Goal: Task Accomplishment & Management: Use online tool/utility

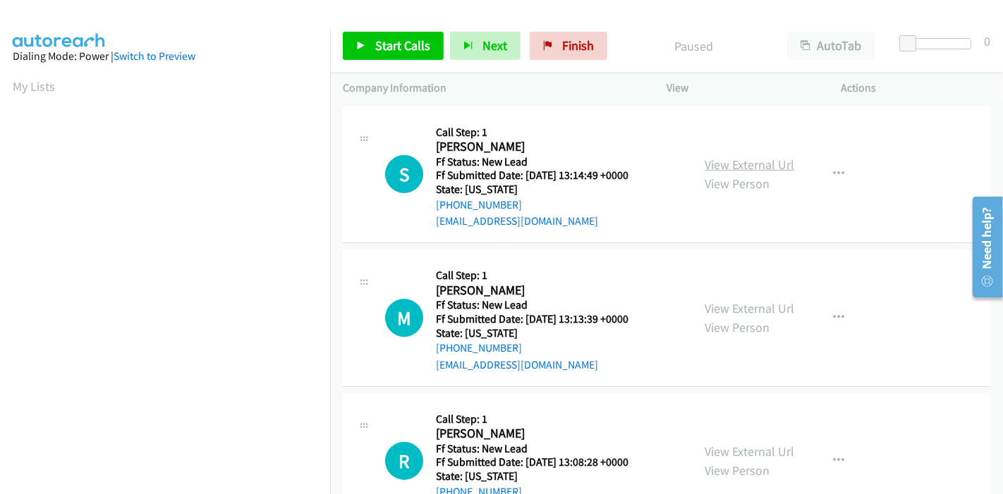
click at [762, 160] on link "View External Url" at bounding box center [750, 165] width 90 height 16
click at [729, 309] on link "View External Url" at bounding box center [750, 308] width 90 height 16
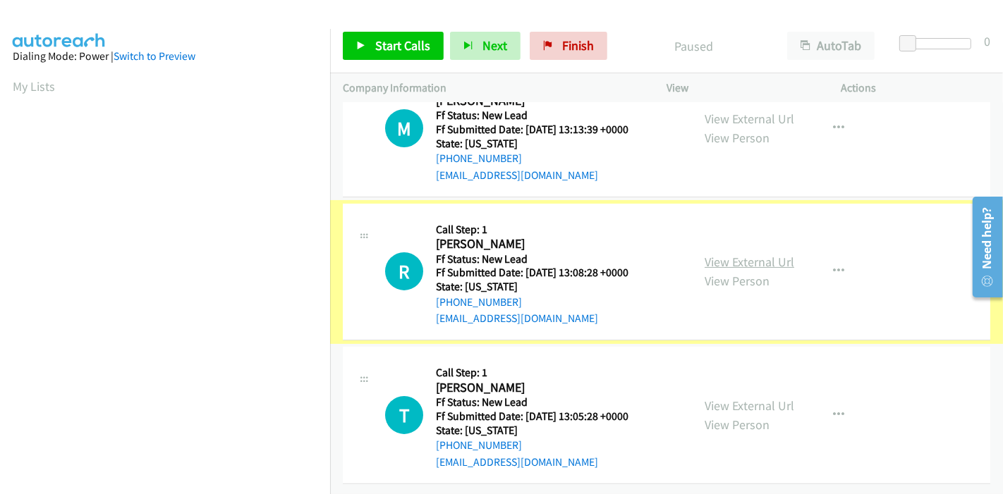
scroll to position [200, 0]
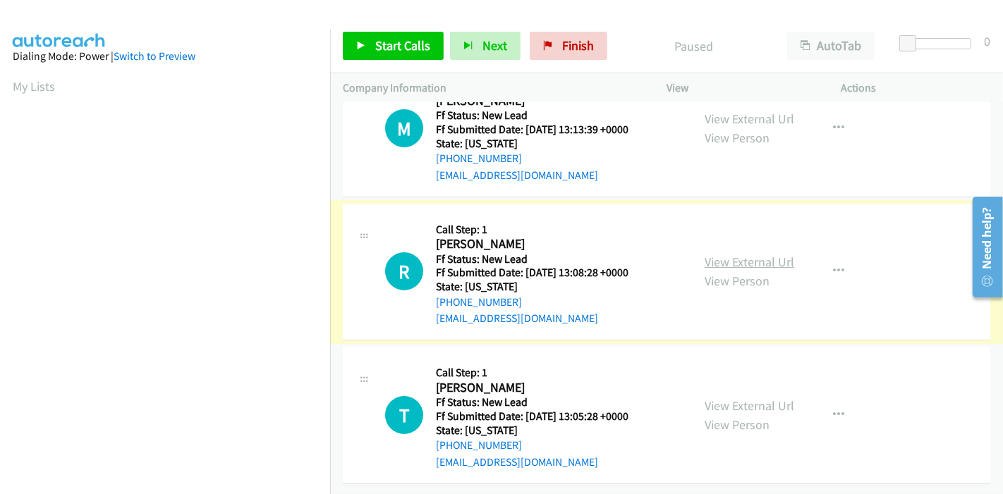
click at [762, 254] on link "View External Url" at bounding box center [750, 262] width 90 height 16
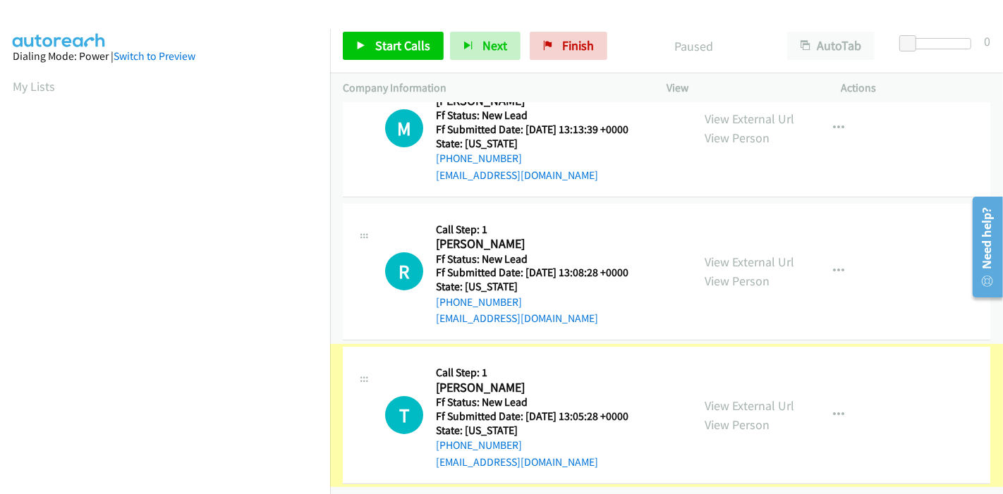
click at [732, 398] on link "View External Url" at bounding box center [750, 406] width 90 height 16
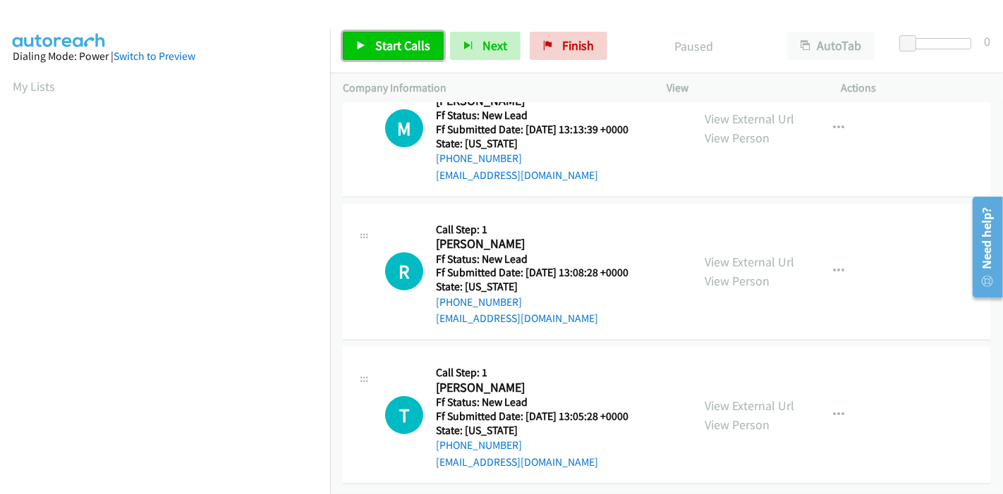
click at [367, 47] on link "Start Calls" at bounding box center [393, 46] width 101 height 28
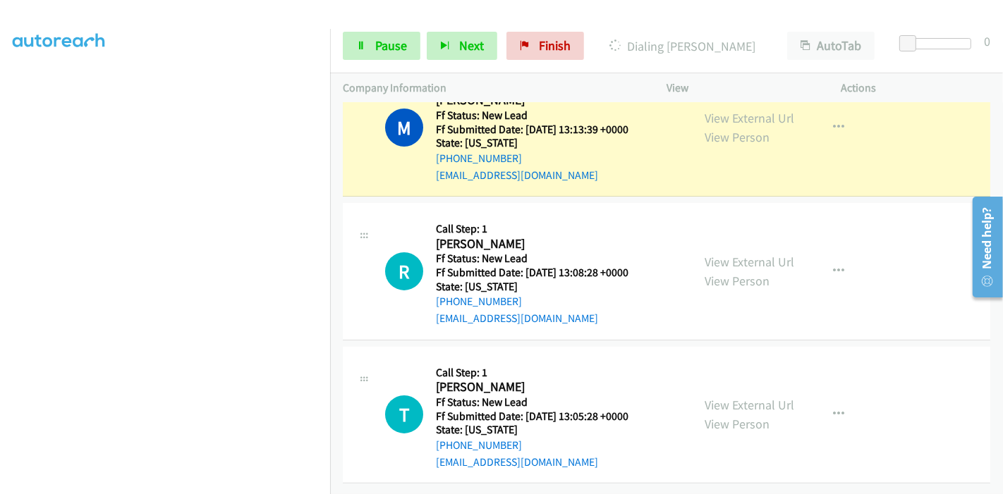
scroll to position [230, 0]
click at [372, 45] on link "Pause" at bounding box center [382, 46] width 78 height 28
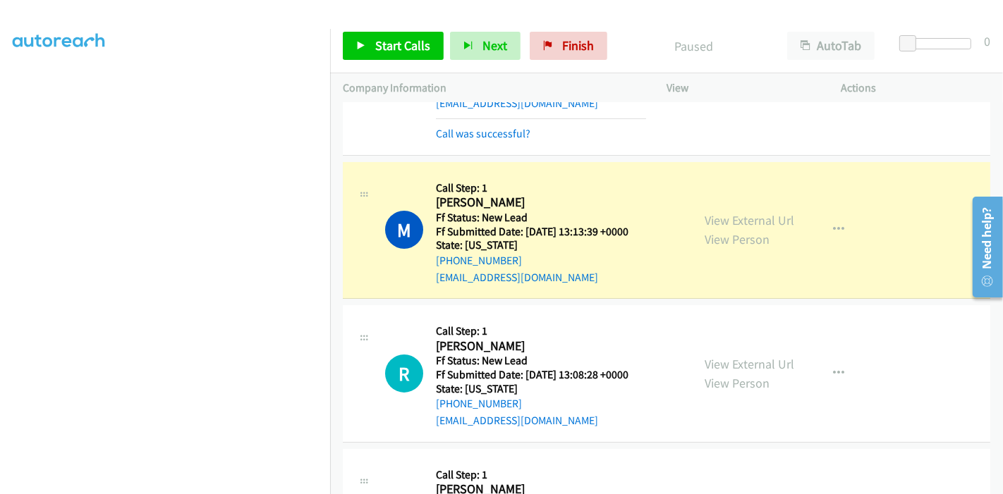
scroll to position [157, 0]
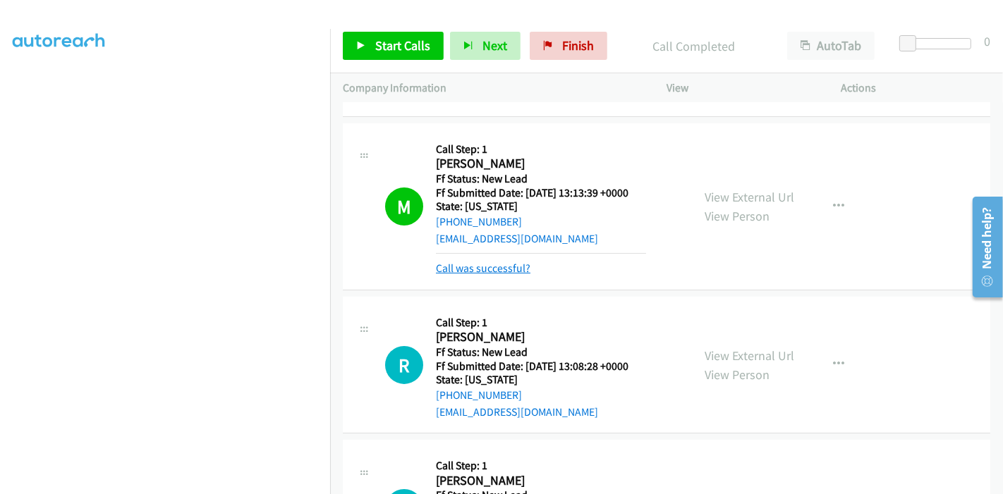
click at [484, 272] on link "Call was successful?" at bounding box center [483, 268] width 95 height 13
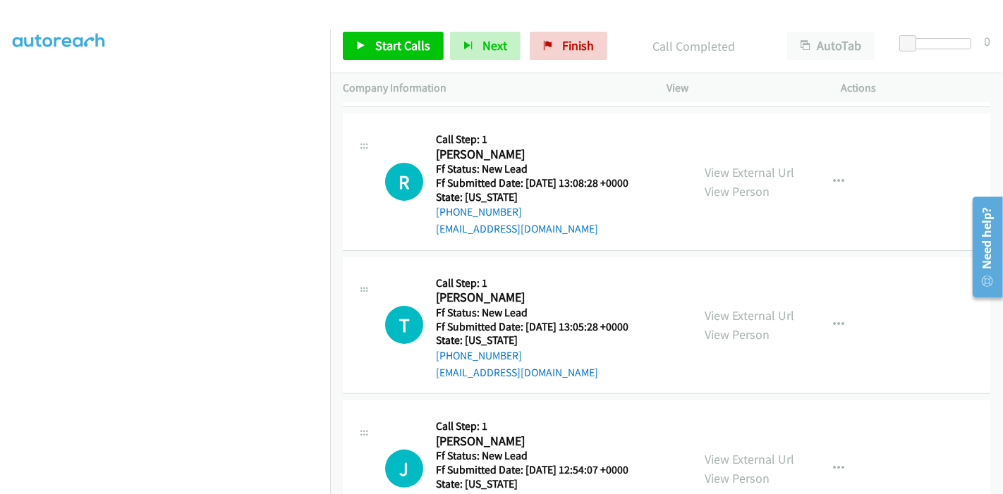
scroll to position [313, 0]
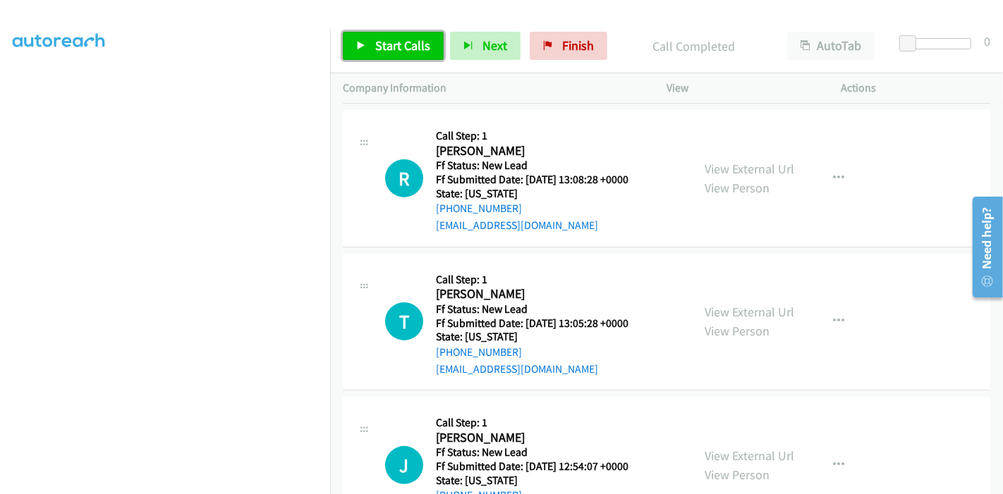
click at [376, 49] on span "Start Calls" at bounding box center [402, 45] width 55 height 16
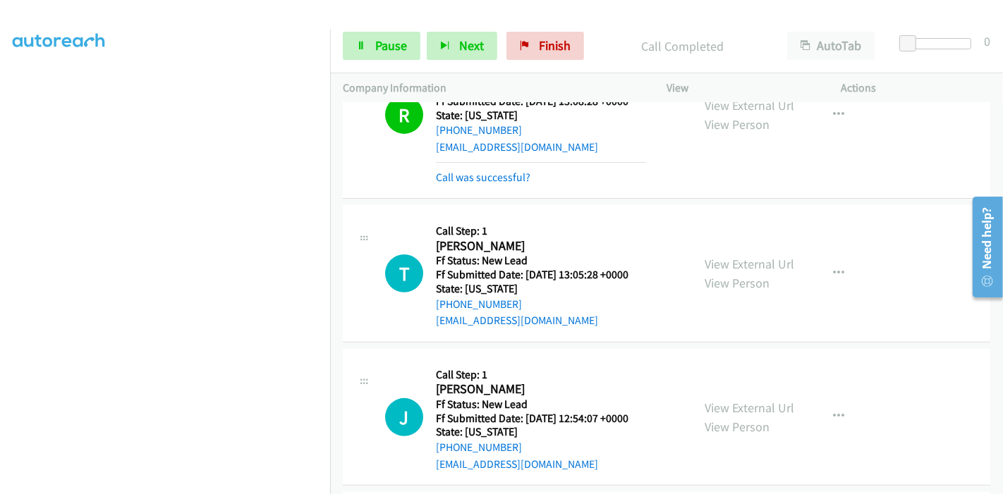
scroll to position [470, 0]
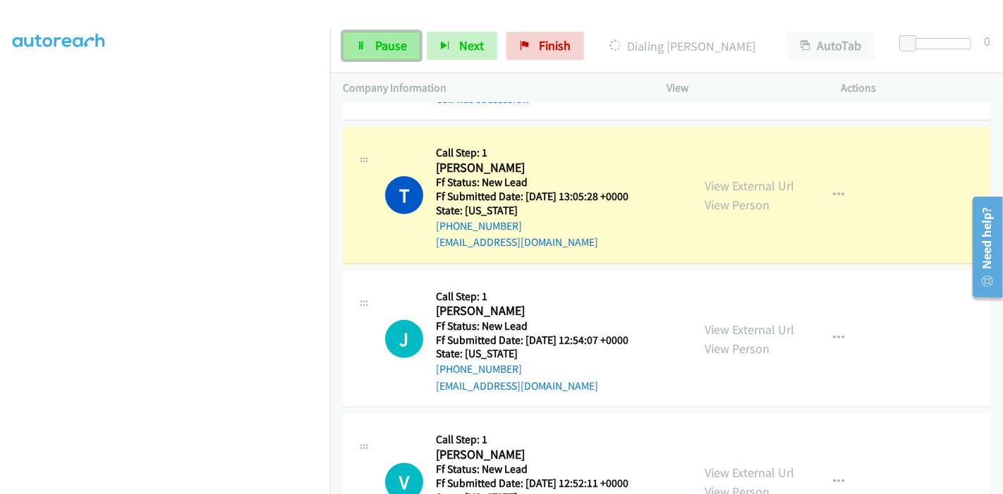
click at [378, 43] on span "Pause" at bounding box center [391, 45] width 32 height 16
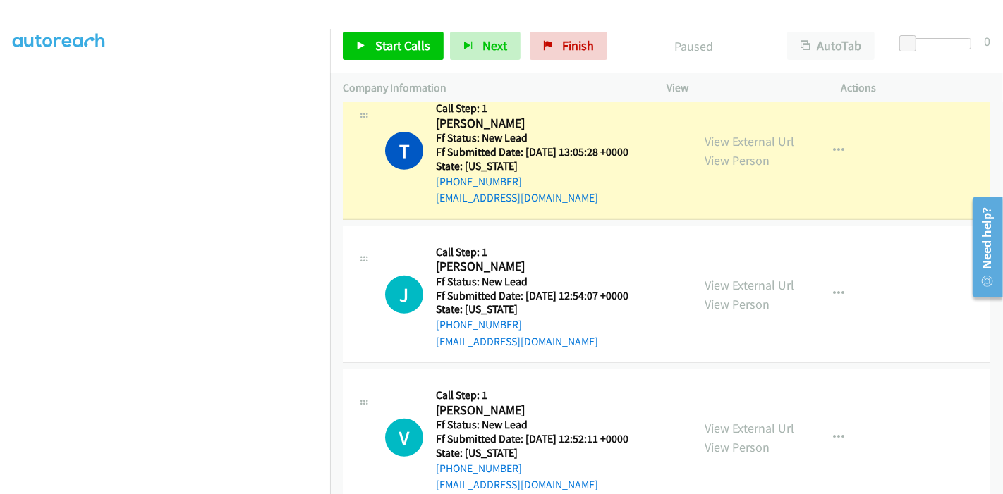
scroll to position [548, 0]
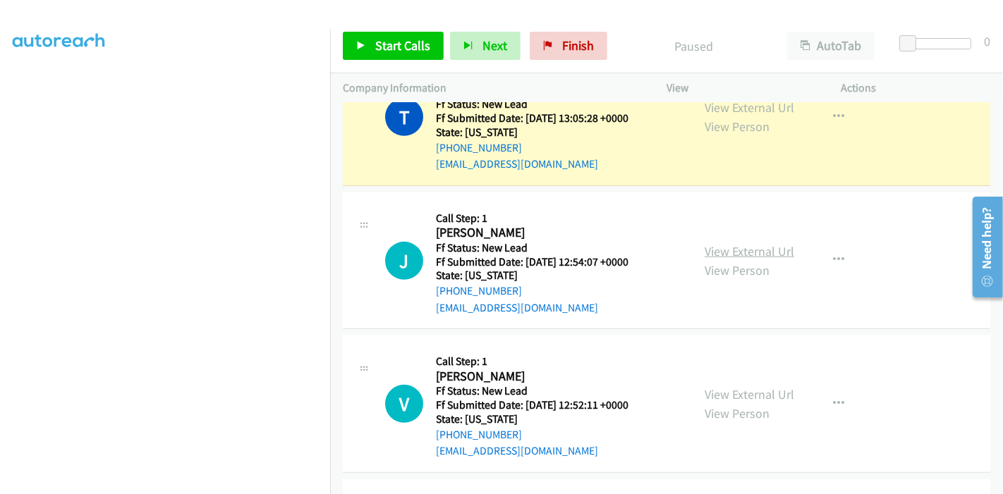
click at [741, 250] on link "View External Url" at bounding box center [750, 251] width 90 height 16
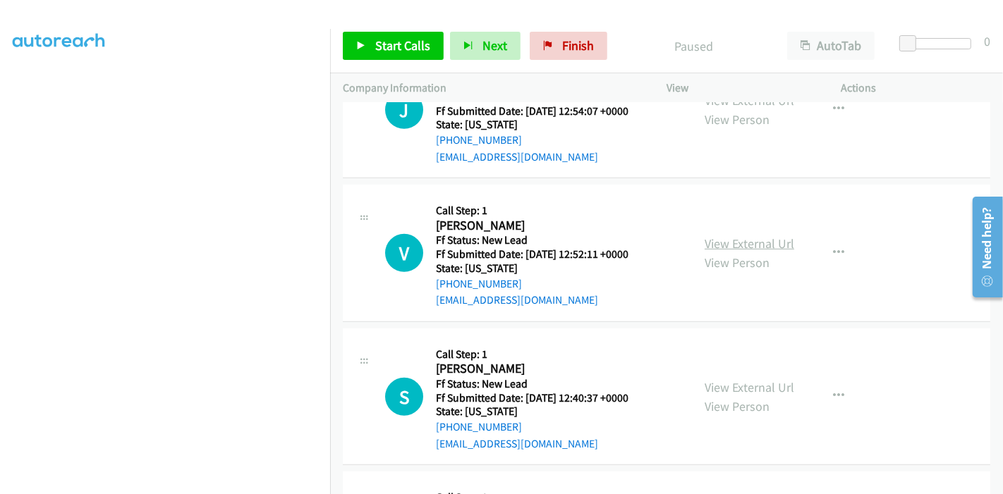
scroll to position [705, 0]
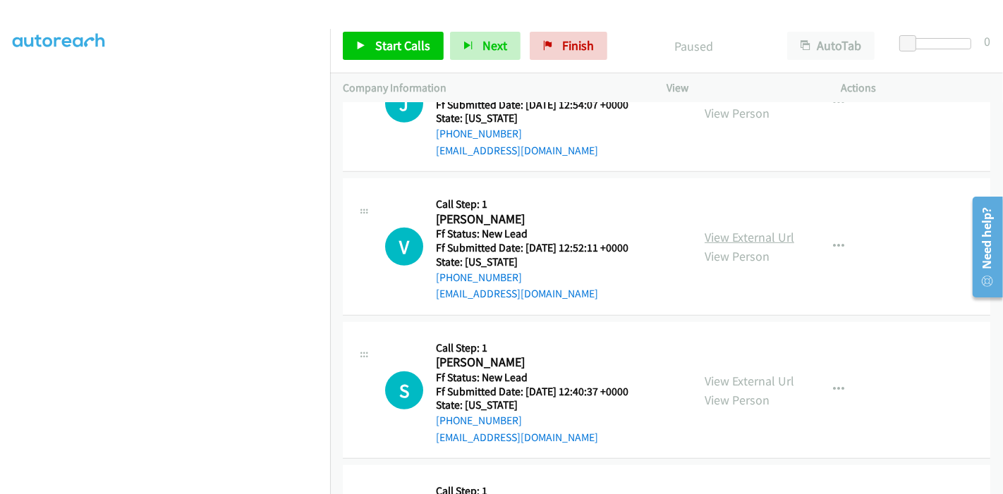
click at [762, 238] on link "View External Url" at bounding box center [750, 237] width 90 height 16
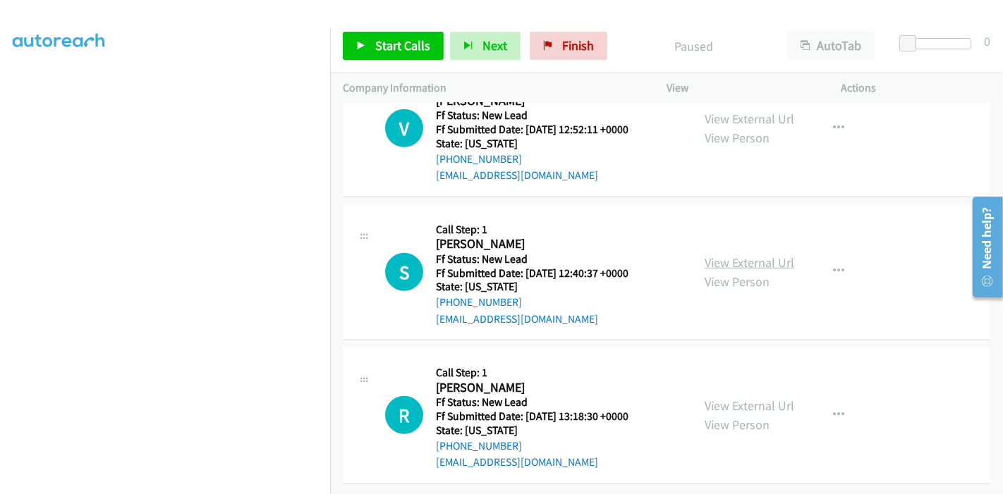
click at [752, 255] on link "View External Url" at bounding box center [750, 263] width 90 height 16
click at [731, 398] on link "View External Url" at bounding box center [750, 406] width 90 height 16
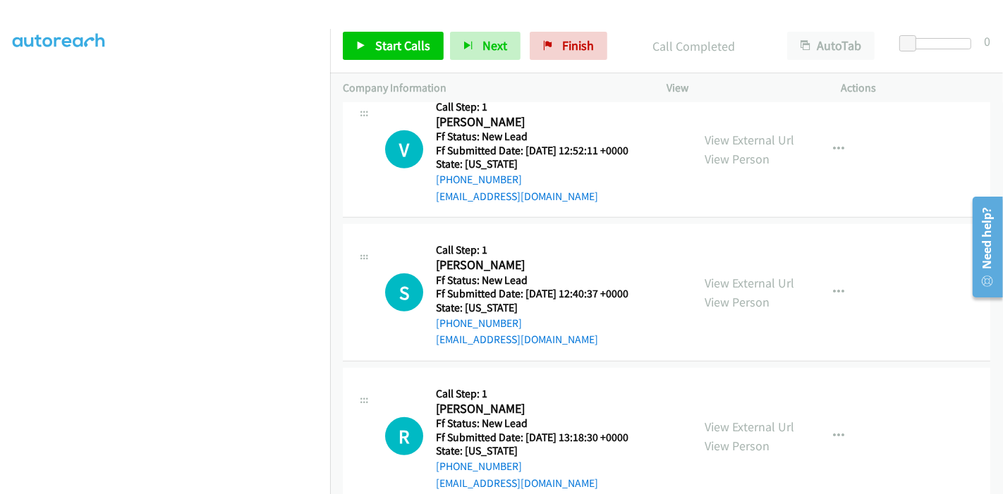
scroll to position [863, 0]
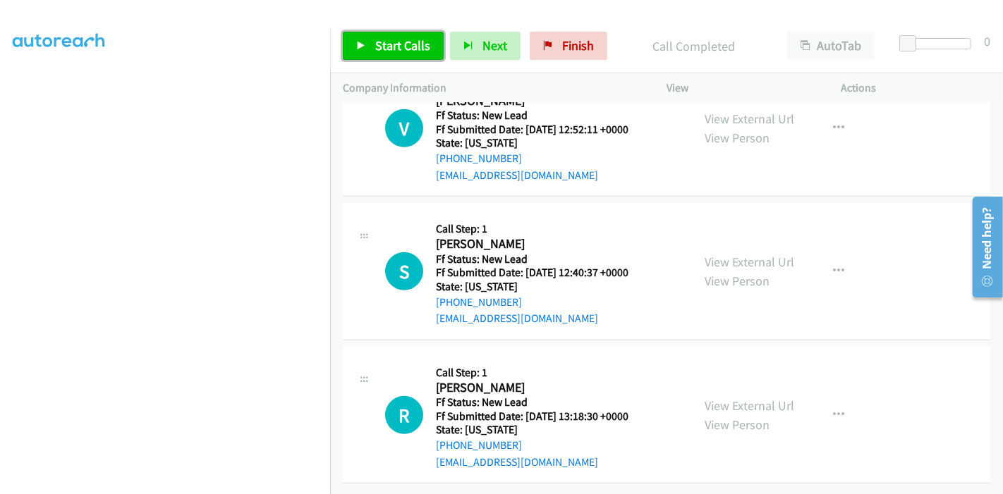
click at [362, 39] on link "Start Calls" at bounding box center [393, 46] width 101 height 28
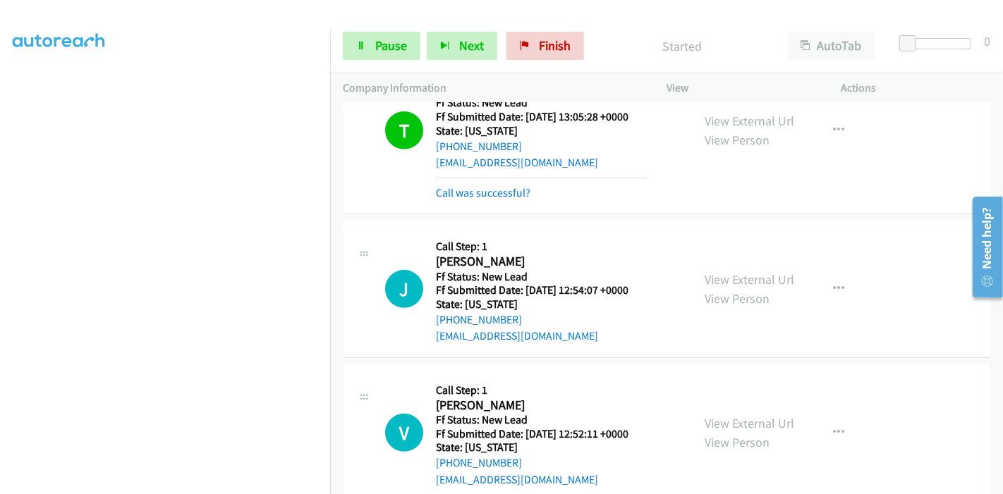
scroll to position [628, 0]
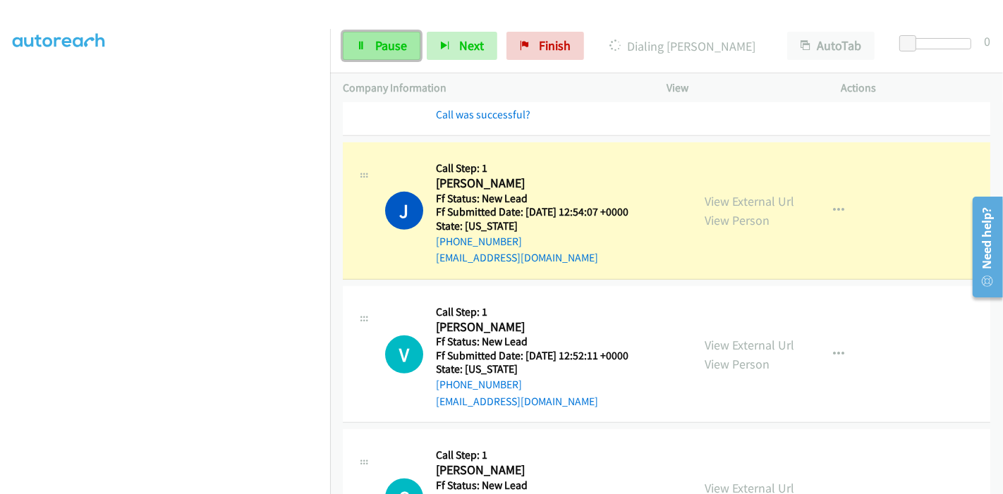
click at [365, 44] on icon at bounding box center [361, 47] width 10 height 10
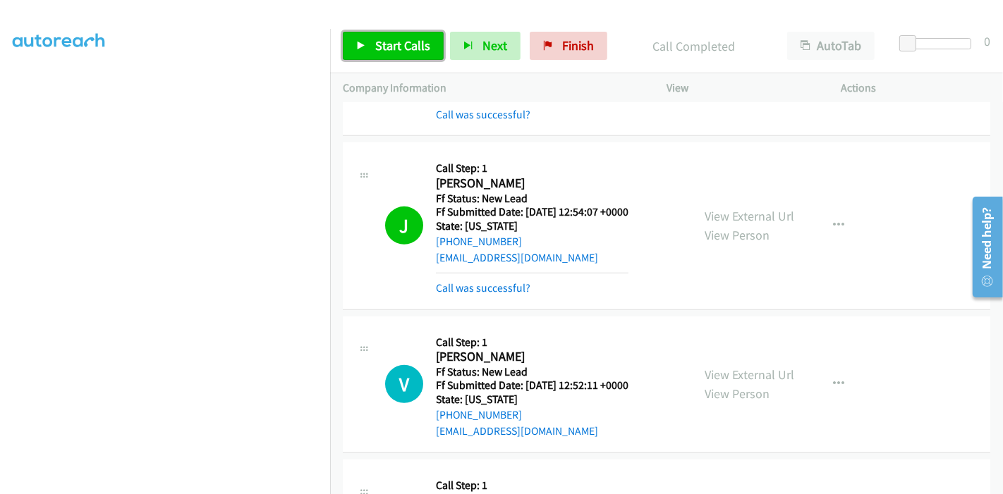
click at [370, 39] on link "Start Calls" at bounding box center [393, 46] width 101 height 28
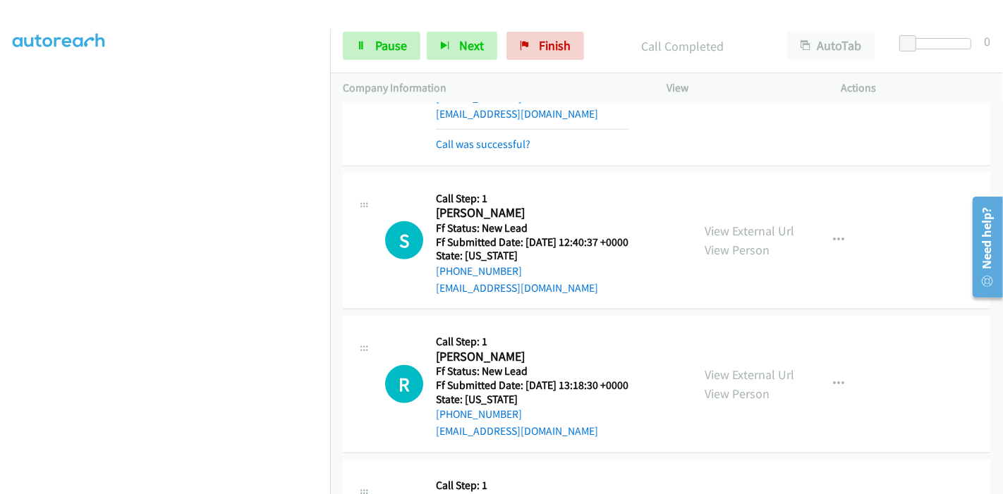
scroll to position [922, 0]
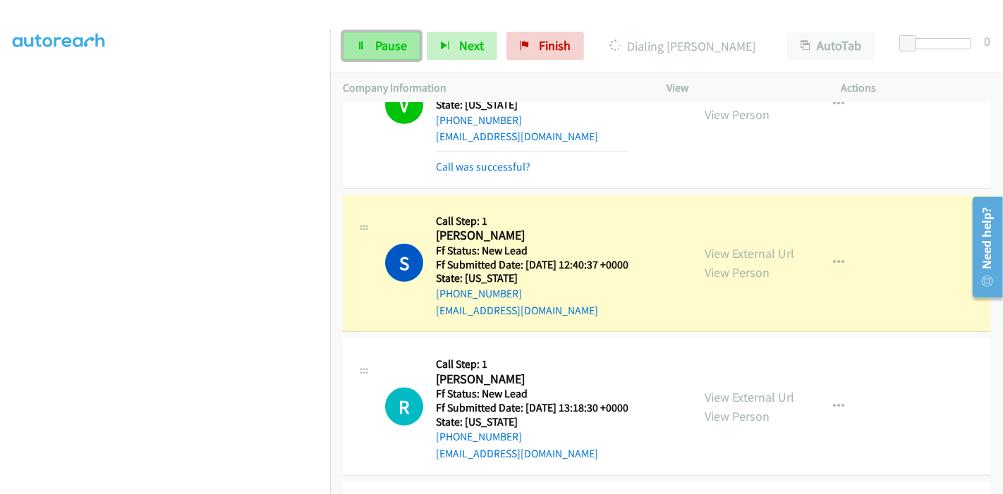
click at [365, 53] on link "Pause" at bounding box center [382, 46] width 78 height 28
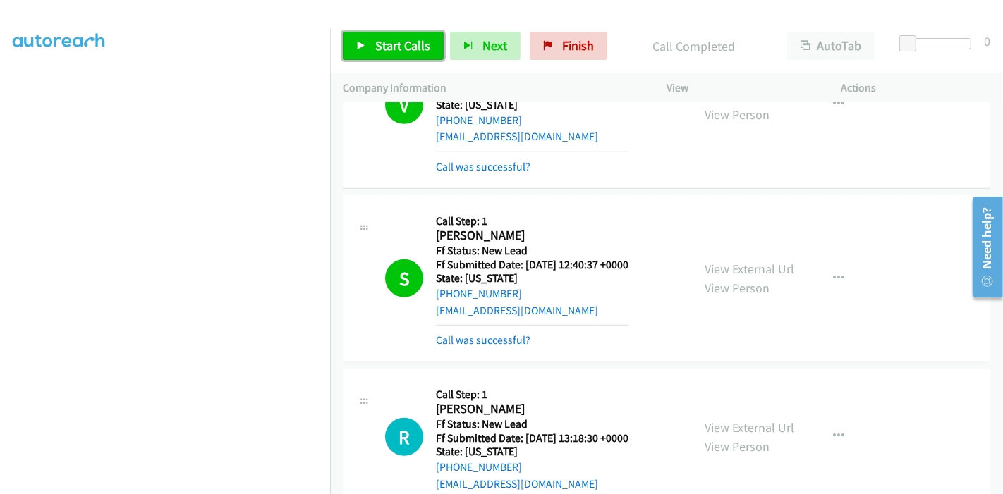
click at [382, 45] on span "Start Calls" at bounding box center [402, 45] width 55 height 16
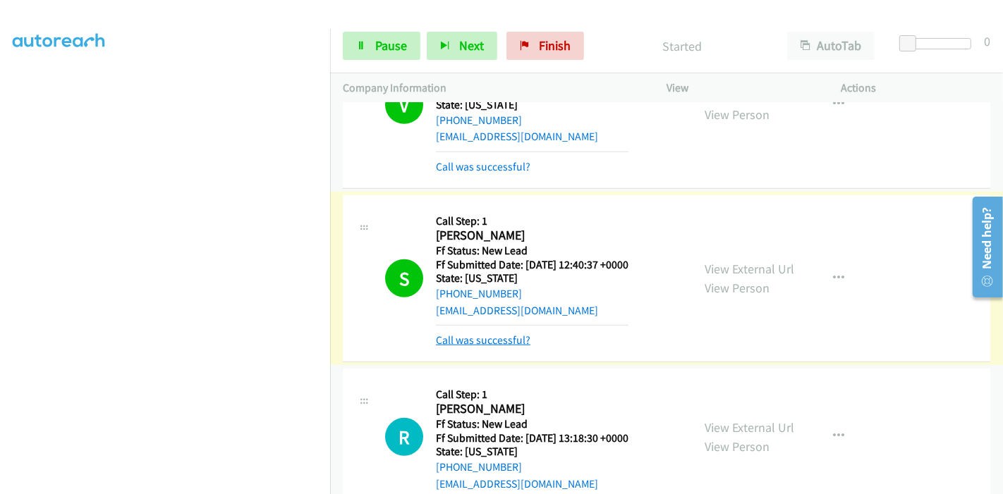
click at [509, 336] on link "Call was successful?" at bounding box center [483, 340] width 95 height 13
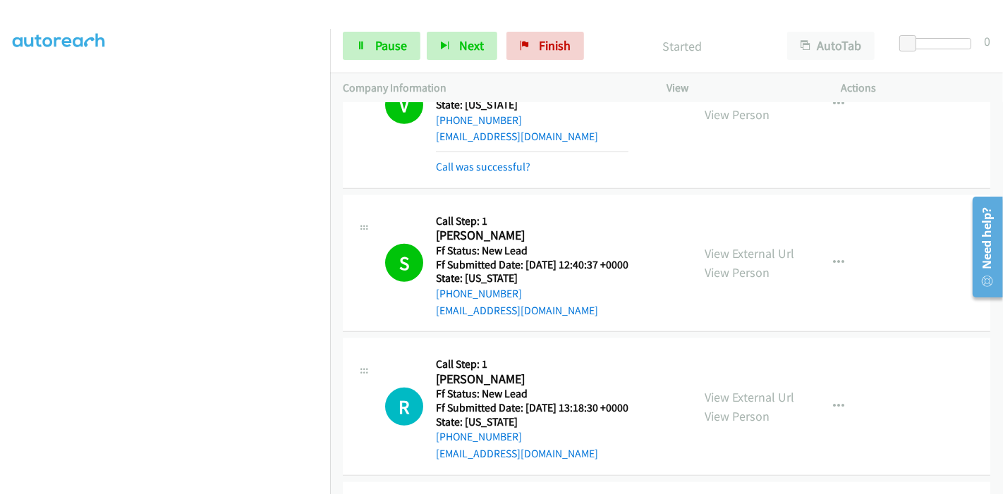
scroll to position [1001, 0]
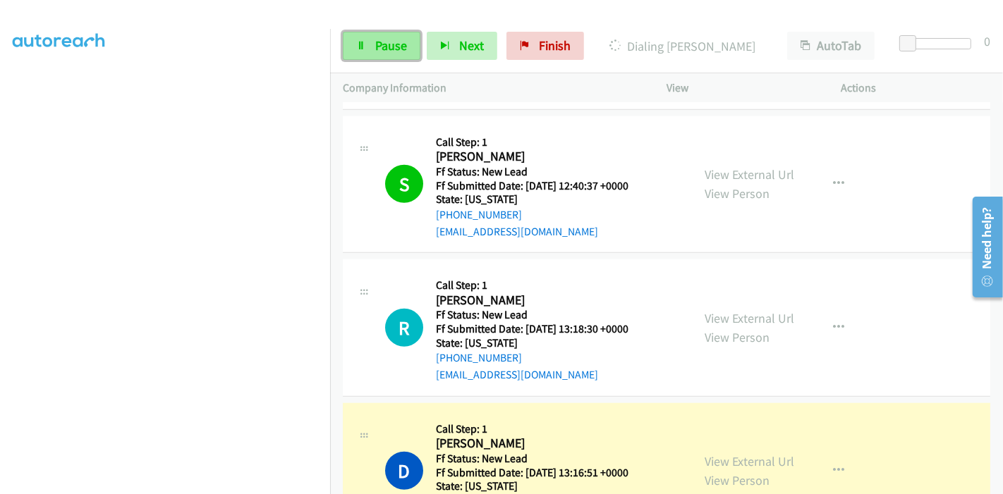
click at [386, 50] on span "Pause" at bounding box center [391, 45] width 32 height 16
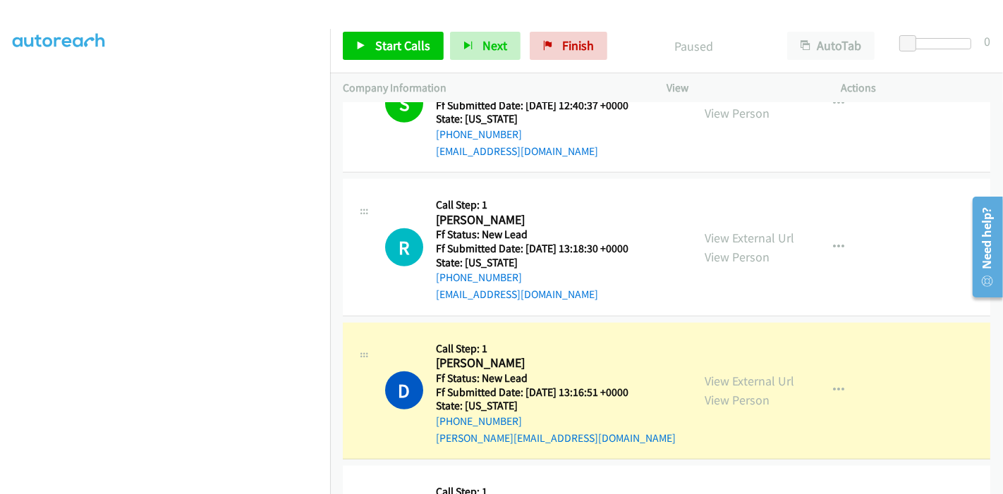
scroll to position [1236, 0]
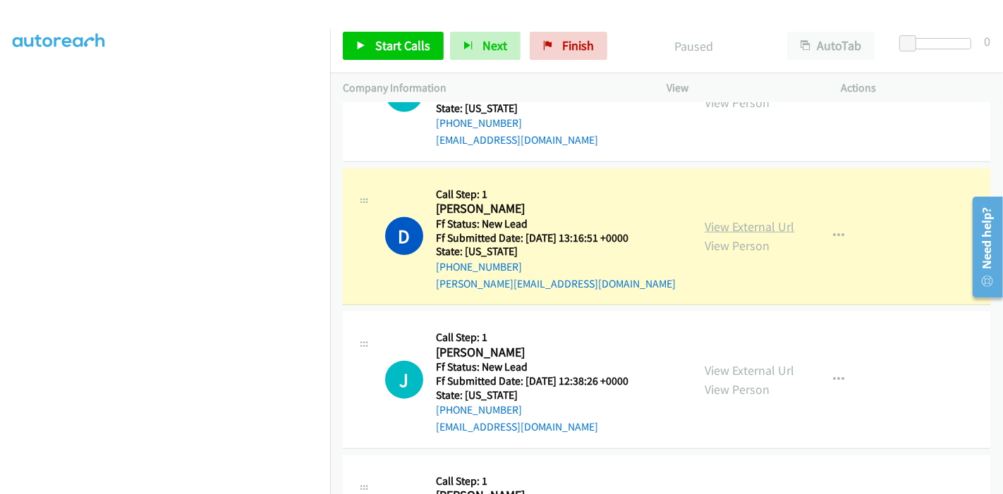
click at [774, 224] on link "View External Url" at bounding box center [750, 227] width 90 height 16
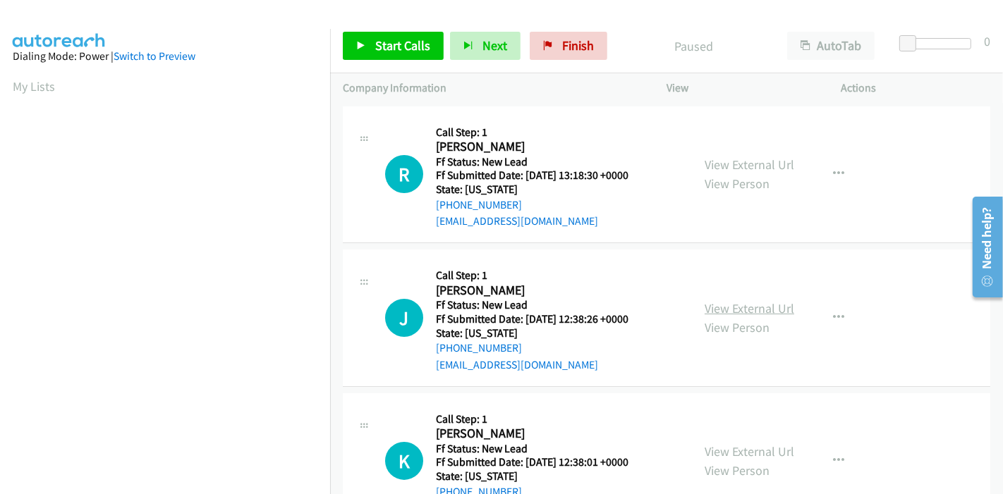
click at [744, 304] on link "View External Url" at bounding box center [750, 308] width 90 height 16
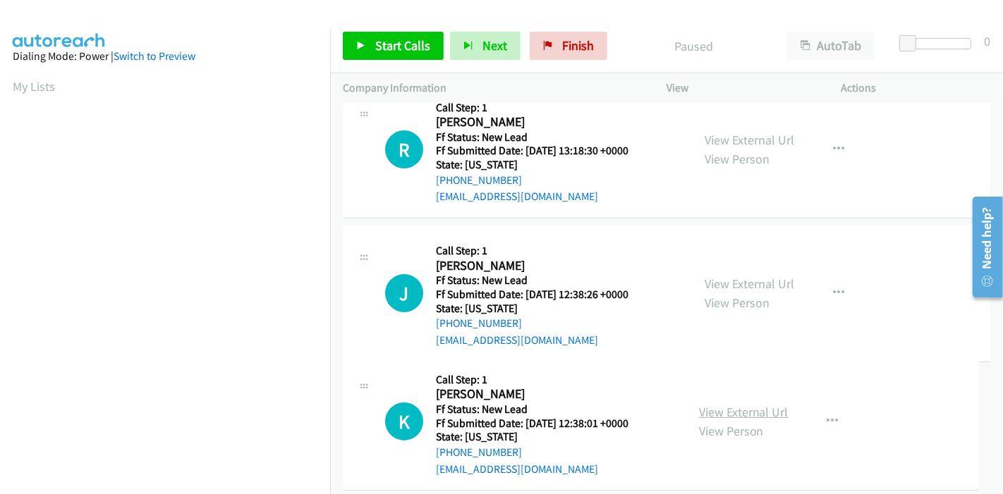
scroll to position [56, 0]
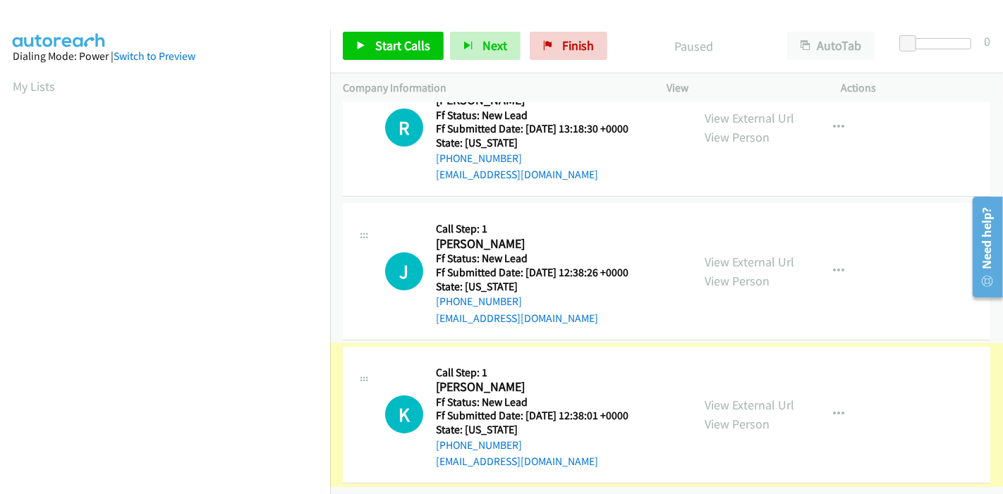
click at [743, 397] on link "View External Url" at bounding box center [750, 405] width 90 height 16
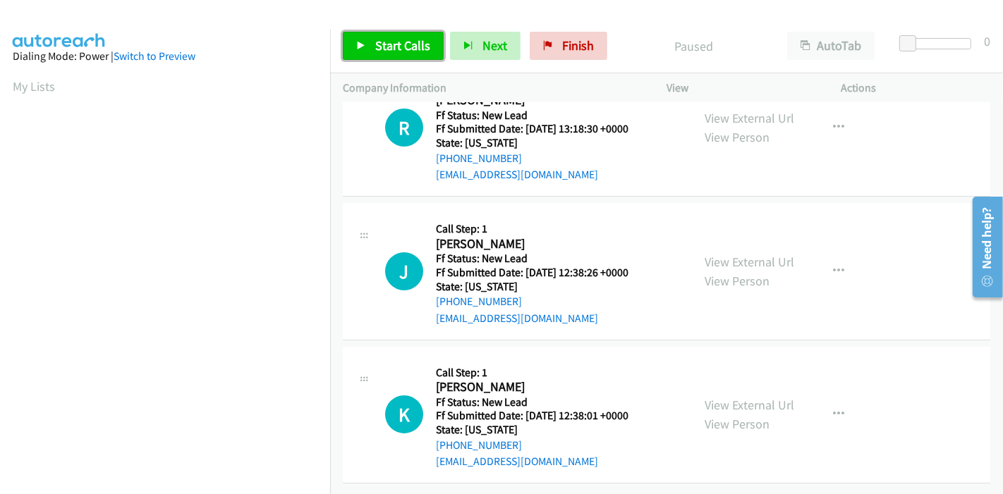
click at [369, 51] on link "Start Calls" at bounding box center [393, 46] width 101 height 28
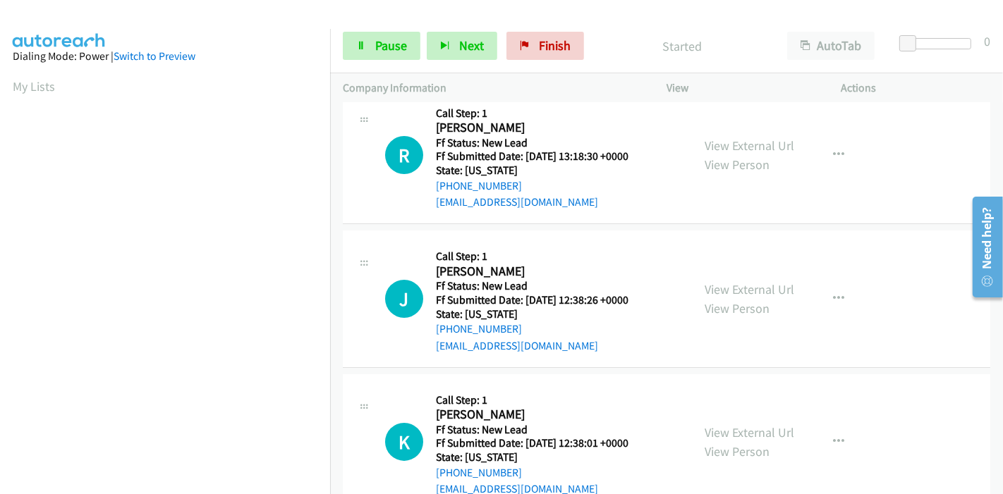
scroll to position [0, 0]
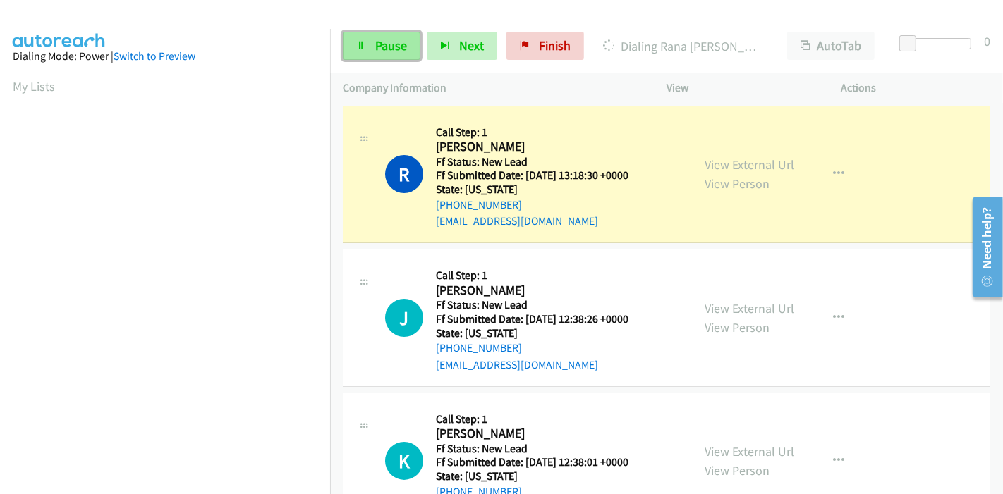
click at [360, 51] on link "Pause" at bounding box center [382, 46] width 78 height 28
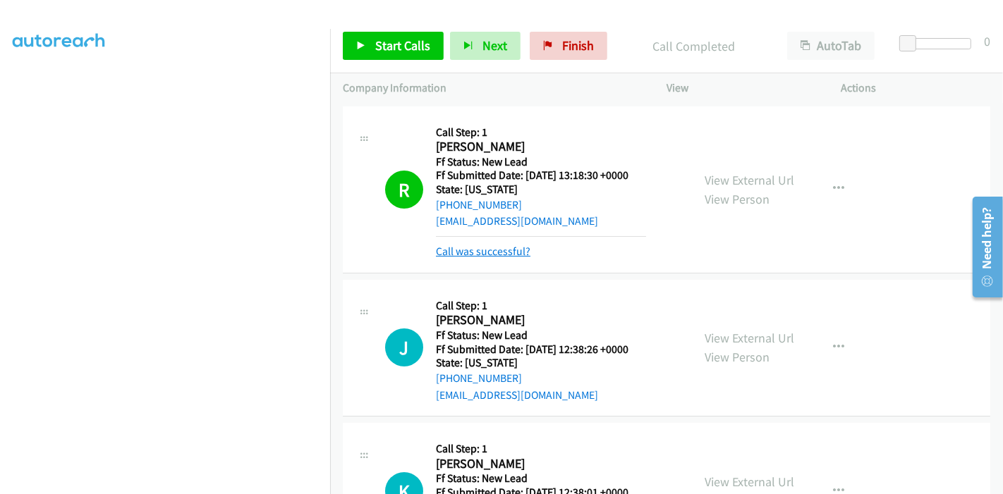
click at [473, 254] on link "Call was successful?" at bounding box center [483, 251] width 95 height 13
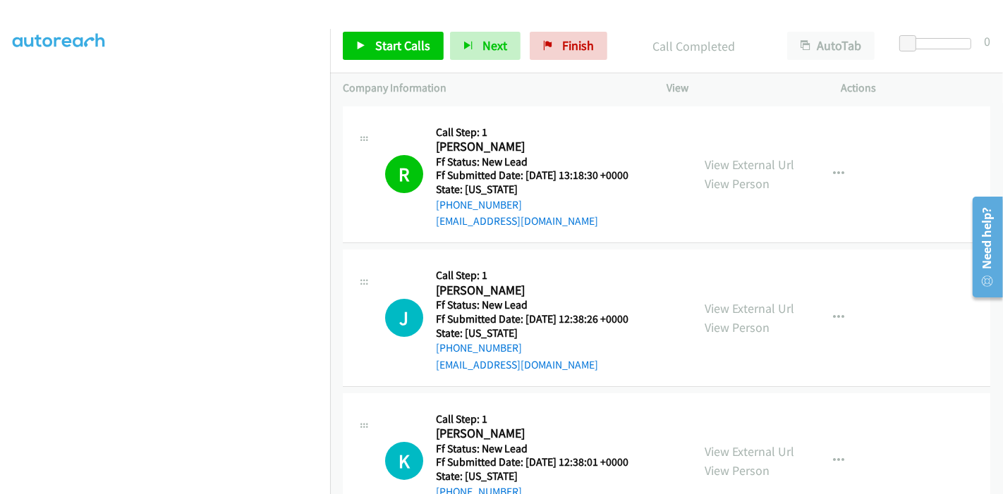
scroll to position [78, 0]
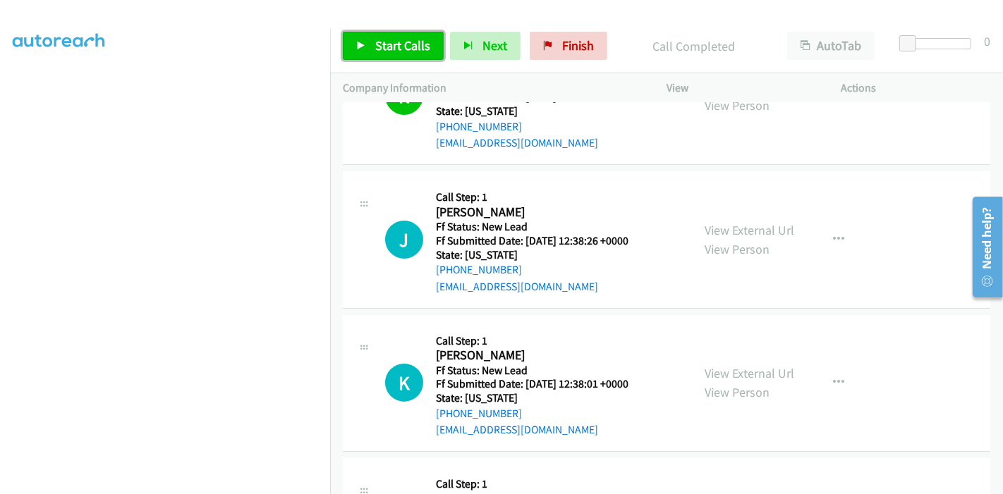
click at [392, 51] on span "Start Calls" at bounding box center [402, 45] width 55 height 16
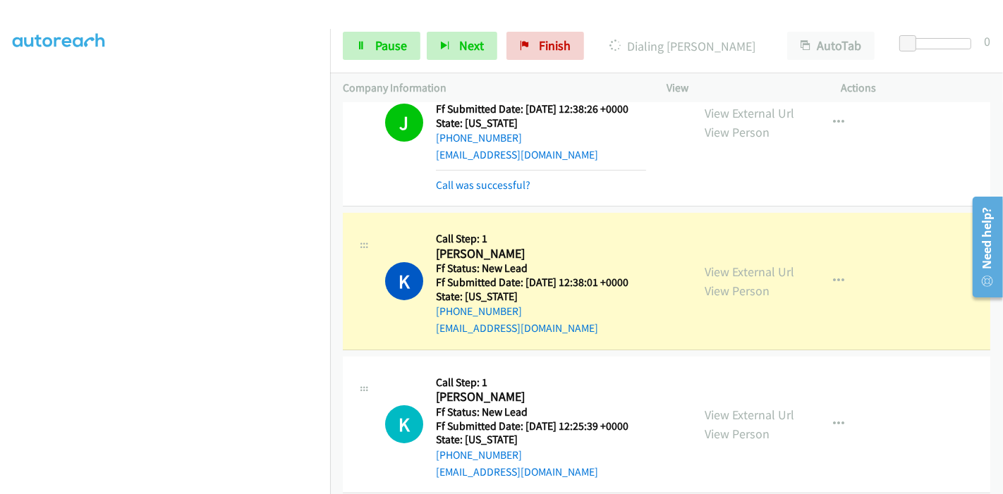
scroll to position [235, 0]
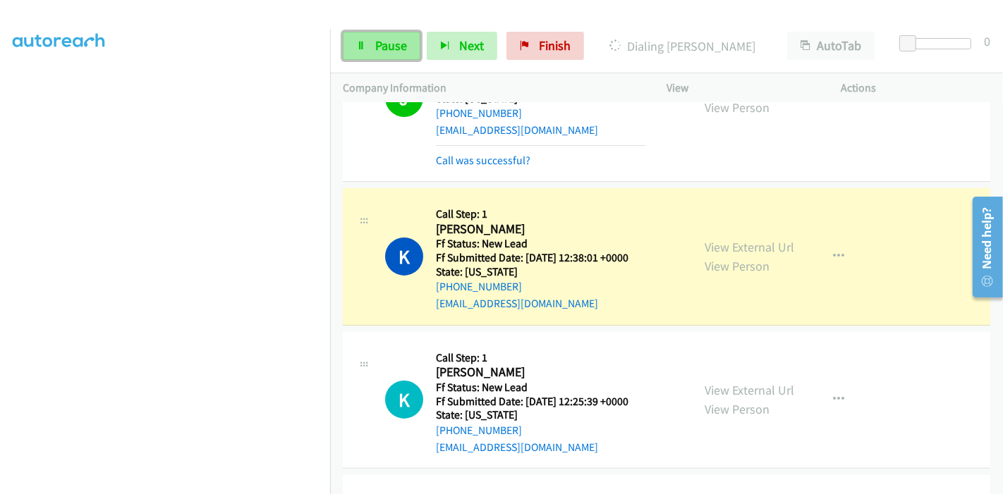
click at [398, 41] on span "Pause" at bounding box center [391, 45] width 32 height 16
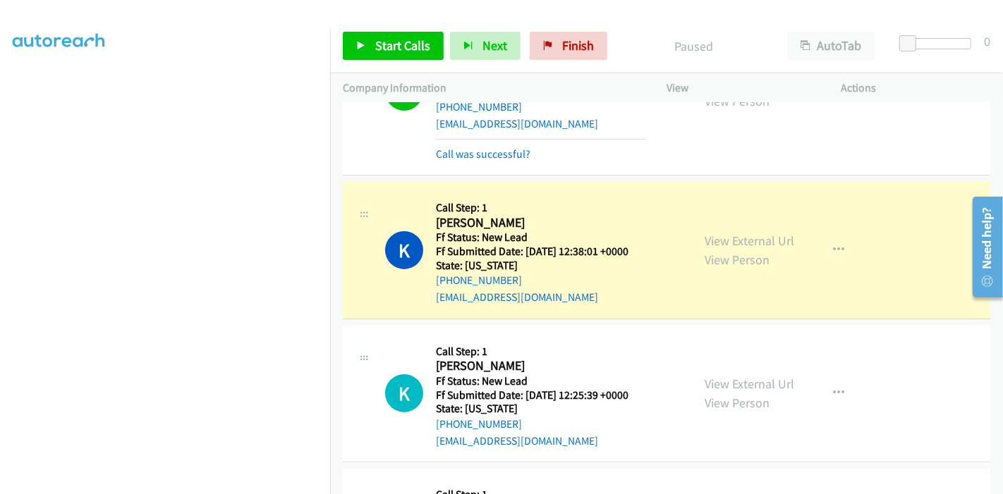
scroll to position [203, 0]
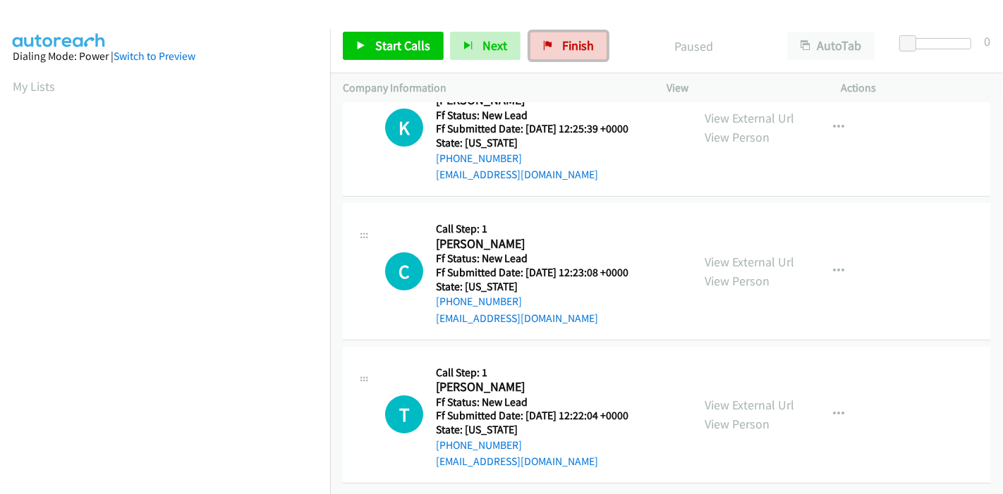
drag, startPoint x: 554, startPoint y: 47, endPoint x: 544, endPoint y: 64, distance: 19.6
click at [555, 47] on link "Finish" at bounding box center [569, 46] width 78 height 28
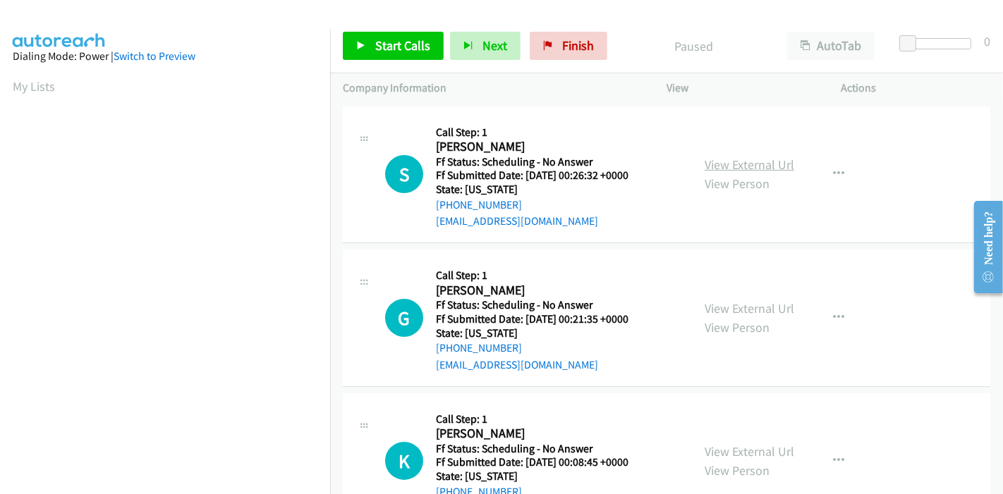
click at [753, 166] on link "View External Url" at bounding box center [750, 165] width 90 height 16
click at [749, 308] on link "View External Url" at bounding box center [750, 308] width 90 height 16
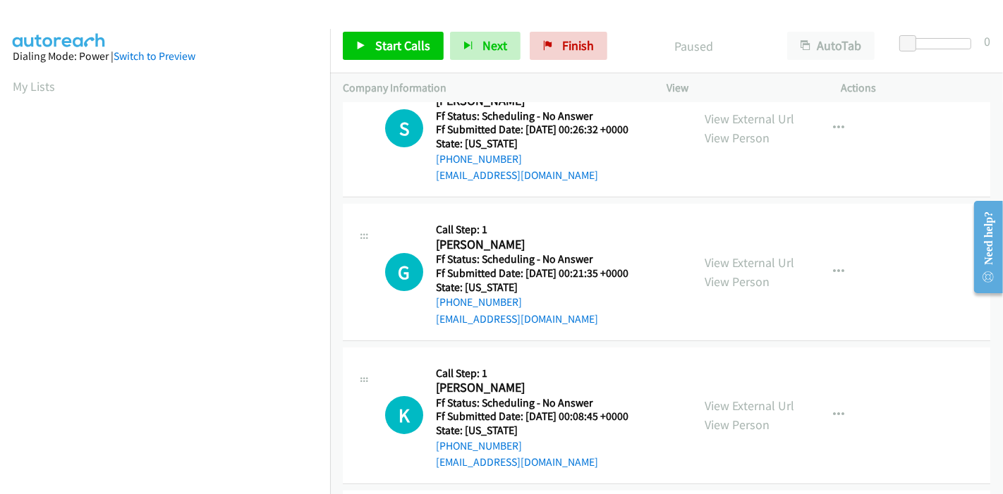
scroll to position [78, 0]
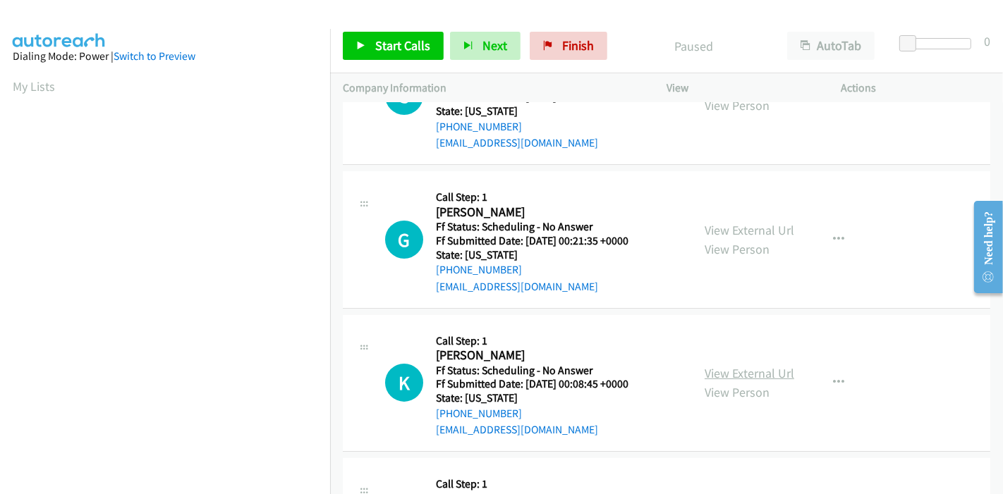
click at [755, 374] on link "View External Url" at bounding box center [750, 373] width 90 height 16
click at [389, 60] on div "Start Calls Pause Next Finish Paused AutoTab AutoTab 0" at bounding box center [666, 46] width 673 height 54
click at [389, 47] on span "Start Calls" at bounding box center [402, 45] width 55 height 16
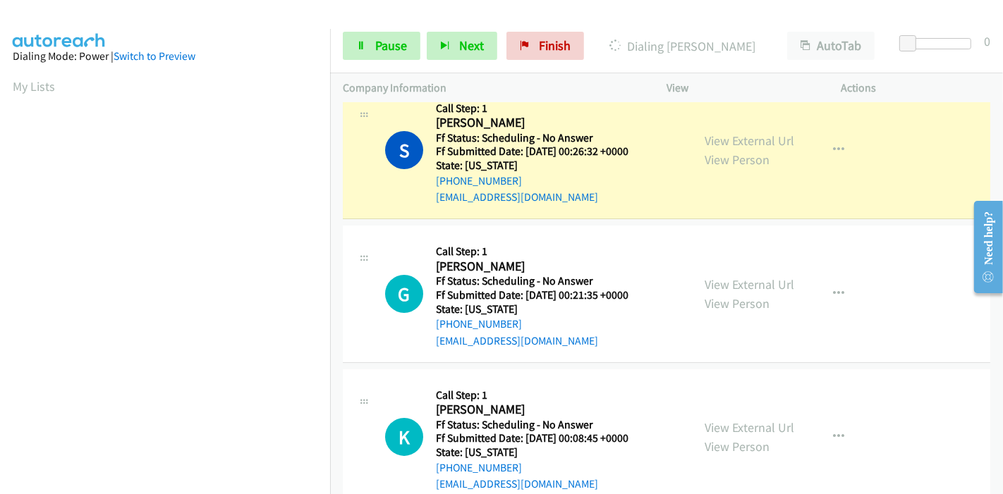
scroll to position [0, 0]
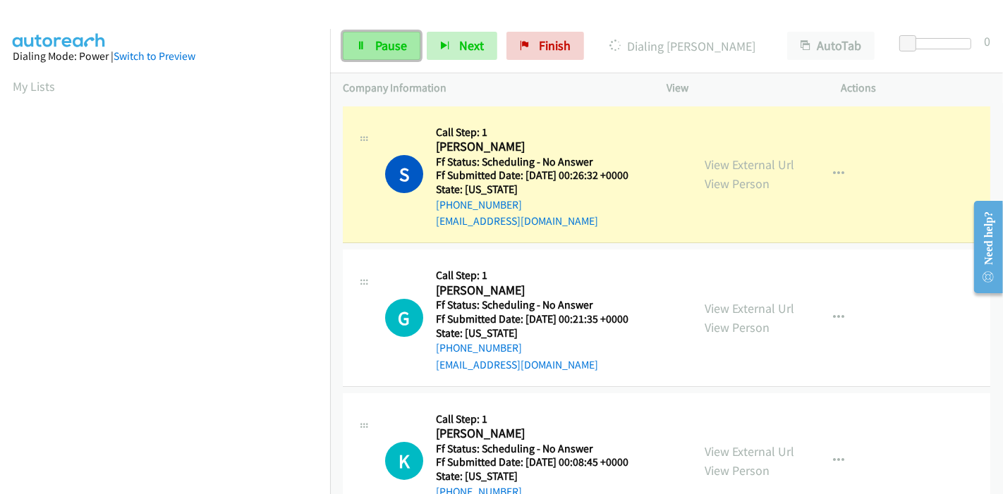
click at [398, 40] on span "Pause" at bounding box center [391, 45] width 32 height 16
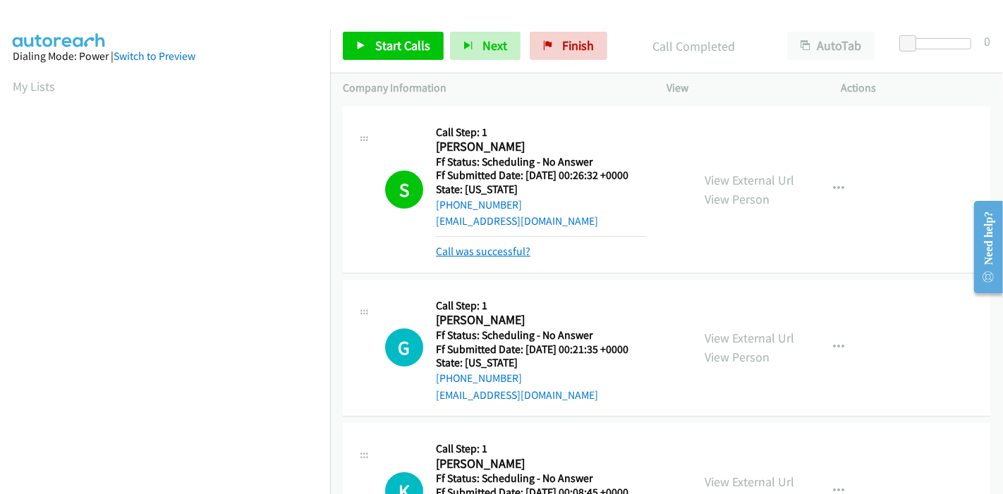
click at [504, 247] on link "Call was successful?" at bounding box center [483, 251] width 95 height 13
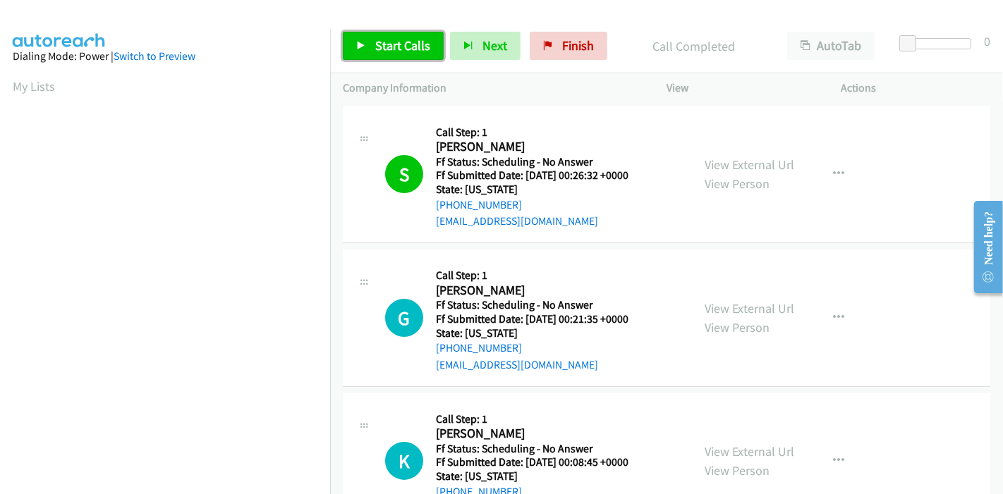
click at [386, 51] on span "Start Calls" at bounding box center [402, 45] width 55 height 16
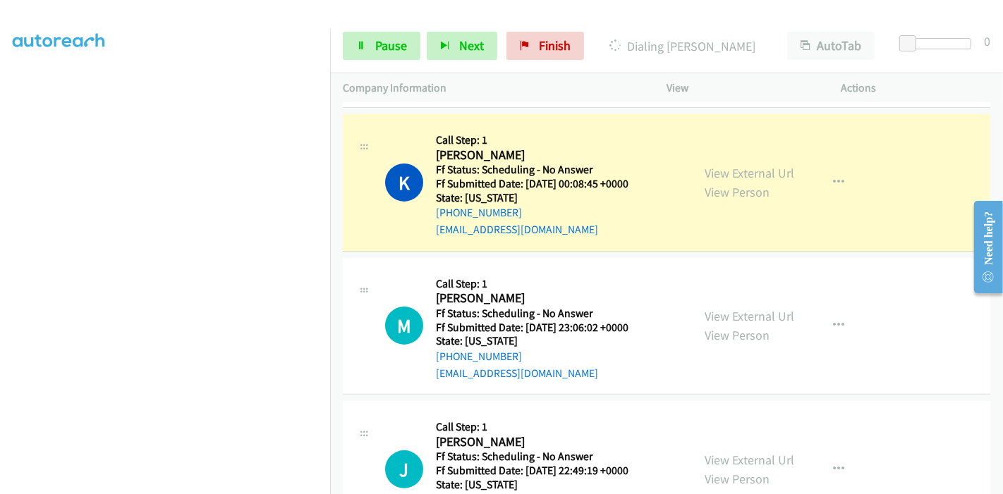
scroll to position [313, 0]
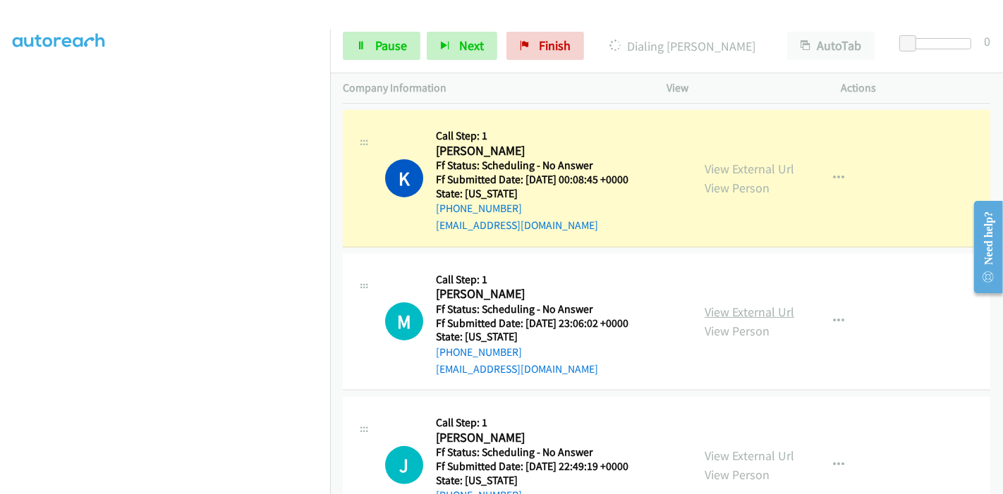
click at [738, 311] on link "View External Url" at bounding box center [750, 312] width 90 height 16
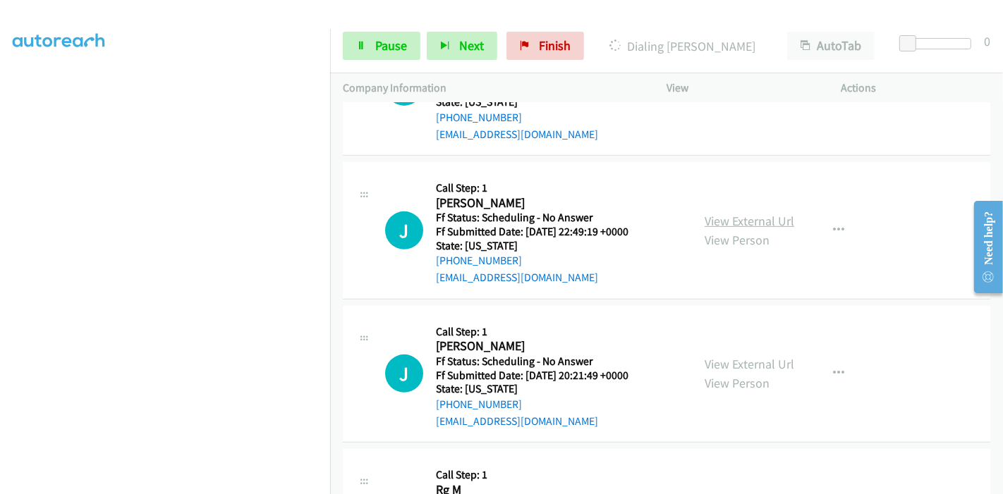
scroll to position [548, 0]
click at [750, 223] on link "View External Url" at bounding box center [750, 221] width 90 height 16
click at [743, 365] on link "View External Url" at bounding box center [750, 364] width 90 height 16
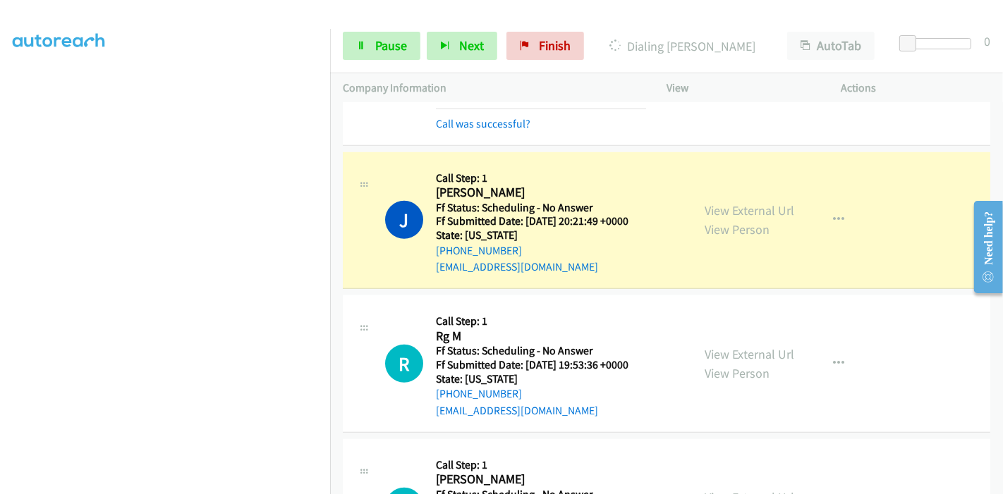
scroll to position [940, 0]
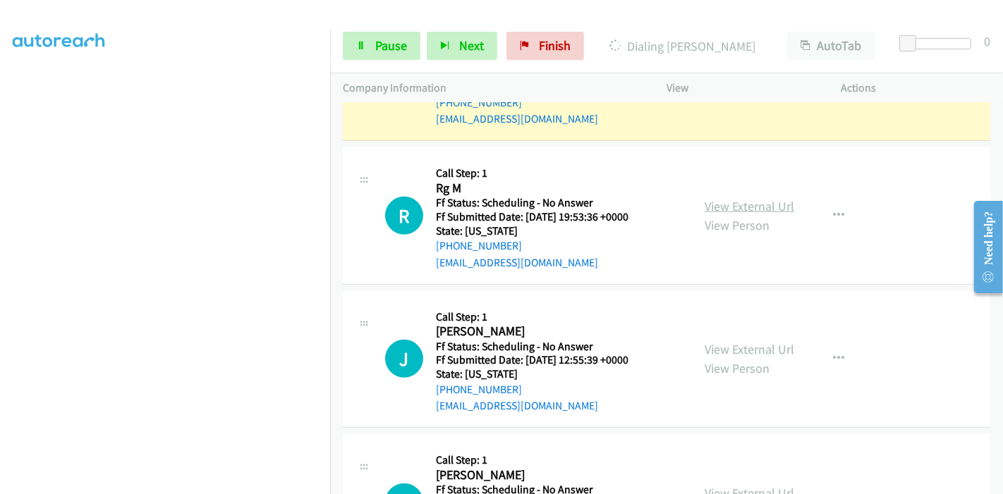
click at [753, 206] on link "View External Url" at bounding box center [750, 206] width 90 height 16
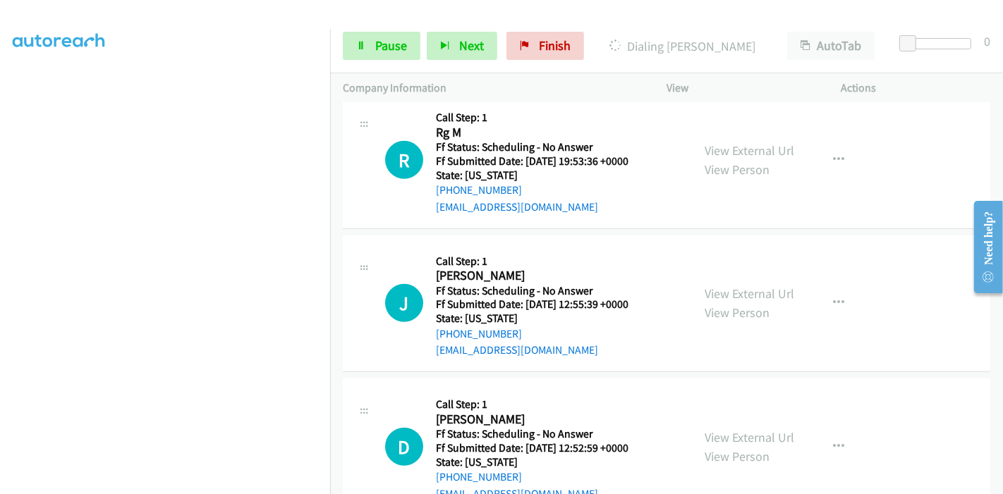
scroll to position [1018, 0]
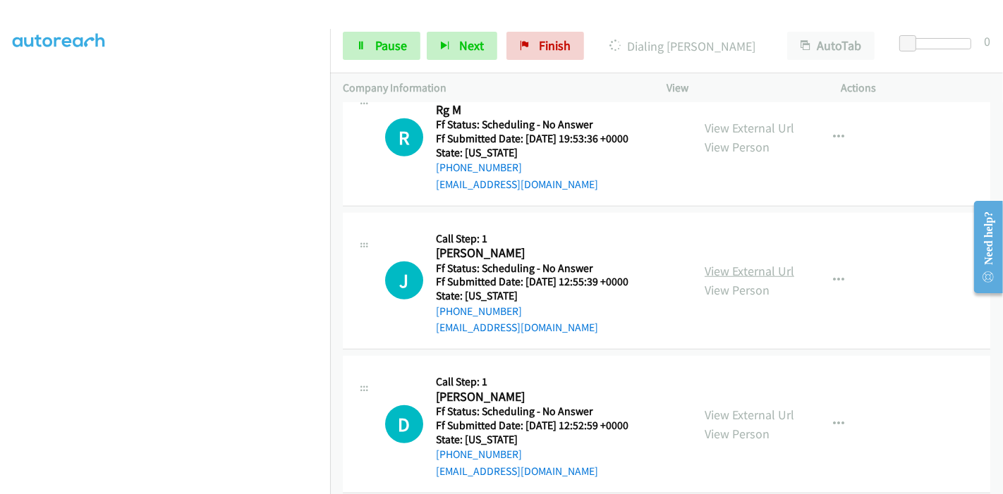
click at [732, 269] on link "View External Url" at bounding box center [750, 271] width 90 height 16
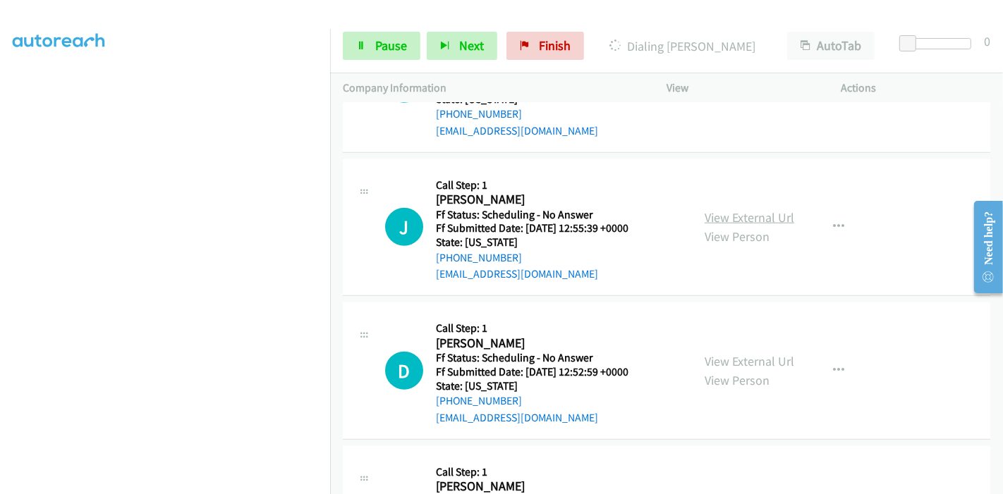
scroll to position [1097, 0]
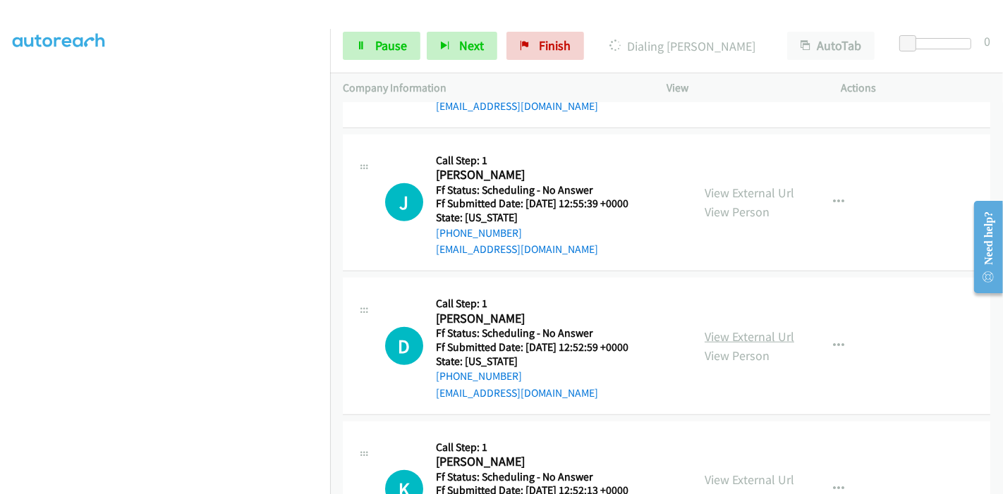
click at [735, 337] on link "View External Url" at bounding box center [750, 337] width 90 height 16
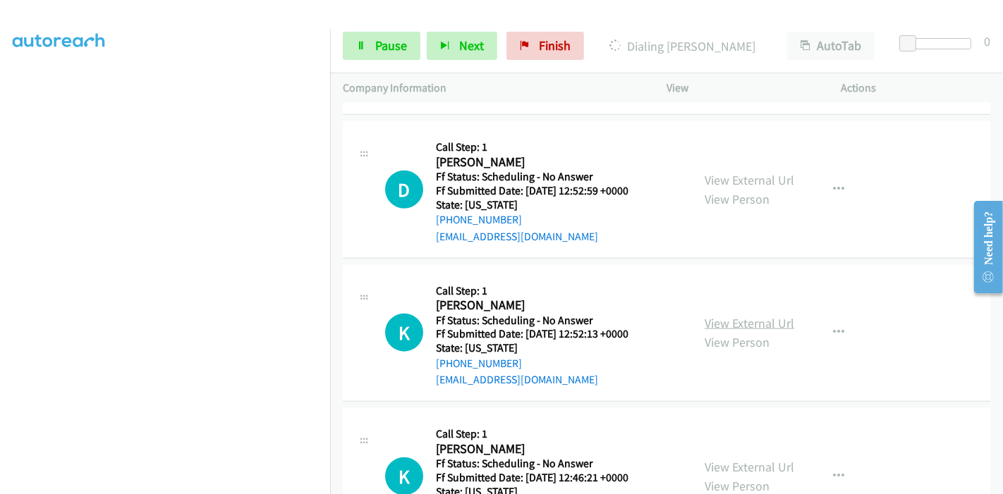
scroll to position [1253, 0]
click at [715, 324] on link "View External Url" at bounding box center [750, 323] width 90 height 16
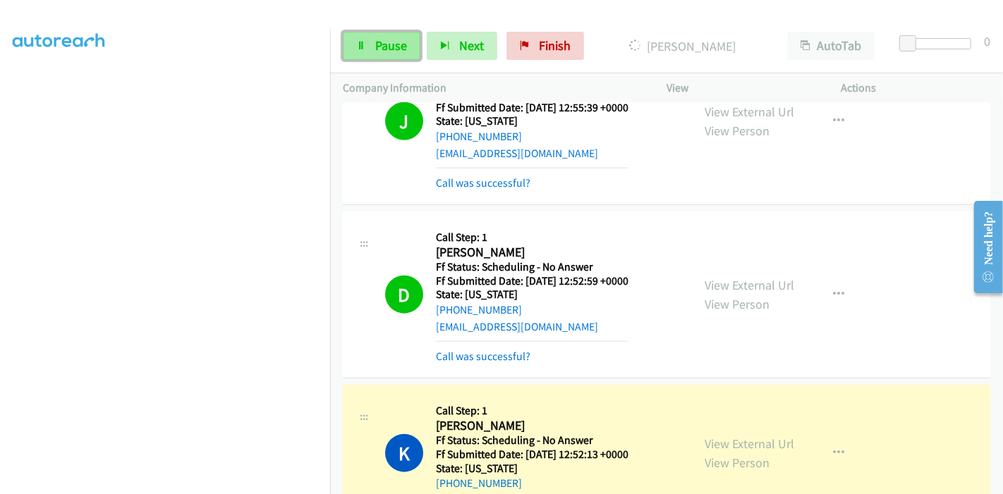
click at [392, 45] on span "Pause" at bounding box center [391, 45] width 32 height 16
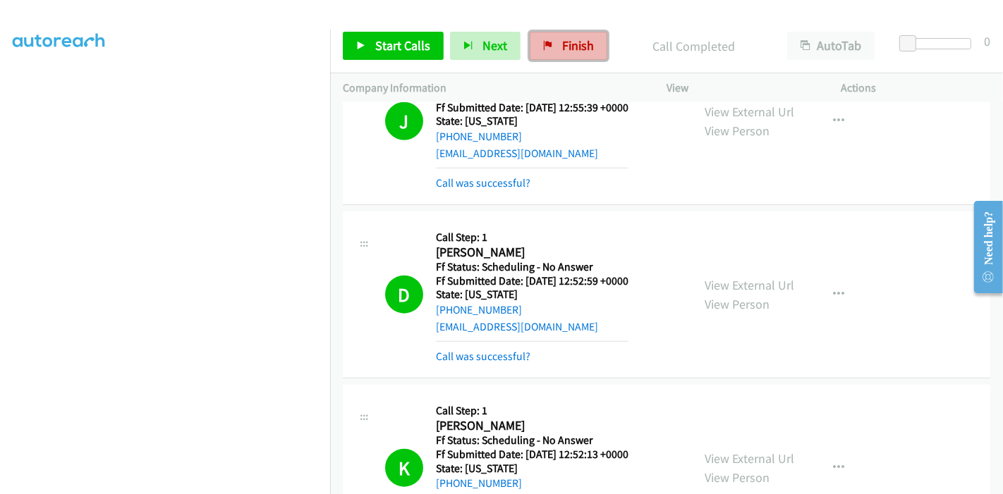
drag, startPoint x: 548, startPoint y: 49, endPoint x: 578, endPoint y: 54, distance: 30.6
click at [548, 49] on link "Finish" at bounding box center [569, 46] width 78 height 28
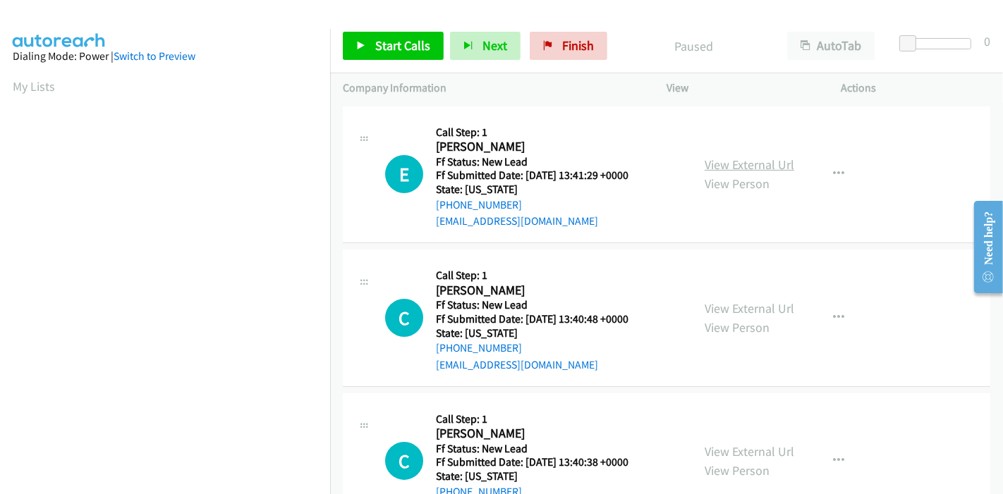
click at [764, 161] on link "View External Url" at bounding box center [750, 165] width 90 height 16
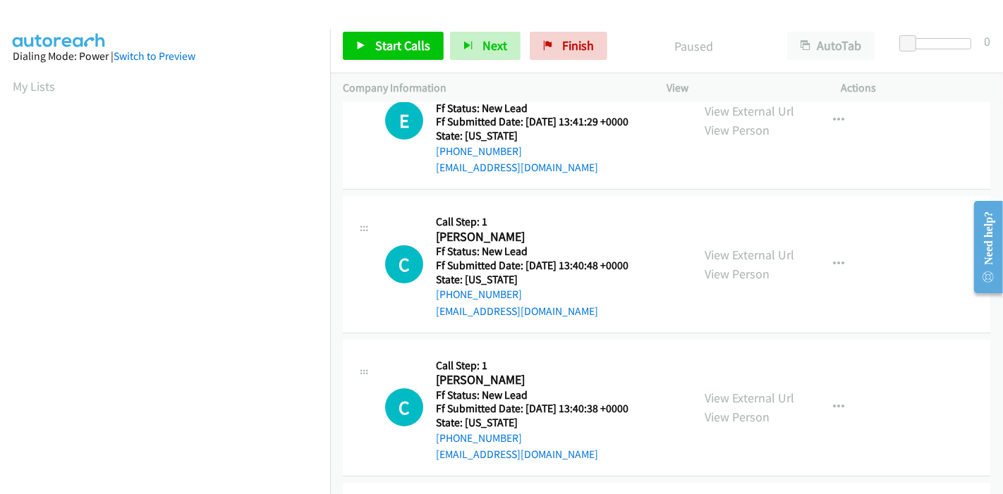
scroll to position [78, 0]
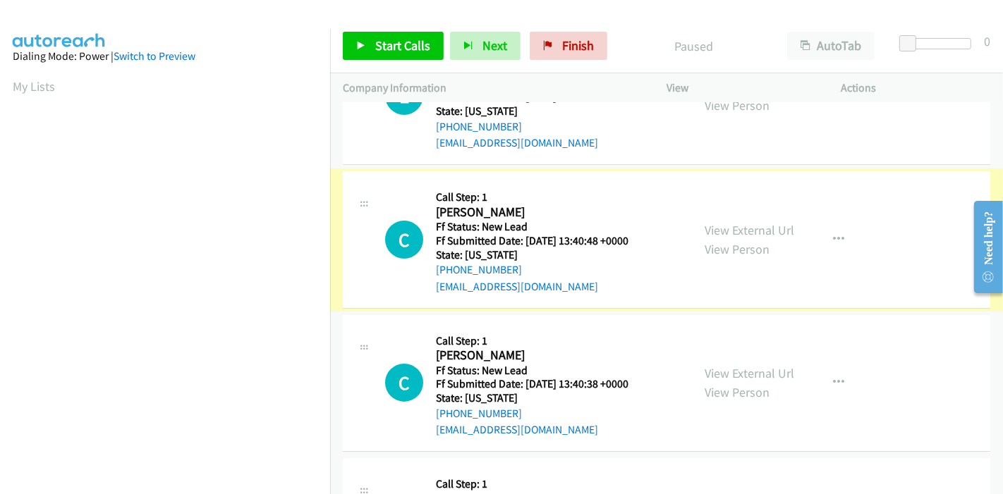
click at [719, 227] on link "View External Url" at bounding box center [750, 230] width 90 height 16
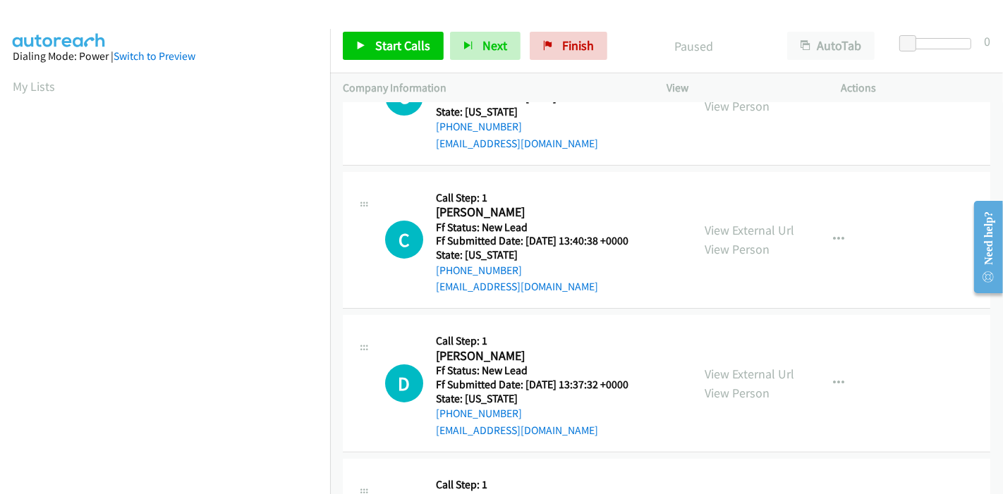
scroll to position [235, 0]
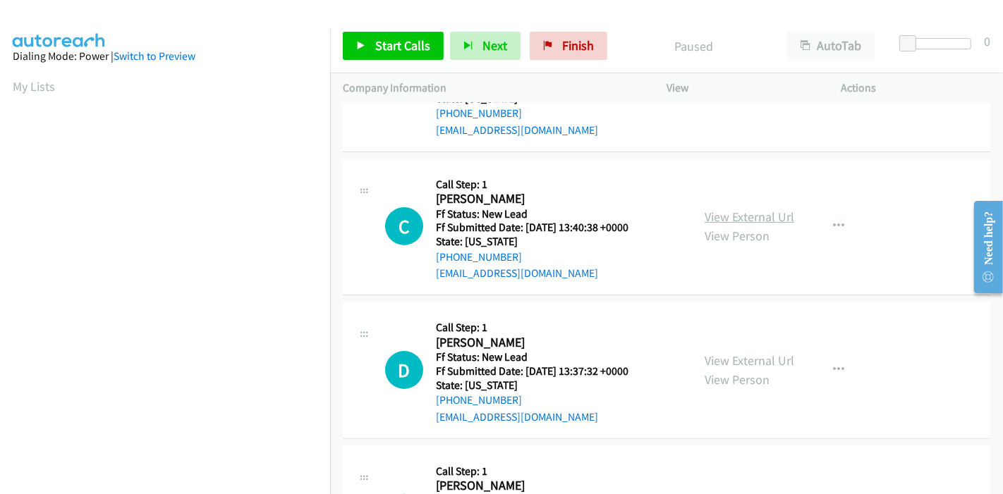
click at [755, 217] on link "View External Url" at bounding box center [750, 217] width 90 height 16
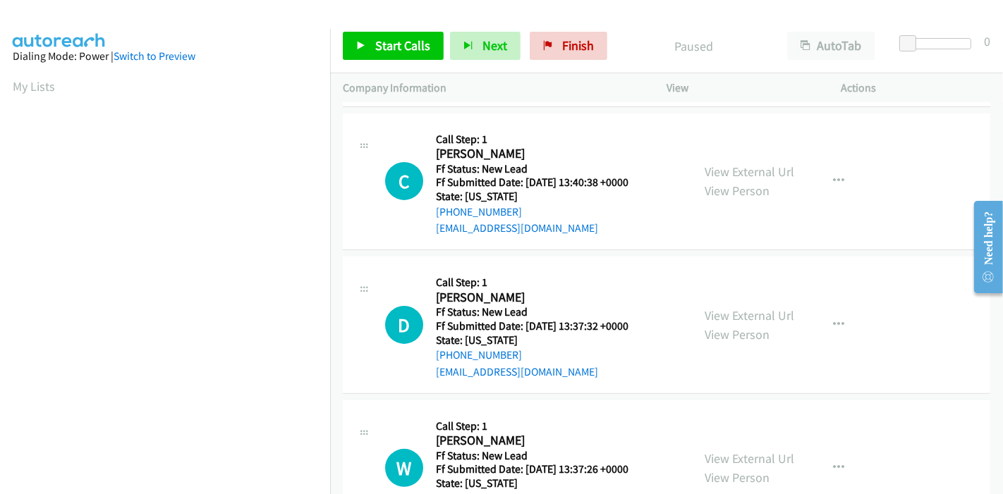
scroll to position [313, 0]
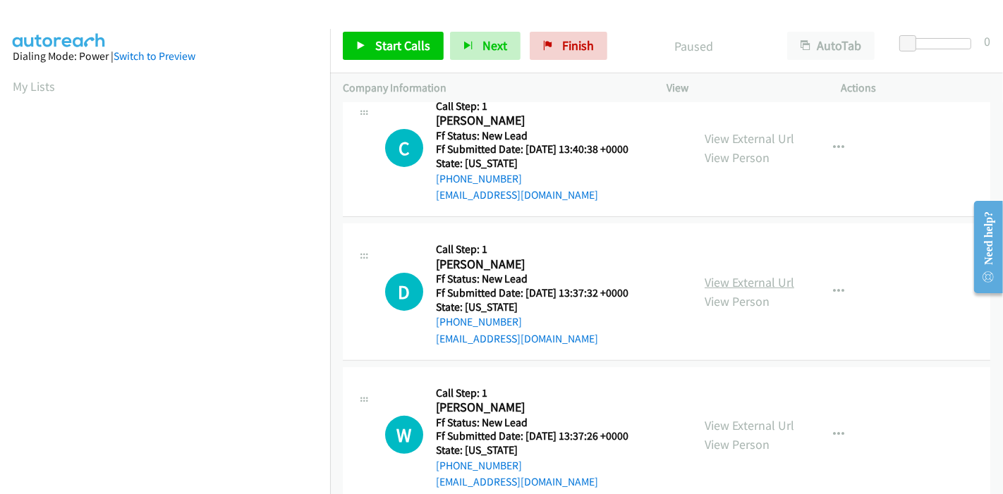
click at [755, 281] on link "View External Url" at bounding box center [750, 282] width 90 height 16
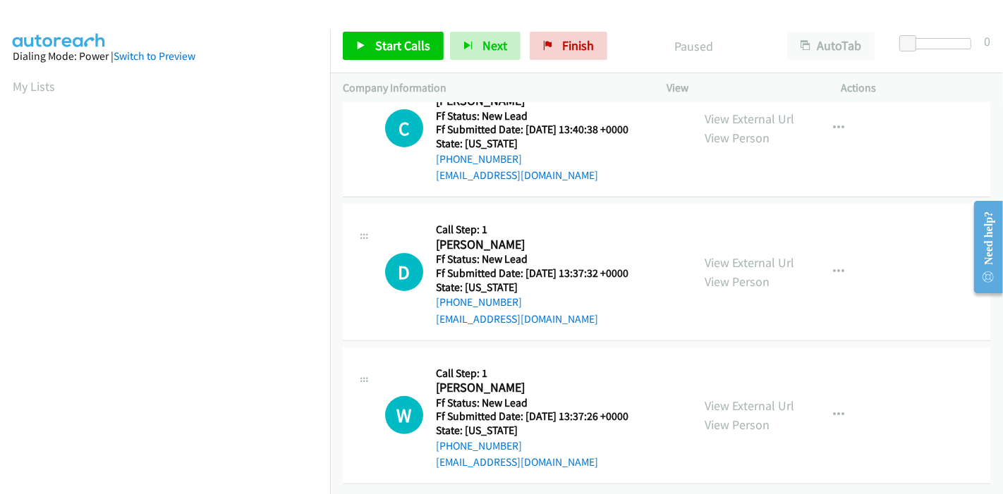
scroll to position [343, 0]
click at [735, 397] on link "View External Url" at bounding box center [750, 405] width 90 height 16
click at [367, 41] on link "Start Calls" at bounding box center [393, 46] width 101 height 28
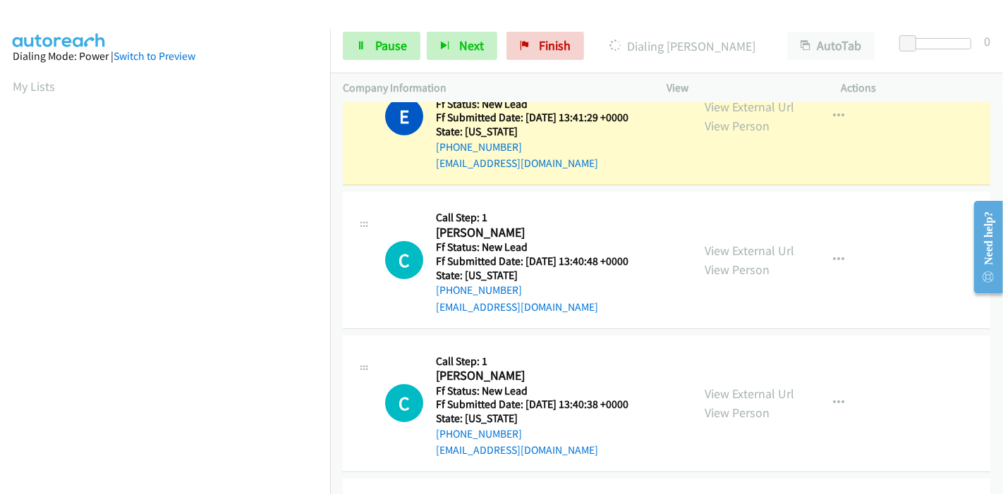
scroll to position [0, 0]
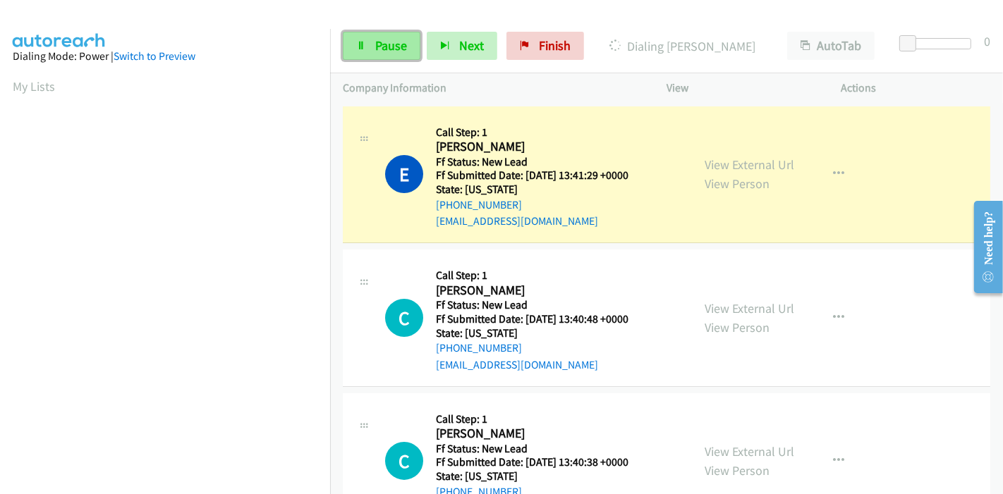
click at [390, 36] on link "Pause" at bounding box center [382, 46] width 78 height 28
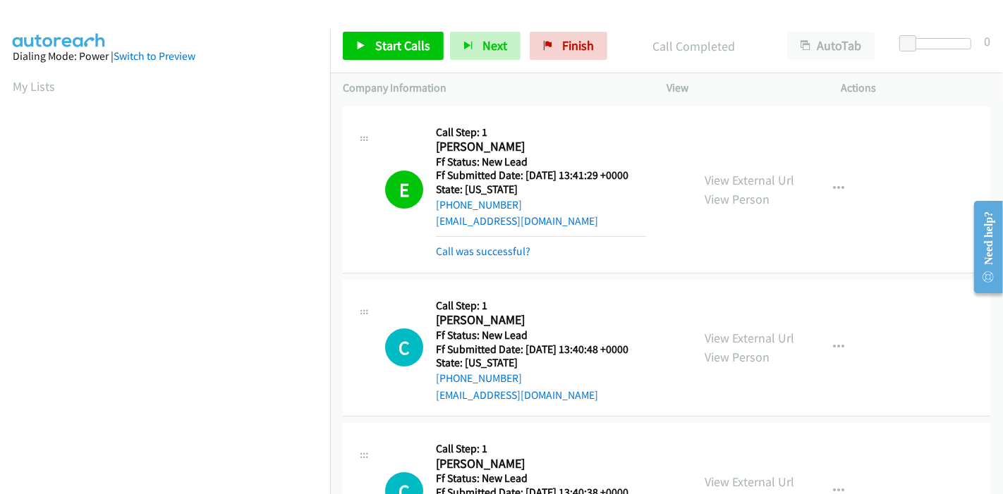
scroll to position [298, 0]
click at [474, 256] on link "Call was successful?" at bounding box center [483, 251] width 95 height 13
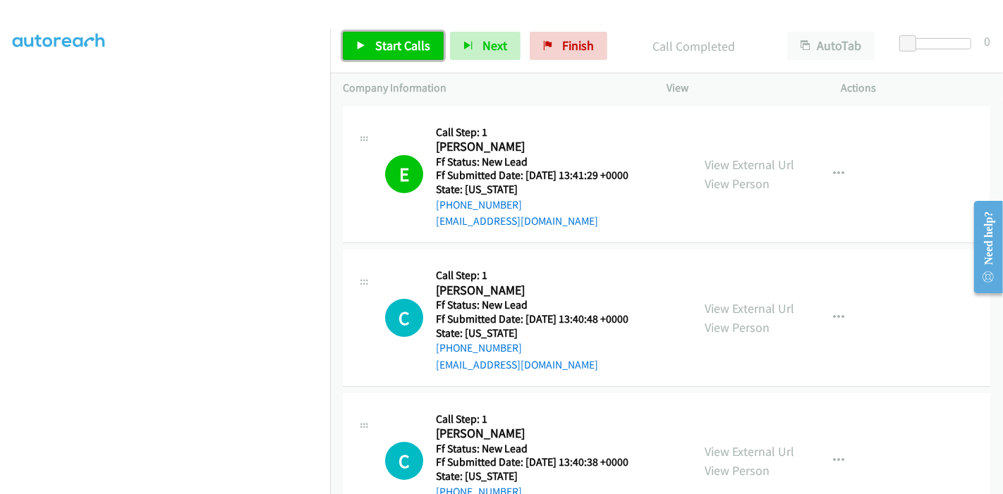
click at [391, 54] on link "Start Calls" at bounding box center [393, 46] width 101 height 28
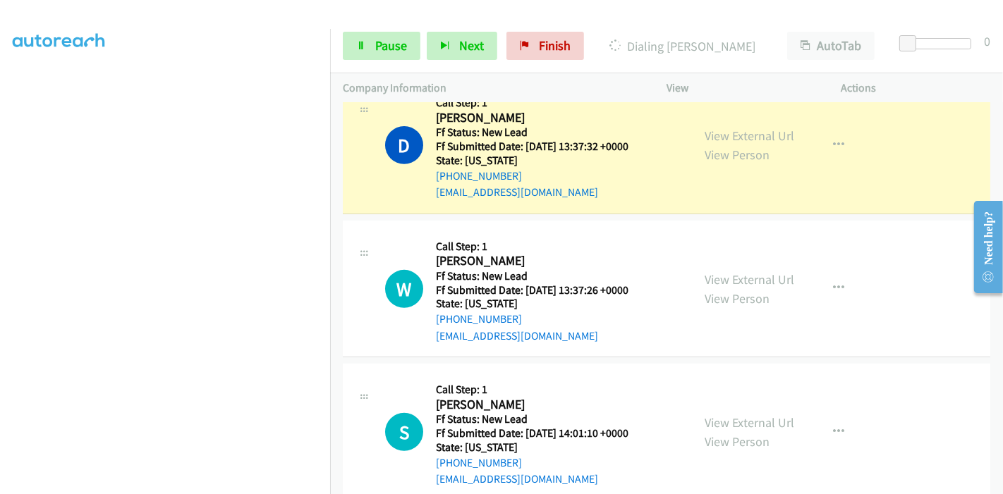
scroll to position [441, 0]
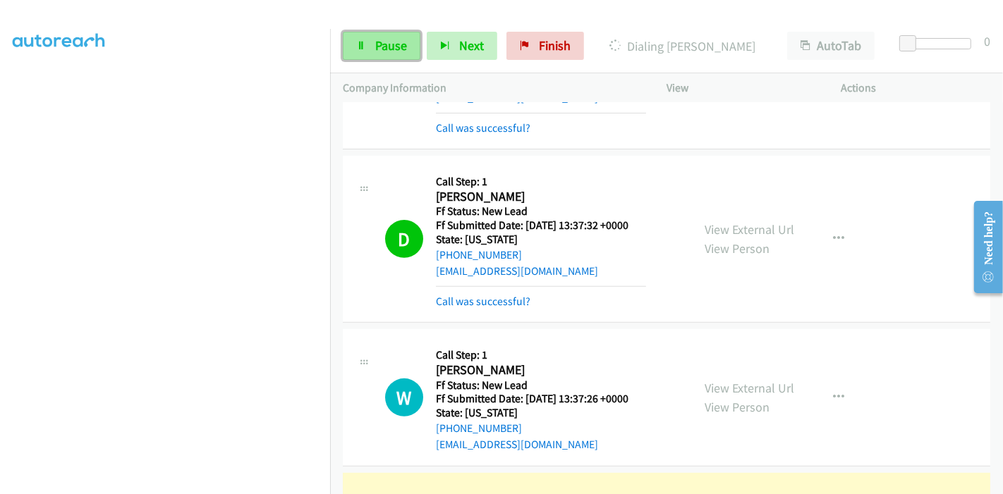
click at [365, 42] on icon at bounding box center [361, 47] width 10 height 10
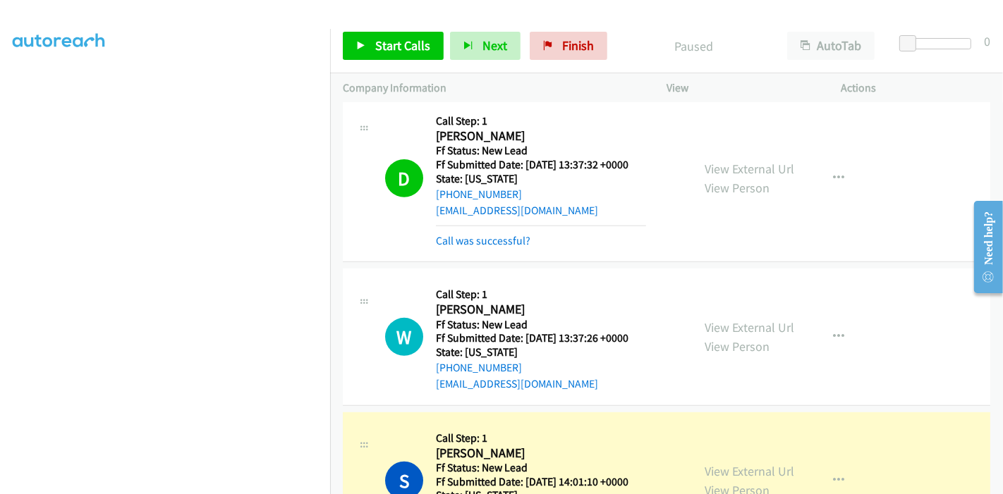
scroll to position [598, 0]
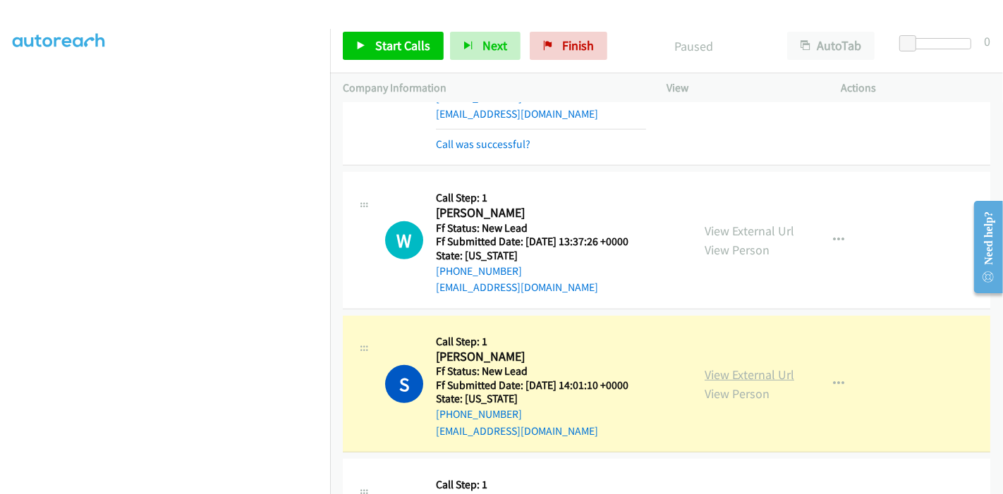
click at [764, 370] on link "View External Url" at bounding box center [750, 375] width 90 height 16
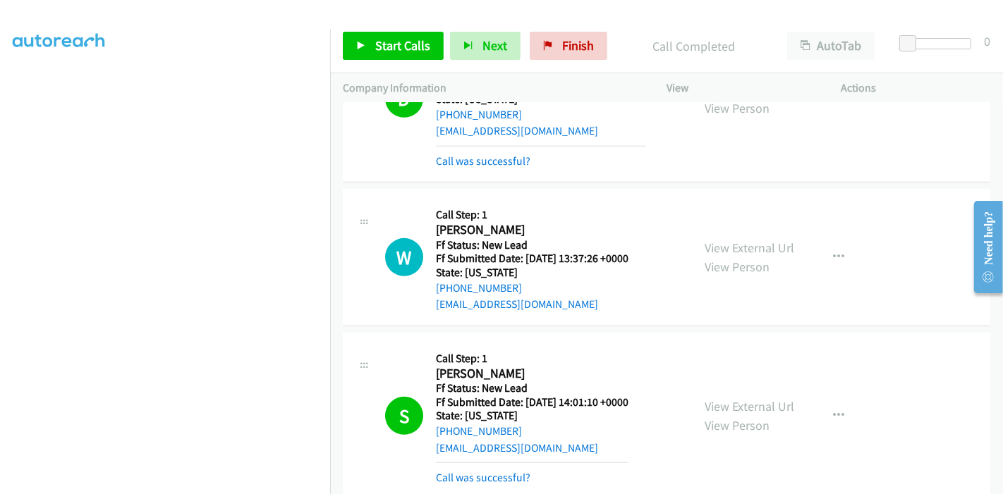
scroll to position [441, 0]
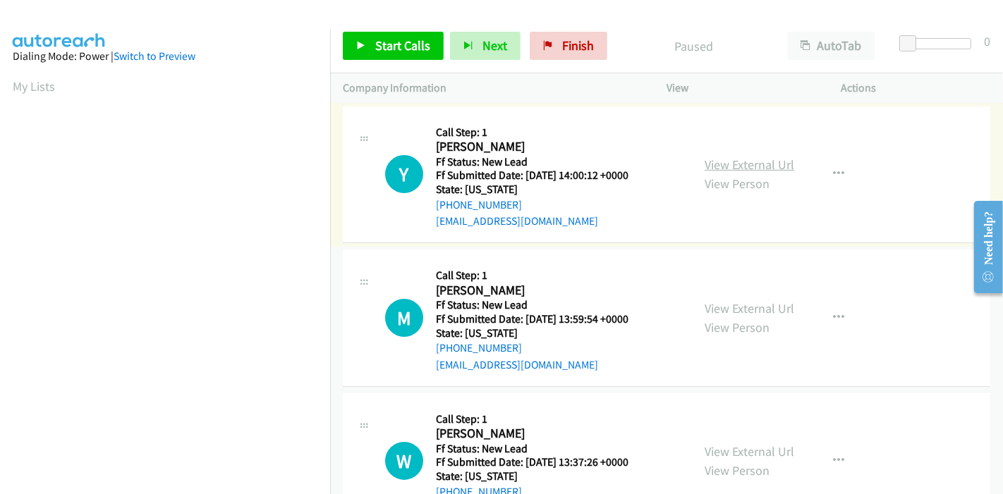
click at [753, 166] on link "View External Url" at bounding box center [750, 165] width 90 height 16
click at [735, 307] on link "View External Url" at bounding box center [750, 308] width 90 height 16
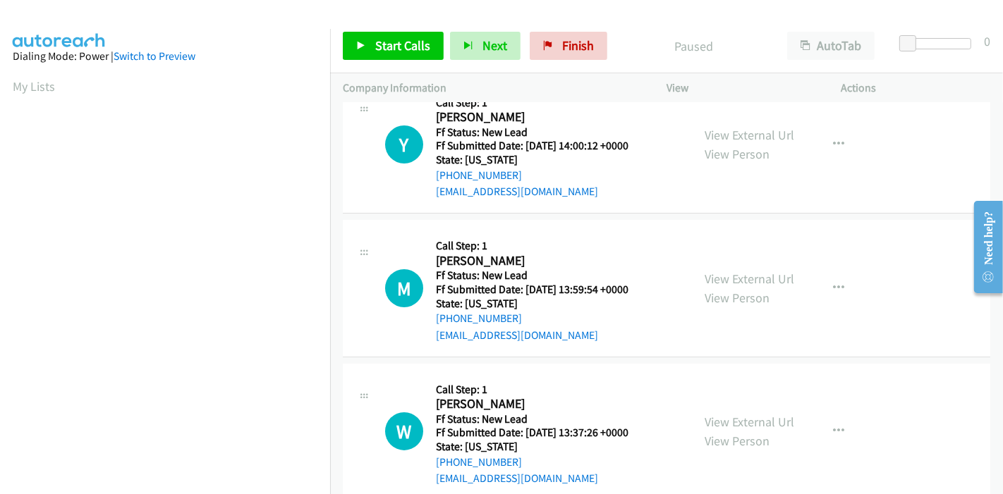
scroll to position [56, 0]
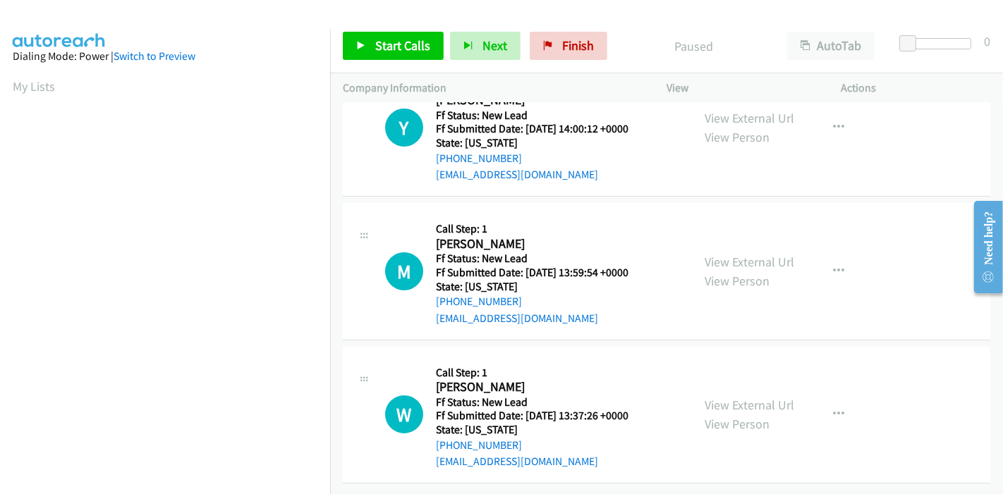
click at [375, 29] on div "Start Calls Pause Next Finish Paused AutoTab AutoTab 0" at bounding box center [666, 46] width 673 height 54
click at [372, 54] on link "Start Calls" at bounding box center [393, 46] width 101 height 28
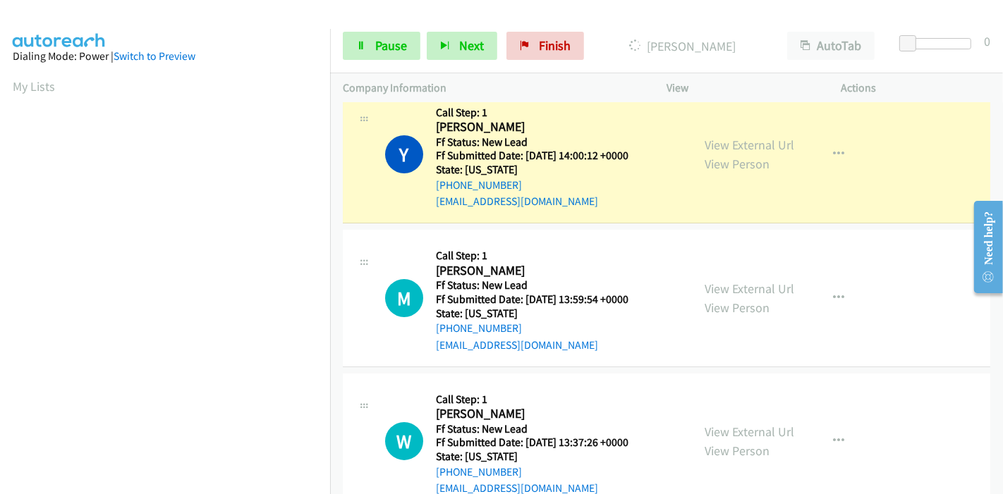
scroll to position [0, 0]
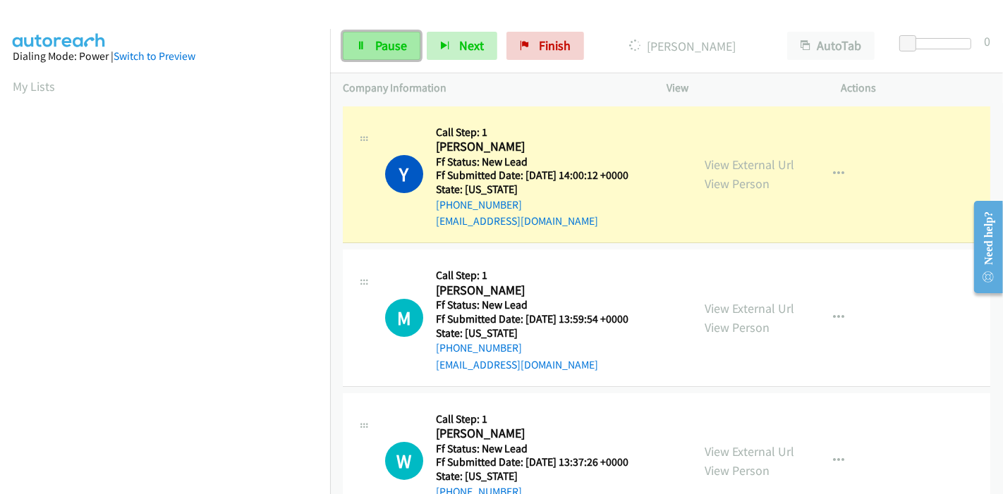
click at [393, 52] on span "Pause" at bounding box center [391, 45] width 32 height 16
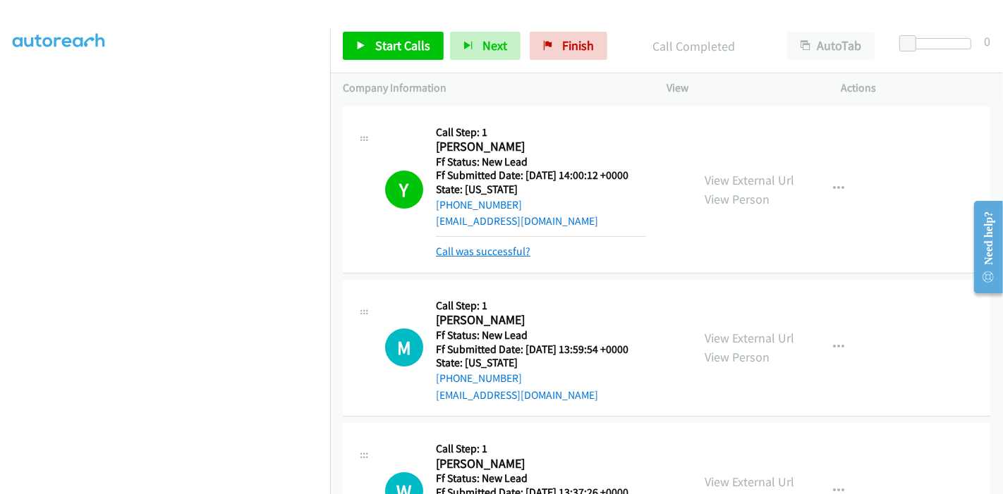
click at [499, 253] on link "Call was successful?" at bounding box center [483, 251] width 95 height 13
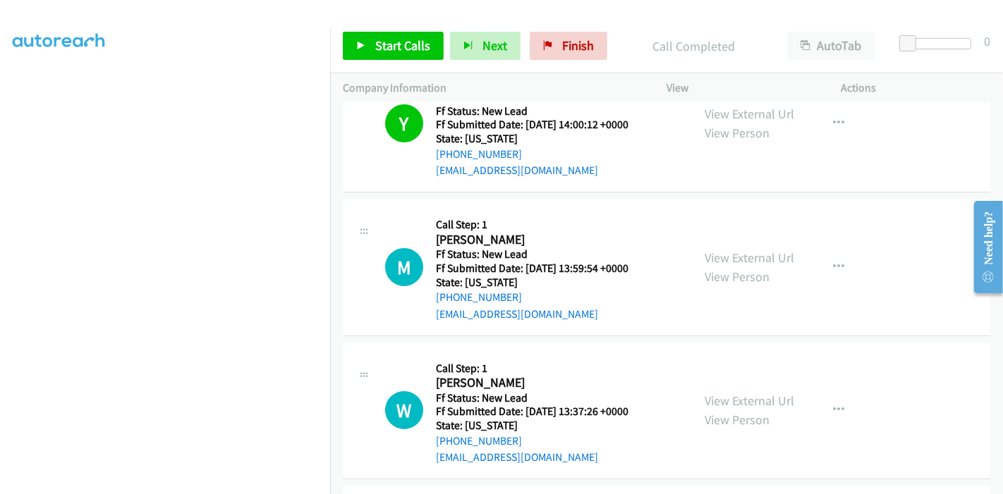
scroll to position [16, 0]
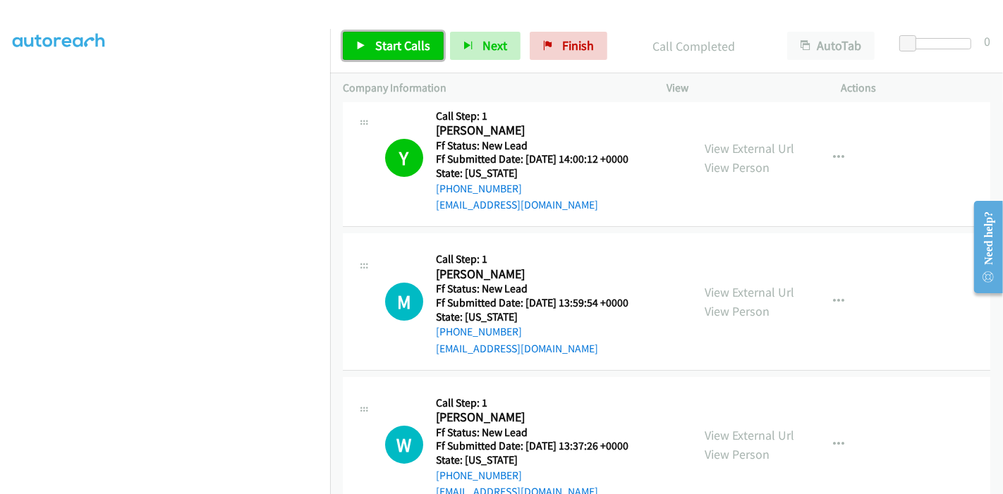
click at [389, 33] on link "Start Calls" at bounding box center [393, 46] width 101 height 28
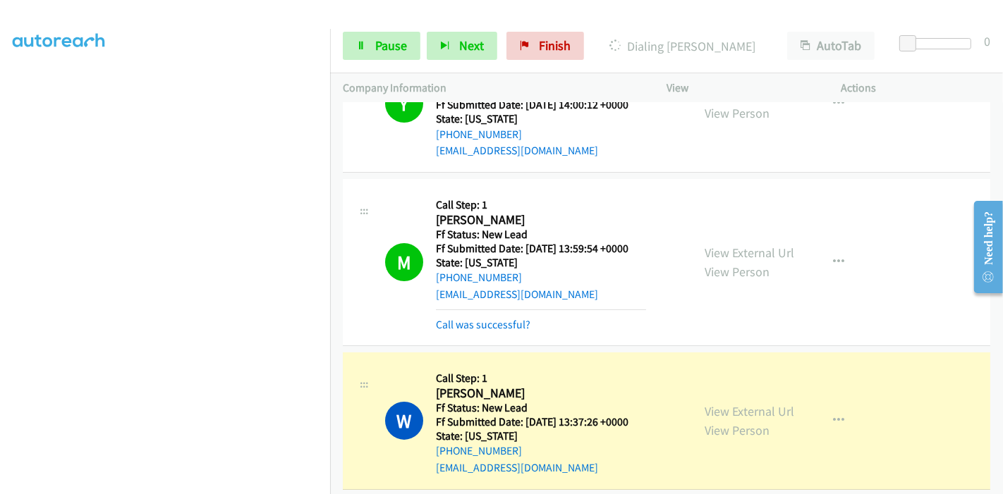
scroll to position [95, 0]
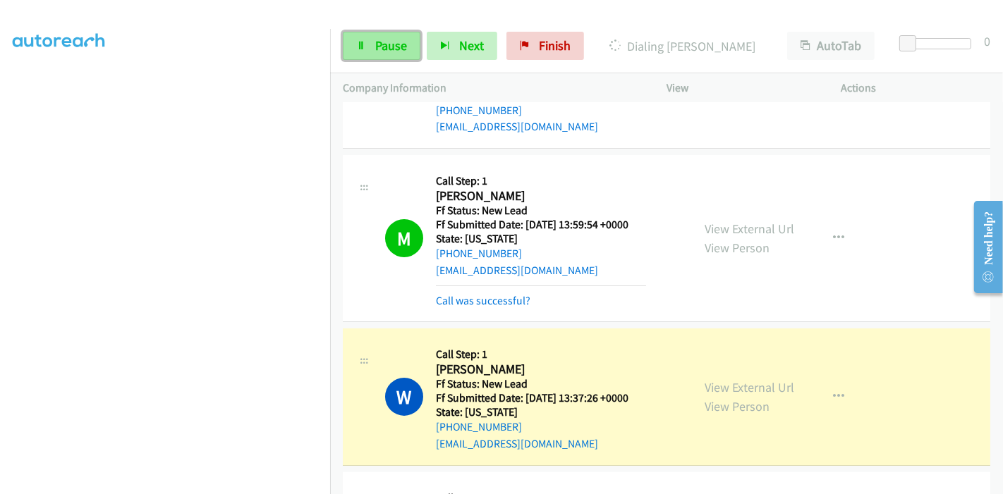
click at [383, 38] on span "Pause" at bounding box center [391, 45] width 32 height 16
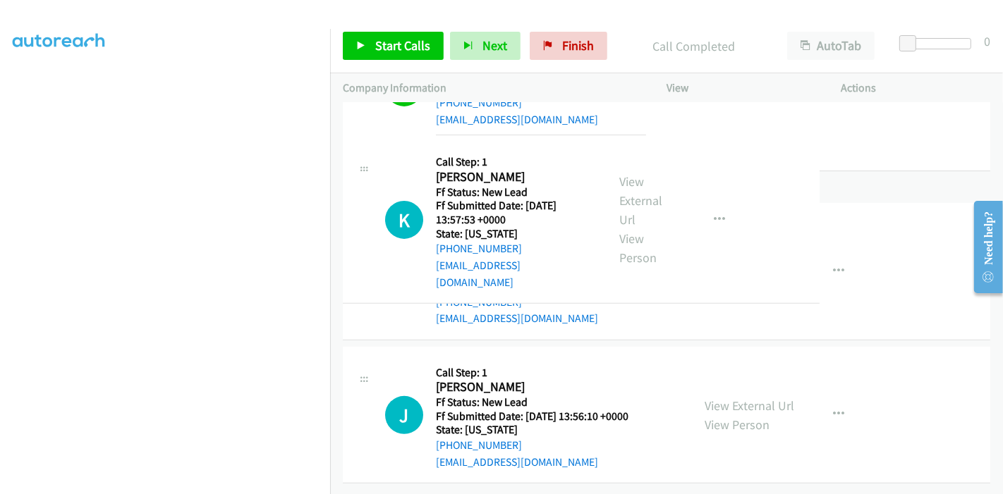
scroll to position [468, 0]
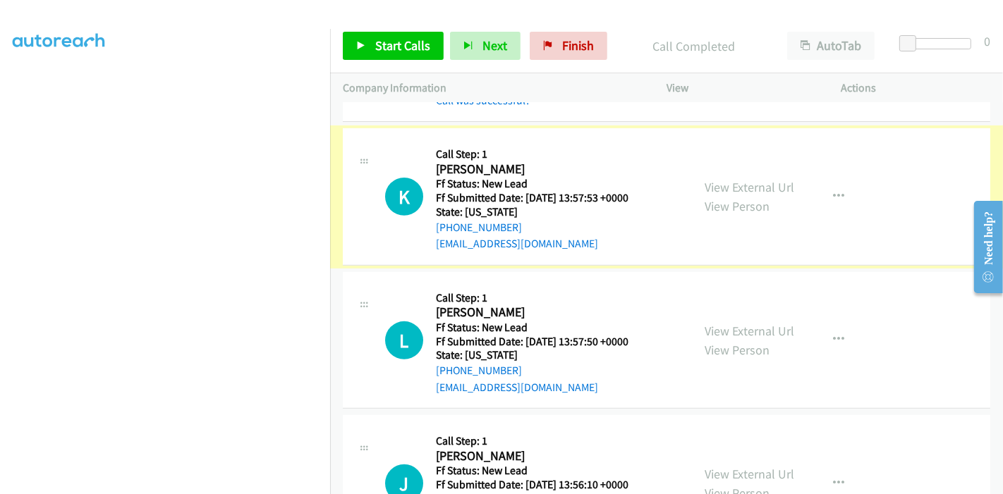
click at [765, 185] on link "View External Url" at bounding box center [750, 187] width 90 height 16
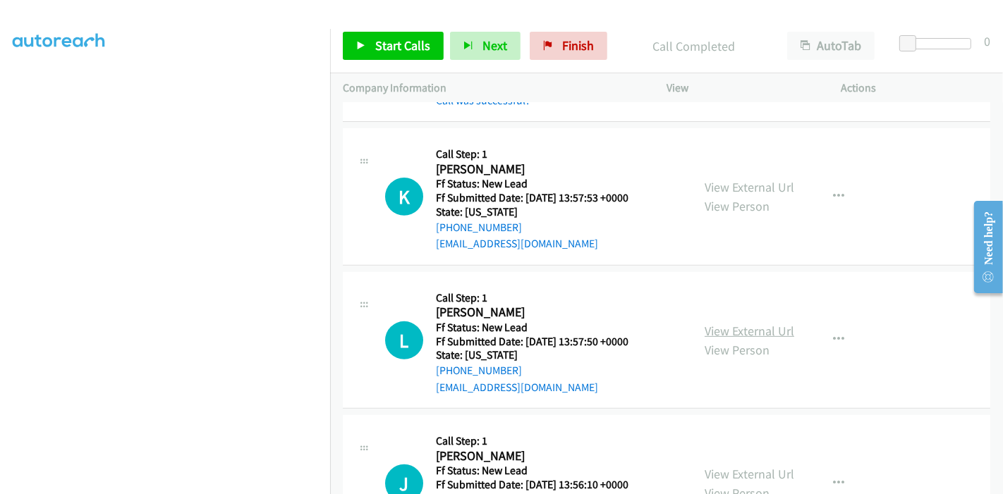
click at [767, 333] on link "View External Url" at bounding box center [750, 331] width 90 height 16
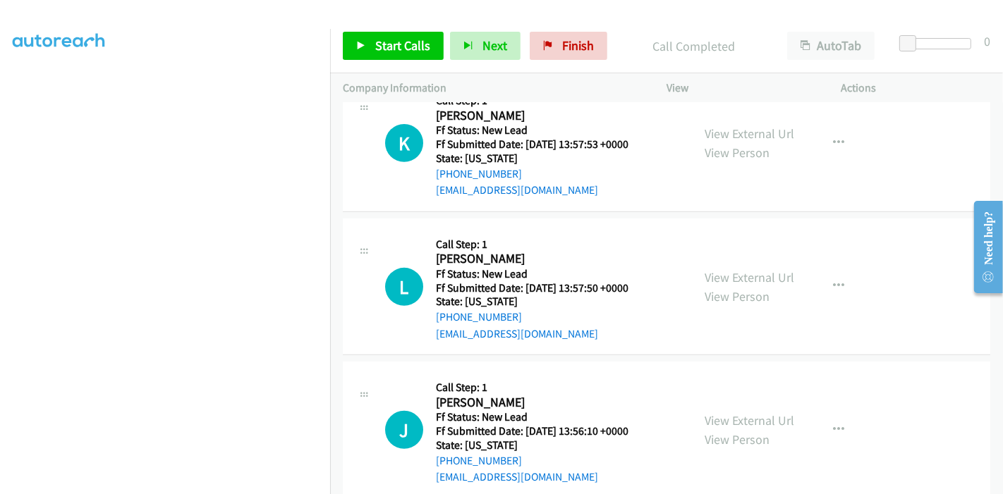
scroll to position [547, 0]
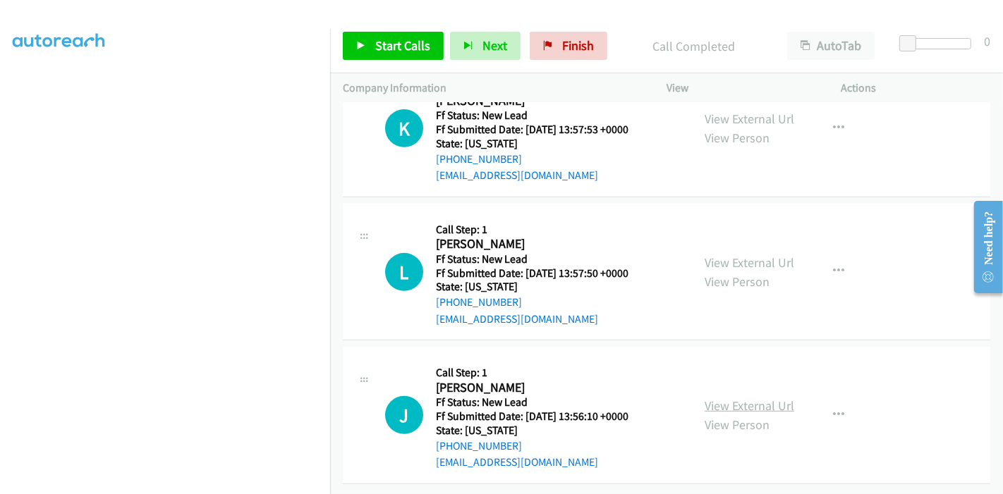
click at [741, 398] on link "View External Url" at bounding box center [750, 406] width 90 height 16
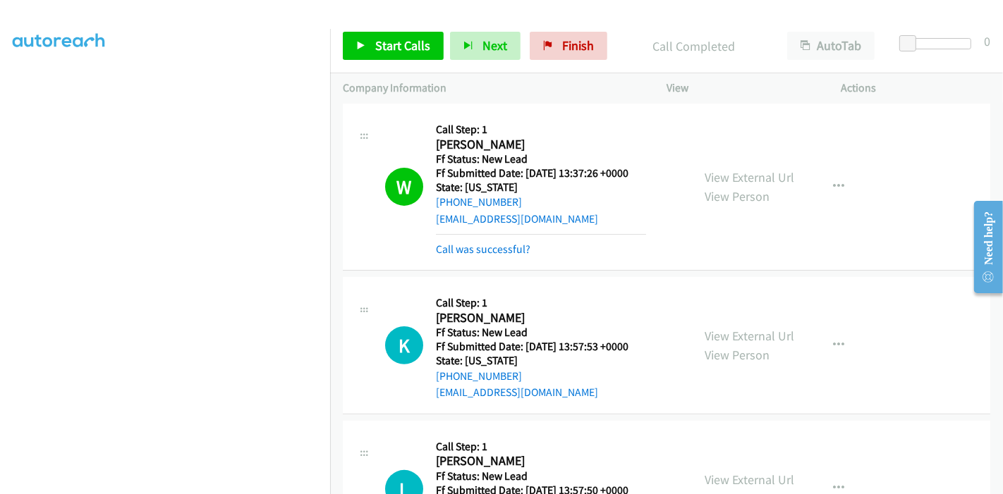
scroll to position [391, 0]
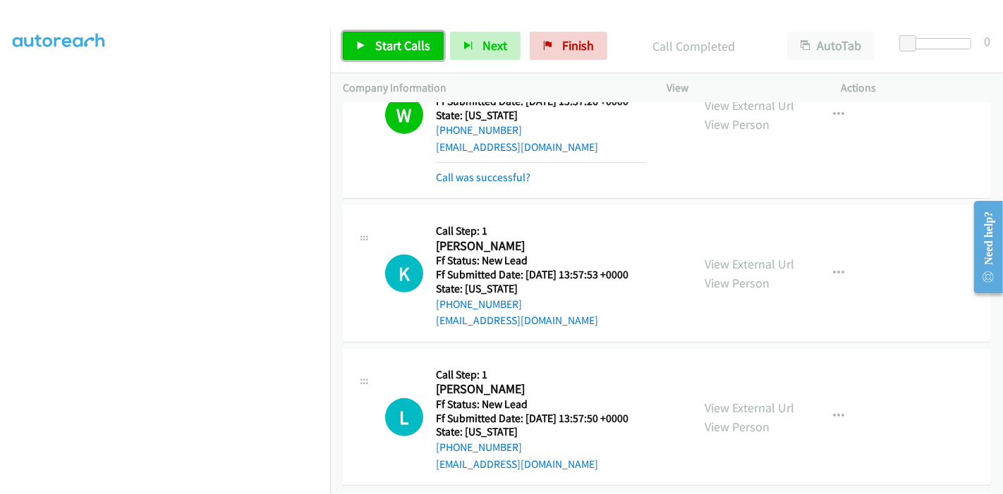
drag, startPoint x: 408, startPoint y: 45, endPoint x: 410, endPoint y: 72, distance: 26.9
click at [408, 44] on span "Start Calls" at bounding box center [402, 45] width 55 height 16
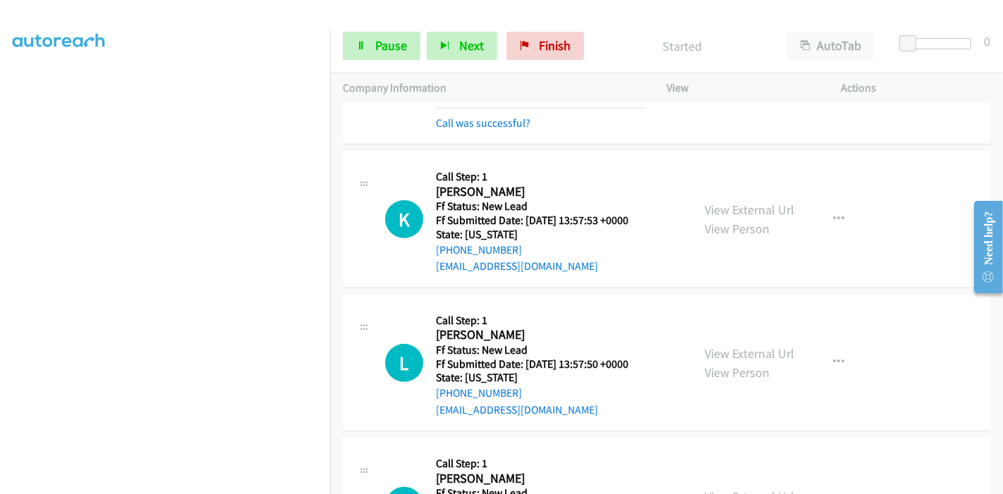
scroll to position [470, 0]
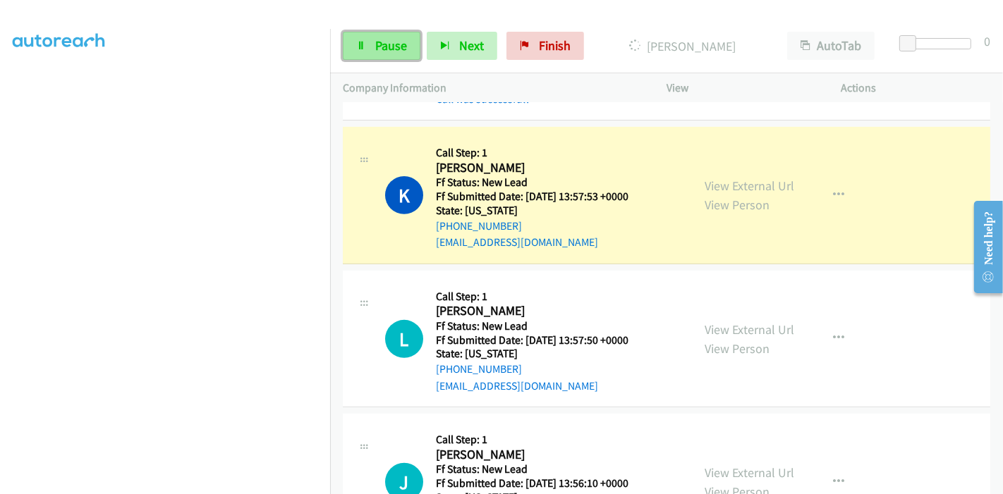
click at [364, 38] on link "Pause" at bounding box center [382, 46] width 78 height 28
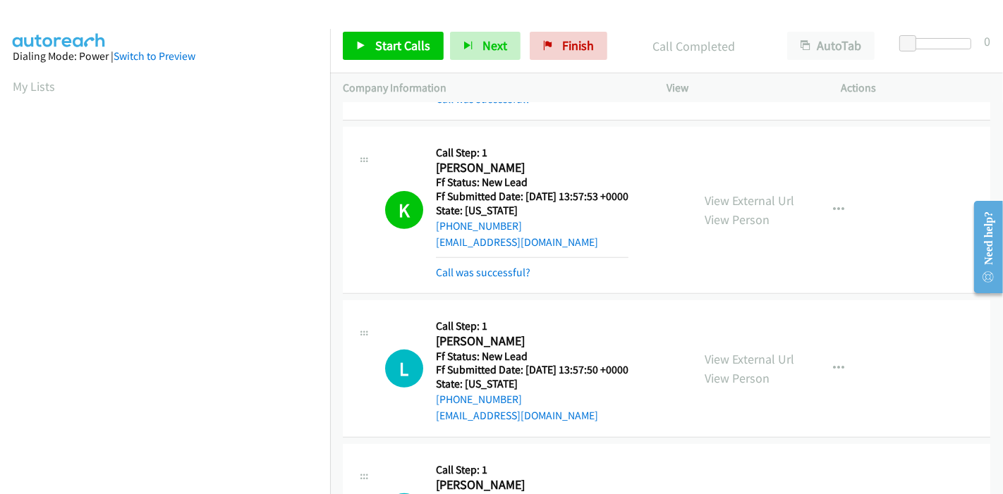
scroll to position [298, 0]
click at [485, 262] on mb0 "Call was successful?" at bounding box center [532, 269] width 193 height 24
click at [484, 267] on link "Call was successful?" at bounding box center [483, 272] width 95 height 13
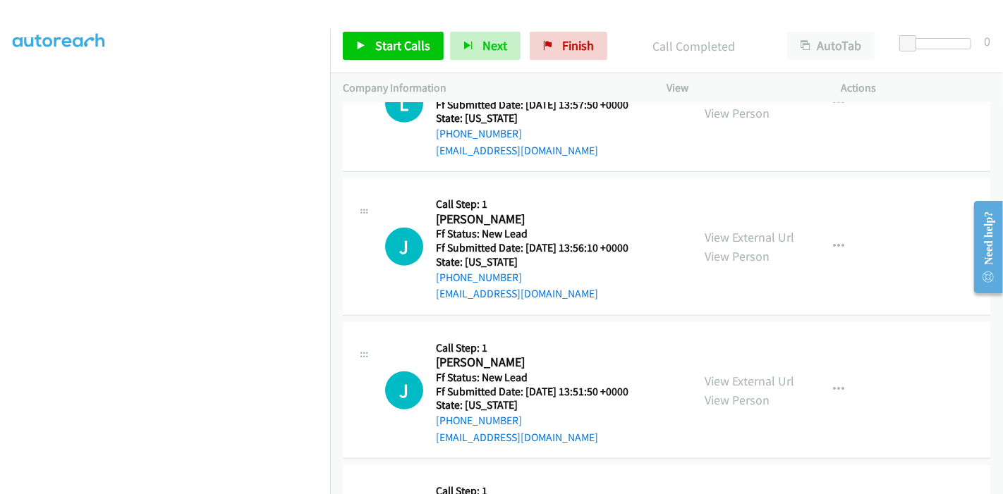
scroll to position [548, 0]
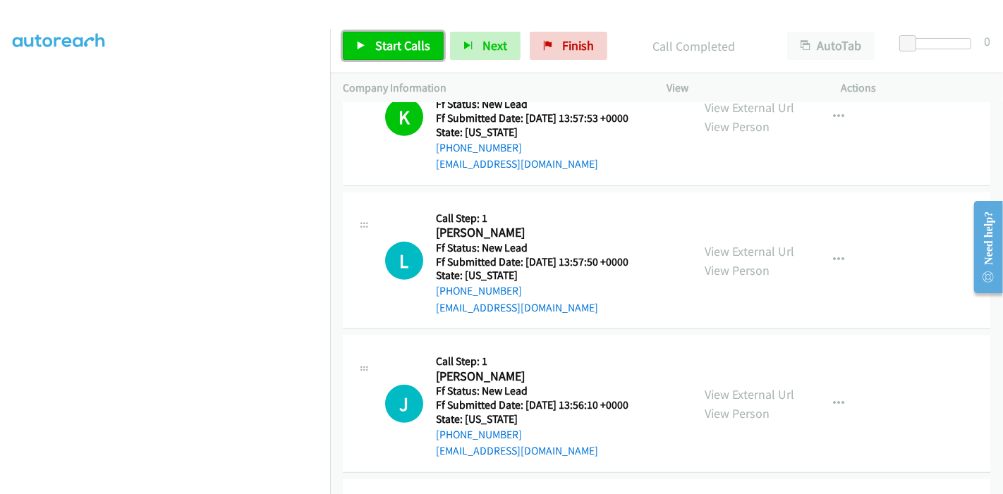
click at [391, 42] on span "Start Calls" at bounding box center [402, 45] width 55 height 16
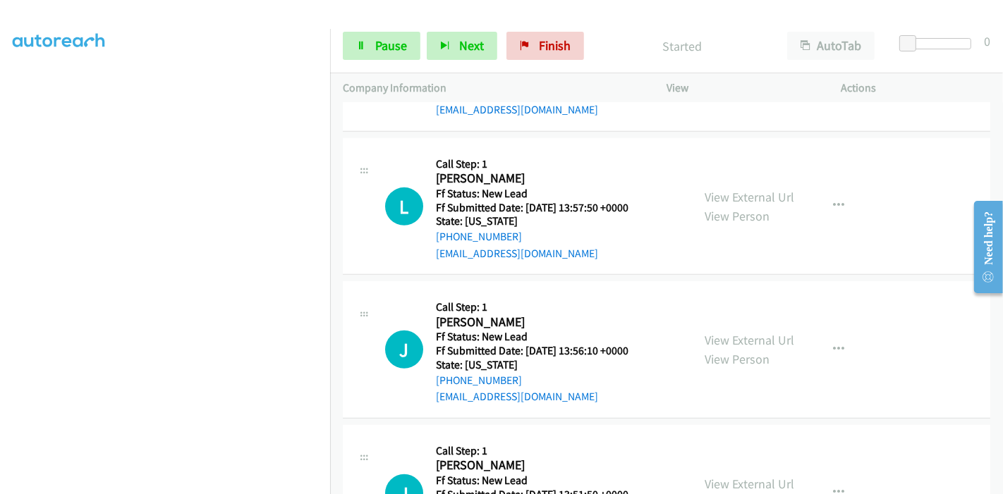
scroll to position [626, 0]
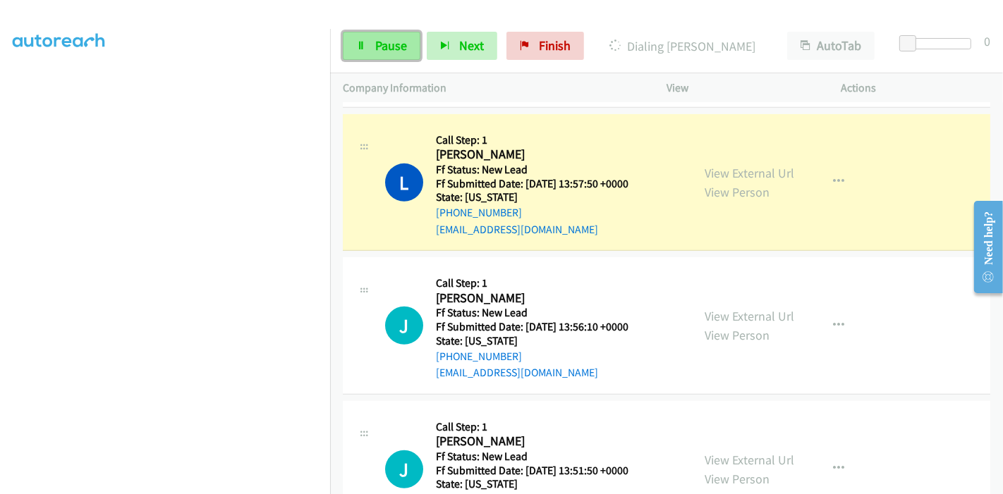
click at [372, 44] on link "Pause" at bounding box center [382, 46] width 78 height 28
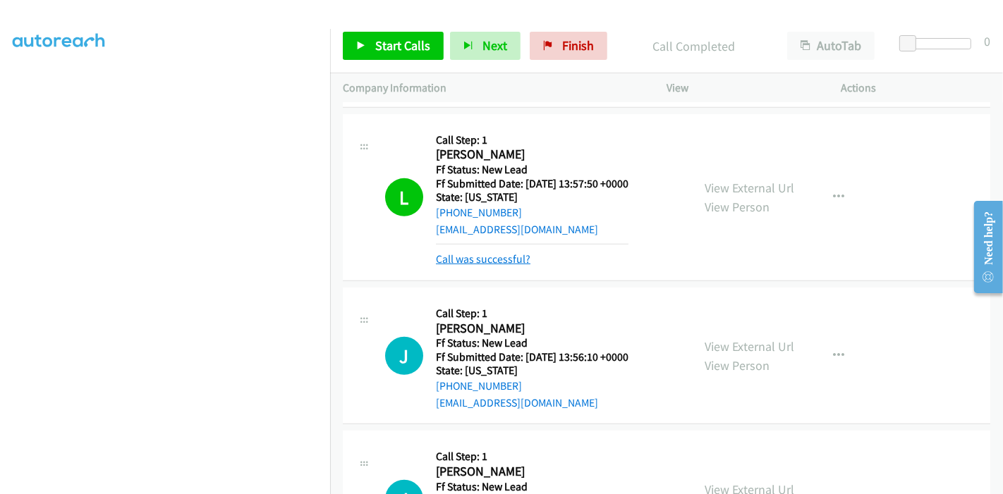
click at [523, 256] on link "Call was successful?" at bounding box center [483, 258] width 95 height 13
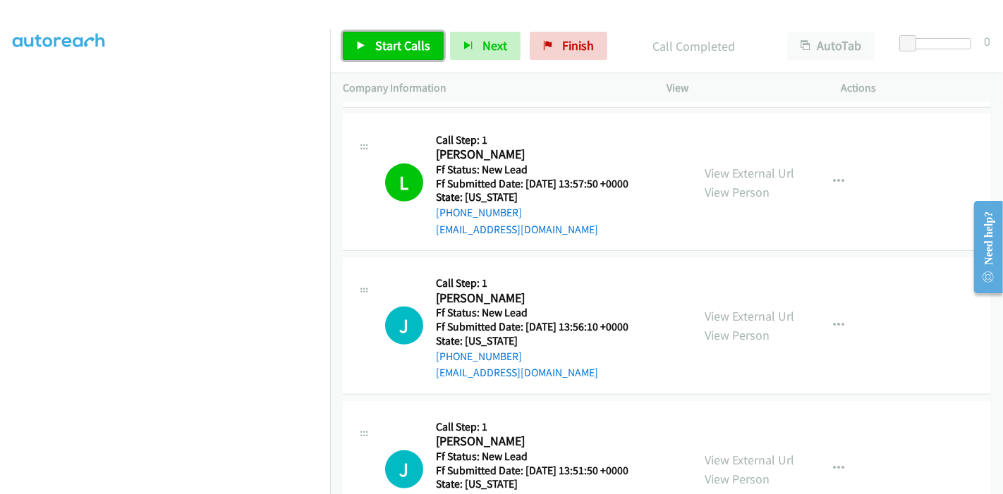
click at [358, 37] on link "Start Calls" at bounding box center [393, 46] width 101 height 28
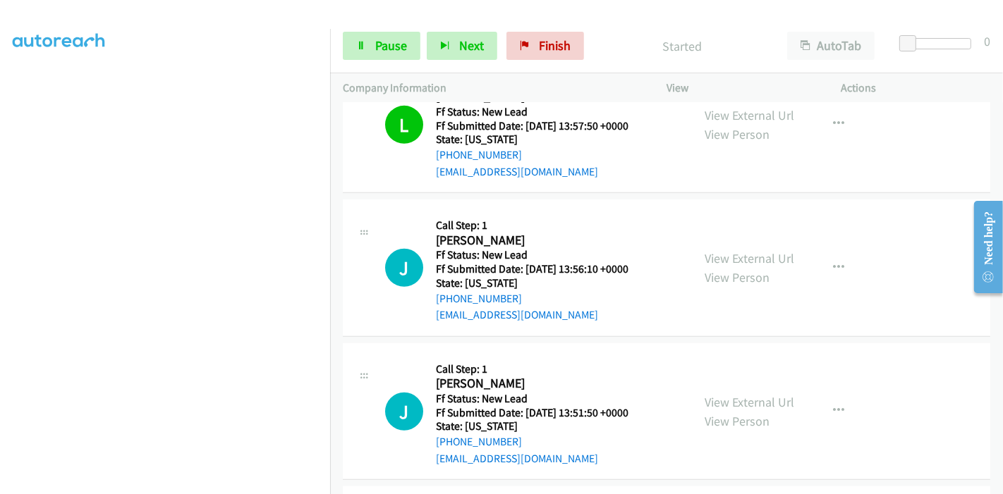
scroll to position [705, 0]
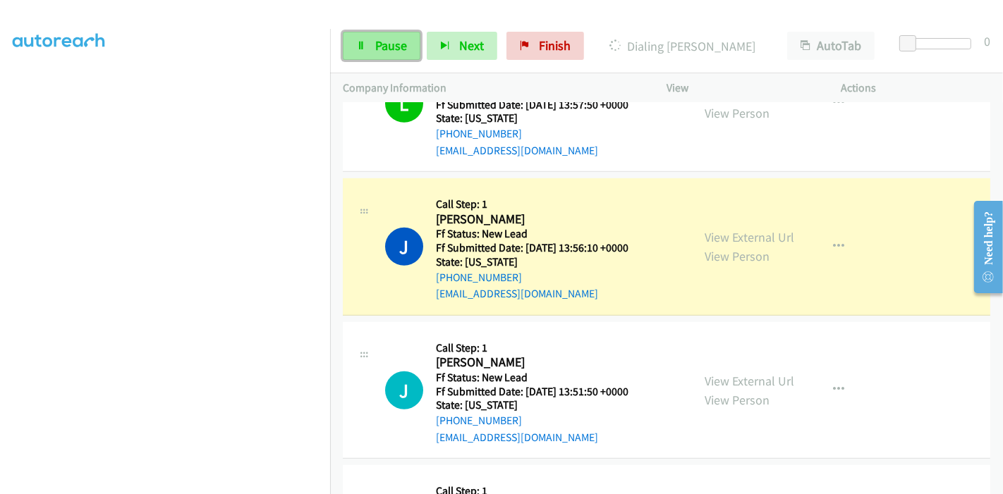
click at [373, 43] on link "Pause" at bounding box center [382, 46] width 78 height 28
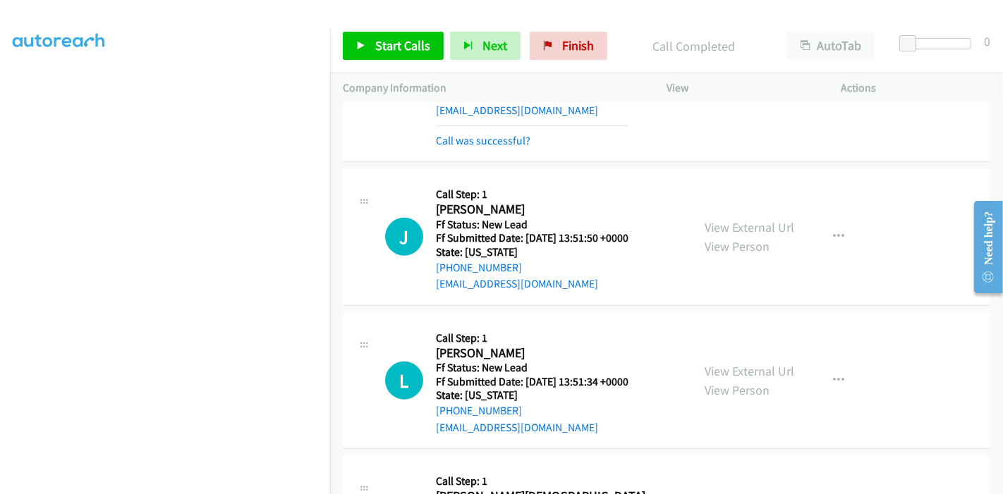
scroll to position [979, 0]
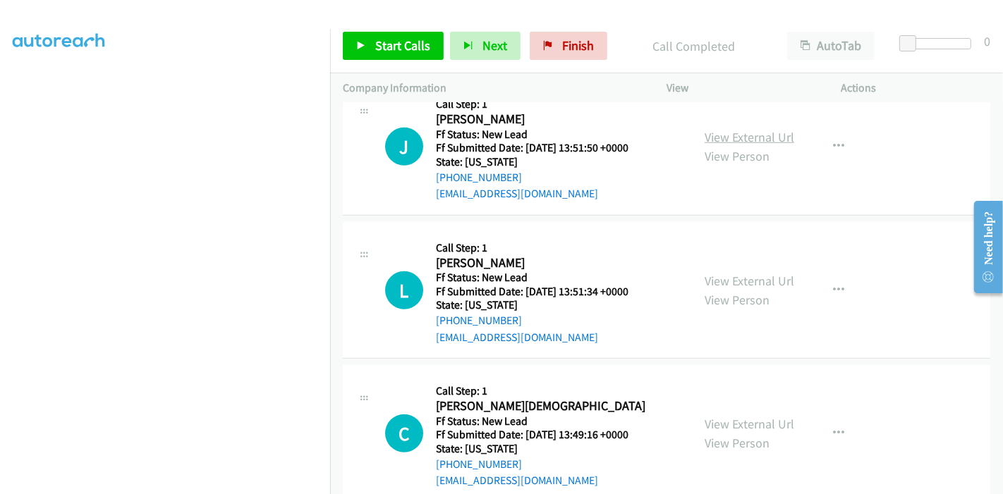
click at [747, 134] on link "View External Url" at bounding box center [750, 137] width 90 height 16
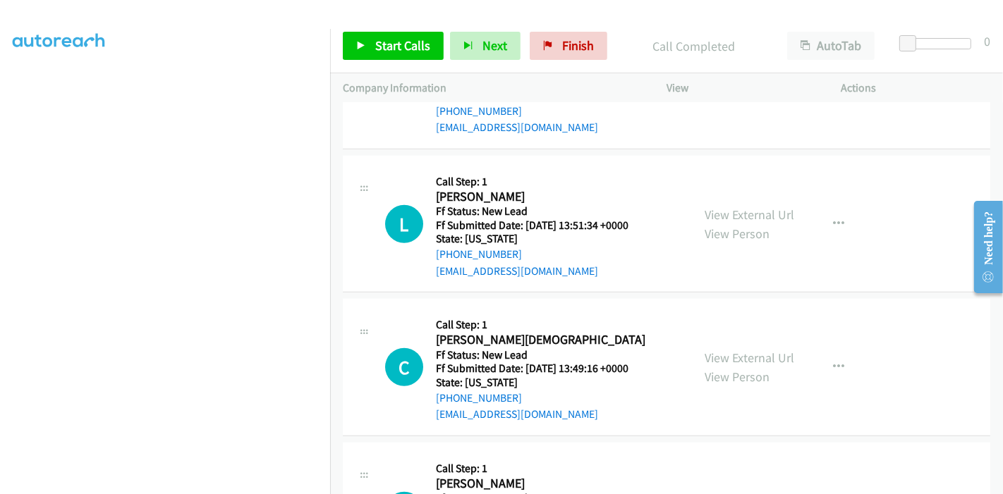
scroll to position [1136, 0]
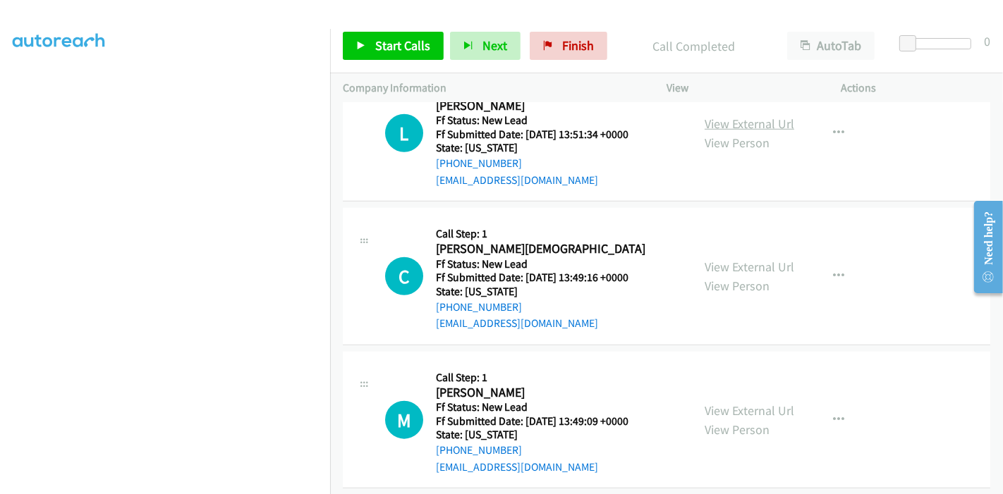
click at [757, 119] on link "View External Url" at bounding box center [750, 124] width 90 height 16
click at [715, 267] on link "View External Url" at bounding box center [750, 267] width 90 height 16
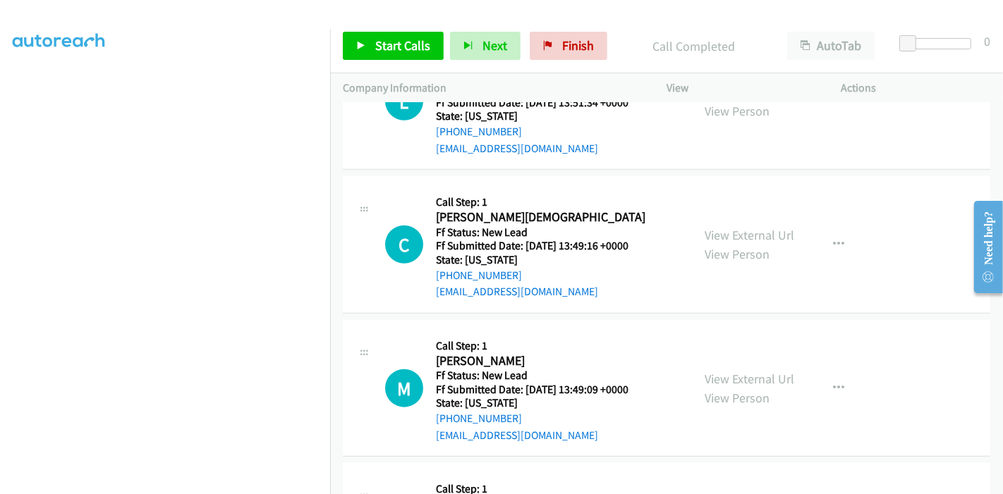
scroll to position [1214, 0]
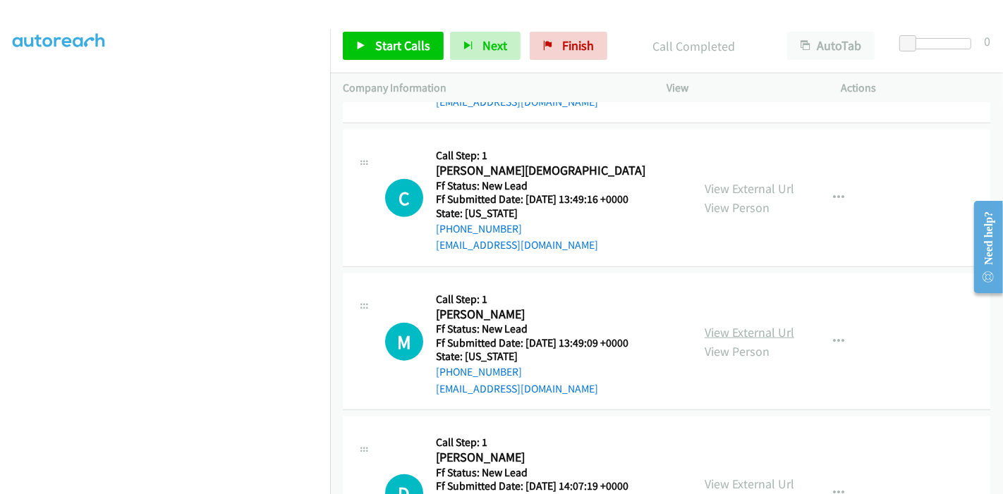
click at [731, 329] on link "View External Url" at bounding box center [750, 332] width 90 height 16
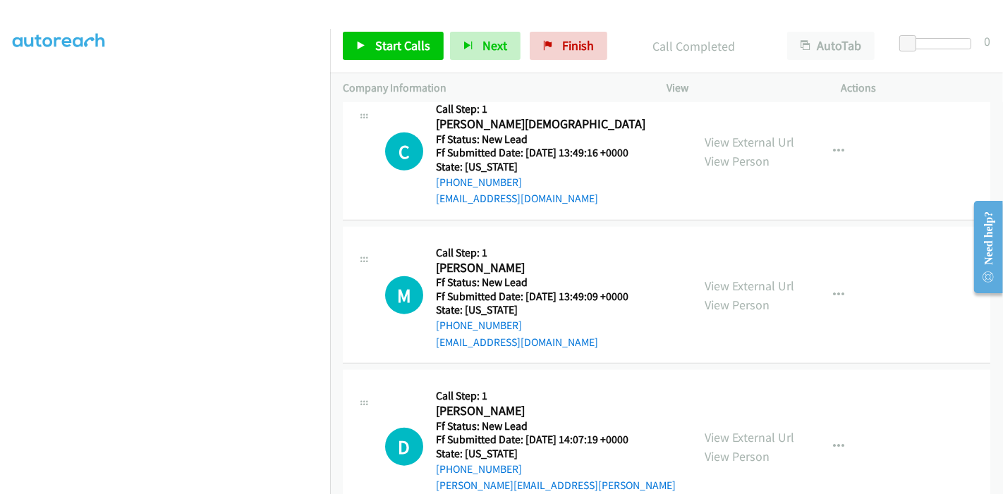
scroll to position [1293, 0]
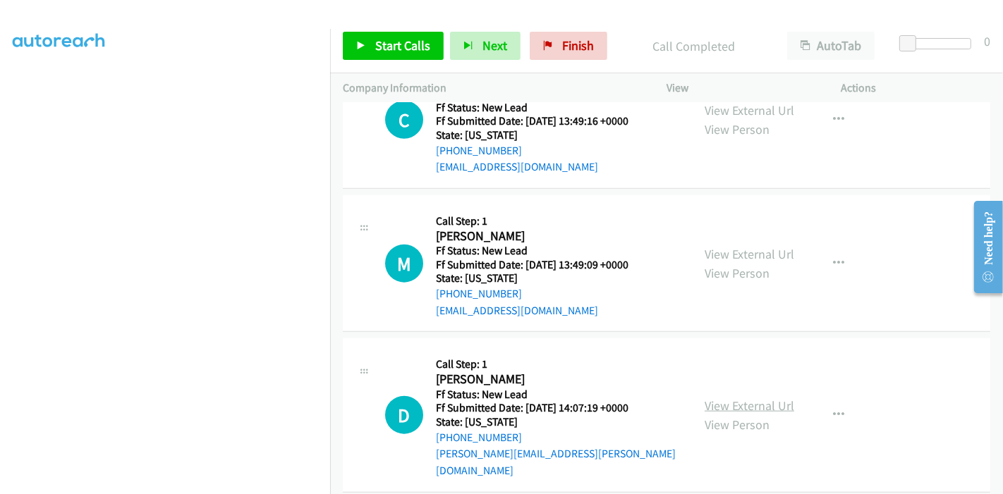
click at [741, 398] on link "View External Url" at bounding box center [750, 406] width 90 height 16
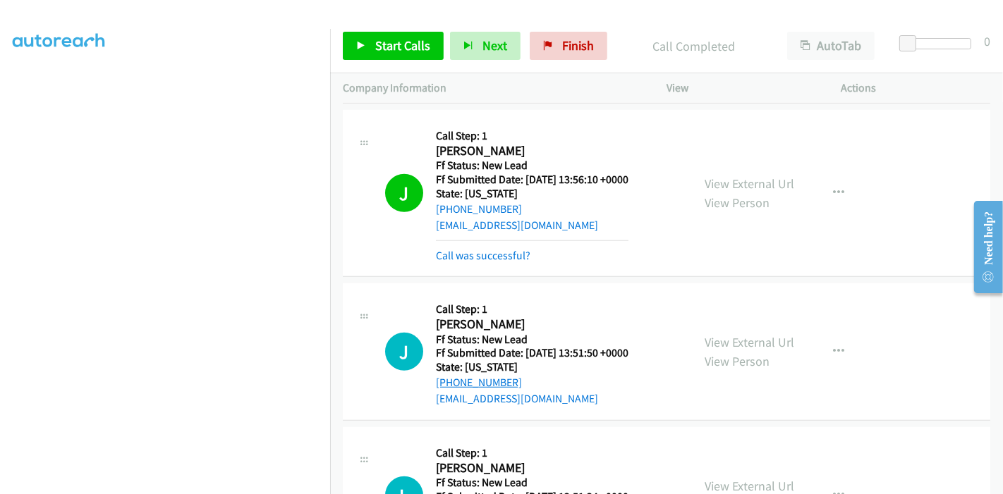
scroll to position [744, 0]
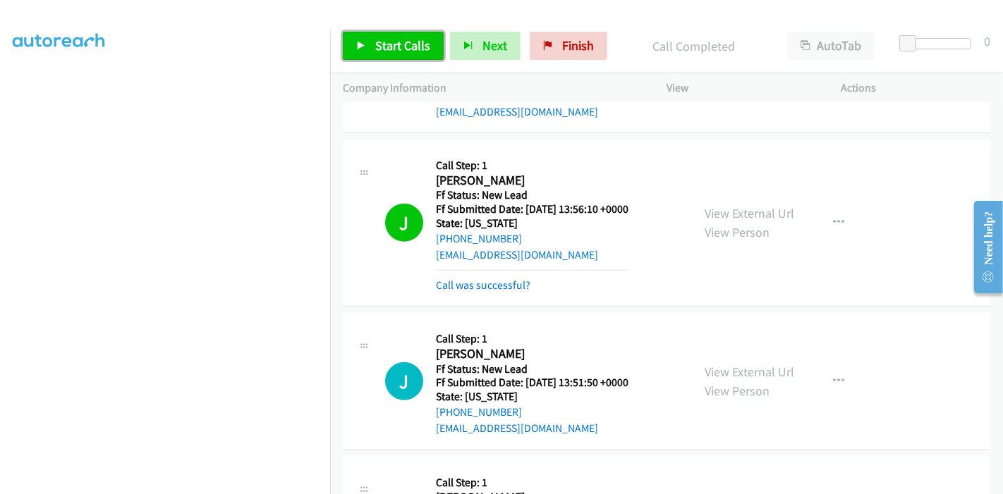
click at [376, 47] on span "Start Calls" at bounding box center [402, 45] width 55 height 16
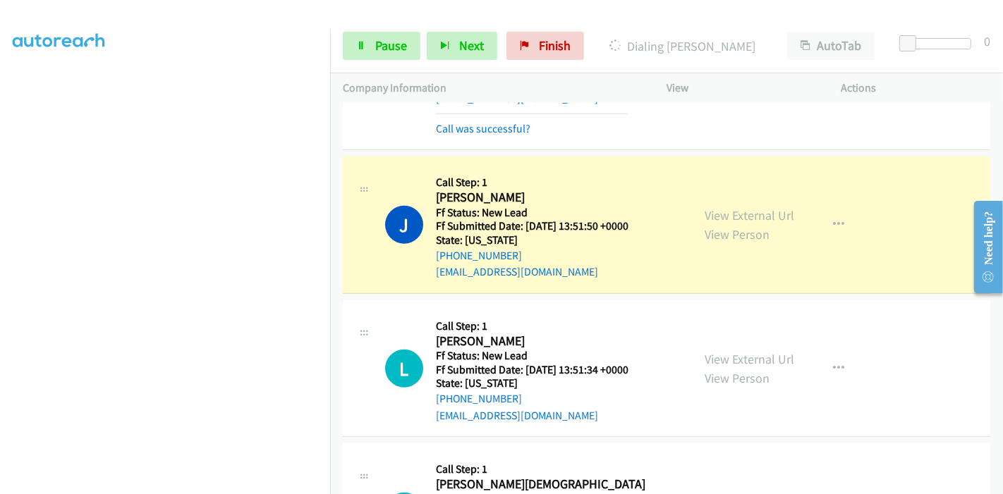
scroll to position [979, 0]
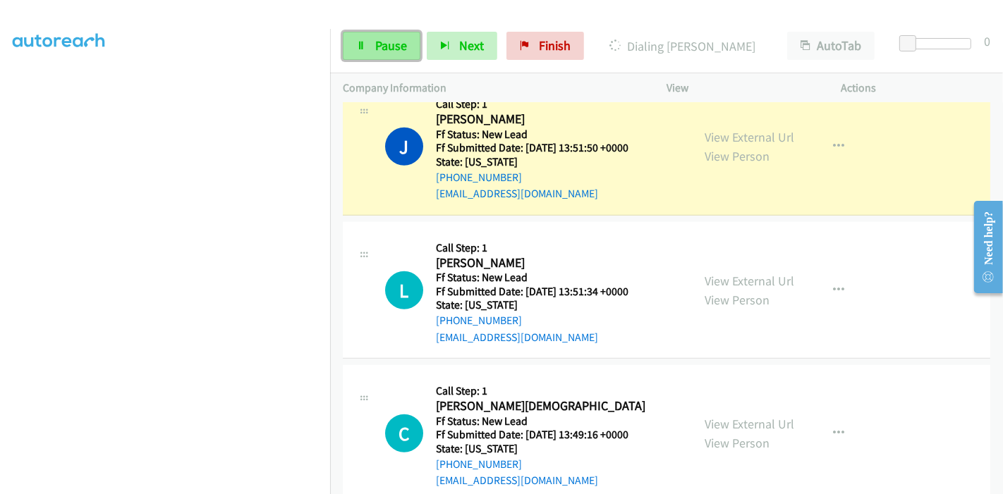
click at [357, 39] on link "Pause" at bounding box center [382, 46] width 78 height 28
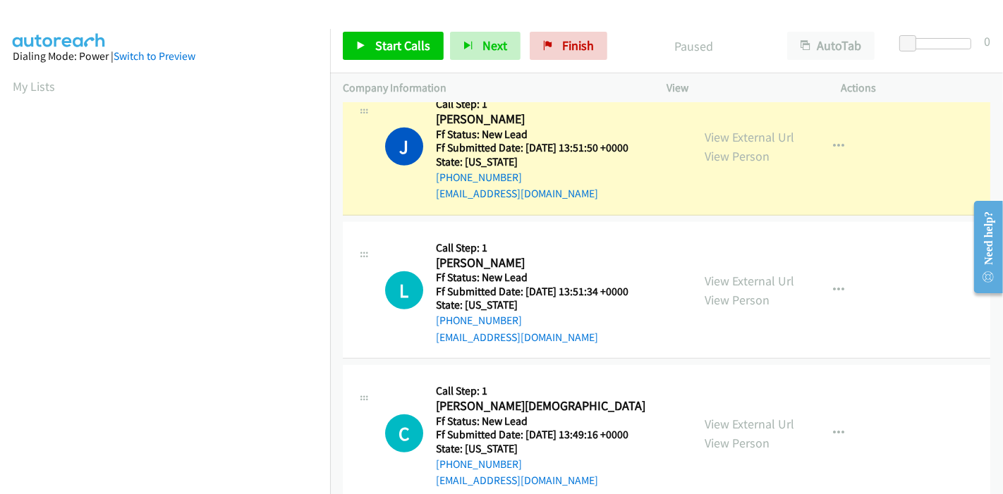
scroll to position [298, 0]
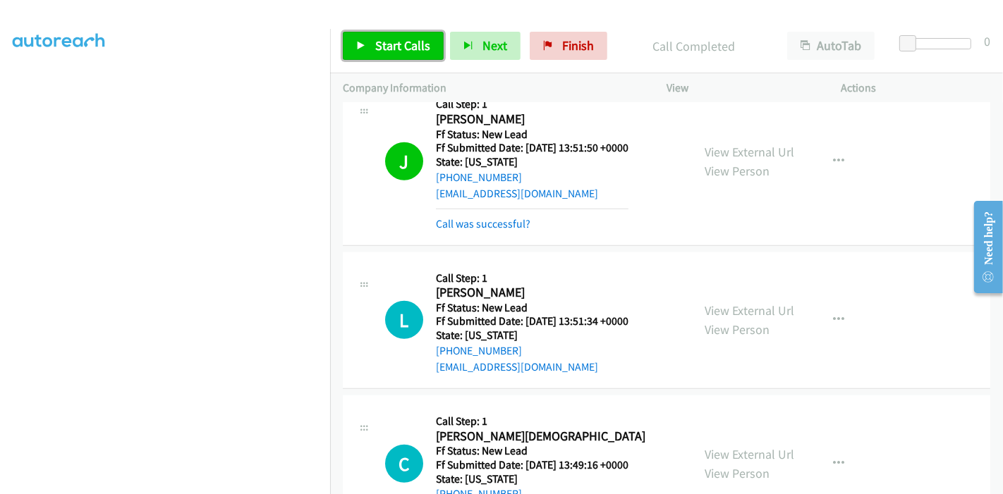
click at [375, 42] on span "Start Calls" at bounding box center [402, 45] width 55 height 16
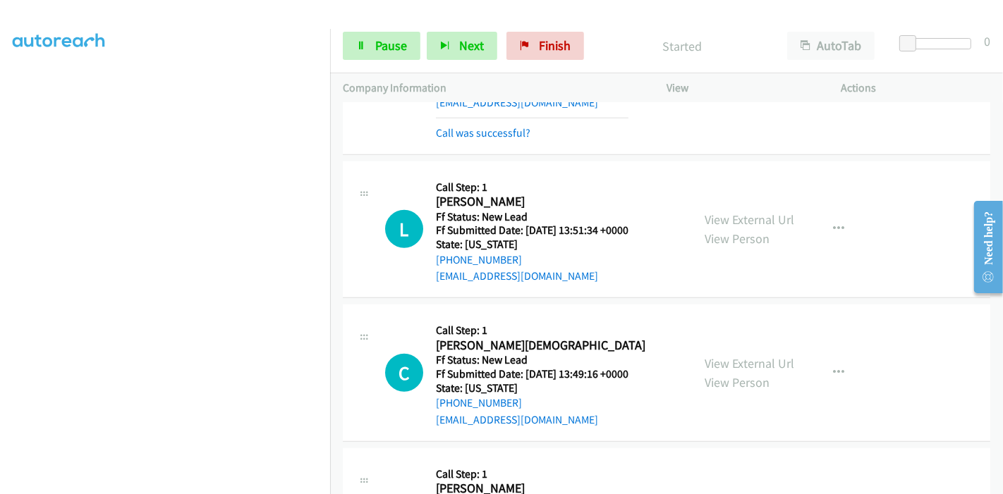
scroll to position [1136, 0]
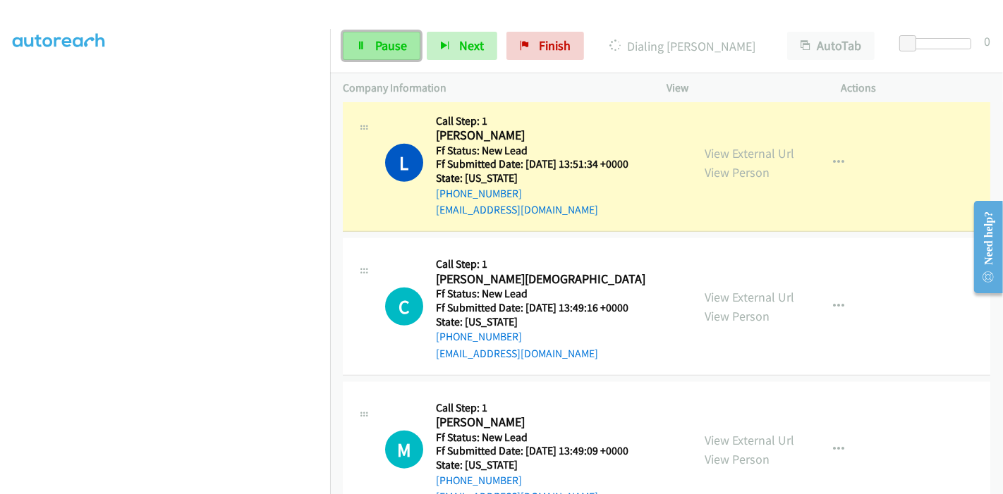
click at [358, 49] on icon at bounding box center [361, 47] width 10 height 10
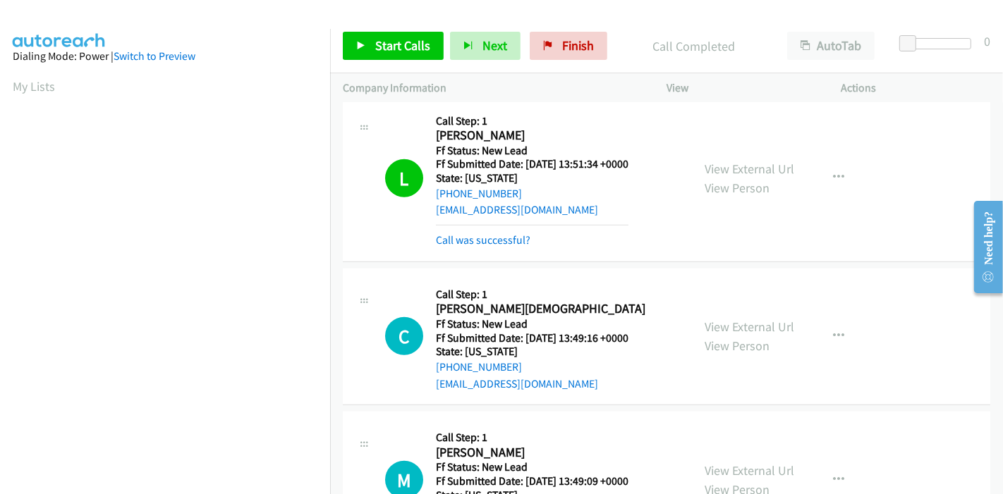
scroll to position [298, 0]
click at [516, 240] on link "Call was successful?" at bounding box center [483, 239] width 95 height 13
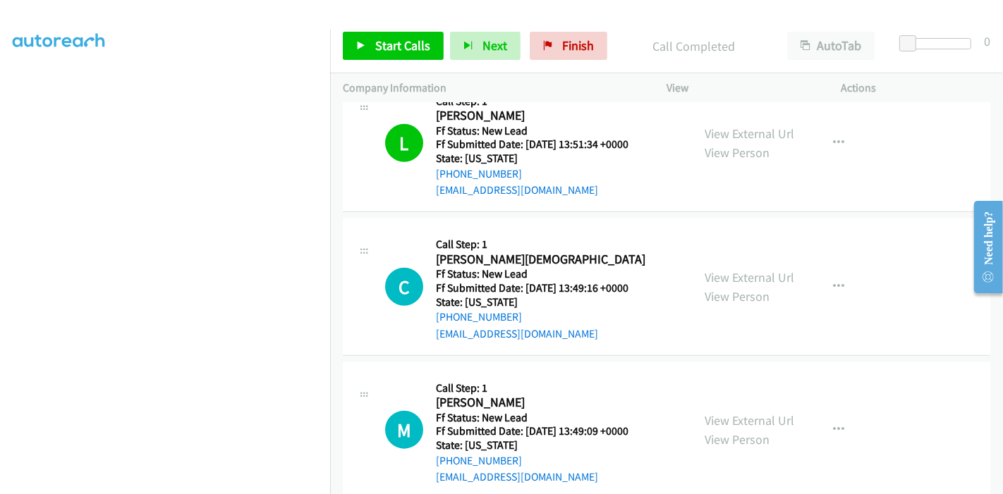
scroll to position [1087, 0]
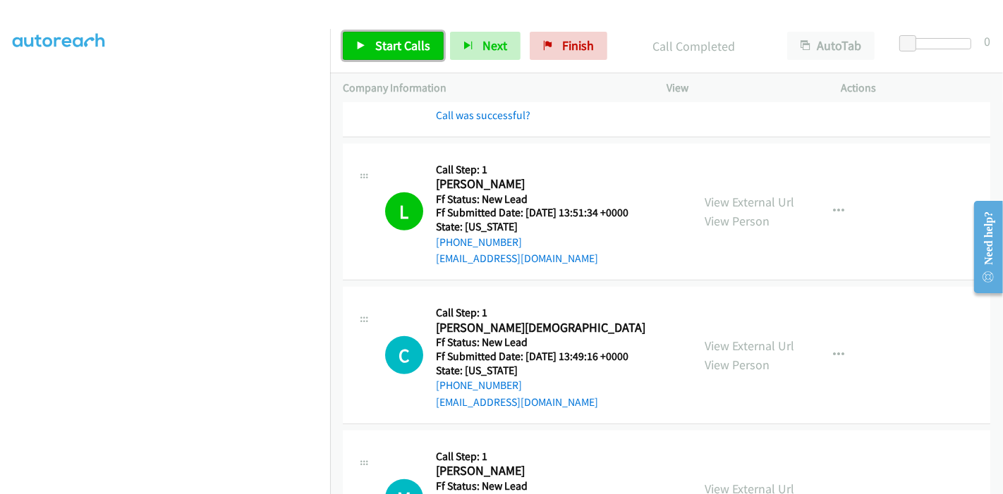
click at [400, 45] on span "Start Calls" at bounding box center [402, 45] width 55 height 16
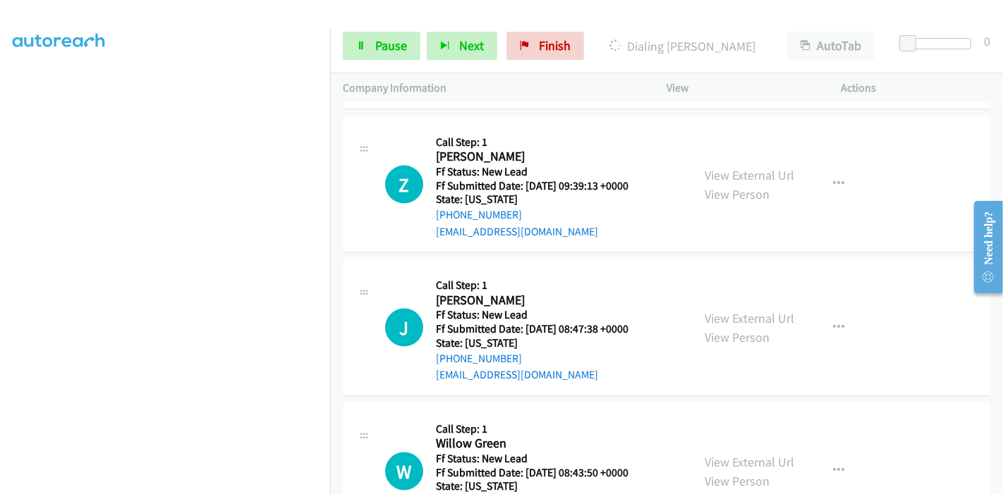
scroll to position [1783, 0]
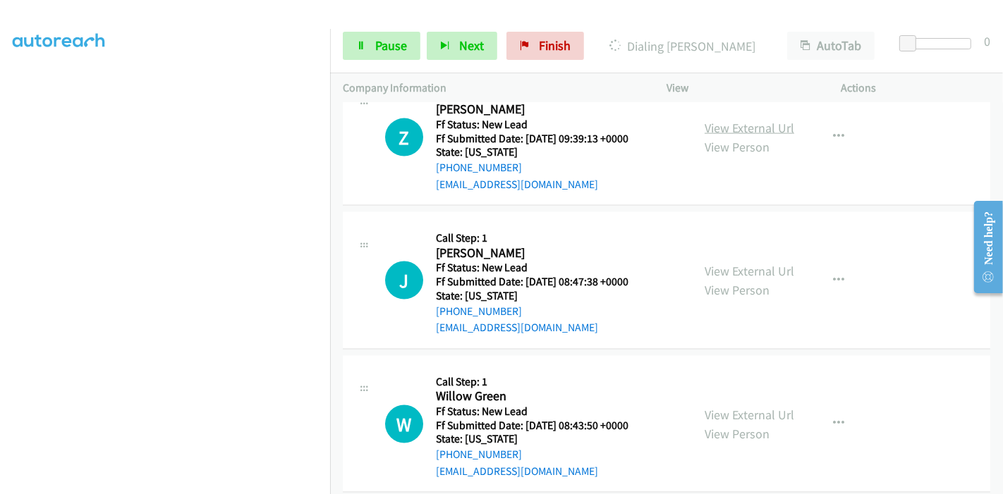
click at [752, 120] on link "View External Url" at bounding box center [750, 128] width 90 height 16
click at [723, 263] on link "View External Url" at bounding box center [750, 271] width 90 height 16
click at [729, 407] on link "View External Url" at bounding box center [750, 415] width 90 height 16
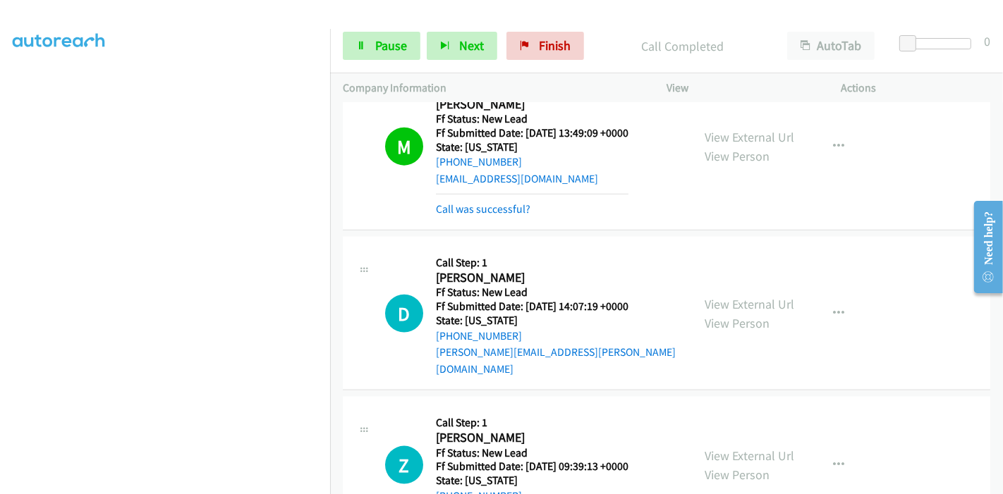
scroll to position [1420, 0]
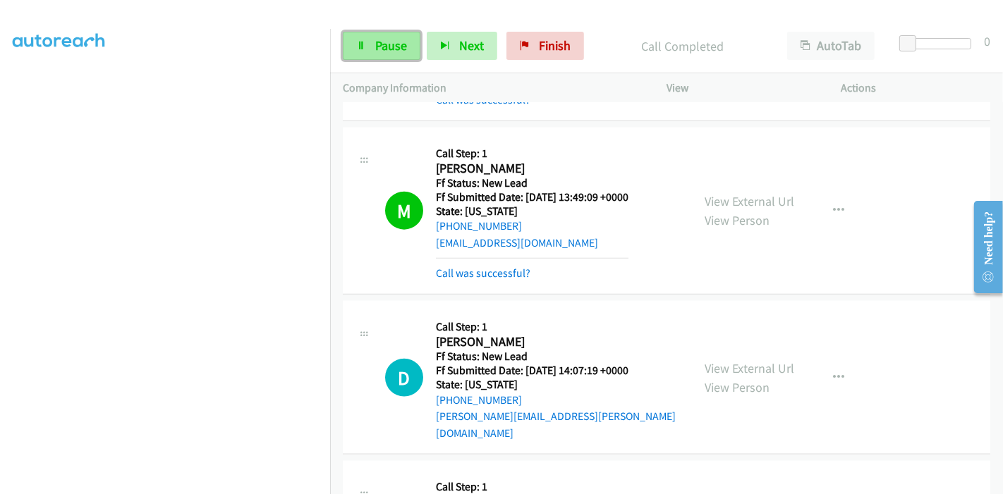
click at [394, 39] on span "Pause" at bounding box center [391, 45] width 32 height 16
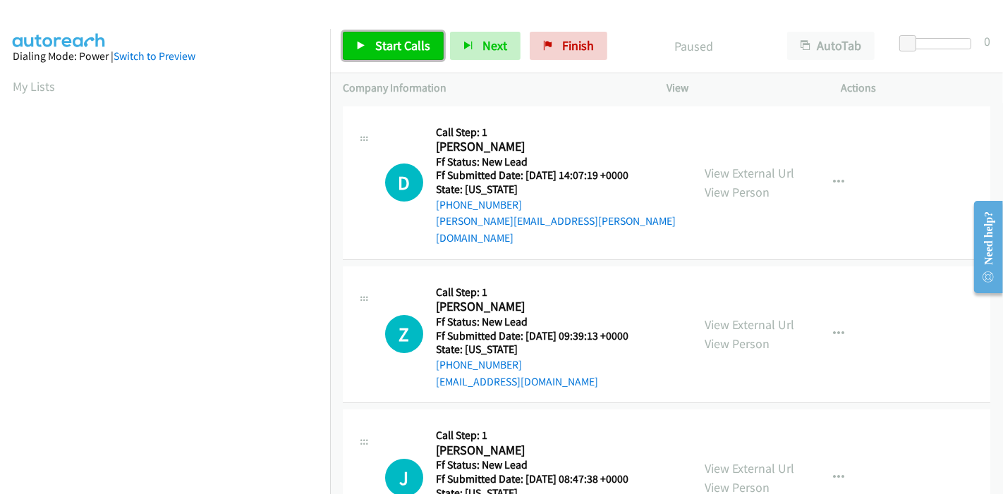
click at [365, 32] on link "Start Calls" at bounding box center [393, 46] width 101 height 28
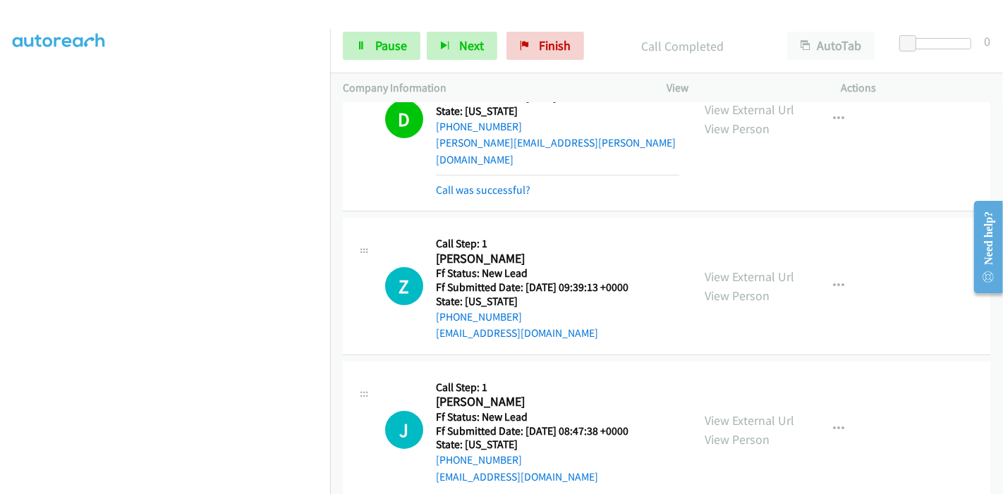
scroll to position [157, 0]
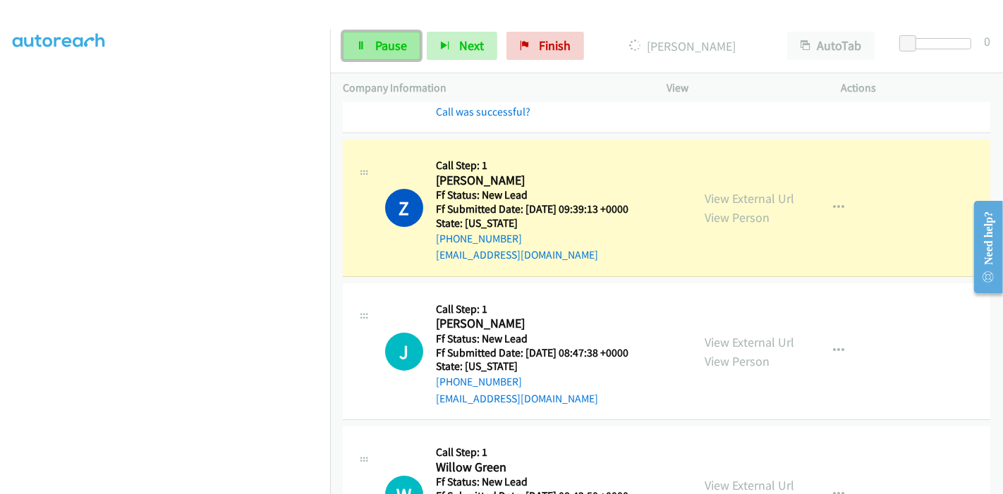
click at [387, 48] on span "Pause" at bounding box center [391, 45] width 32 height 16
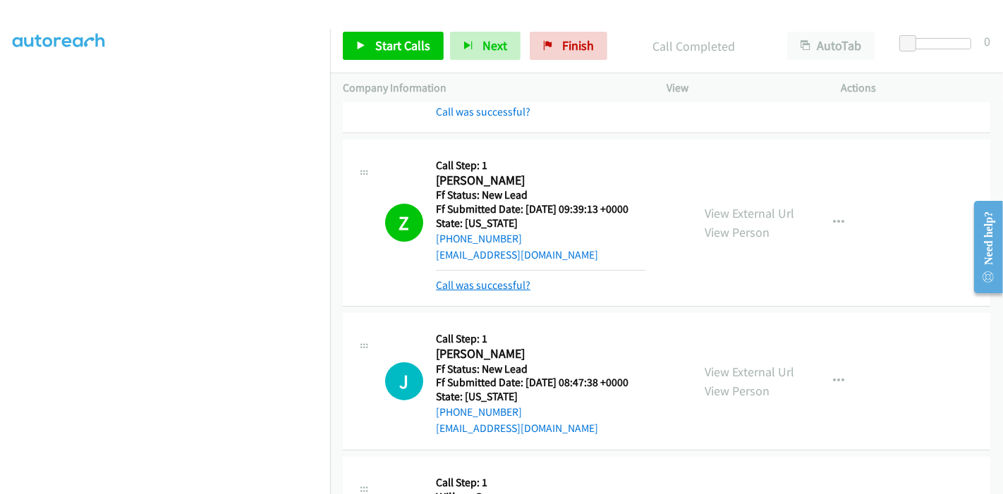
click at [456, 279] on link "Call was successful?" at bounding box center [483, 285] width 95 height 13
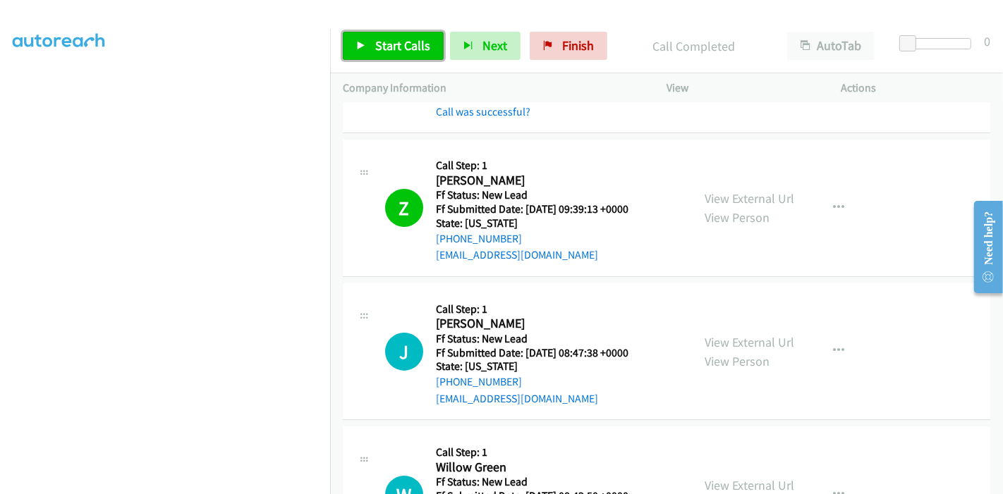
click at [387, 45] on span "Start Calls" at bounding box center [402, 45] width 55 height 16
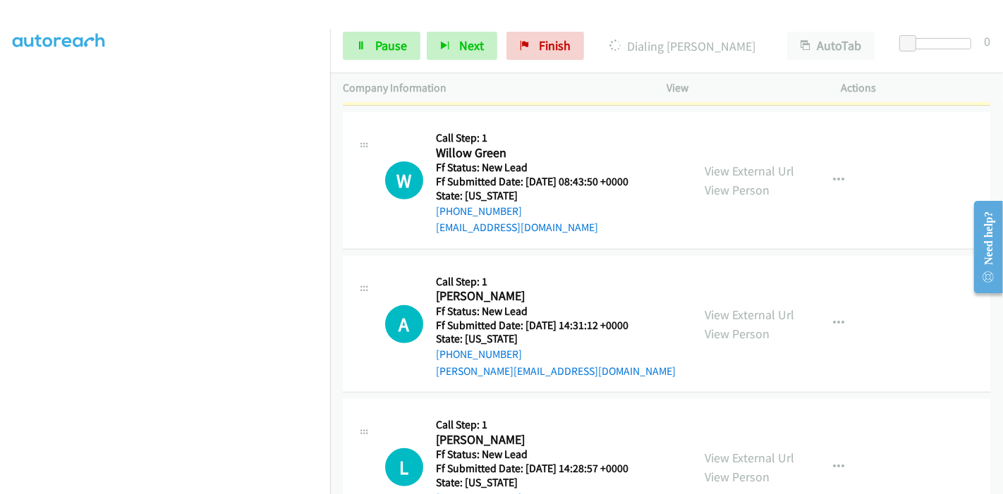
scroll to position [548, 0]
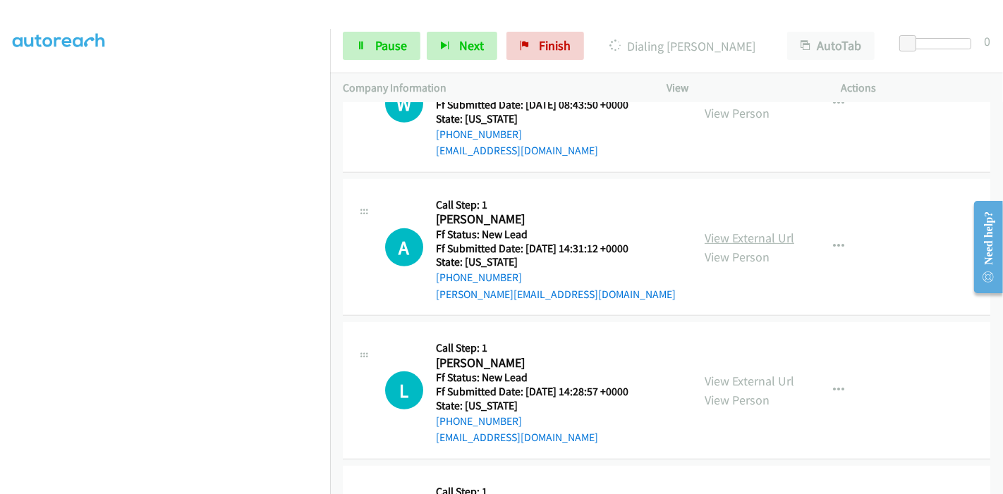
click at [748, 230] on link "View External Url" at bounding box center [750, 238] width 90 height 16
click at [751, 373] on link "View External Url" at bounding box center [750, 381] width 90 height 16
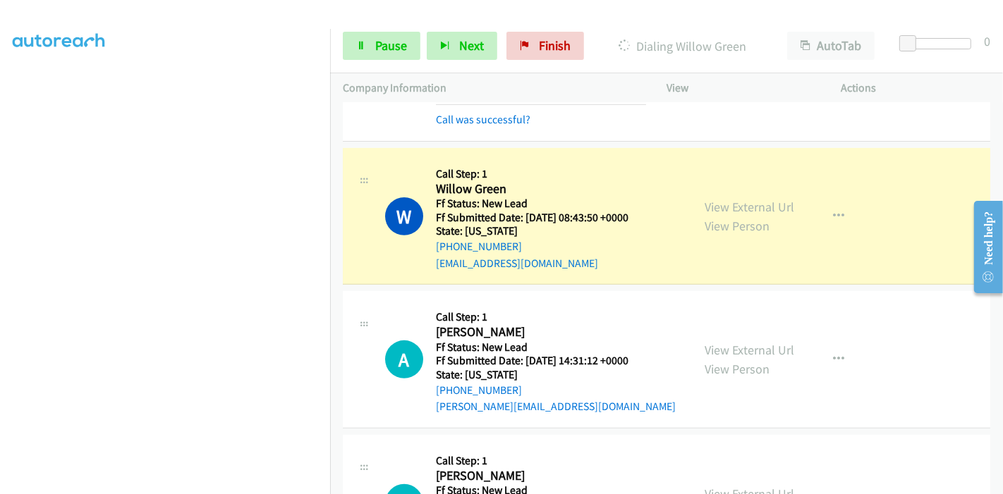
scroll to position [499, 0]
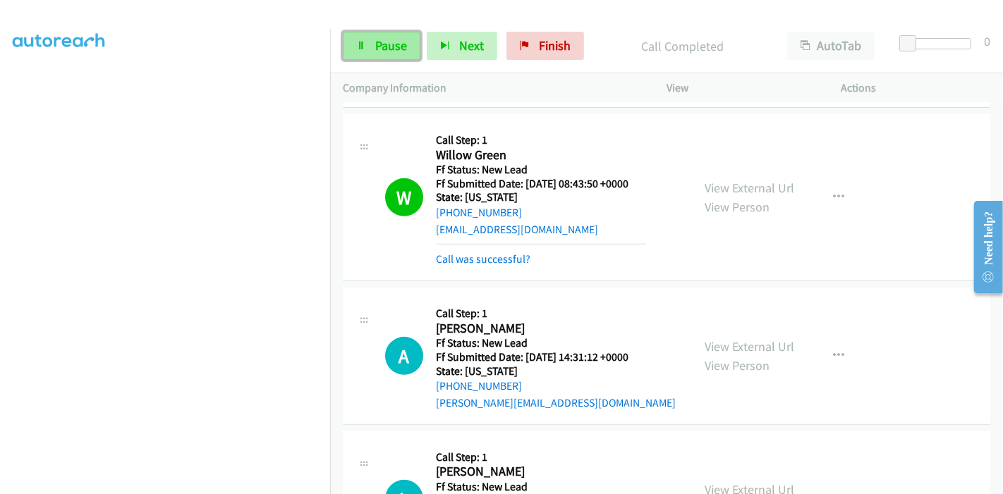
click at [366, 37] on link "Pause" at bounding box center [382, 46] width 78 height 28
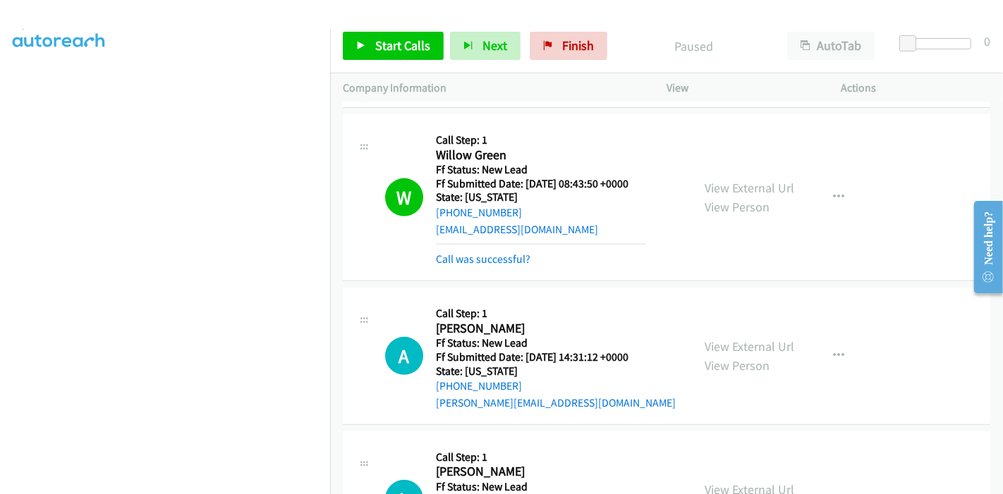
scroll to position [63, 0]
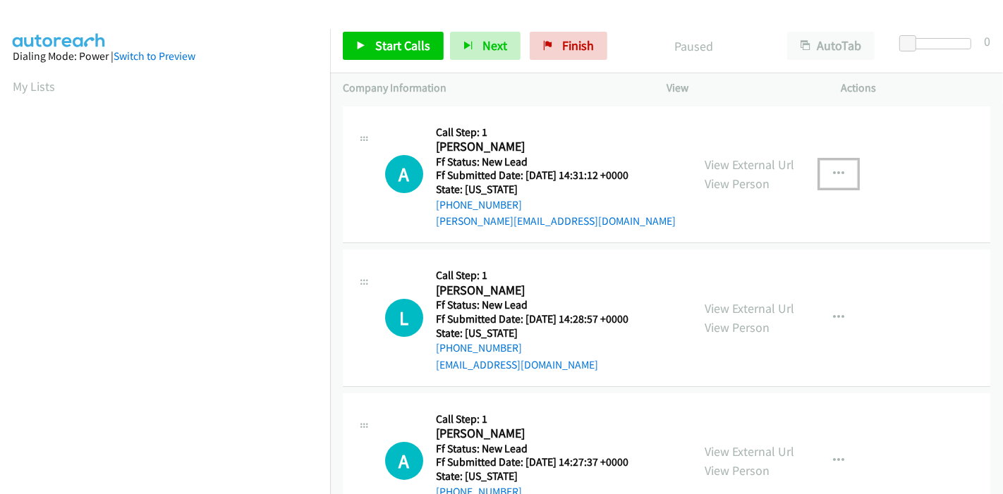
click at [833, 169] on icon "button" at bounding box center [838, 174] width 11 height 11
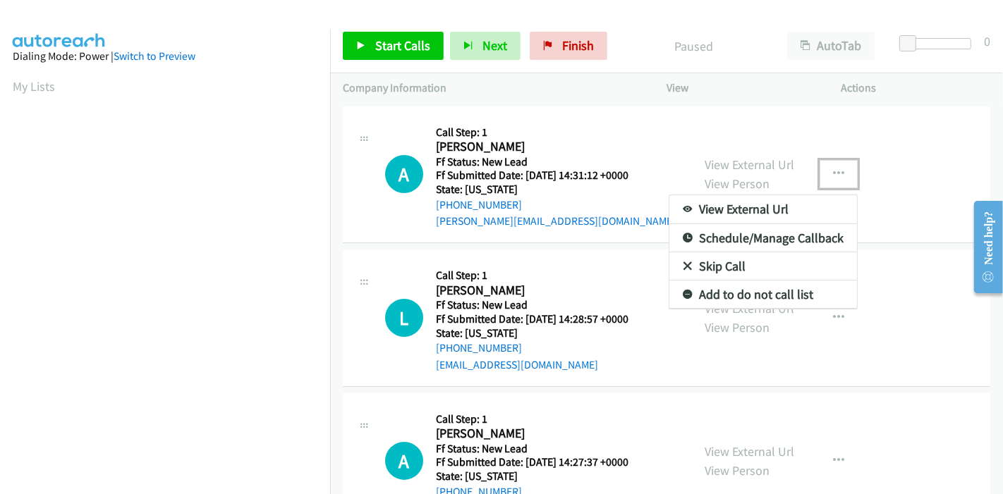
click at [755, 262] on link "Skip Call" at bounding box center [763, 266] width 188 height 28
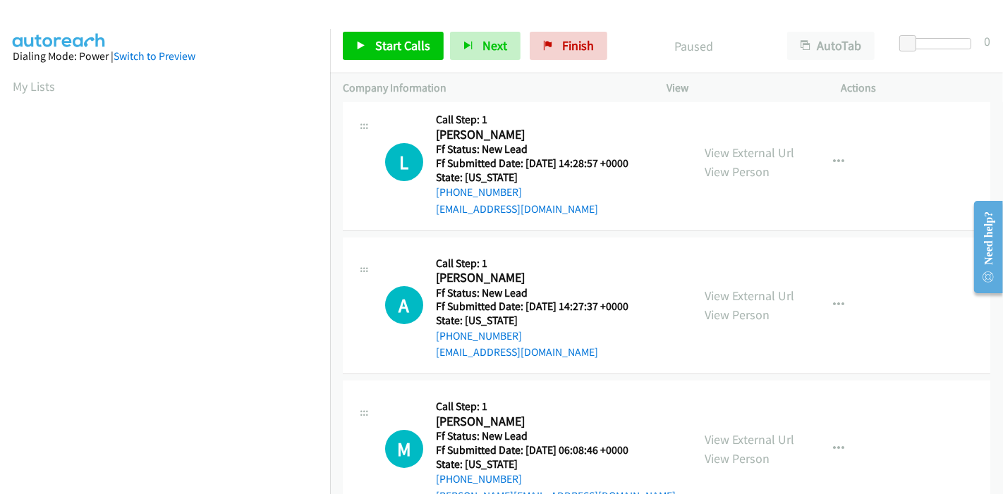
scroll to position [157, 0]
click at [731, 294] on link "View External Url" at bounding box center [750, 295] width 90 height 16
click at [382, 46] on span "Start Calls" at bounding box center [402, 45] width 55 height 16
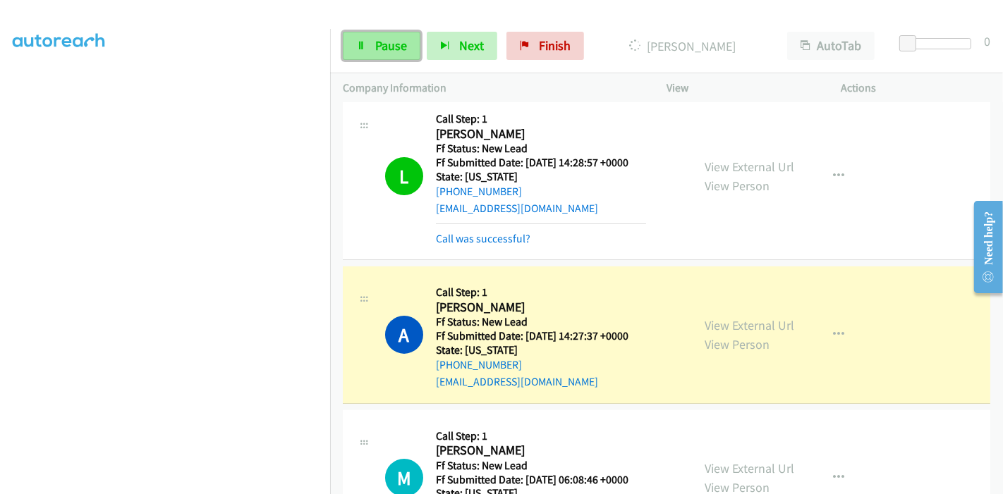
click at [390, 52] on span "Pause" at bounding box center [391, 45] width 32 height 16
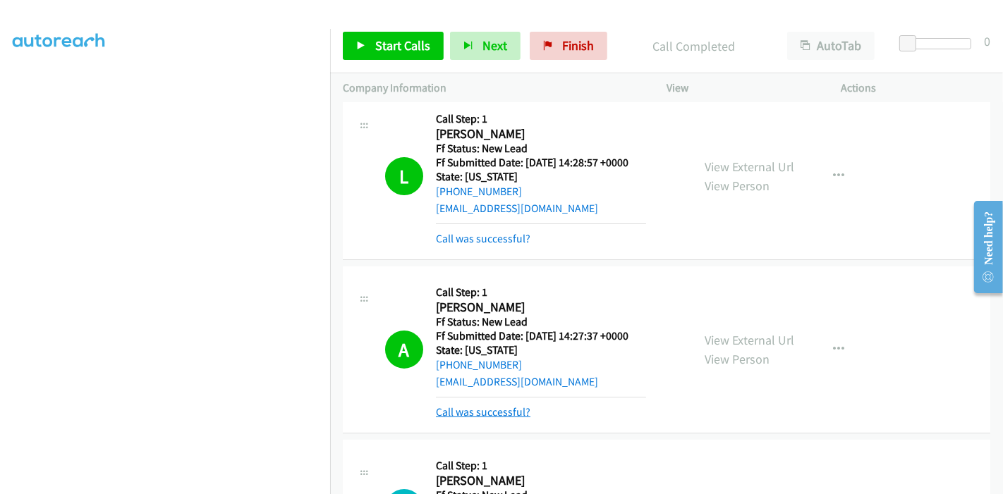
click at [501, 408] on link "Call was successful?" at bounding box center [483, 412] width 95 height 13
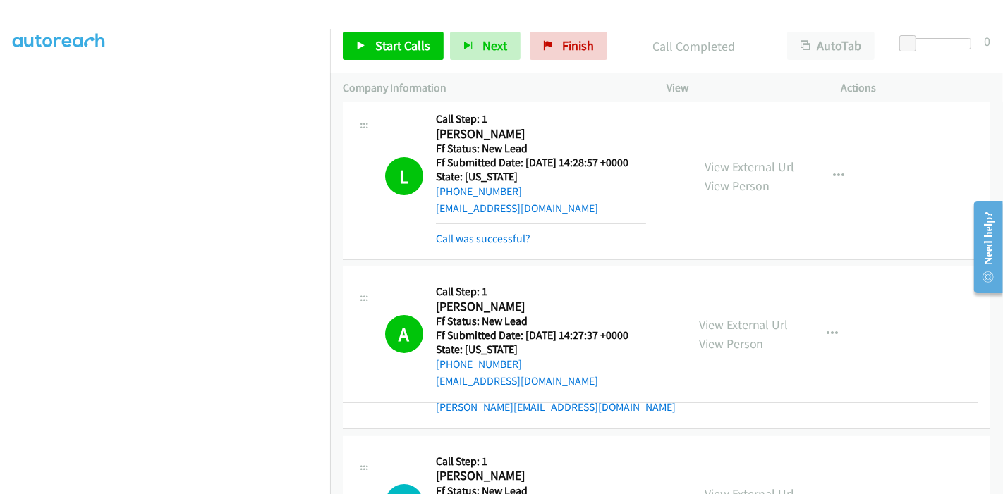
drag, startPoint x: 501, startPoint y: 408, endPoint x: 499, endPoint y: 452, distance: 44.5
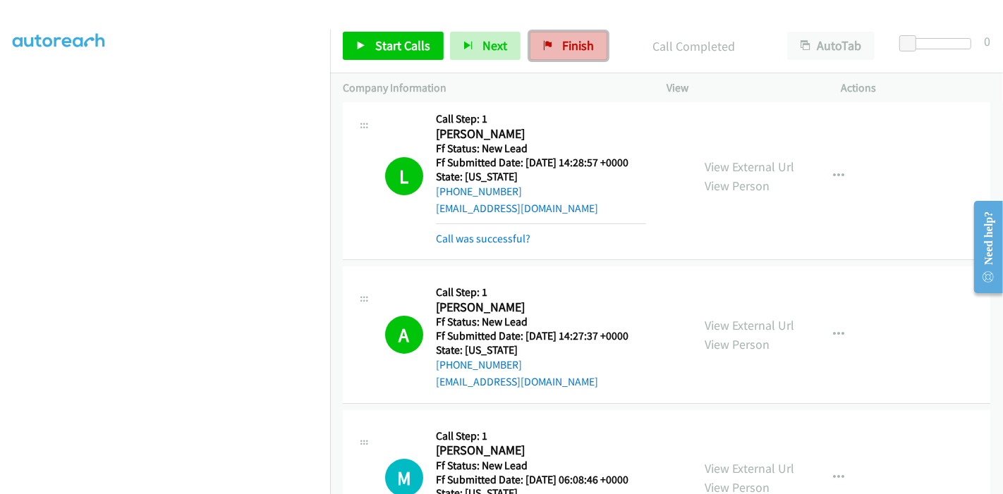
click at [546, 46] on icon at bounding box center [548, 47] width 10 height 10
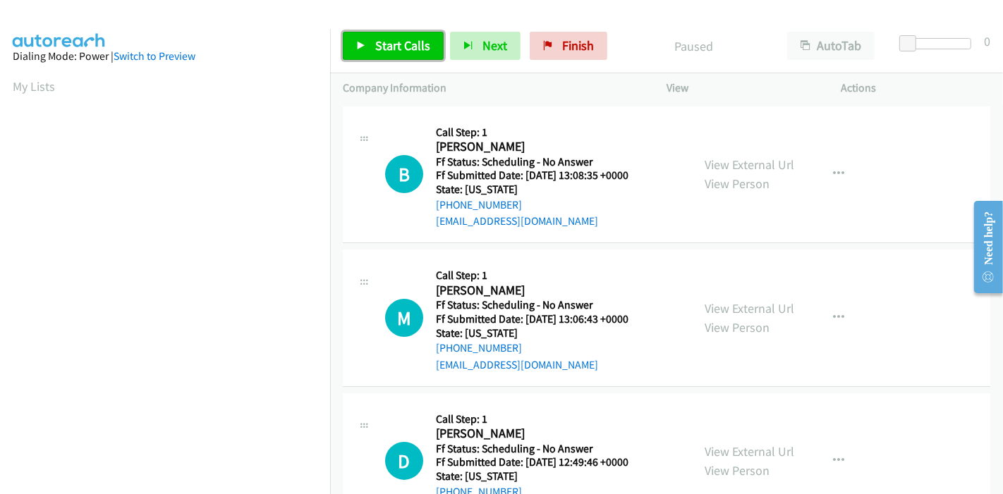
click at [370, 32] on link "Start Calls" at bounding box center [393, 46] width 101 height 28
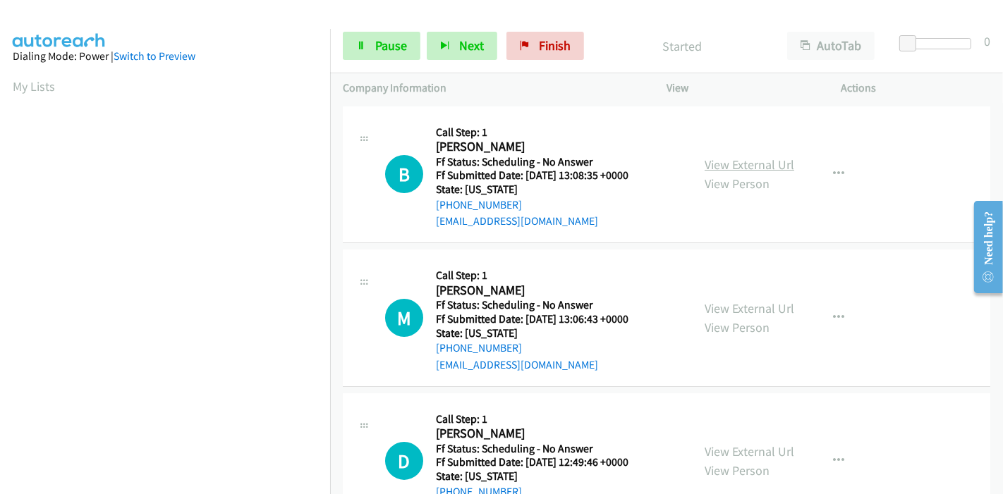
click at [744, 162] on link "View External Url" at bounding box center [750, 165] width 90 height 16
click at [731, 304] on link "View External Url" at bounding box center [750, 308] width 90 height 16
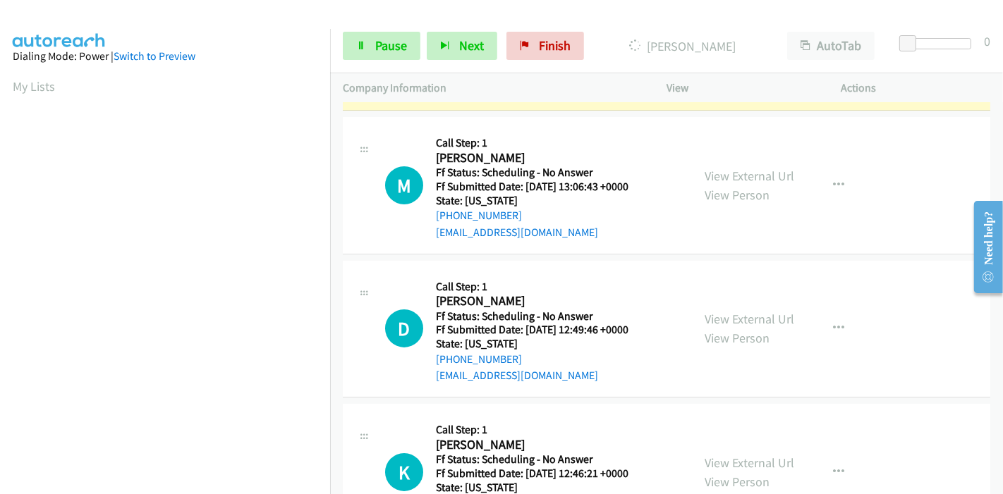
scroll to position [157, 0]
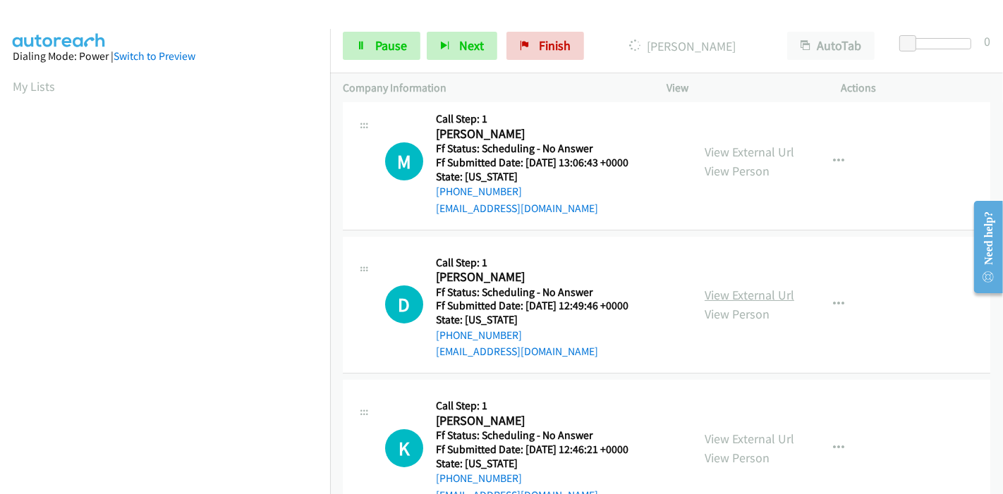
click at [758, 292] on link "View External Url" at bounding box center [750, 295] width 90 height 16
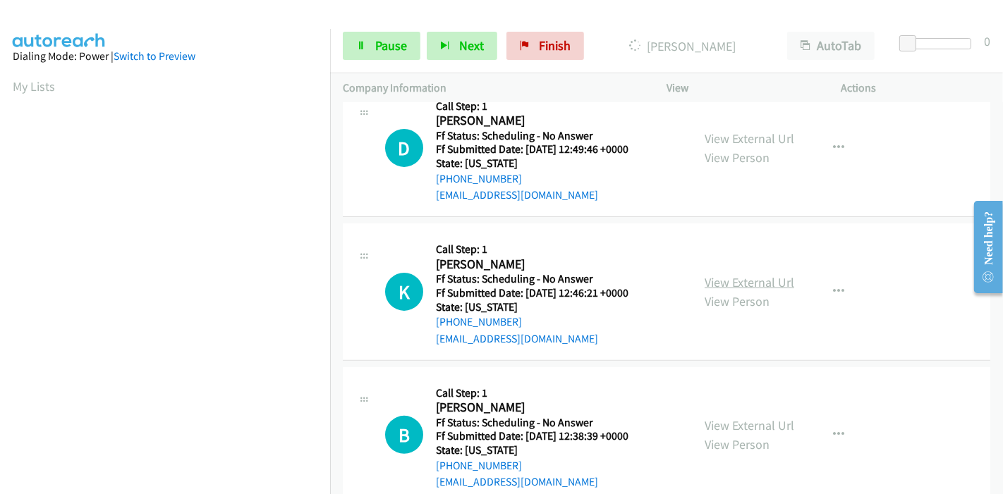
click at [756, 281] on link "View External Url" at bounding box center [750, 282] width 90 height 16
click at [746, 422] on link "View External Url" at bounding box center [750, 425] width 90 height 16
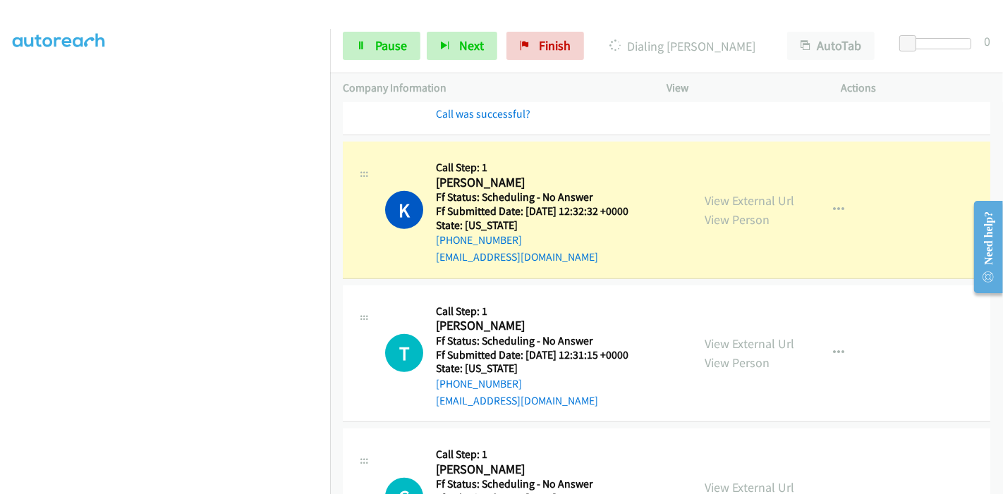
scroll to position [862, 0]
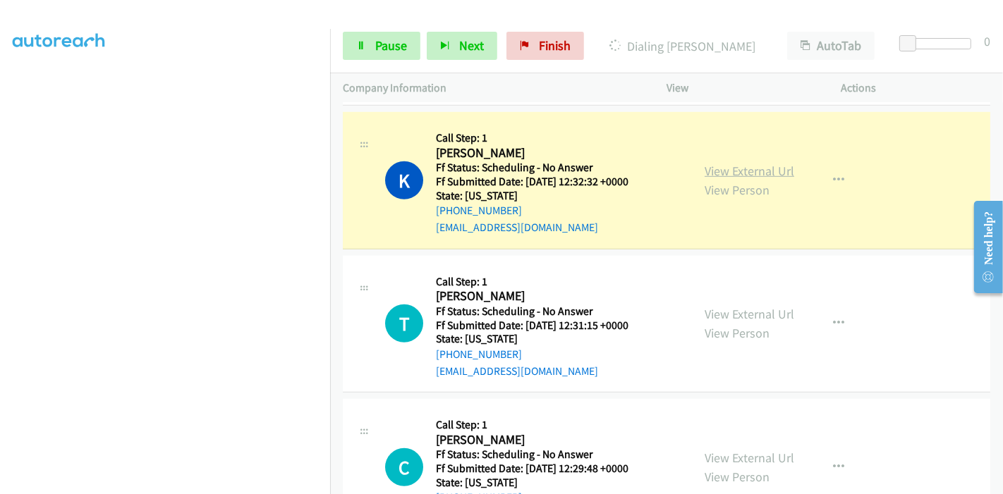
click at [741, 172] on link "View External Url" at bounding box center [750, 171] width 90 height 16
click at [733, 314] on link "View External Url" at bounding box center [750, 314] width 90 height 16
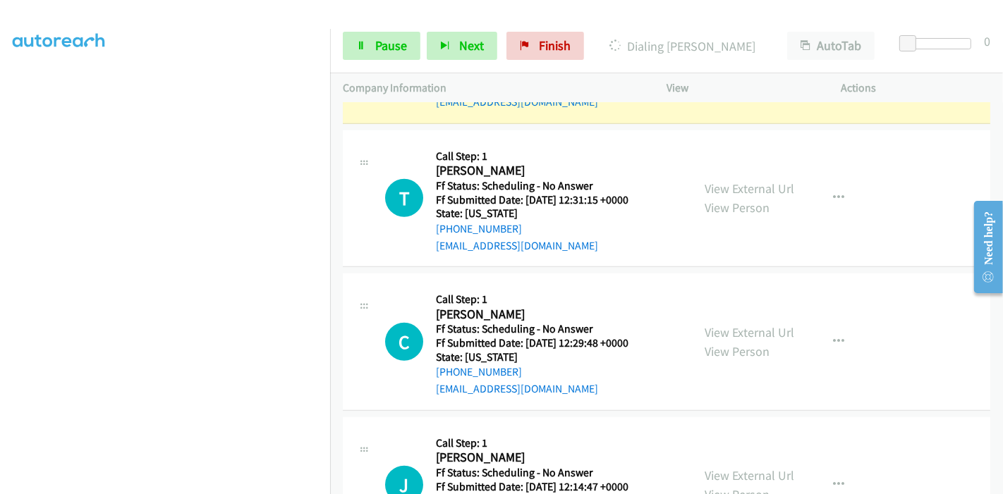
scroll to position [1018, 0]
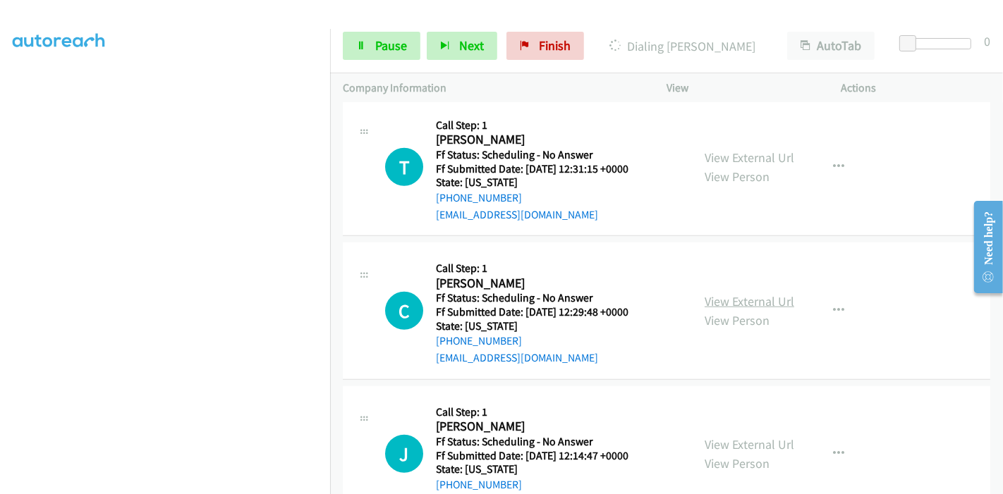
click at [752, 293] on link "View External Url" at bounding box center [750, 301] width 90 height 16
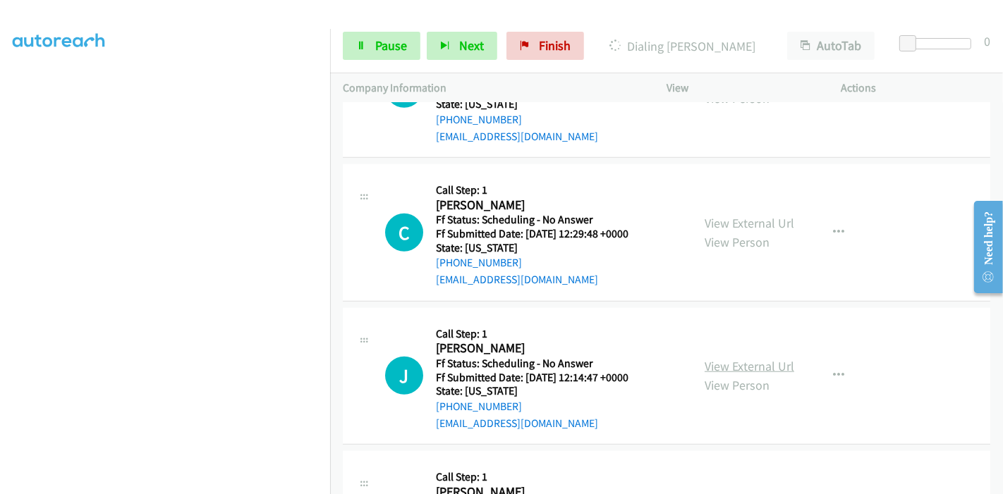
click at [729, 360] on link "View External Url" at bounding box center [750, 366] width 90 height 16
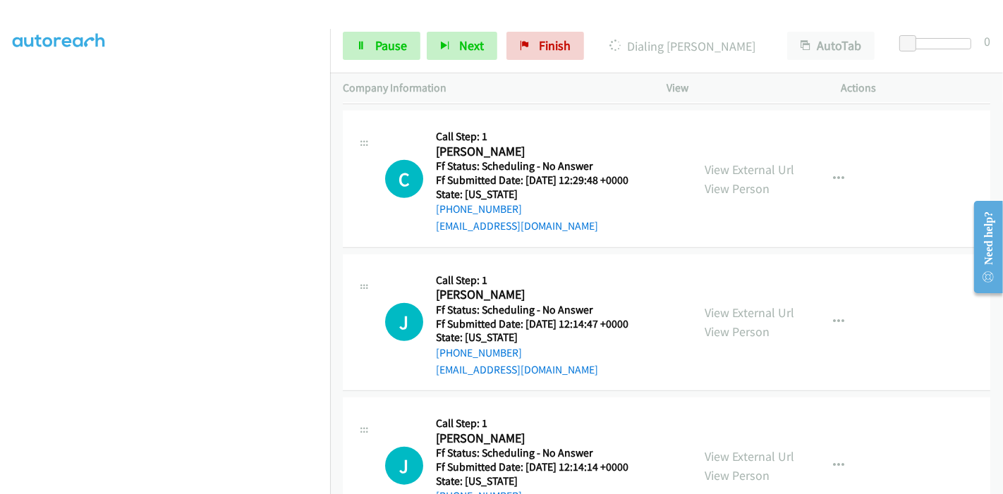
scroll to position [1175, 0]
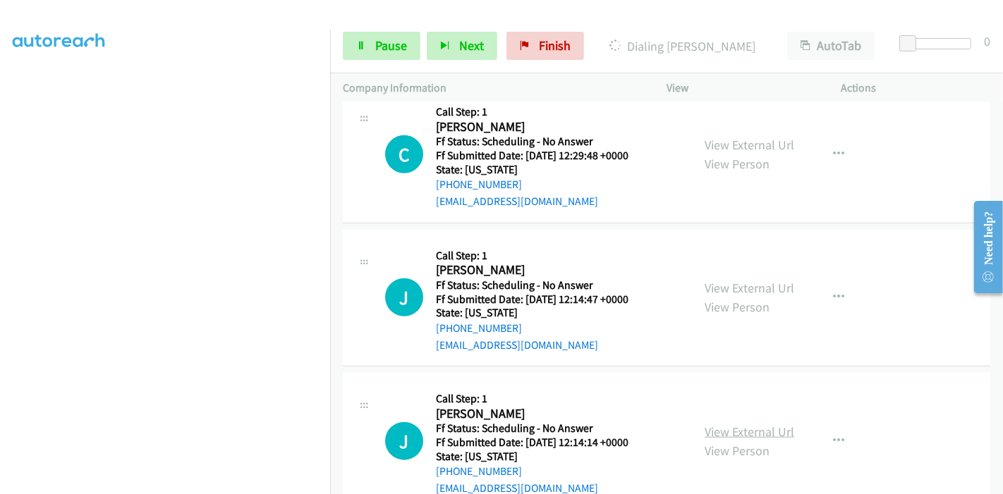
click at [707, 427] on link "View External Url" at bounding box center [750, 432] width 90 height 16
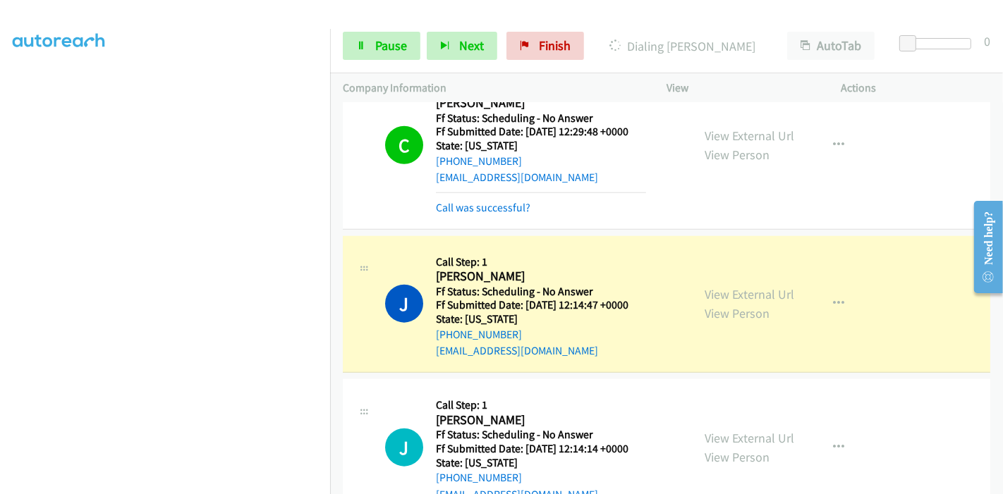
scroll to position [1284, 0]
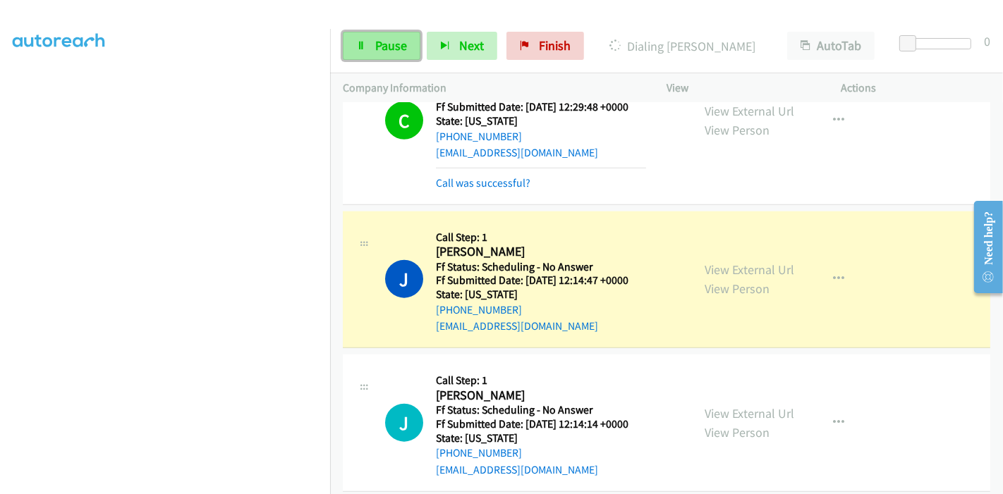
click at [398, 47] on span "Pause" at bounding box center [391, 45] width 32 height 16
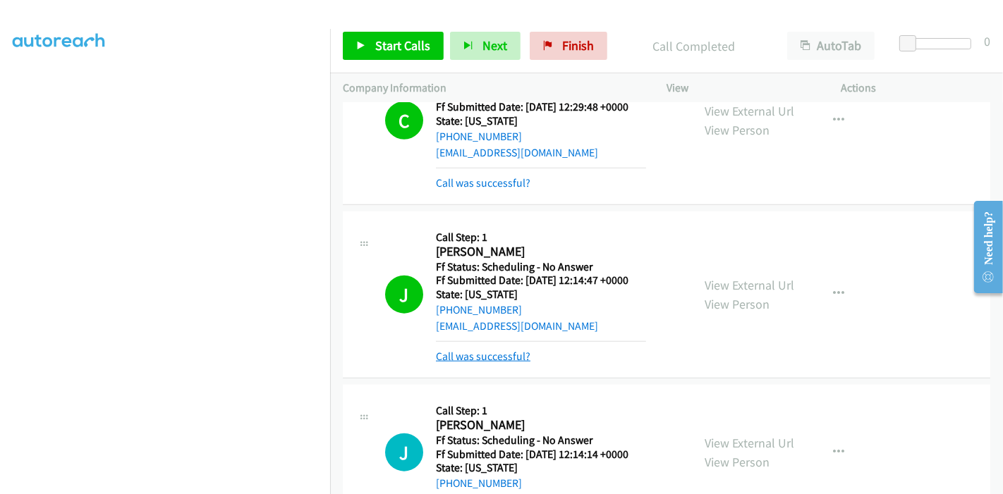
click at [518, 351] on link "Call was successful?" at bounding box center [483, 356] width 95 height 13
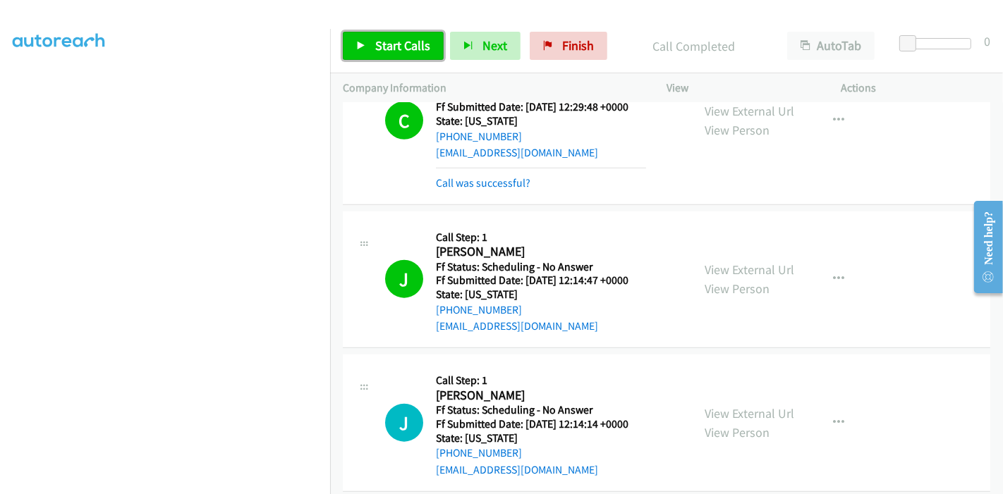
click at [406, 35] on link "Start Calls" at bounding box center [393, 46] width 101 height 28
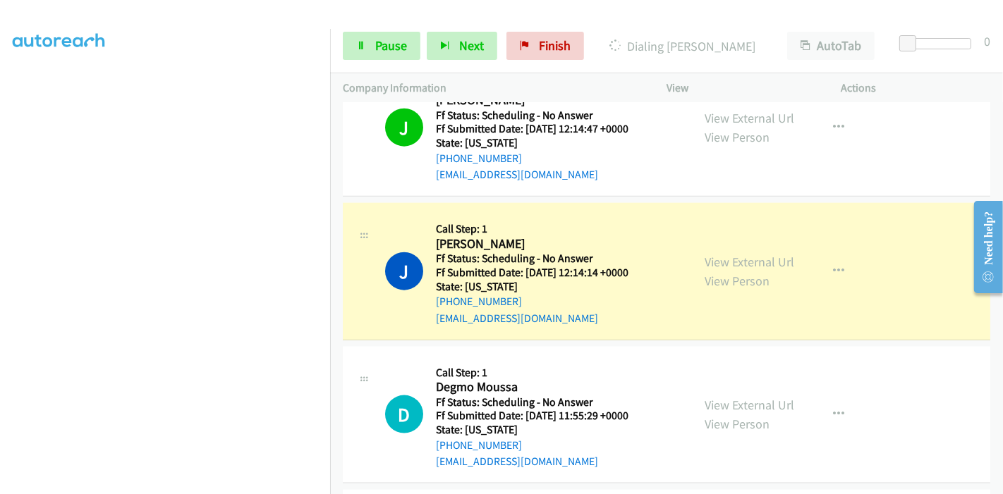
scroll to position [1440, 0]
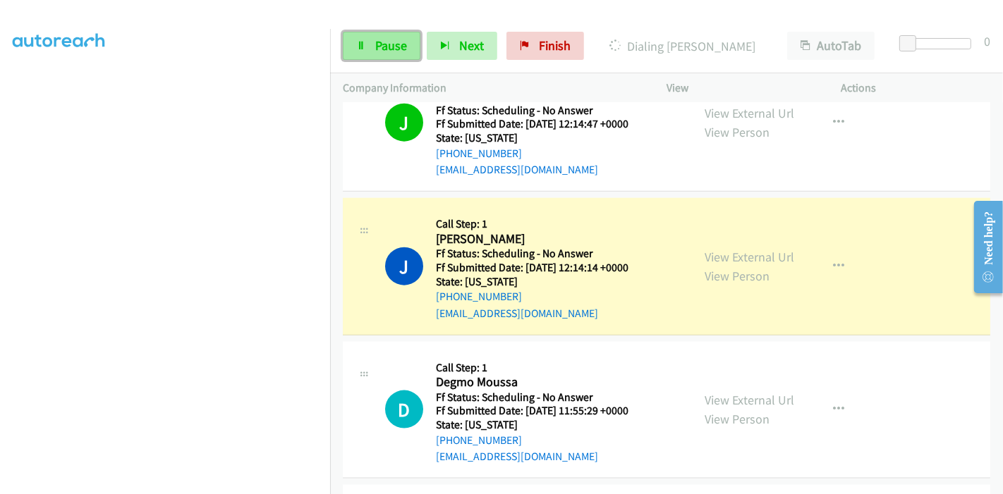
click at [379, 49] on span "Pause" at bounding box center [391, 45] width 32 height 16
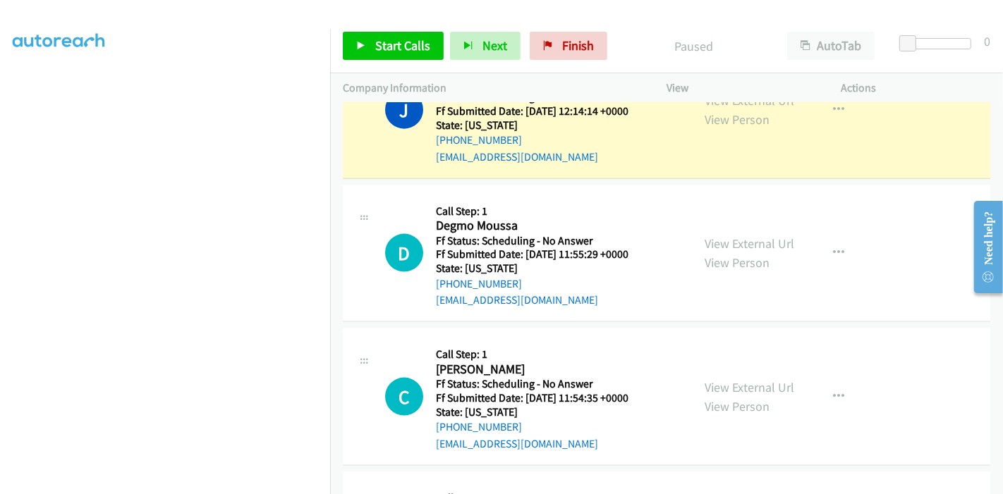
scroll to position [1518, 0]
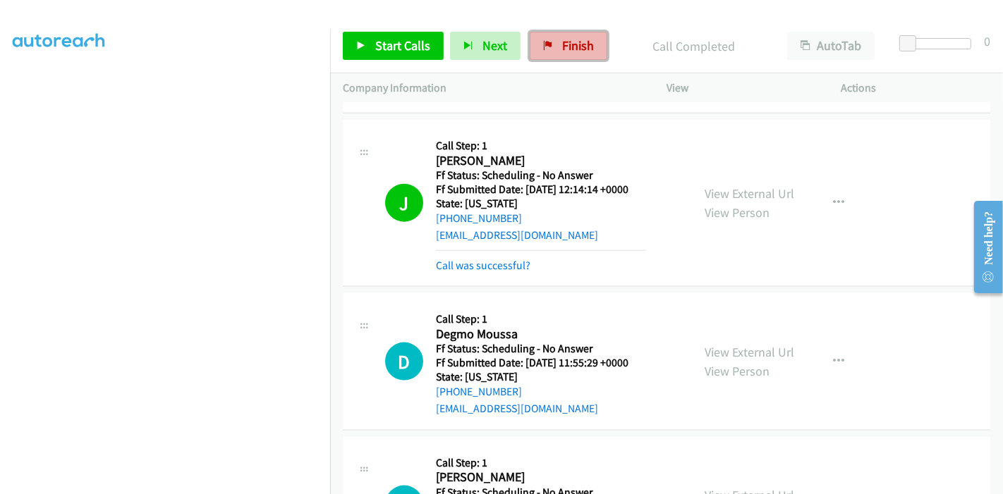
click at [547, 47] on icon at bounding box center [548, 47] width 10 height 10
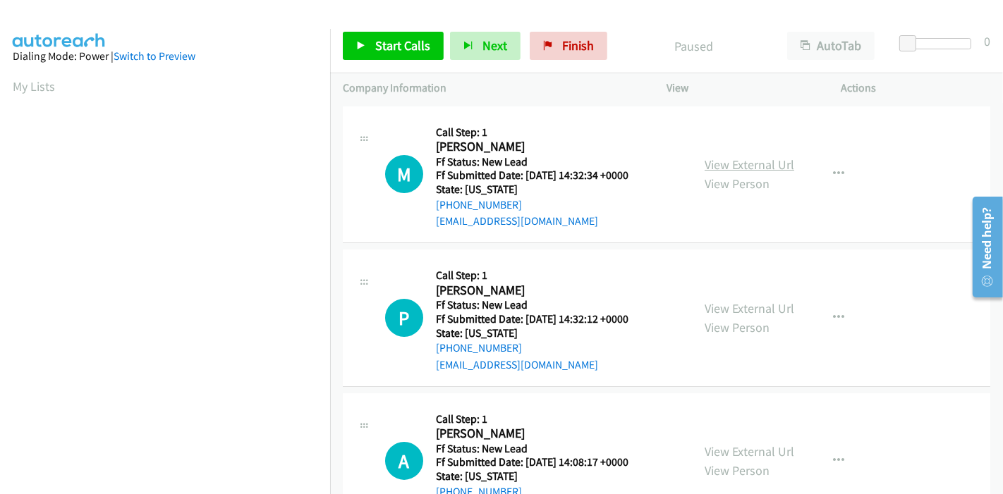
click at [742, 165] on link "View External Url" at bounding box center [750, 165] width 90 height 16
click at [737, 312] on link "View External Url" at bounding box center [750, 308] width 90 height 16
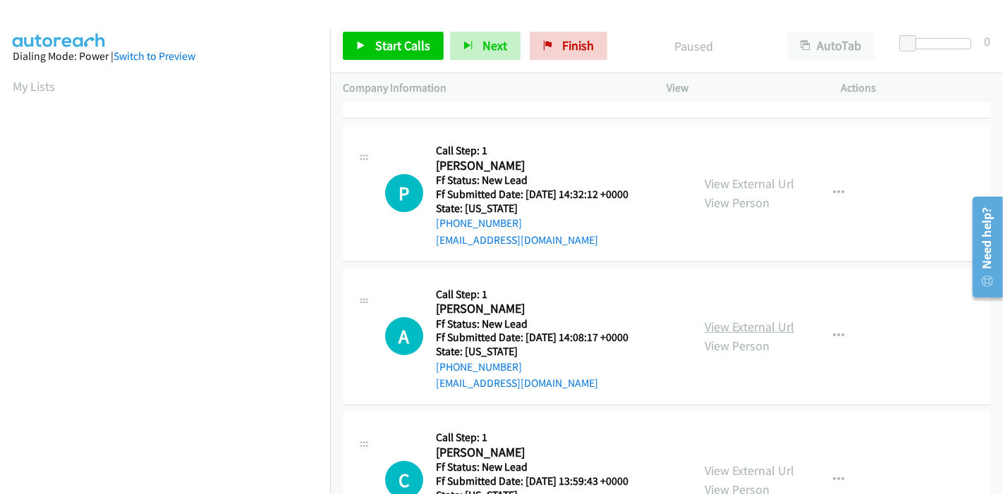
scroll to position [157, 0]
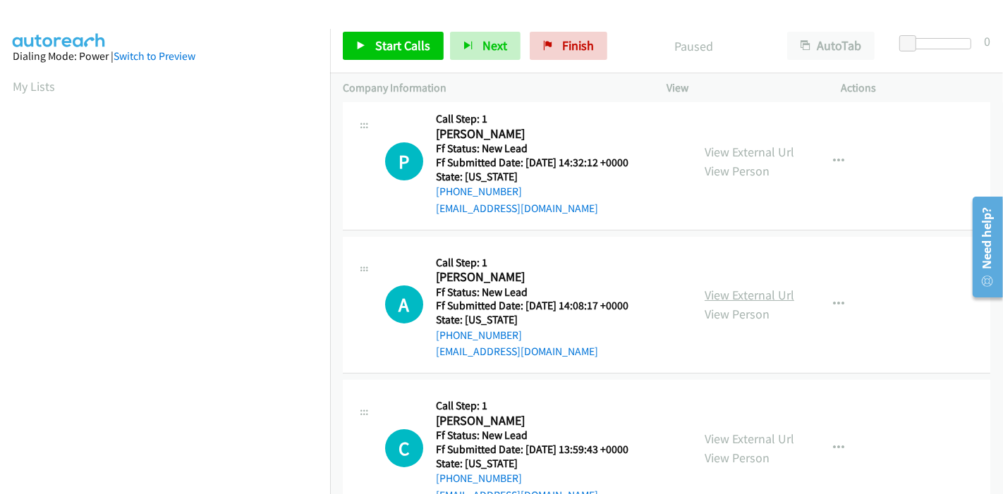
click at [738, 294] on link "View External Url" at bounding box center [750, 295] width 90 height 16
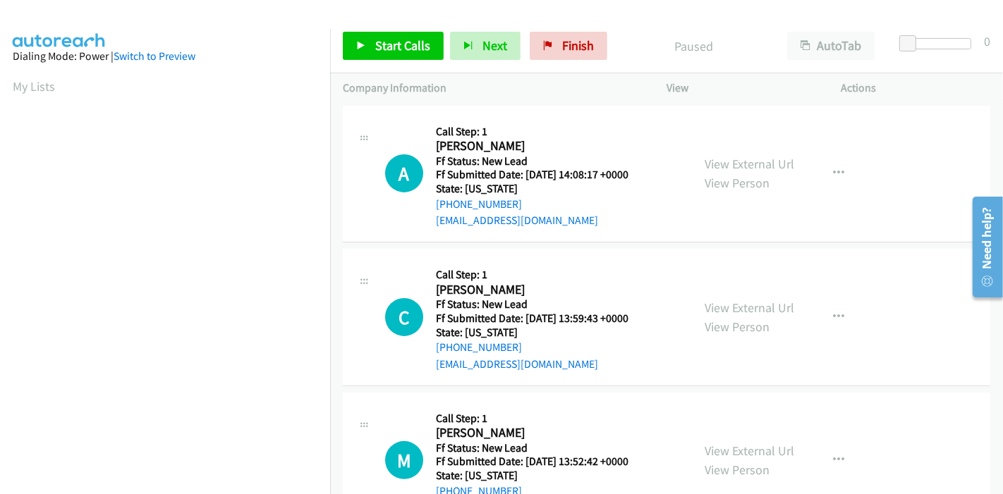
scroll to position [313, 0]
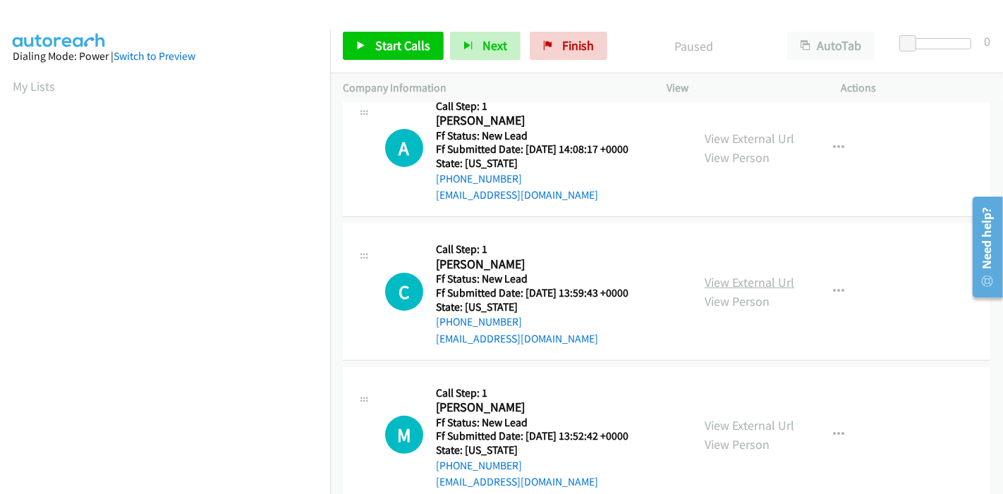
click at [755, 281] on link "View External Url" at bounding box center [750, 282] width 90 height 16
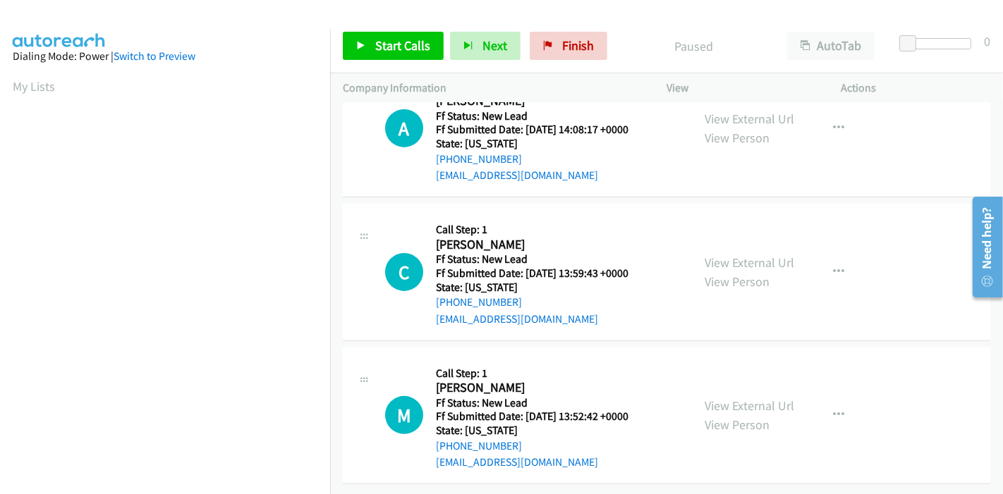
scroll to position [343, 0]
click at [749, 397] on link "View External Url" at bounding box center [750, 405] width 90 height 16
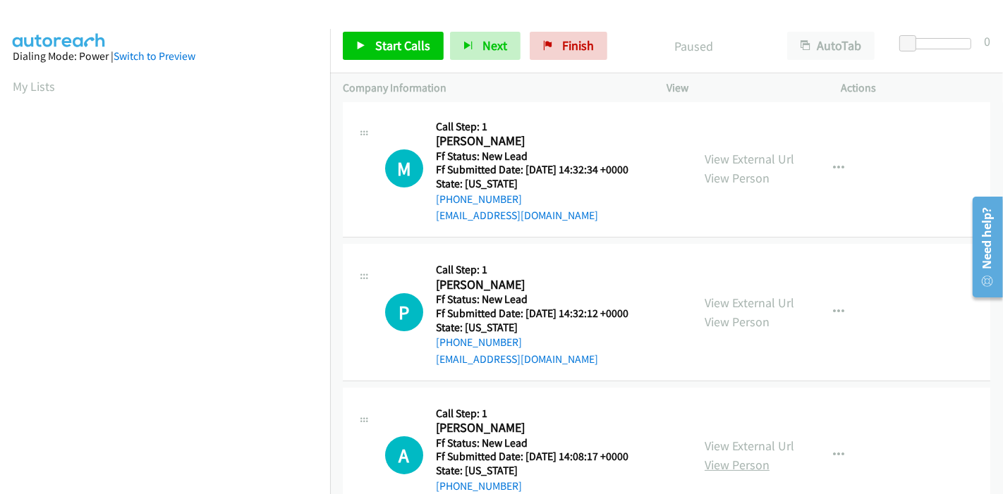
scroll to position [0, 0]
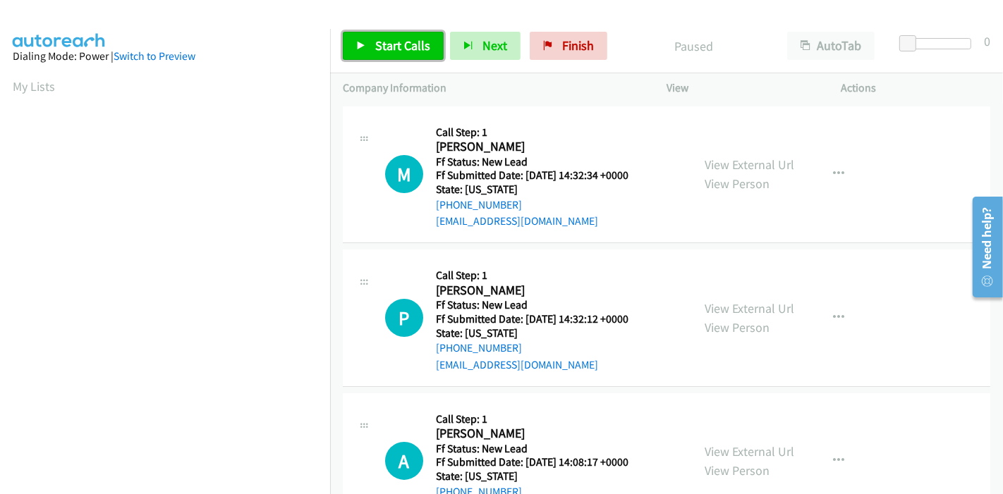
click at [373, 49] on link "Start Calls" at bounding box center [393, 46] width 101 height 28
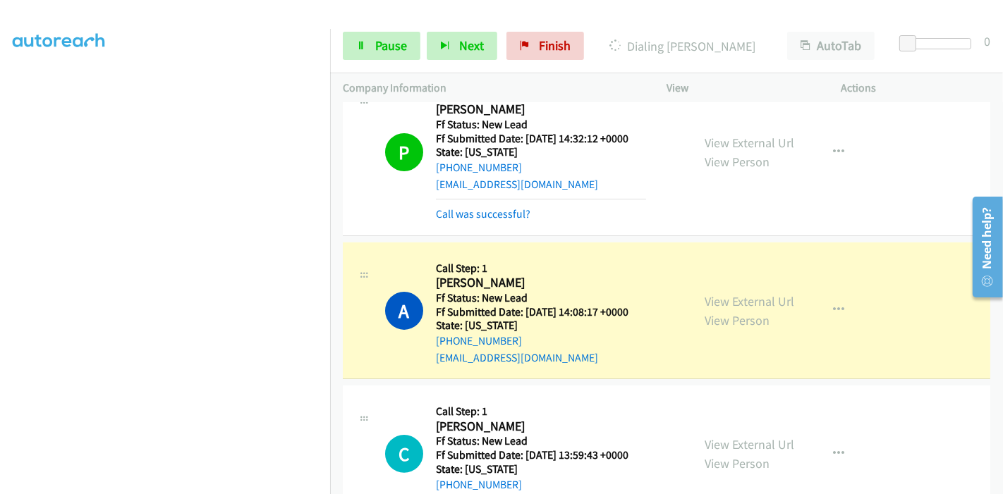
scroll to position [313, 0]
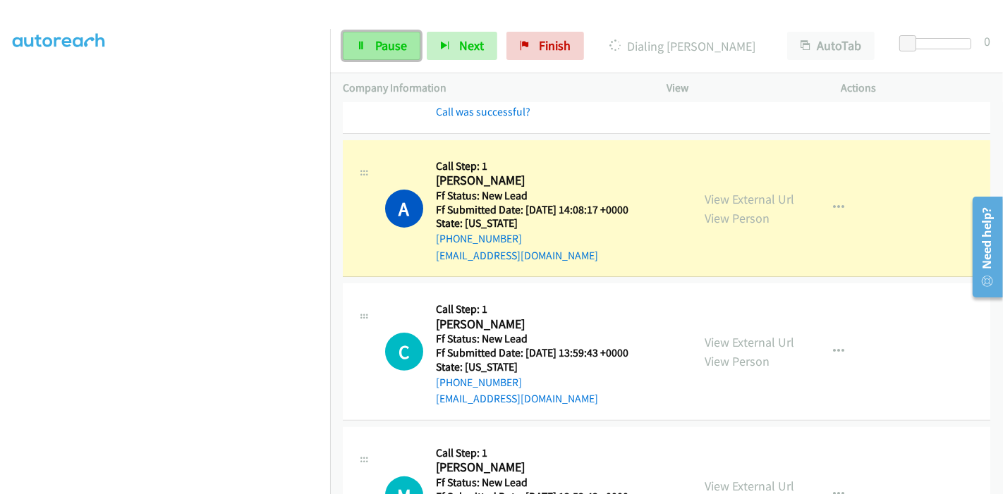
click at [362, 45] on icon at bounding box center [361, 47] width 10 height 10
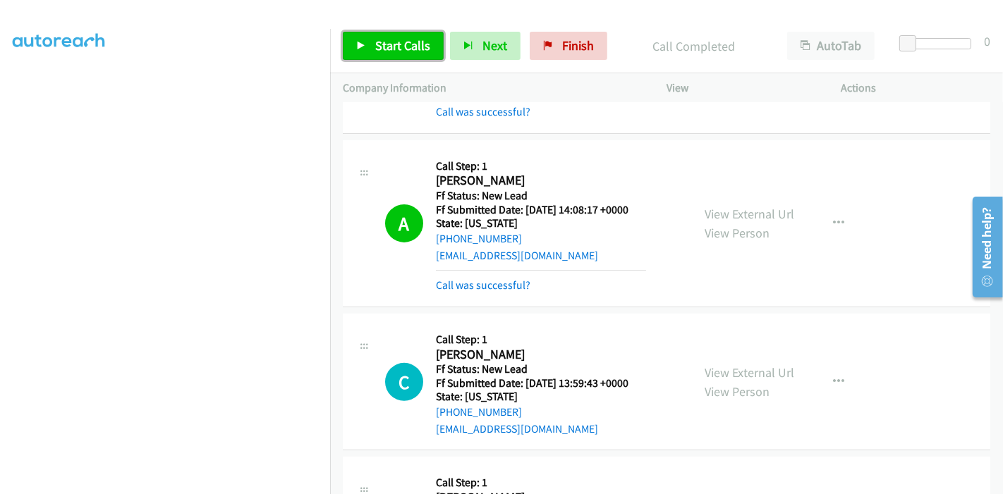
click at [372, 57] on link "Start Calls" at bounding box center [393, 46] width 101 height 28
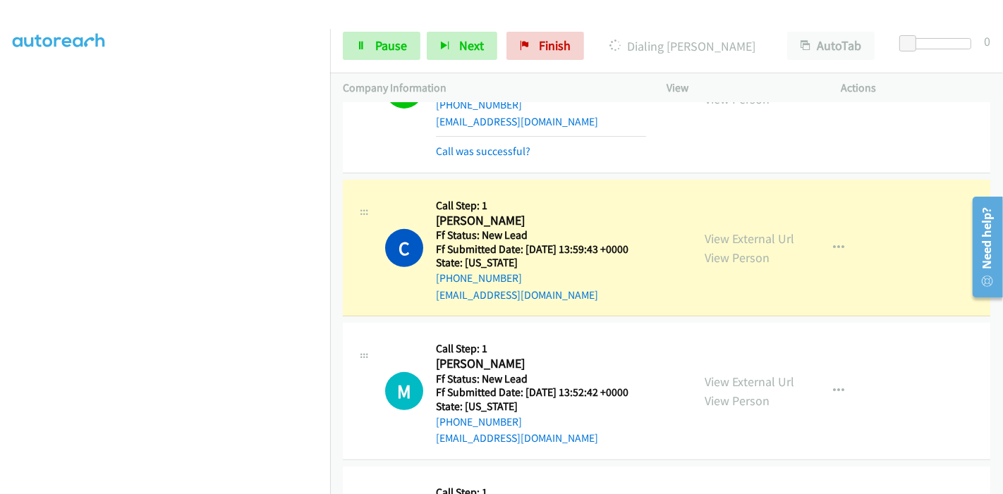
scroll to position [471, 0]
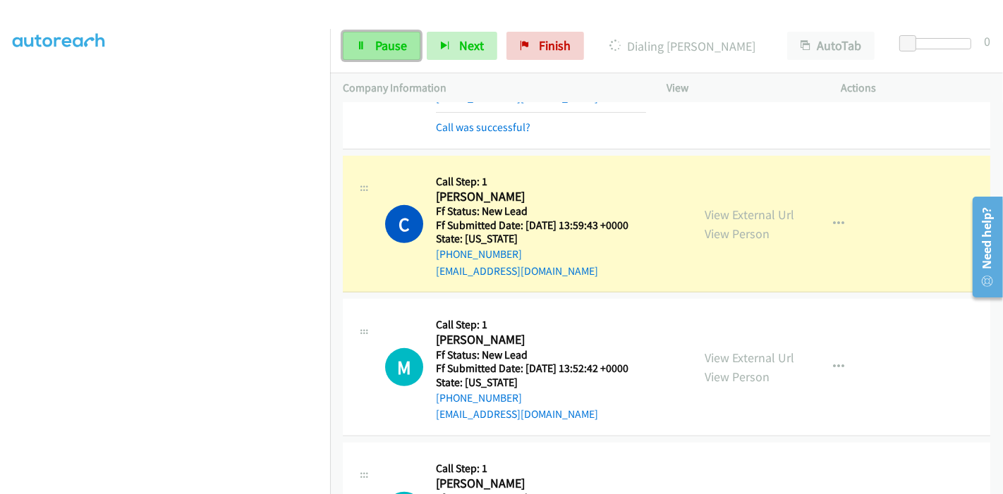
click at [389, 52] on span "Pause" at bounding box center [391, 45] width 32 height 16
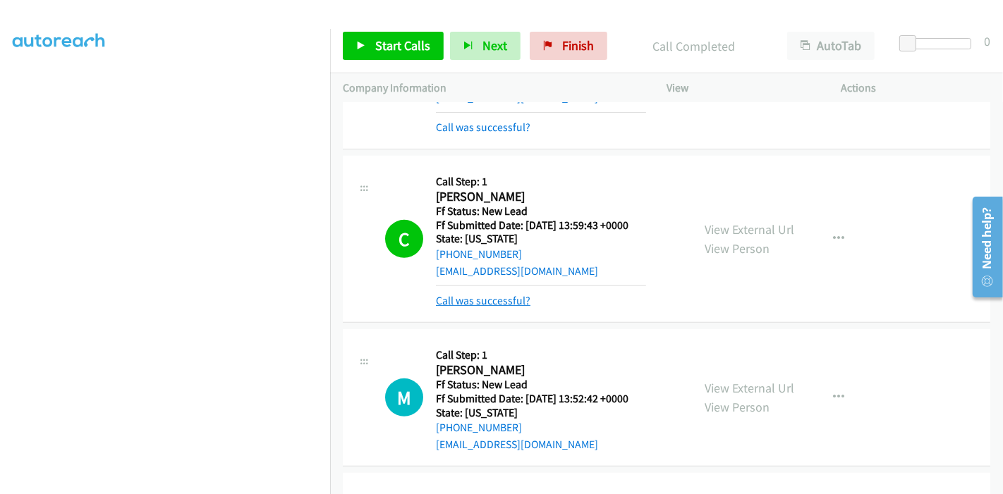
click at [499, 303] on link "Call was successful?" at bounding box center [483, 300] width 95 height 13
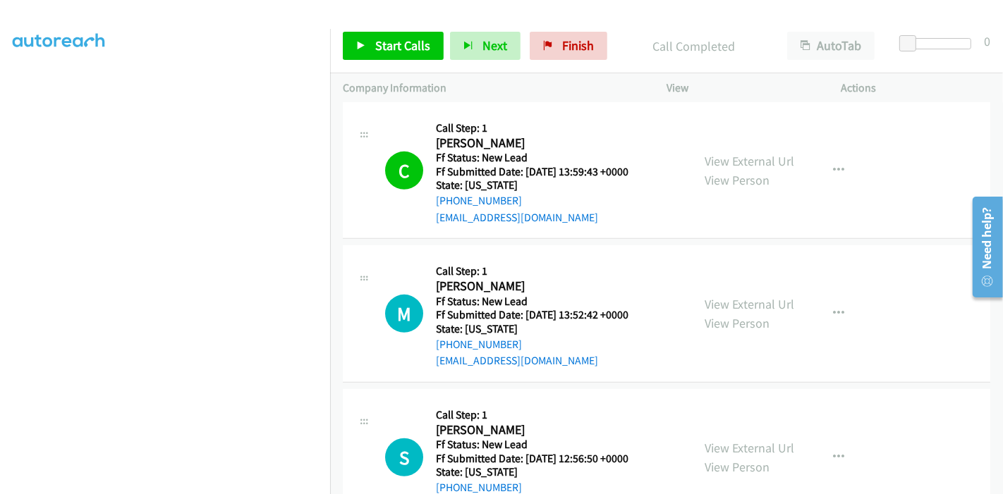
scroll to position [550, 0]
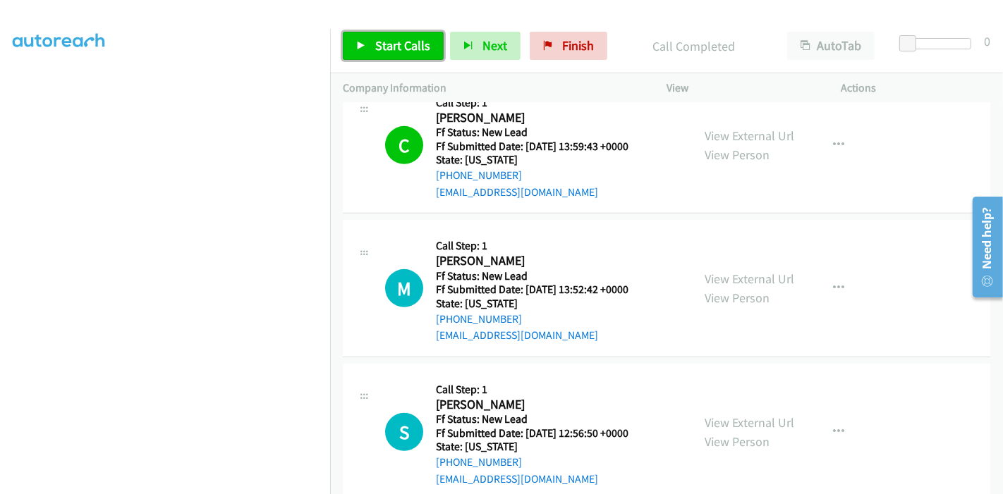
click at [380, 37] on span "Start Calls" at bounding box center [402, 45] width 55 height 16
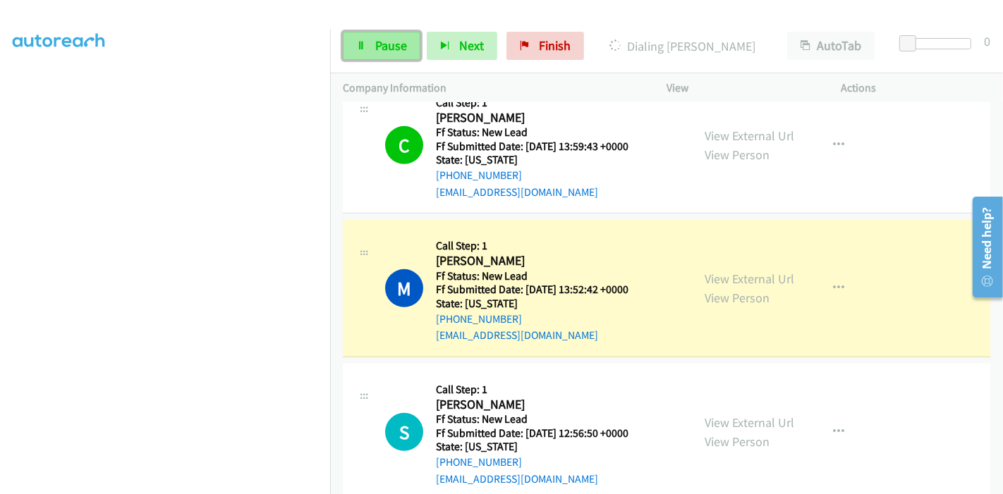
click at [378, 50] on span "Pause" at bounding box center [391, 45] width 32 height 16
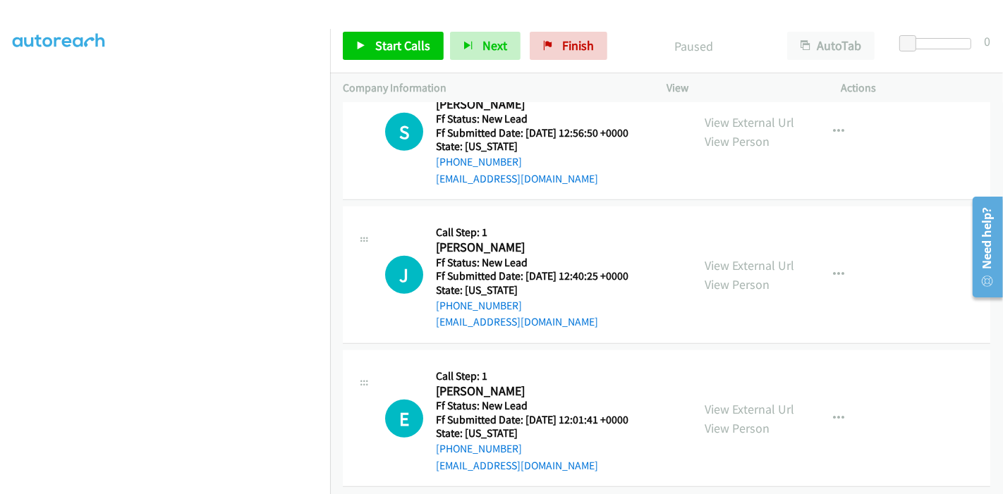
scroll to position [863, 0]
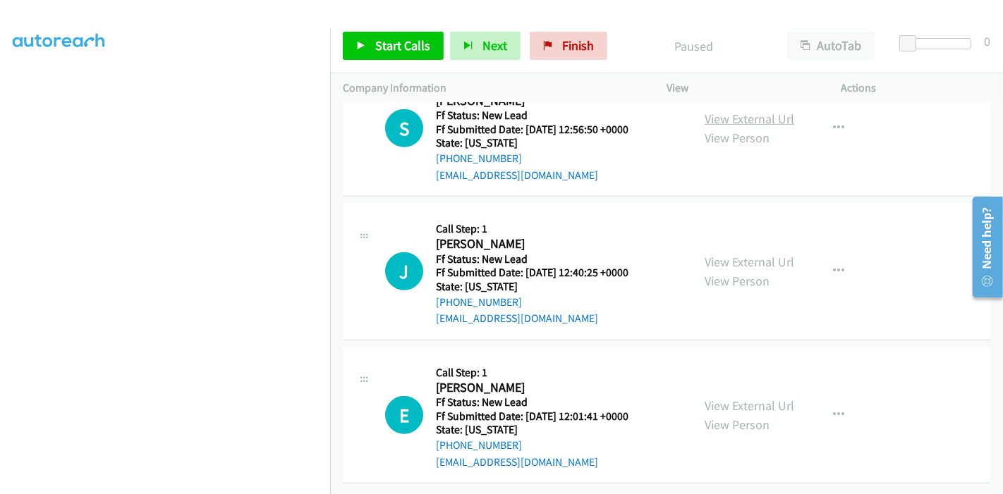
click at [749, 111] on link "View External Url" at bounding box center [750, 119] width 90 height 16
click at [745, 254] on link "View External Url" at bounding box center [750, 262] width 90 height 16
click at [705, 398] on link "View External Url" at bounding box center [750, 406] width 90 height 16
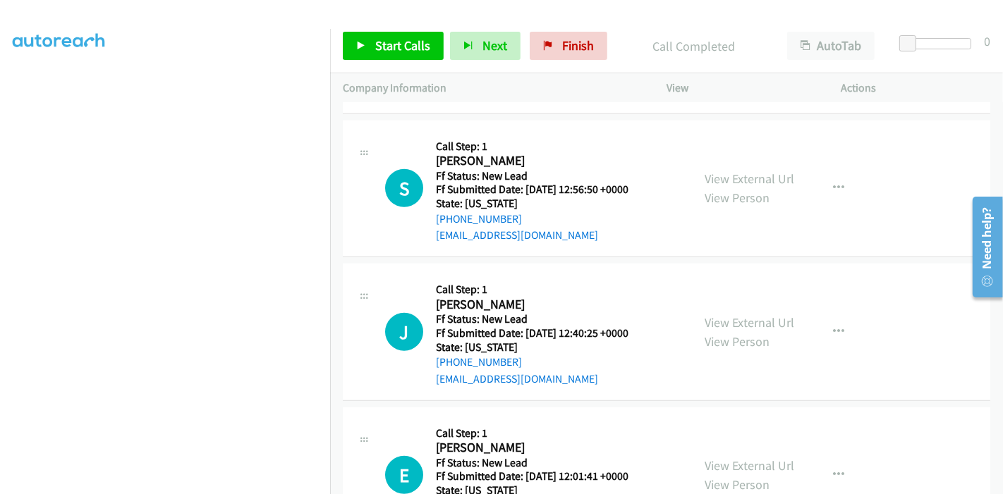
scroll to position [893, 0]
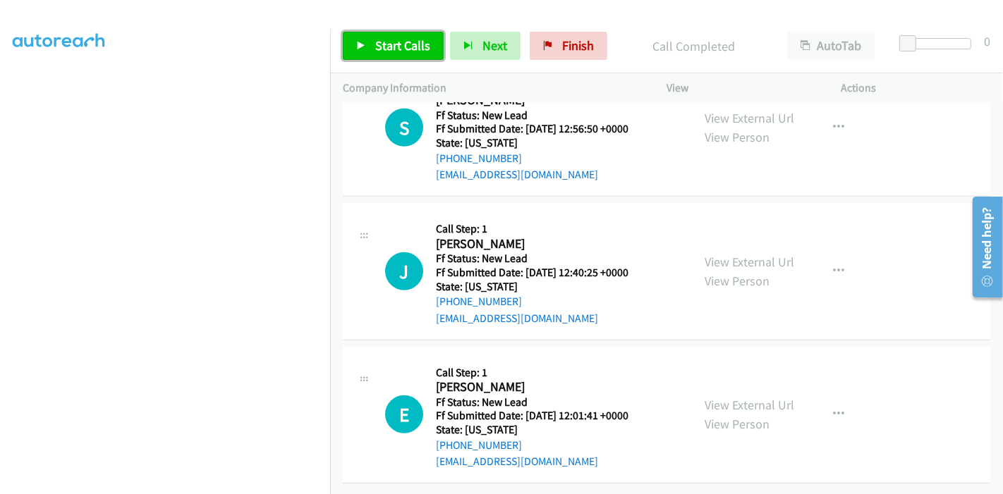
click at [370, 43] on link "Start Calls" at bounding box center [393, 46] width 101 height 28
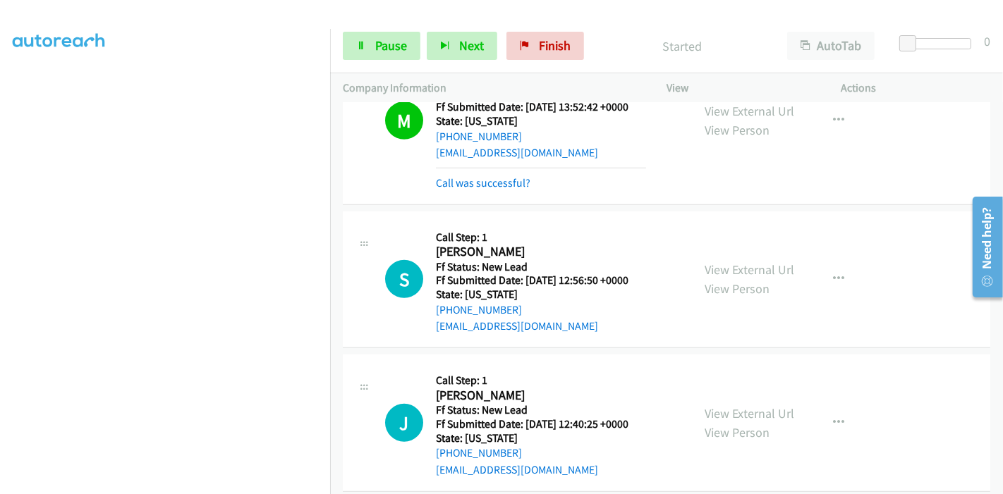
scroll to position [815, 0]
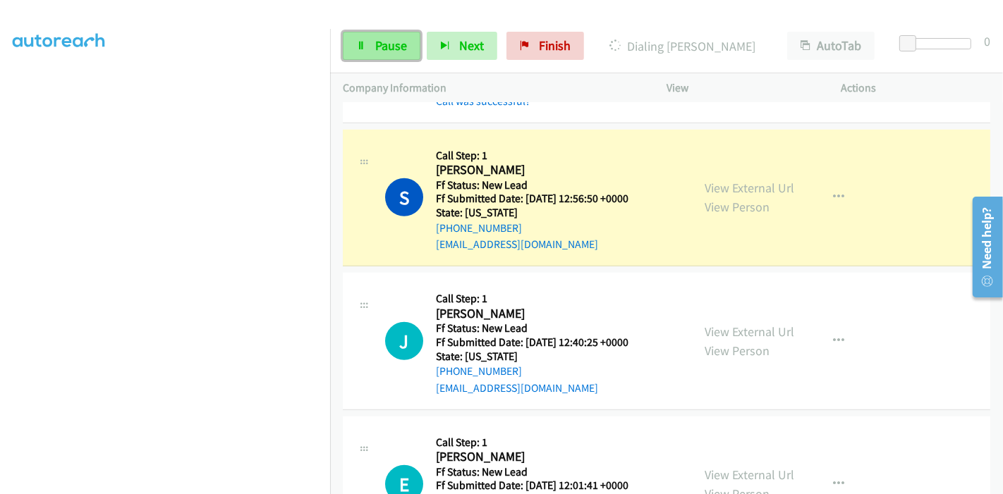
click at [379, 41] on span "Pause" at bounding box center [391, 45] width 32 height 16
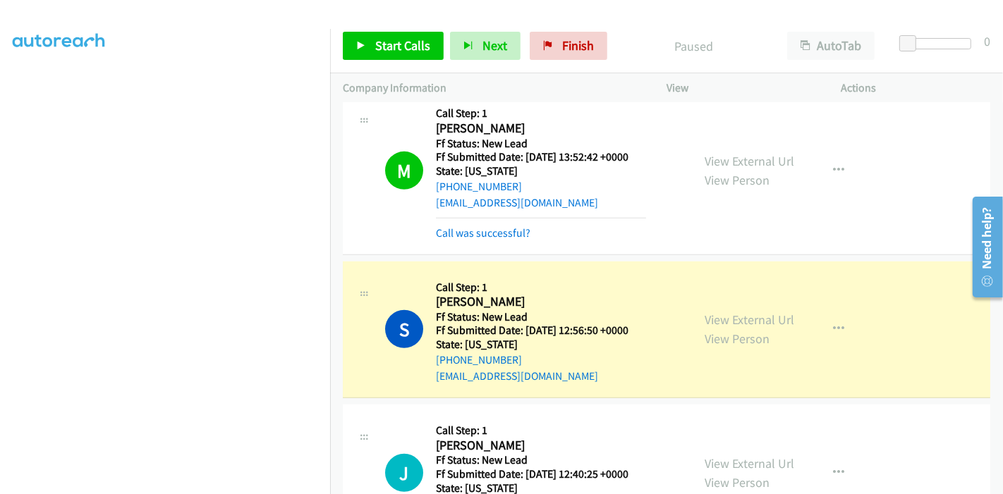
scroll to position [658, 0]
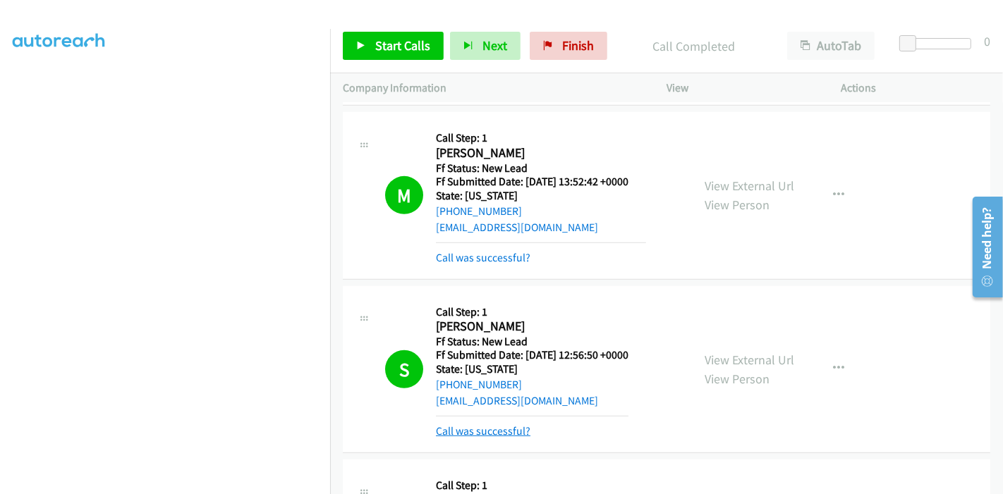
click at [497, 428] on link "Call was successful?" at bounding box center [483, 431] width 95 height 13
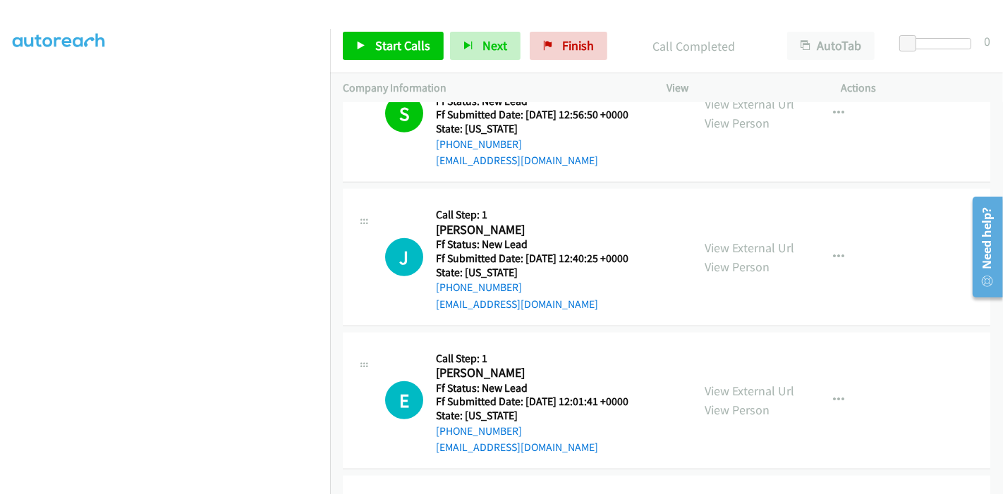
scroll to position [931, 0]
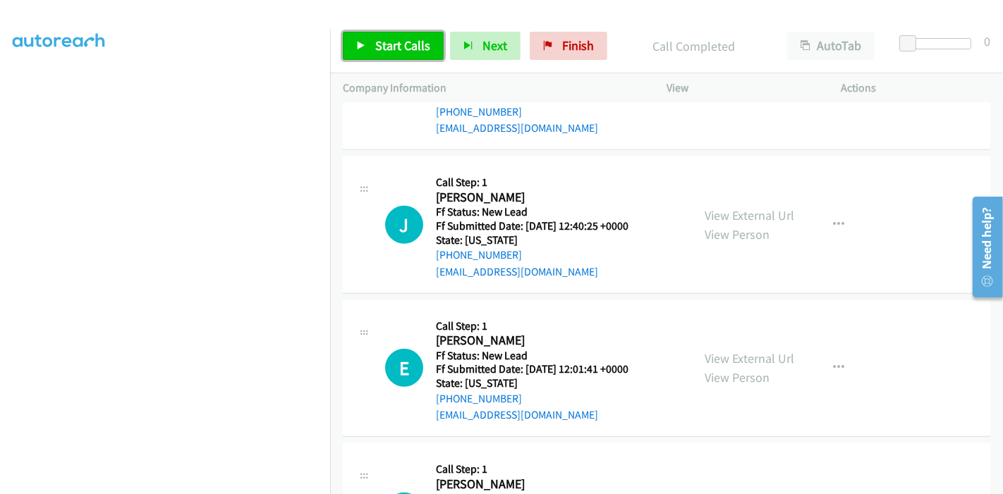
click at [395, 50] on span "Start Calls" at bounding box center [402, 45] width 55 height 16
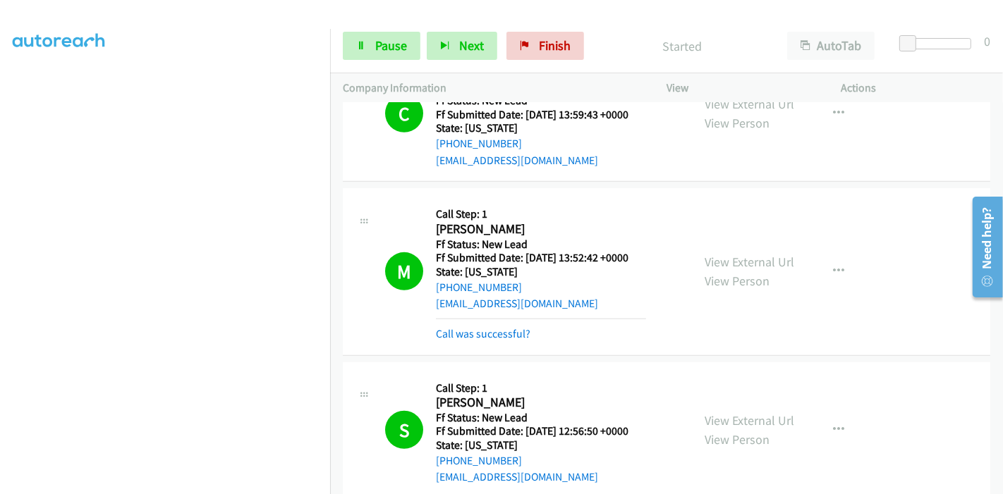
scroll to position [618, 0]
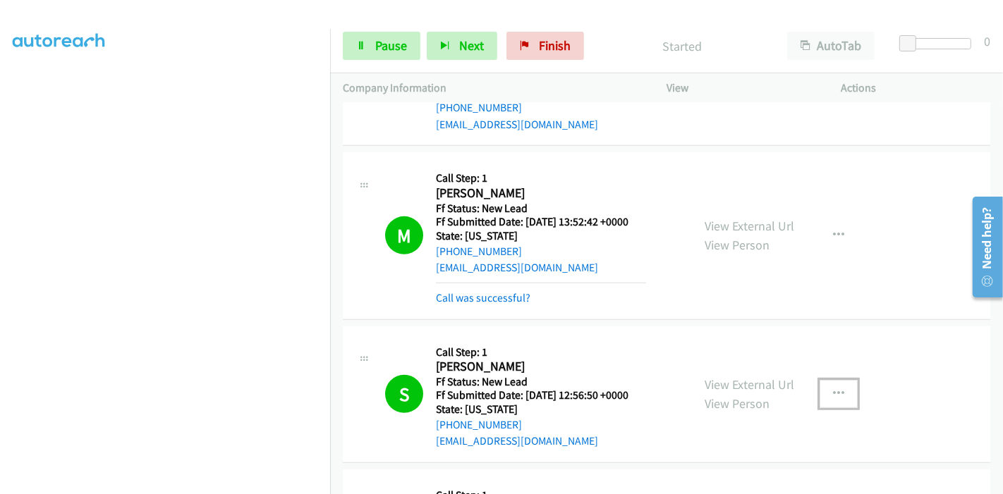
click at [842, 393] on button "button" at bounding box center [838, 394] width 38 height 28
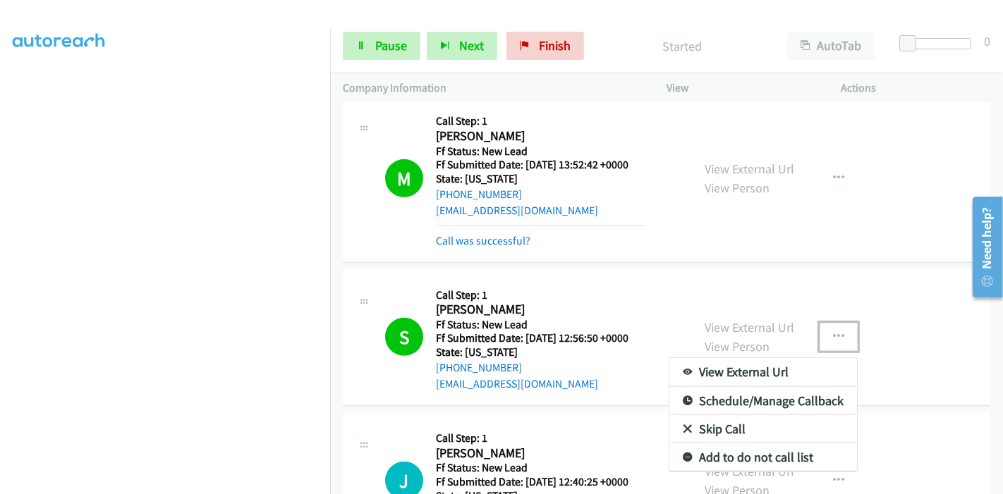
scroll to position [696, 0]
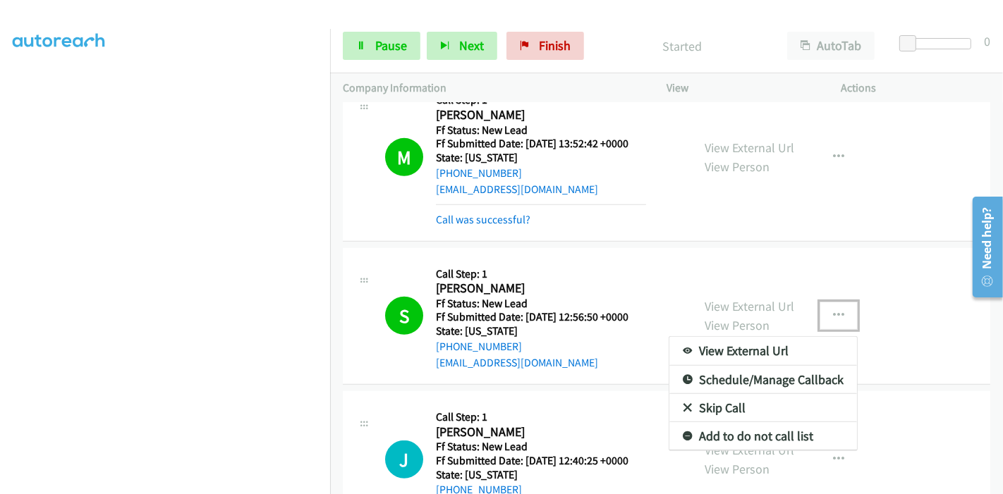
click at [775, 436] on link "Add to do not call list" at bounding box center [763, 436] width 188 height 28
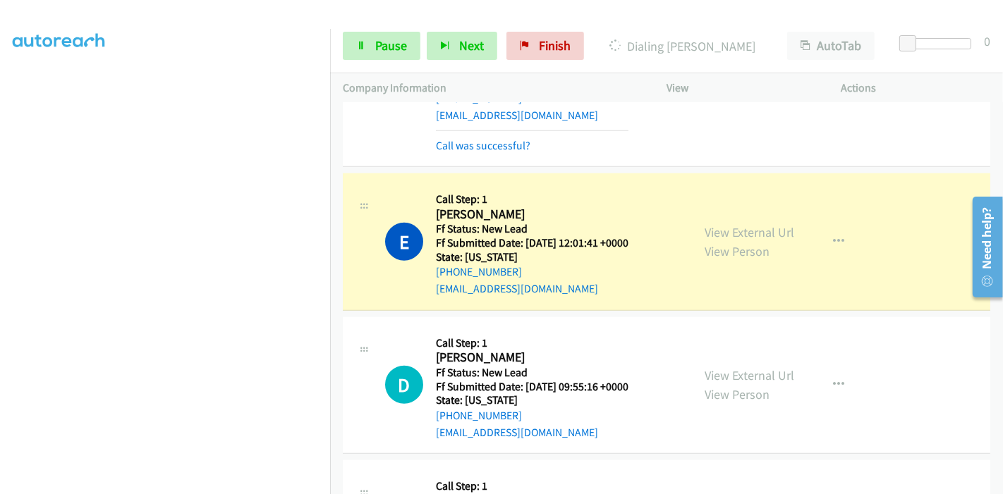
scroll to position [1166, 0]
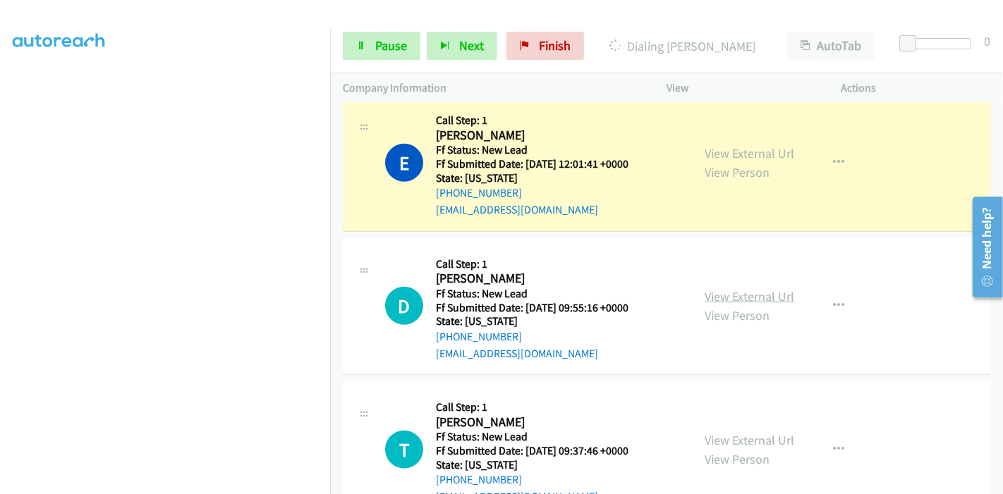
click at [735, 293] on link "View External Url" at bounding box center [750, 296] width 90 height 16
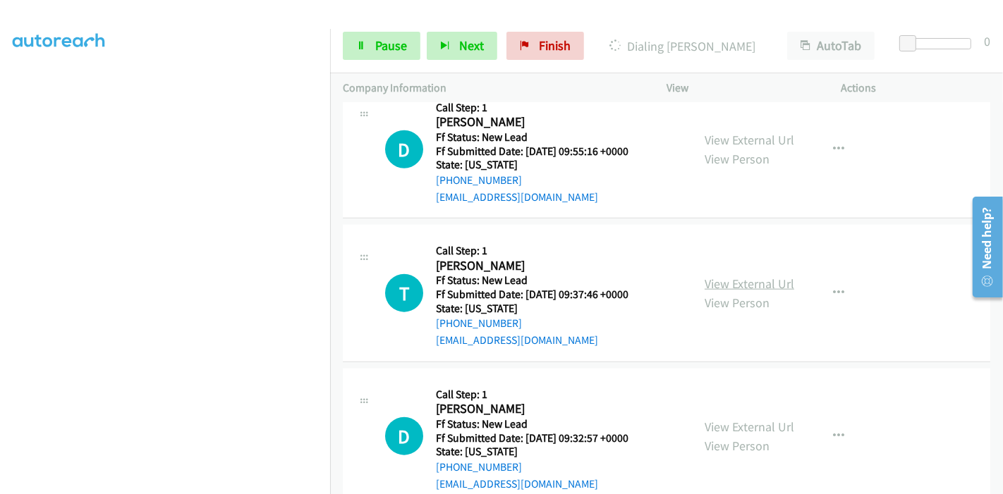
click at [779, 277] on link "View External Url" at bounding box center [750, 284] width 90 height 16
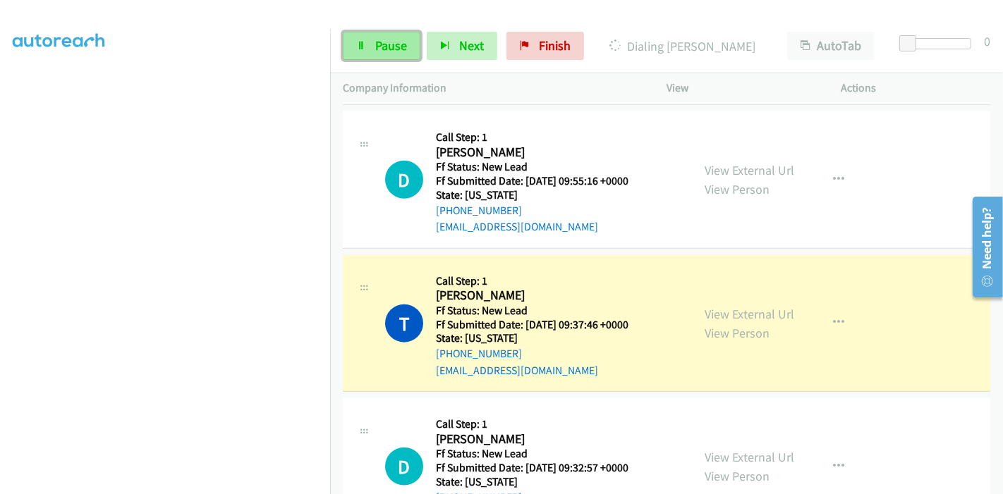
click at [377, 41] on span "Pause" at bounding box center [391, 45] width 32 height 16
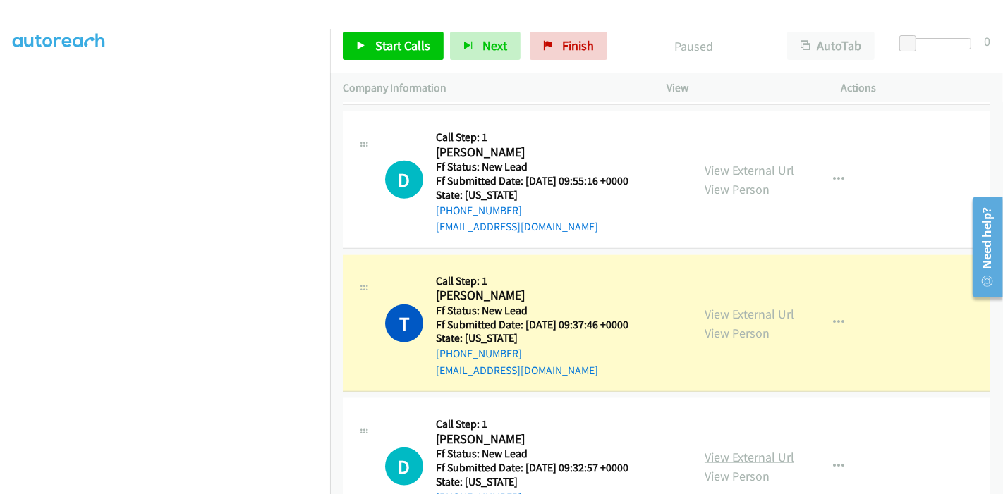
click at [731, 454] on link "View External Url" at bounding box center [750, 457] width 90 height 16
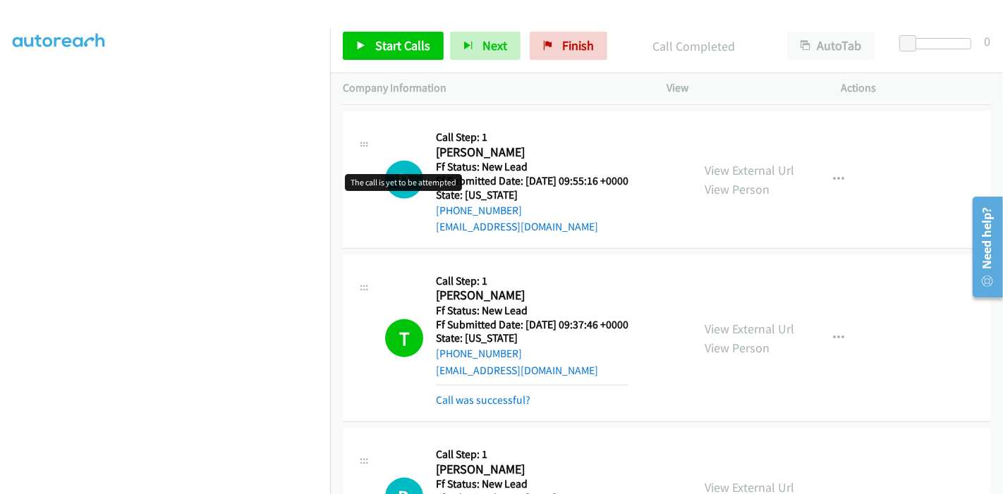
scroll to position [1401, 0]
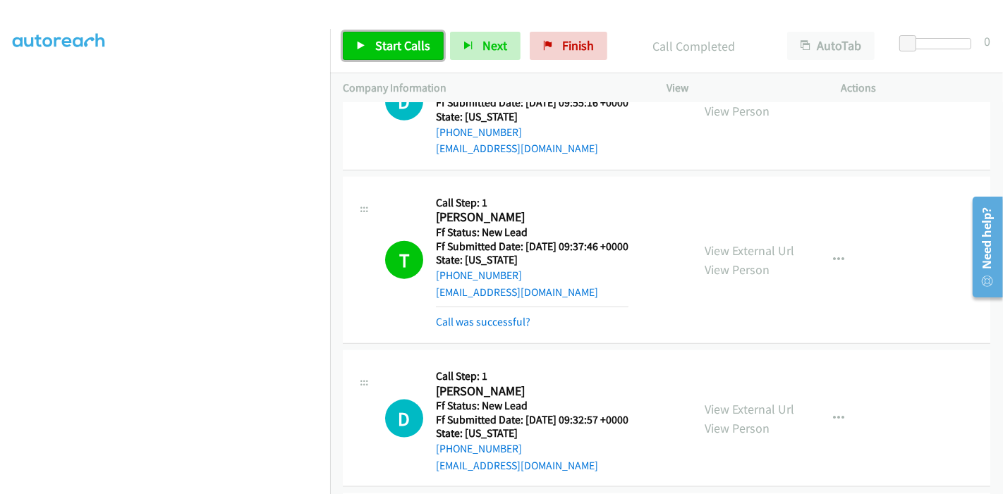
click at [356, 44] on icon at bounding box center [361, 47] width 10 height 10
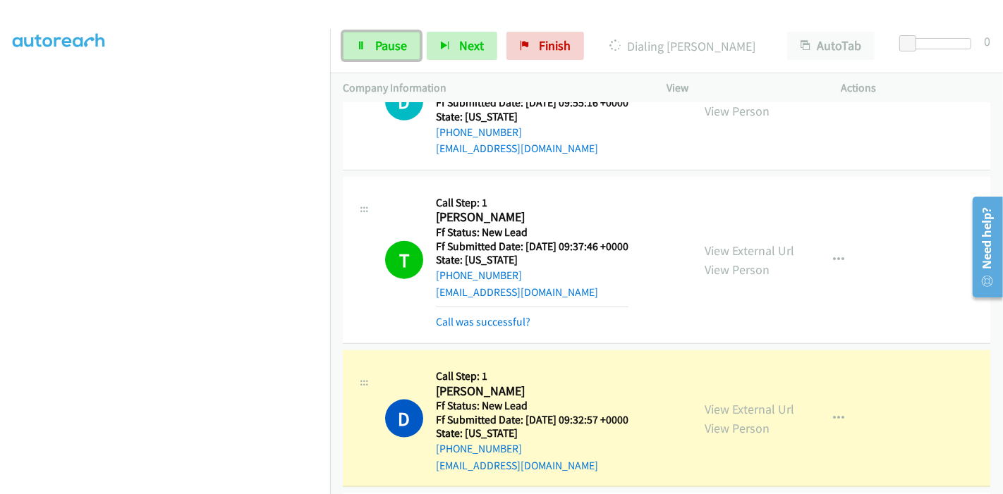
click at [356, 44] on icon at bounding box center [361, 47] width 10 height 10
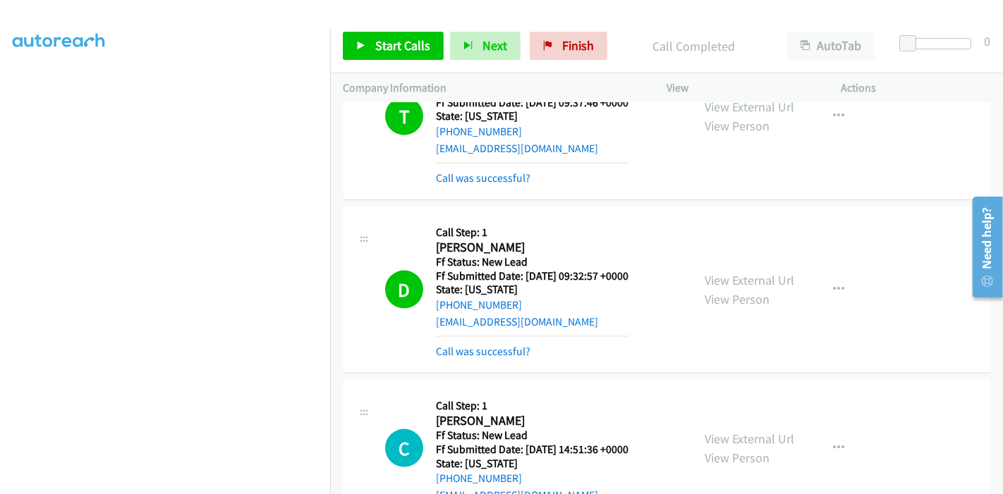
scroll to position [1558, 0]
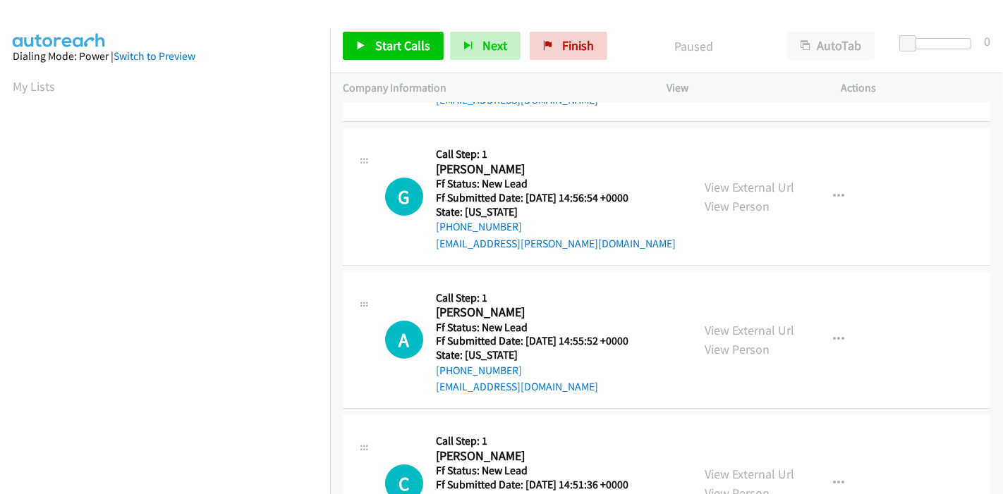
scroll to position [157, 0]
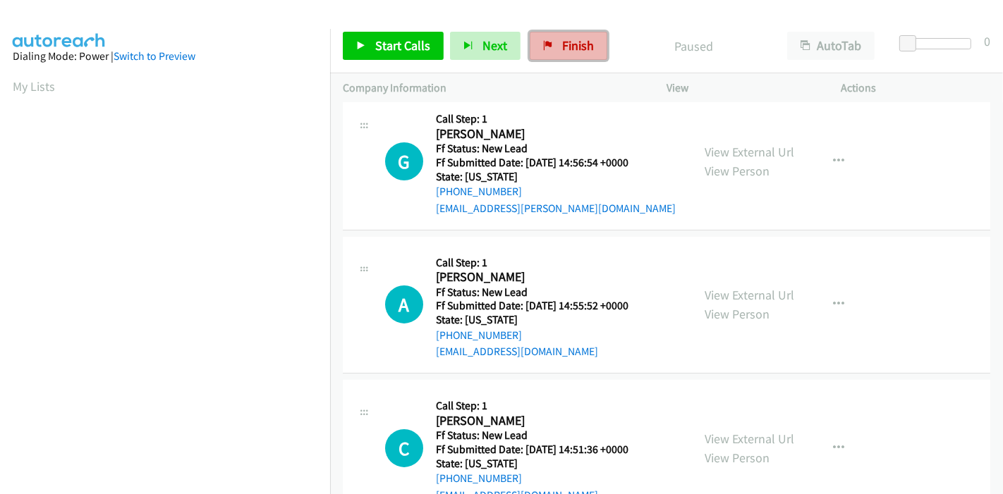
click at [580, 43] on span "Finish" at bounding box center [578, 45] width 32 height 16
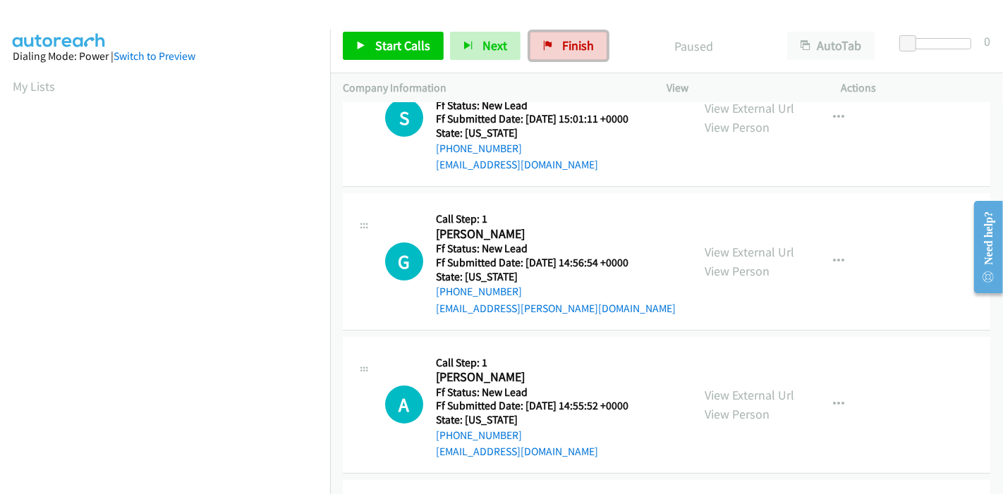
scroll to position [0, 0]
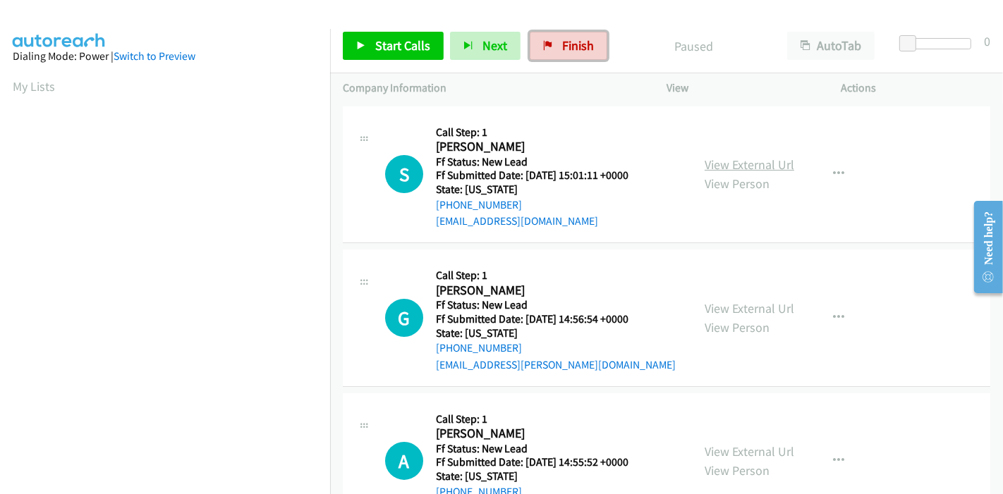
click at [752, 169] on link "View External Url" at bounding box center [750, 165] width 90 height 16
click at [718, 309] on link "View External Url" at bounding box center [750, 308] width 90 height 16
click at [379, 45] on span "Start Calls" at bounding box center [402, 45] width 55 height 16
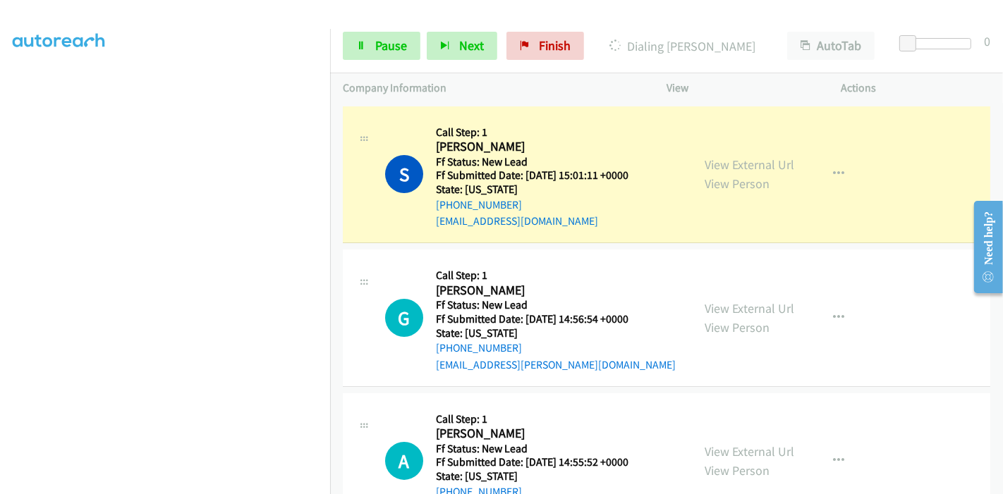
scroll to position [298, 0]
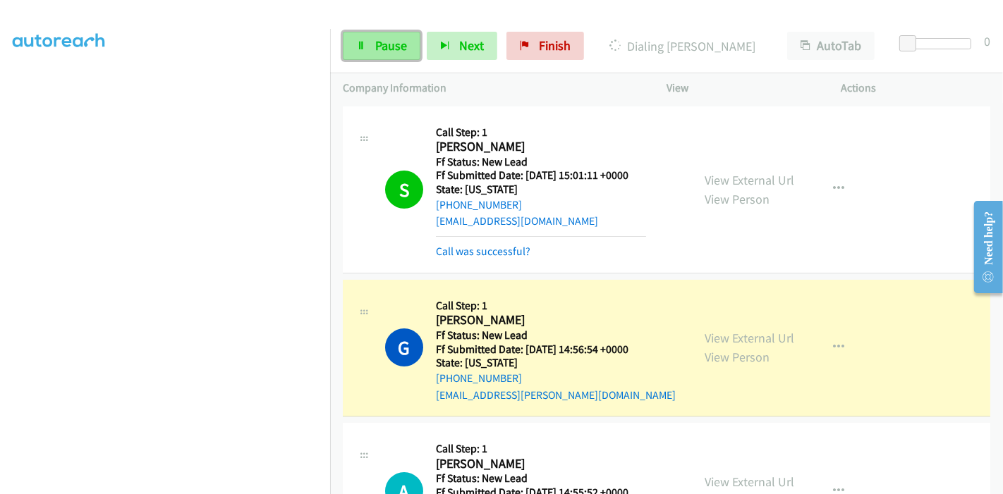
click at [377, 45] on span "Pause" at bounding box center [391, 45] width 32 height 16
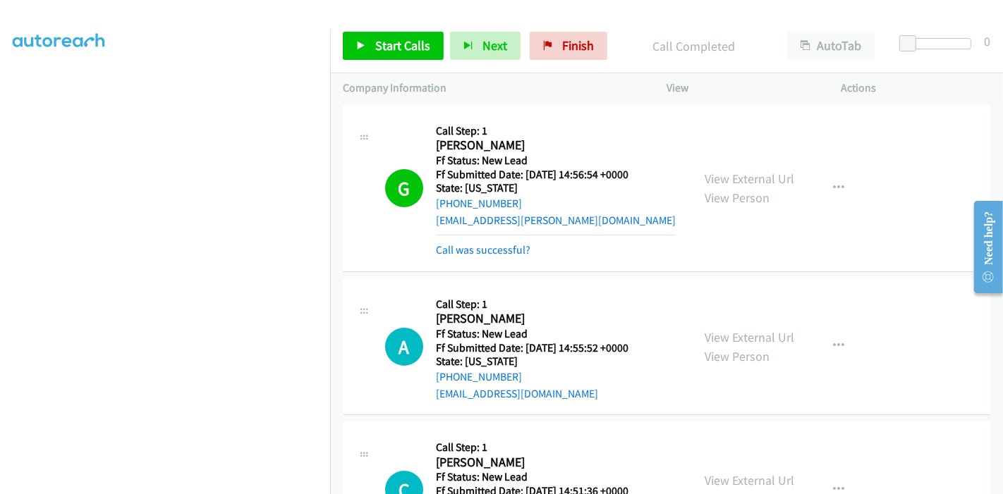
scroll to position [313, 0]
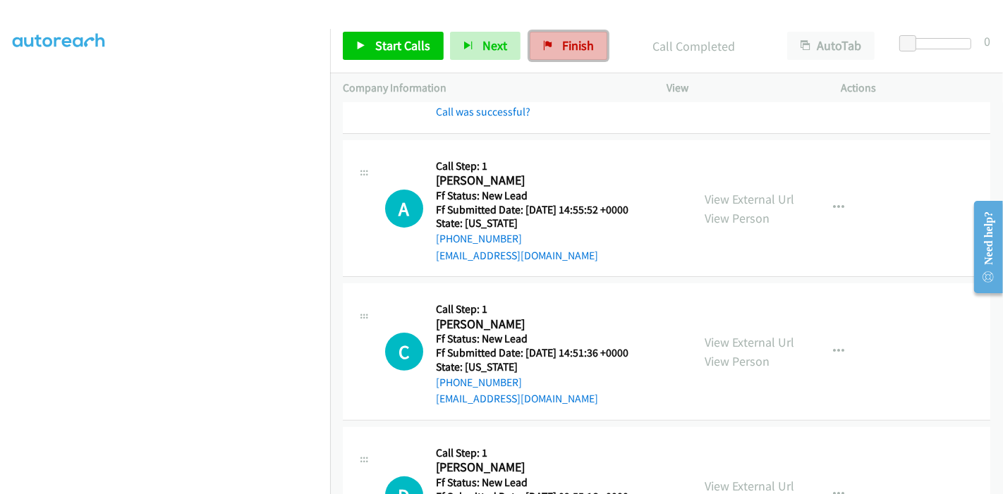
click at [597, 45] on link "Finish" at bounding box center [569, 46] width 78 height 28
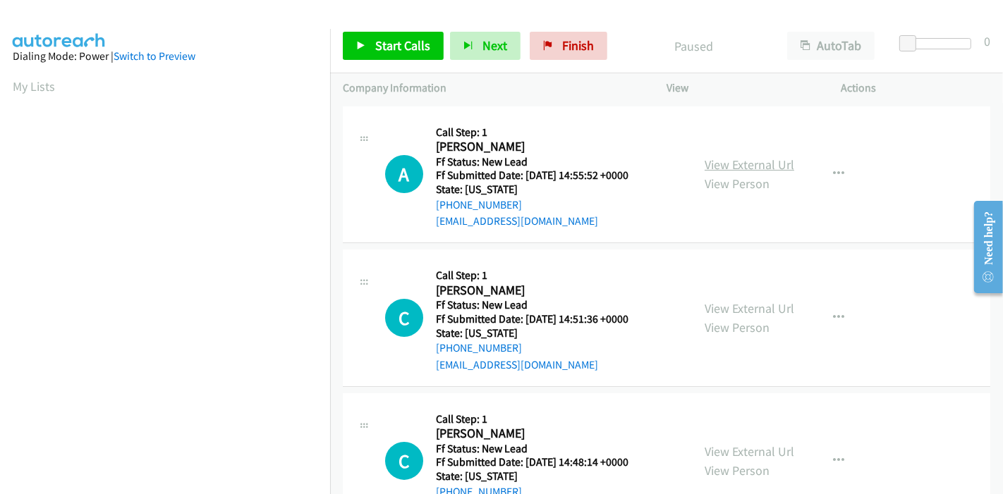
click at [764, 166] on link "View External Url" at bounding box center [750, 165] width 90 height 16
click at [739, 314] on link "View External Url" at bounding box center [750, 308] width 90 height 16
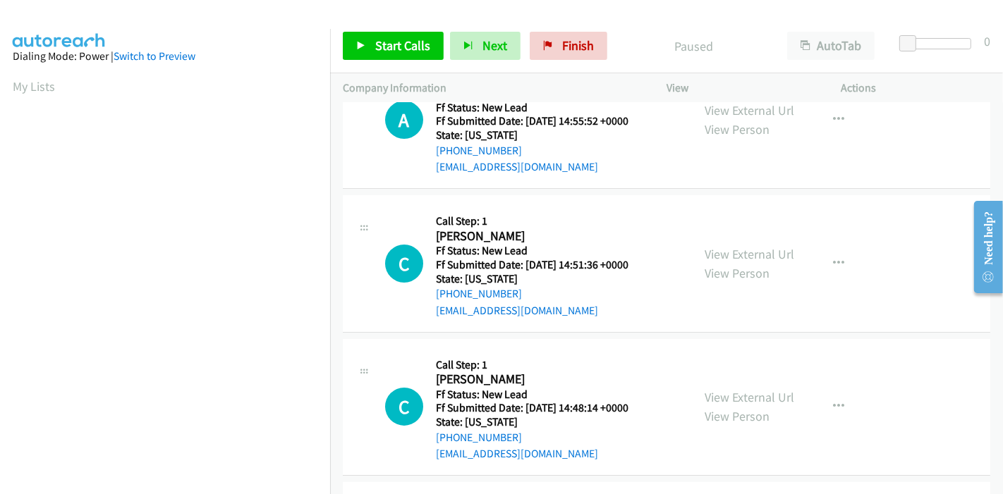
scroll to position [78, 0]
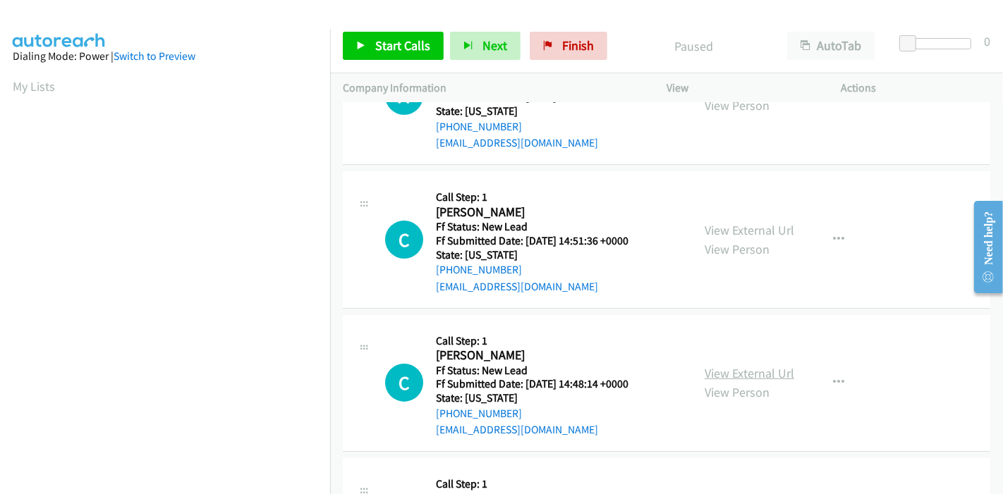
click at [726, 375] on link "View External Url" at bounding box center [750, 373] width 90 height 16
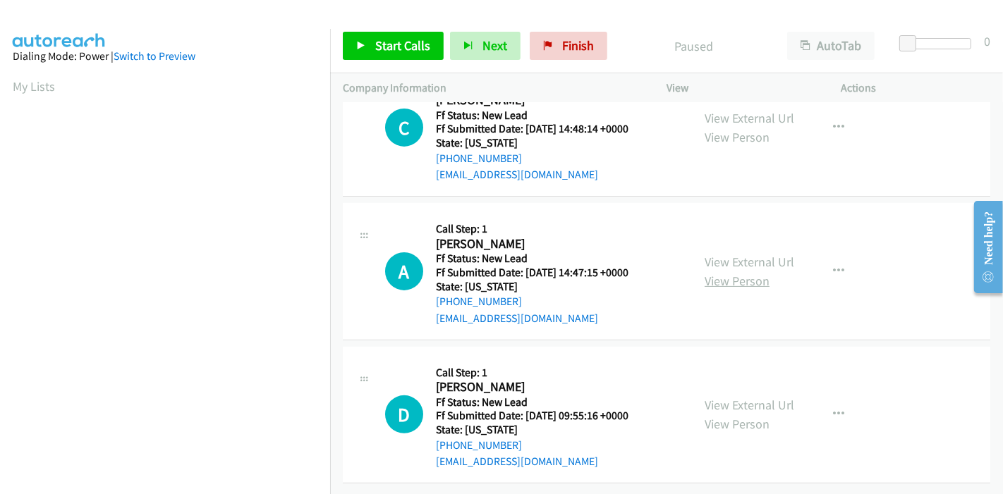
scroll to position [343, 0]
click at [741, 254] on link "View External Url" at bounding box center [750, 262] width 90 height 16
click at [717, 397] on link "View External Url" at bounding box center [750, 405] width 90 height 16
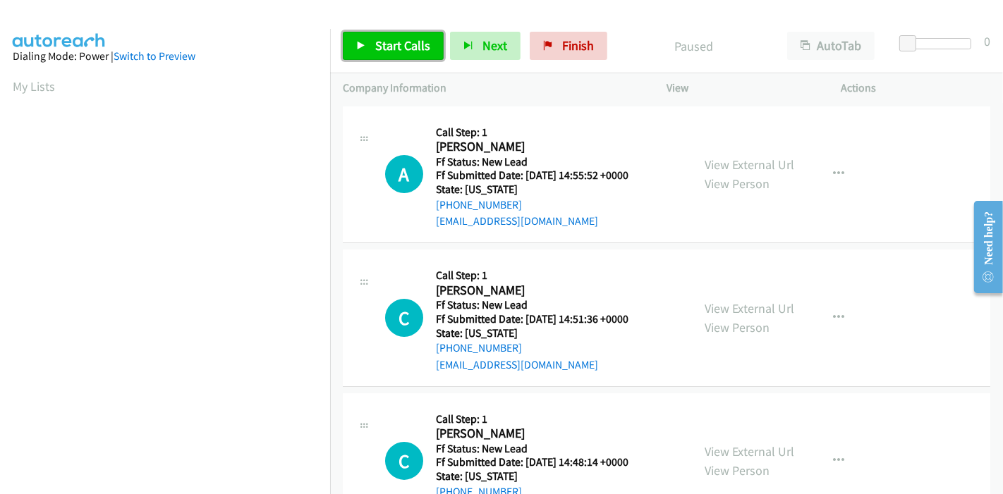
click at [386, 49] on span "Start Calls" at bounding box center [402, 45] width 55 height 16
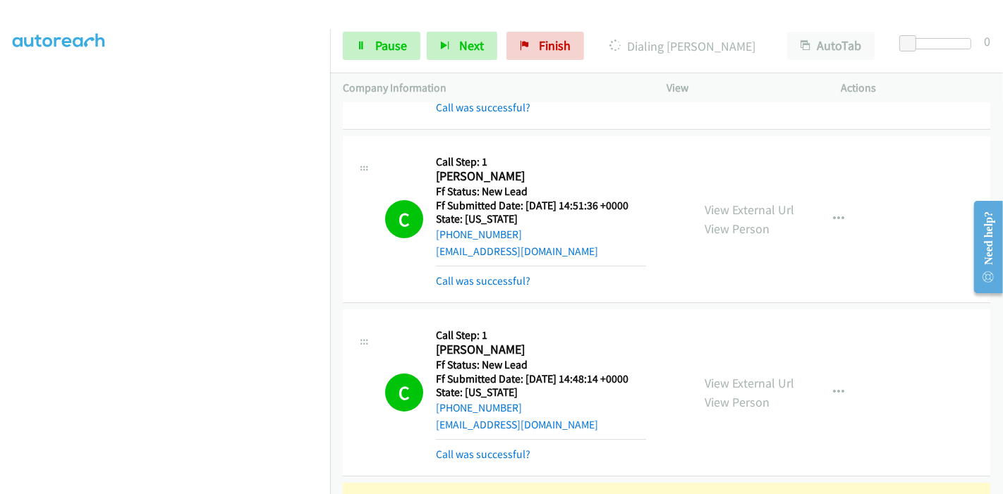
scroll to position [168, 0]
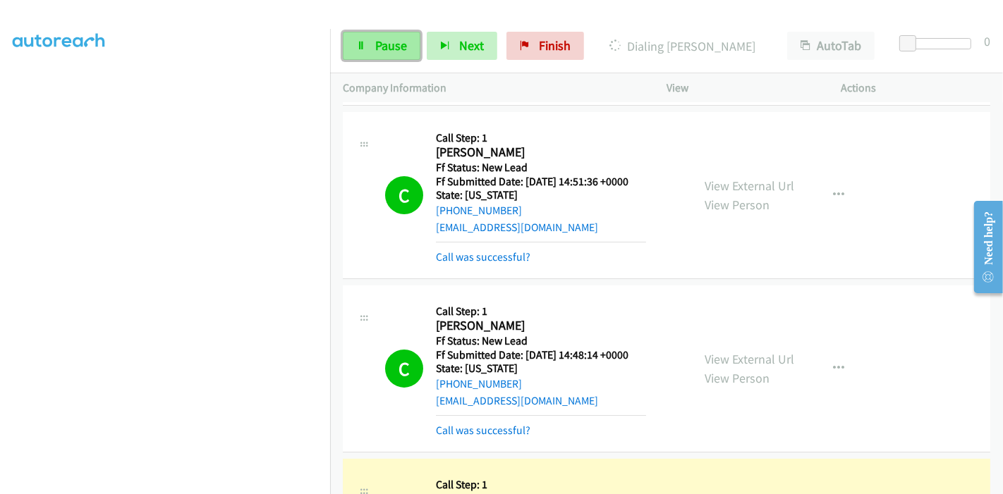
click at [364, 44] on icon at bounding box center [361, 47] width 10 height 10
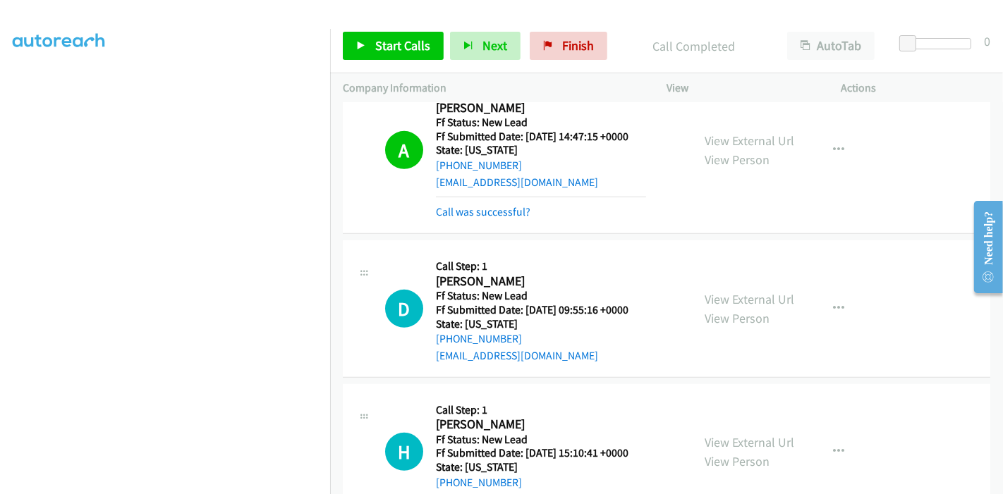
scroll to position [638, 0]
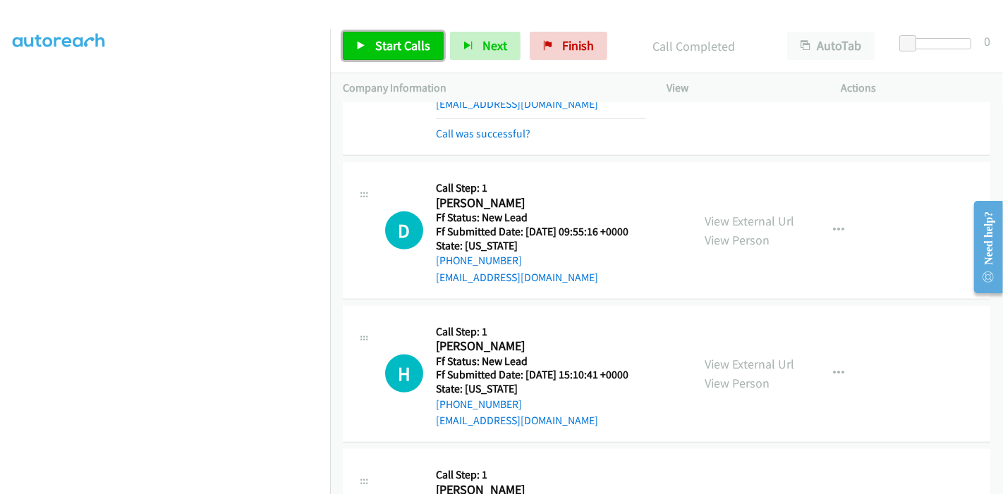
click at [386, 37] on span "Start Calls" at bounding box center [402, 45] width 55 height 16
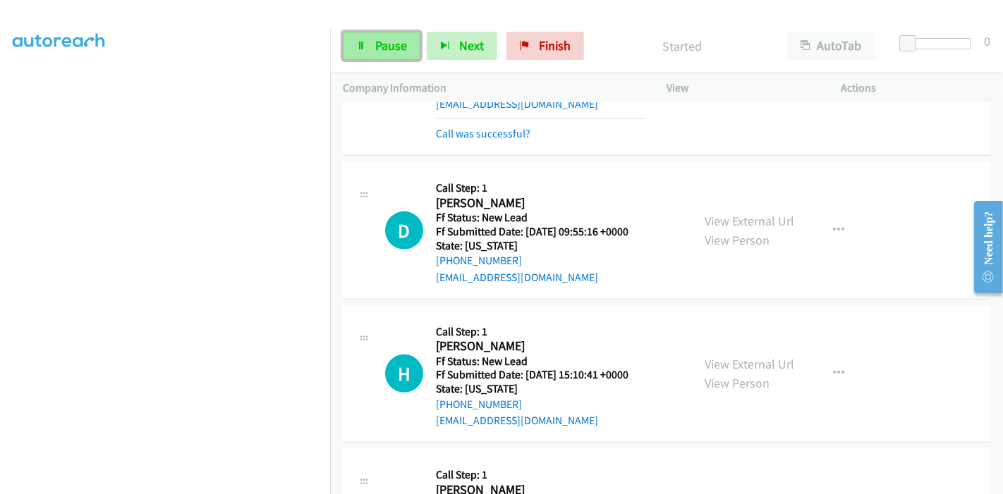
click at [375, 42] on span "Pause" at bounding box center [391, 45] width 32 height 16
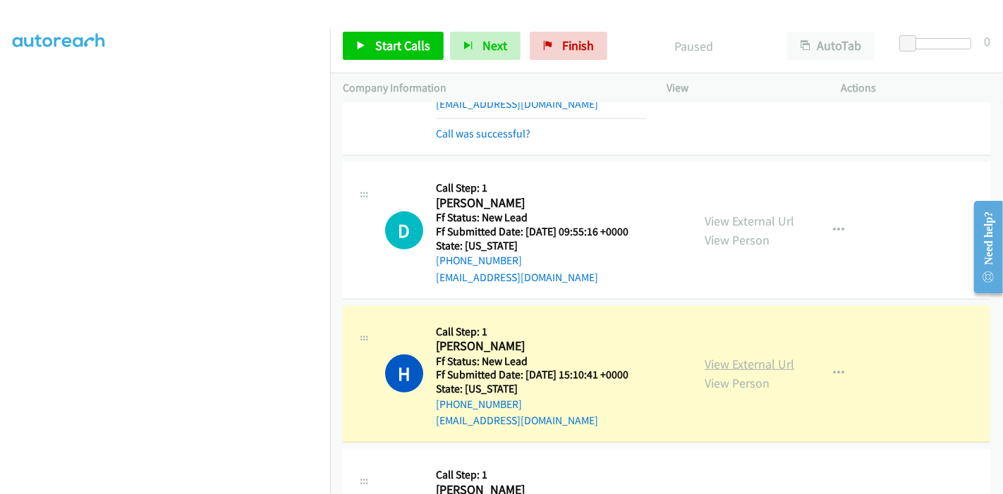
click at [740, 361] on link "View External Url" at bounding box center [750, 364] width 90 height 16
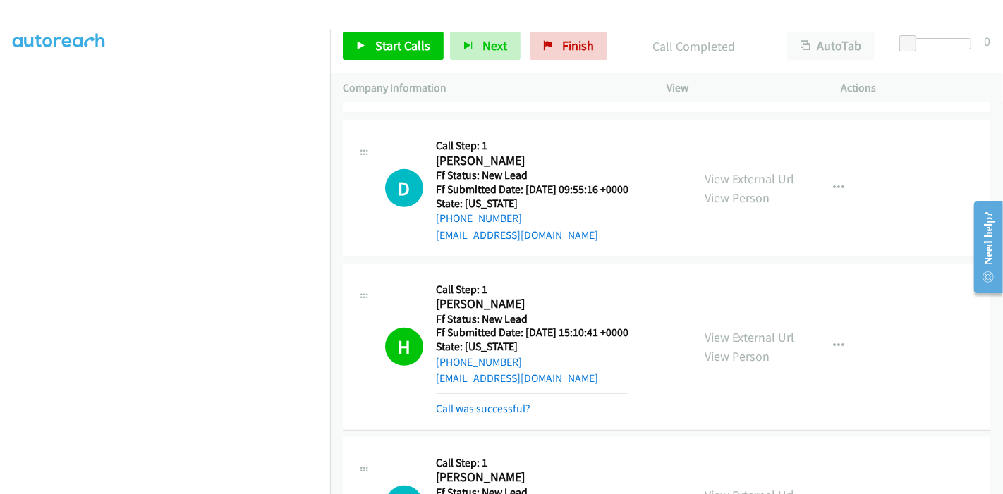
scroll to position [717, 0]
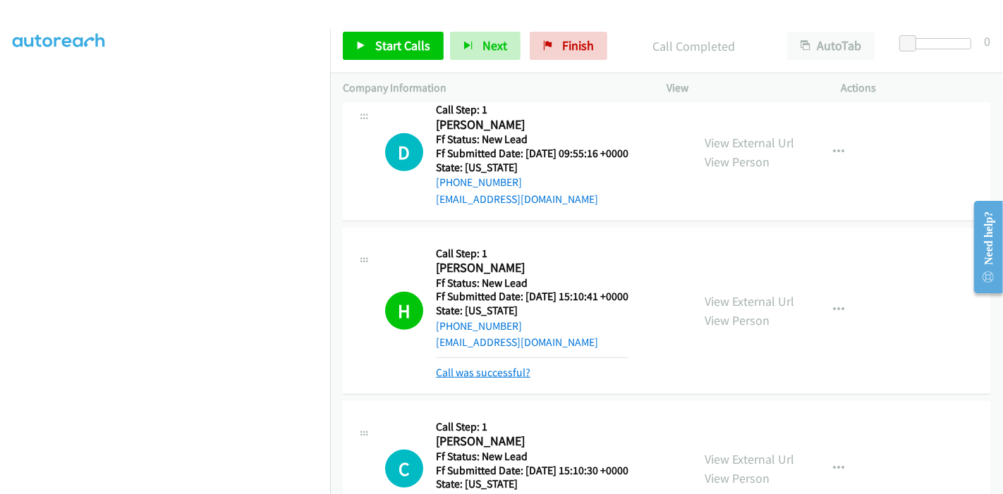
click at [508, 366] on link "Call was successful?" at bounding box center [483, 372] width 95 height 13
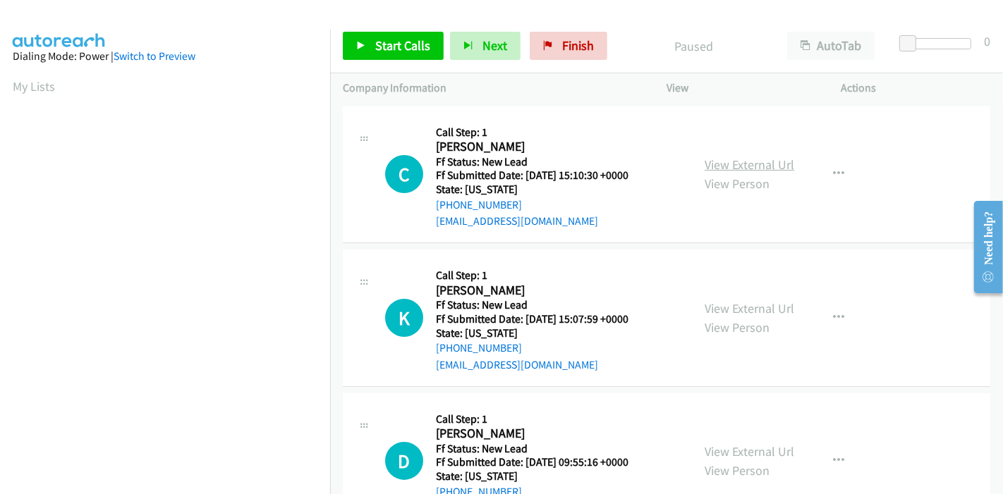
click at [741, 165] on link "View External Url" at bounding box center [750, 165] width 90 height 16
click at [739, 307] on link "View External Url" at bounding box center [750, 308] width 90 height 16
click at [372, 39] on link "Start Calls" at bounding box center [393, 46] width 101 height 28
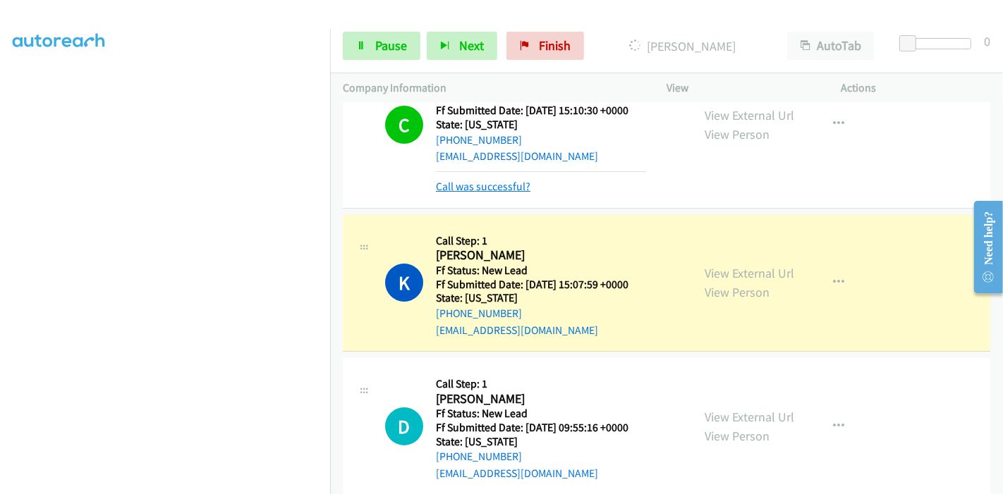
scroll to position [157, 0]
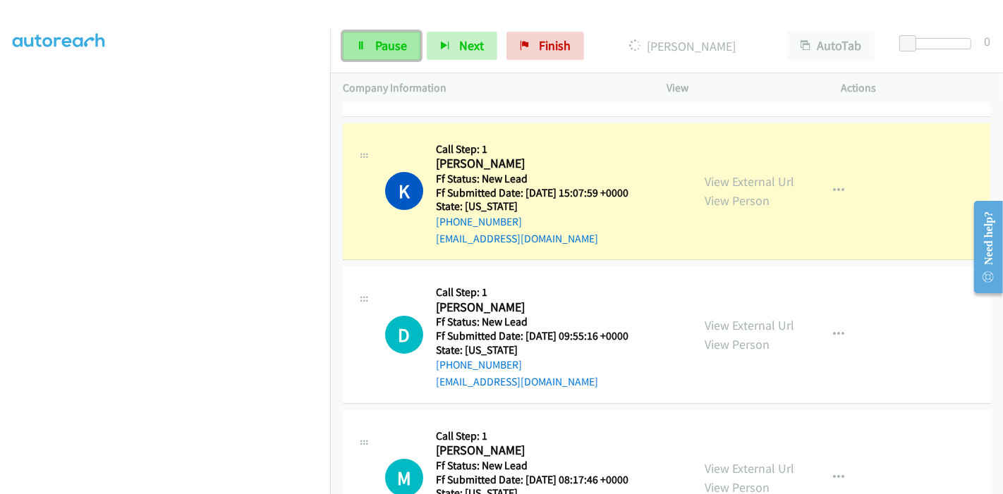
click at [367, 46] on link "Pause" at bounding box center [382, 46] width 78 height 28
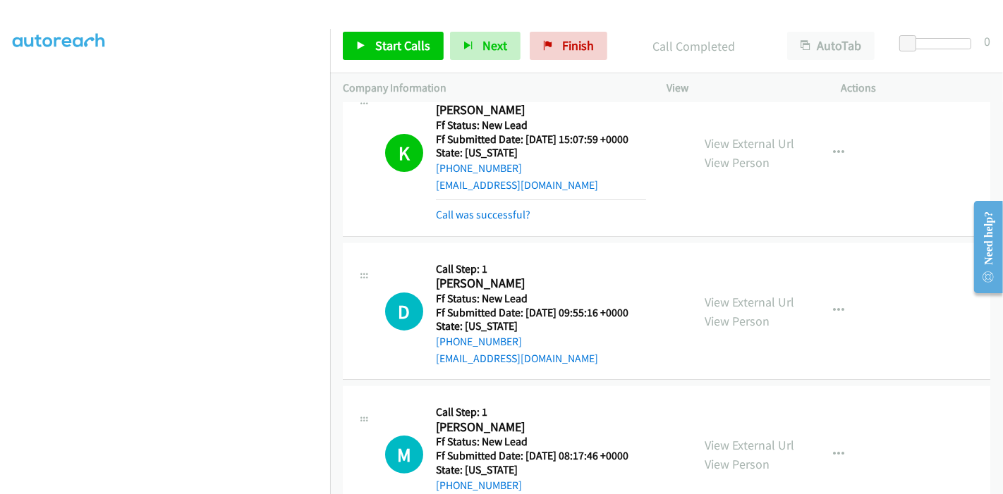
scroll to position [235, 0]
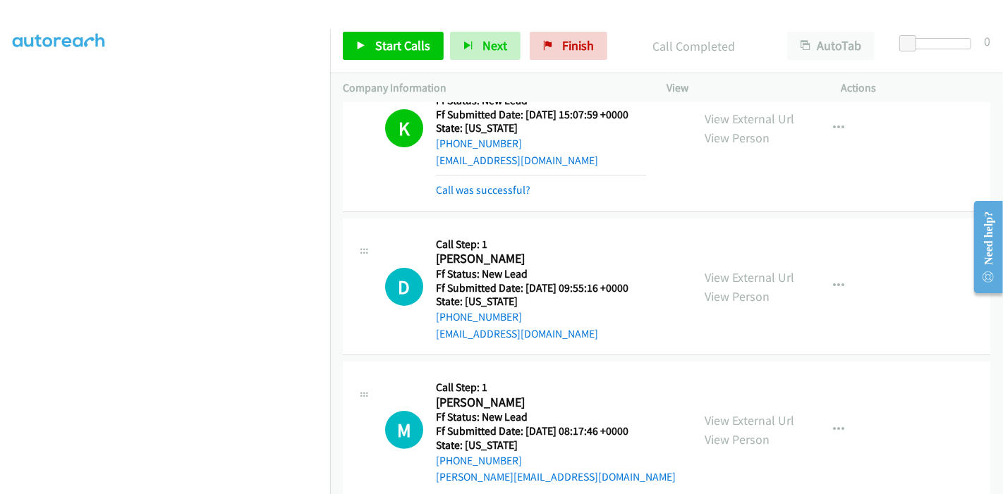
click at [334, 44] on div "Start Calls Pause Next Finish Call Completed AutoTab AutoTab 0" at bounding box center [666, 46] width 673 height 54
click at [353, 43] on link "Start Calls" at bounding box center [393, 46] width 101 height 28
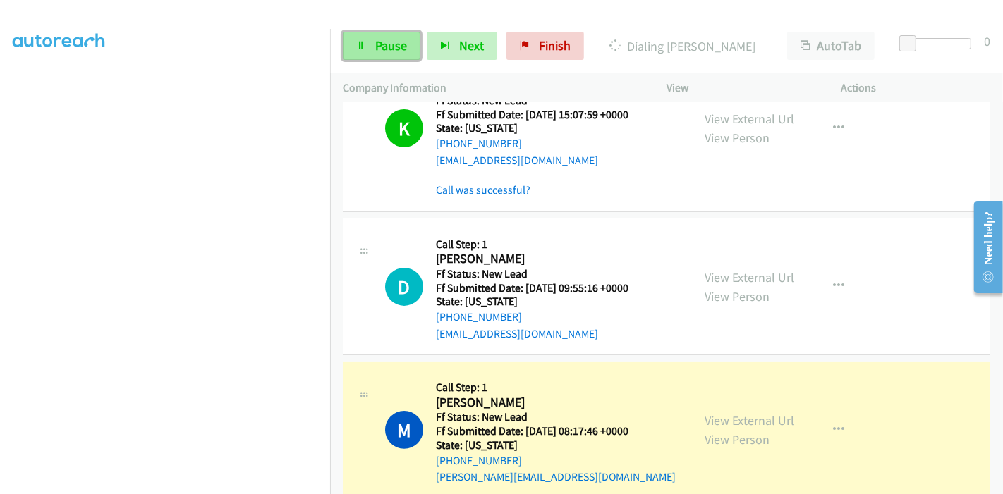
click at [368, 45] on link "Pause" at bounding box center [382, 46] width 78 height 28
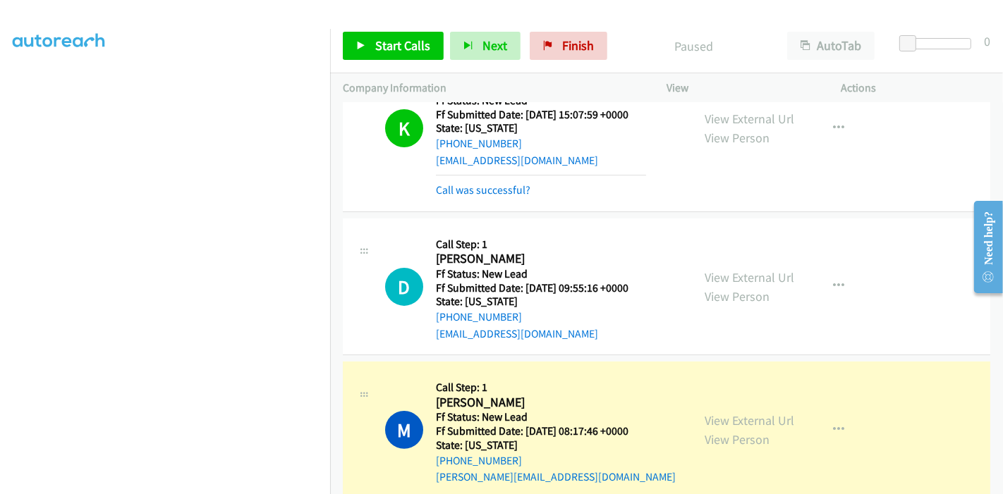
scroll to position [313, 0]
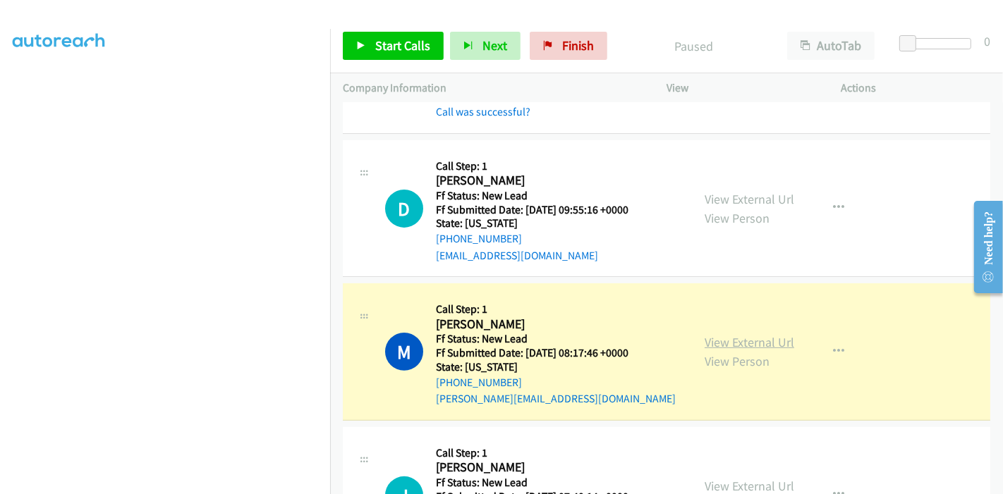
click at [727, 340] on link "View External Url" at bounding box center [750, 342] width 90 height 16
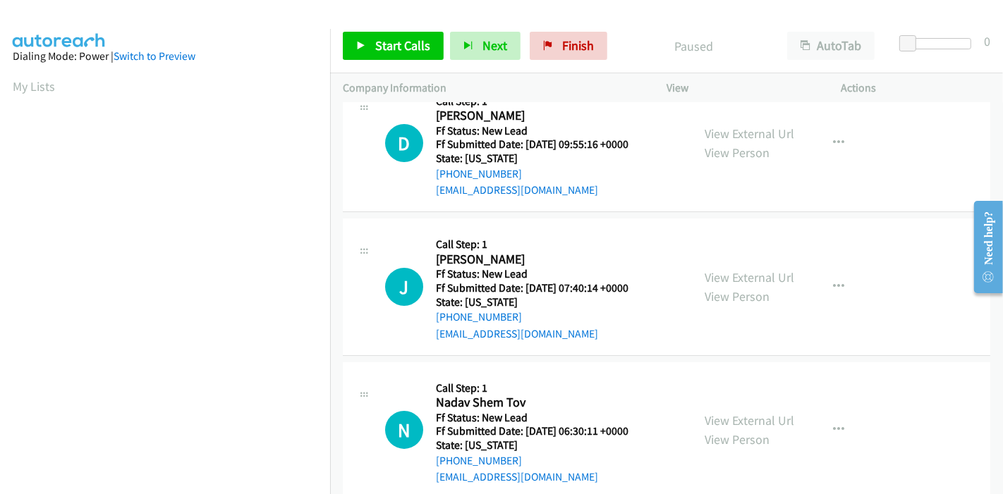
scroll to position [56, 0]
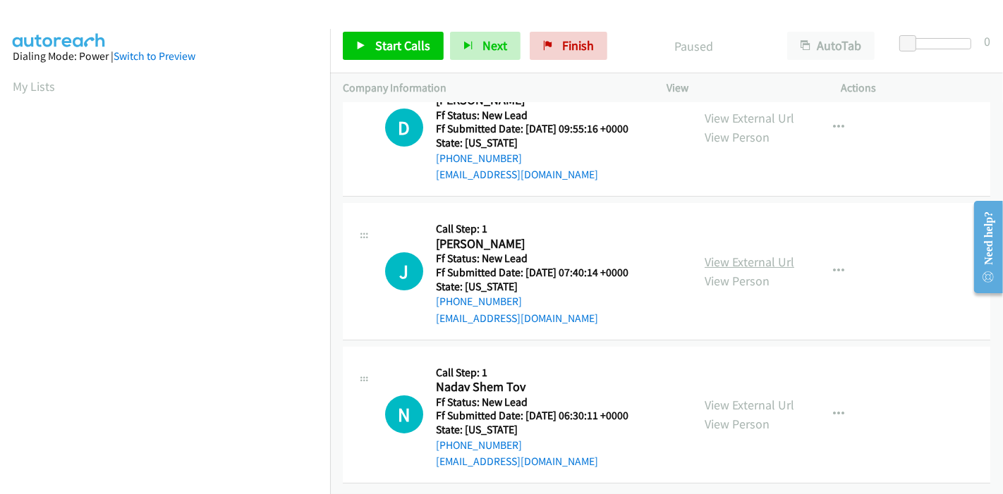
click at [752, 254] on link "View External Url" at bounding box center [750, 262] width 90 height 16
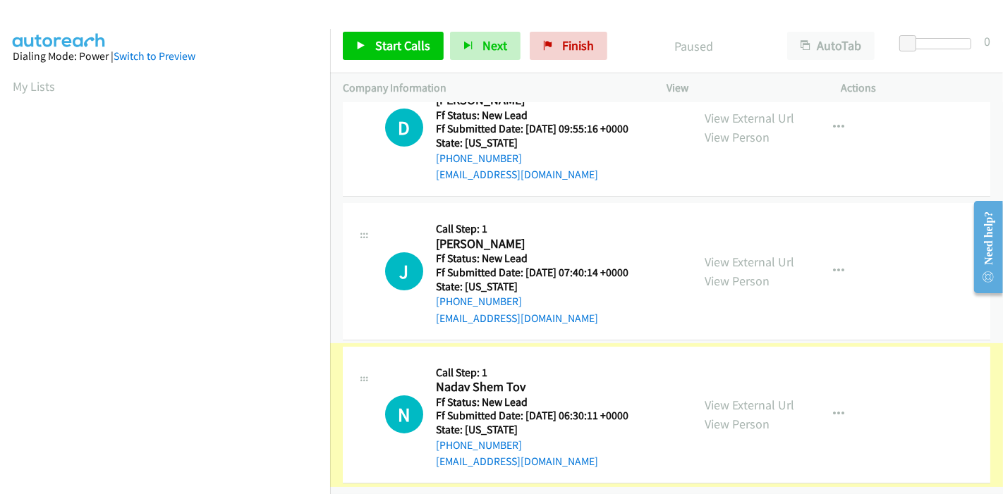
click at [740, 397] on link "View External Url" at bounding box center [750, 405] width 90 height 16
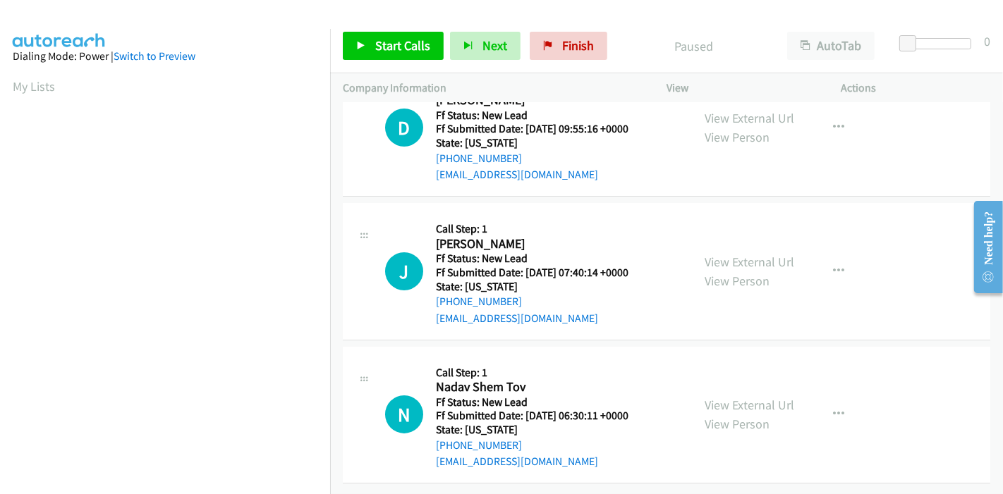
scroll to position [0, 0]
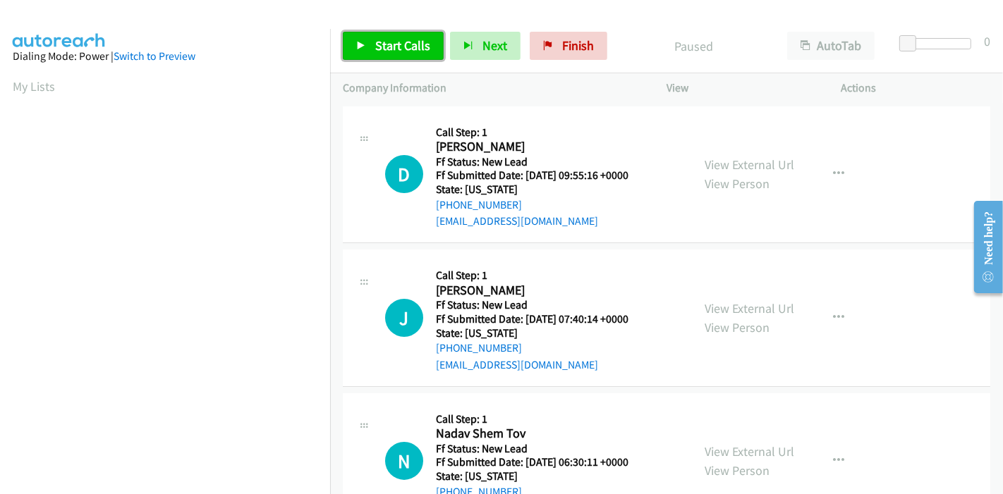
click at [386, 36] on link "Start Calls" at bounding box center [393, 46] width 101 height 28
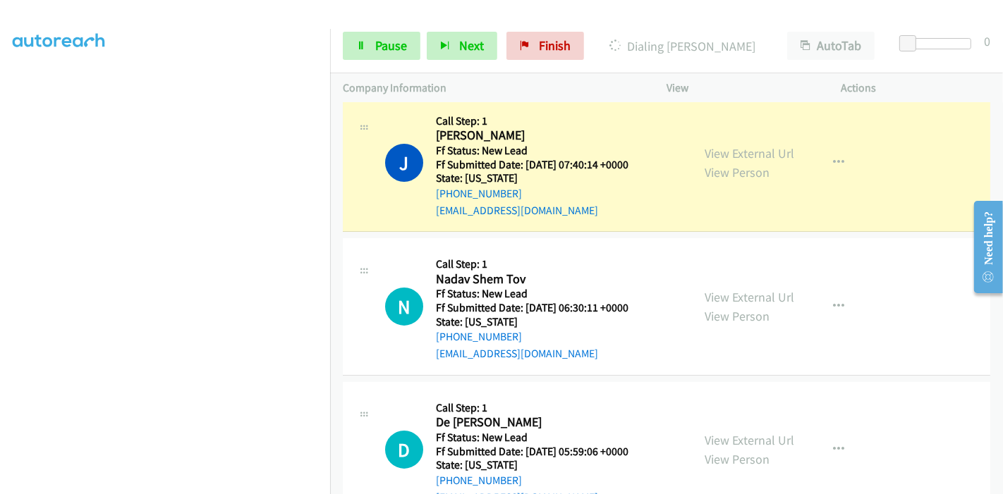
scroll to position [203, 0]
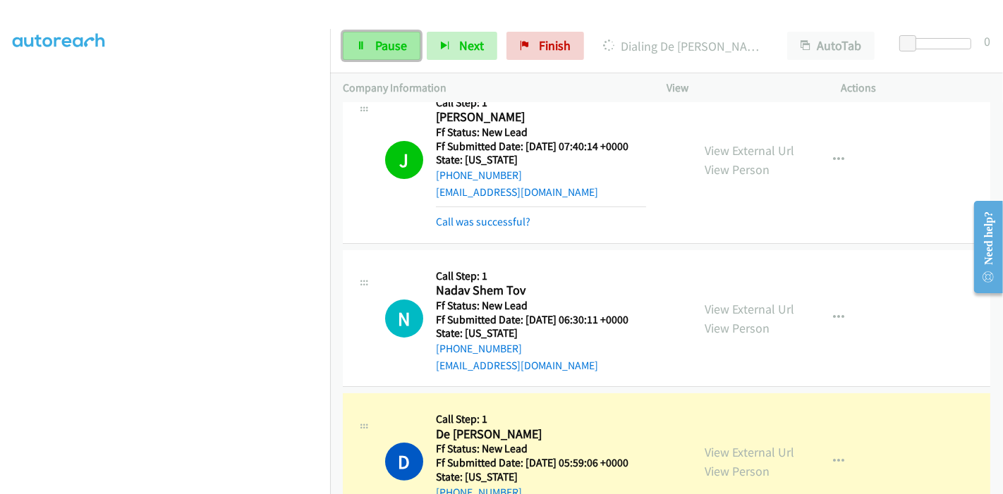
click at [386, 44] on span "Pause" at bounding box center [391, 45] width 32 height 16
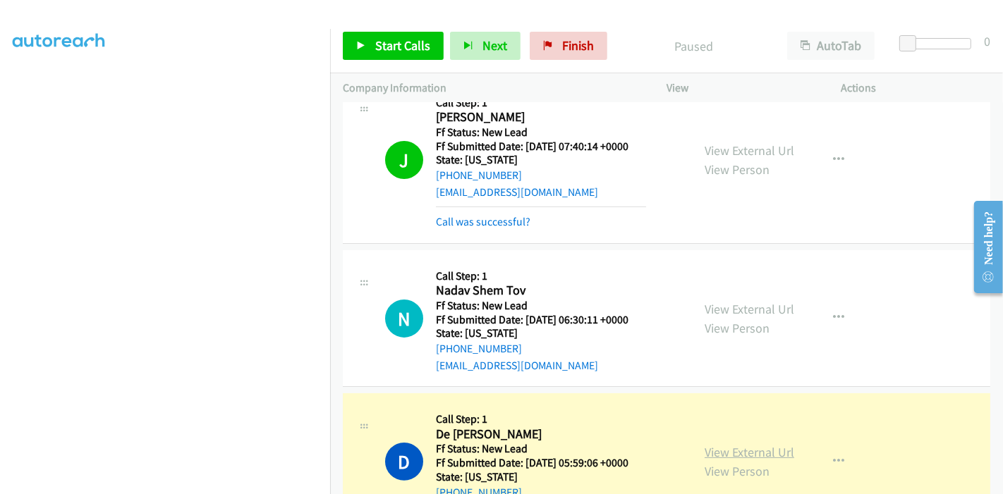
click at [735, 451] on link "View External Url" at bounding box center [750, 452] width 90 height 16
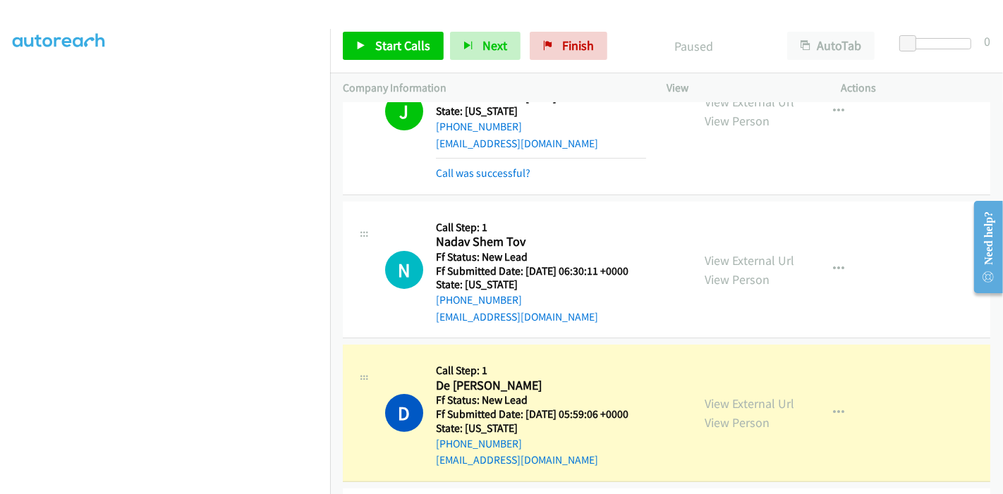
scroll to position [360, 0]
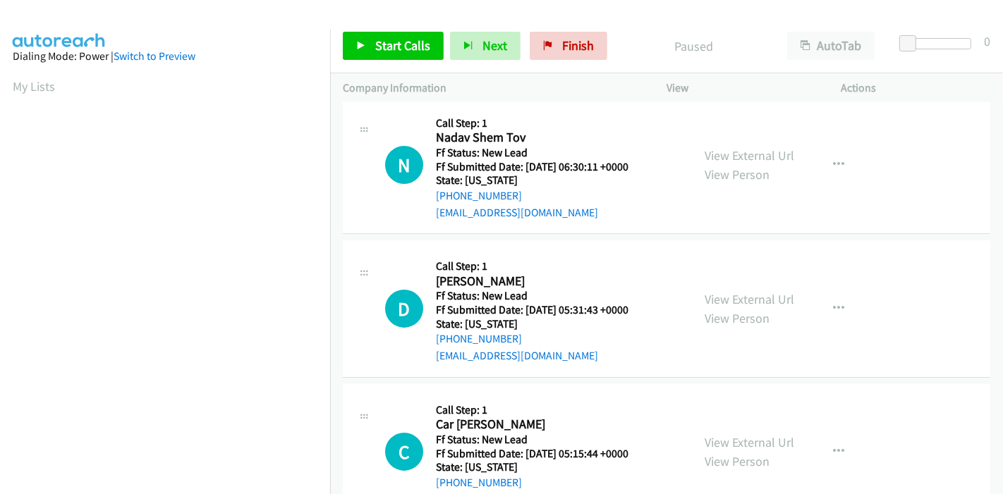
scroll to position [109, 0]
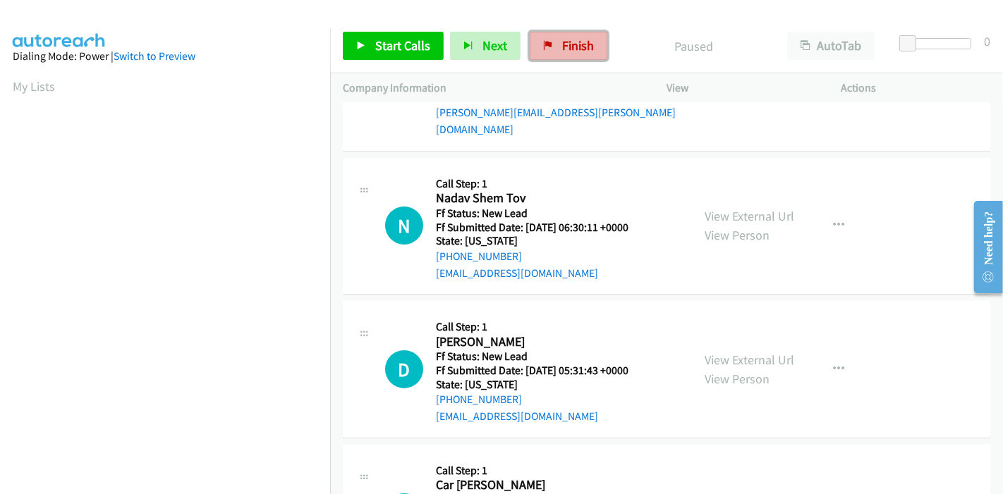
click at [572, 49] on span "Finish" at bounding box center [578, 45] width 32 height 16
click at [578, 37] on link "Finish" at bounding box center [569, 46] width 78 height 28
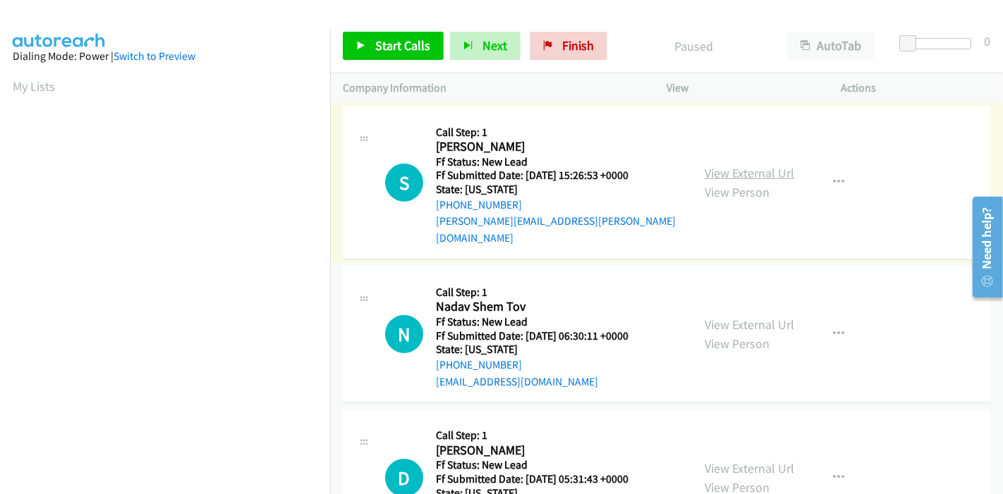
click at [752, 165] on link "View External Url" at bounding box center [750, 173] width 90 height 16
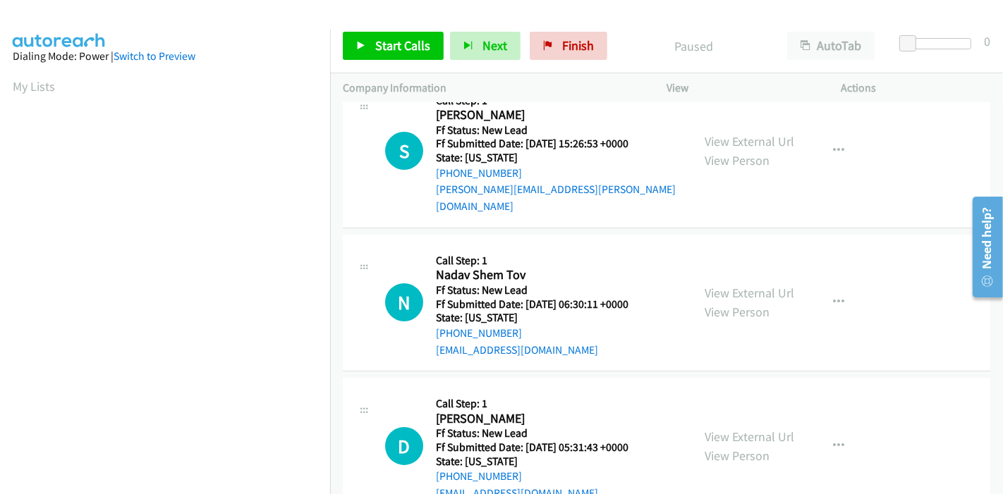
scroll to position [78, 0]
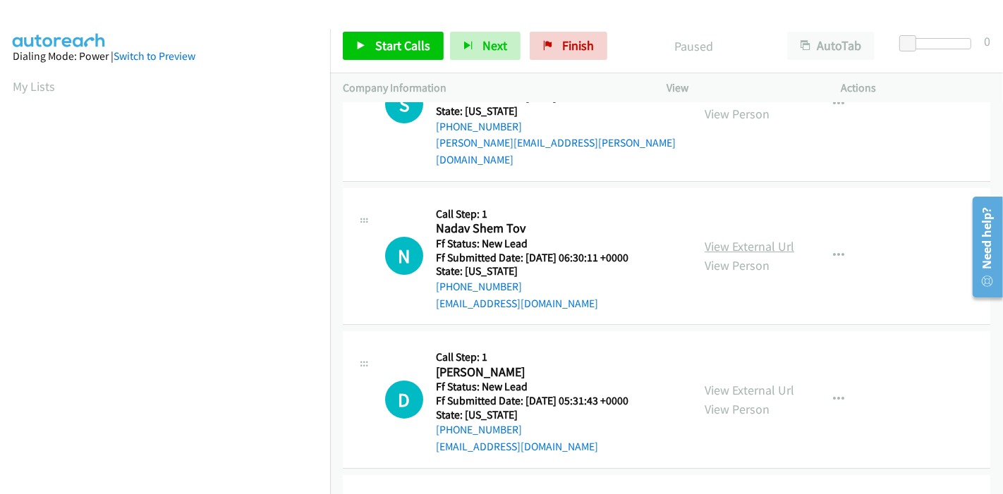
click at [733, 238] on link "View External Url" at bounding box center [750, 246] width 90 height 16
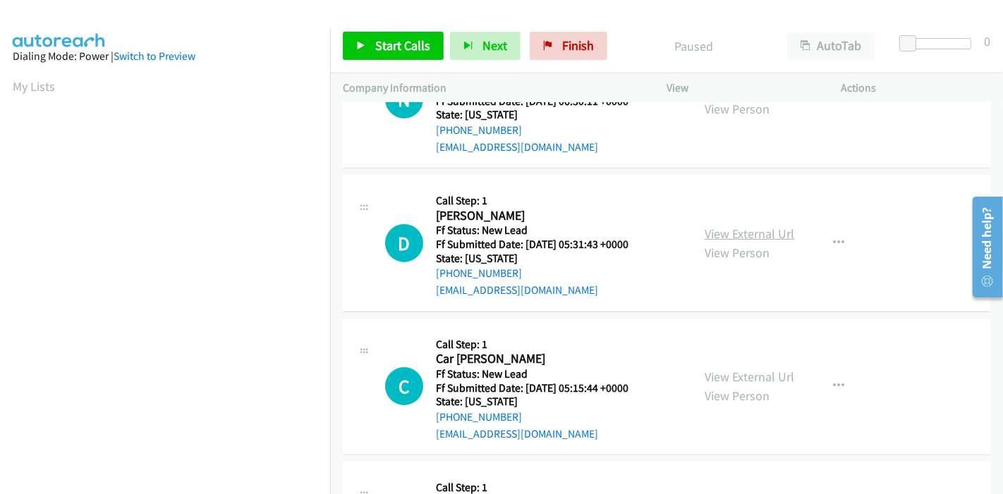
scroll to position [235, 0]
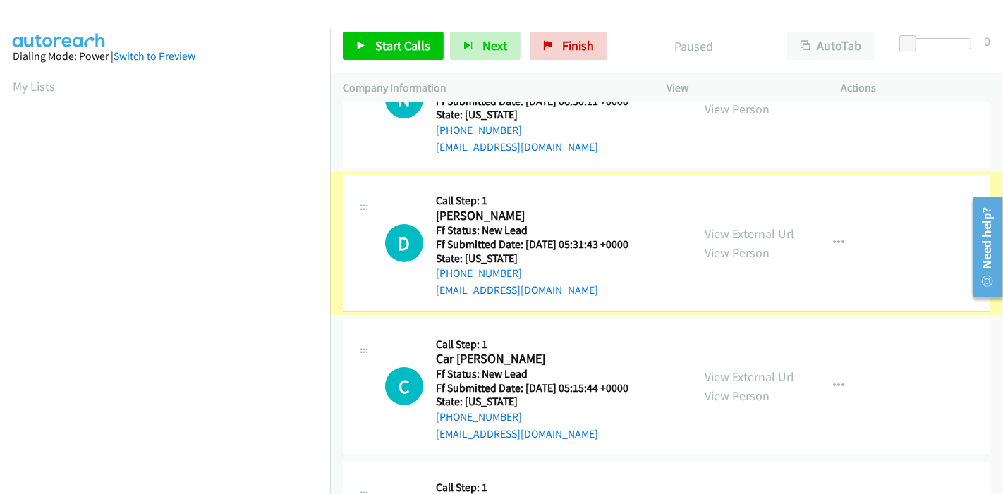
click at [748, 226] on link "View External Url" at bounding box center [750, 234] width 90 height 16
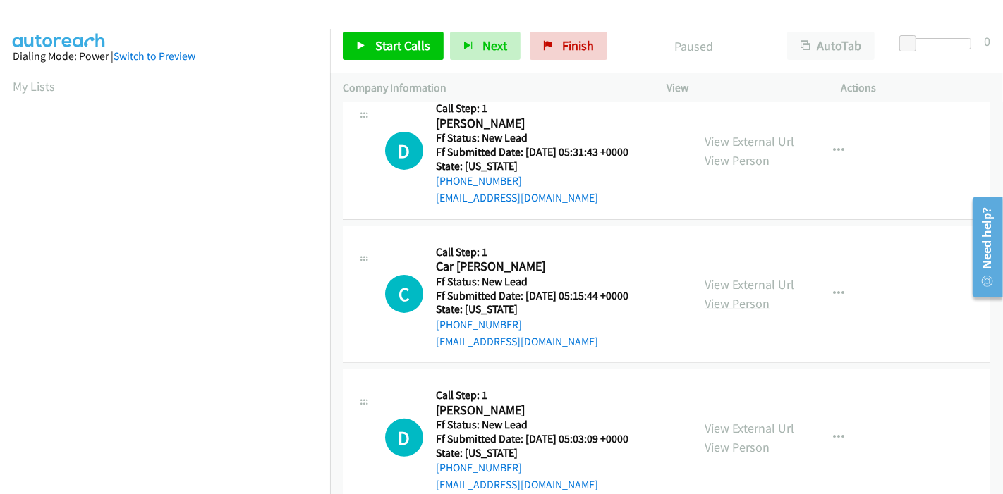
scroll to position [343, 0]
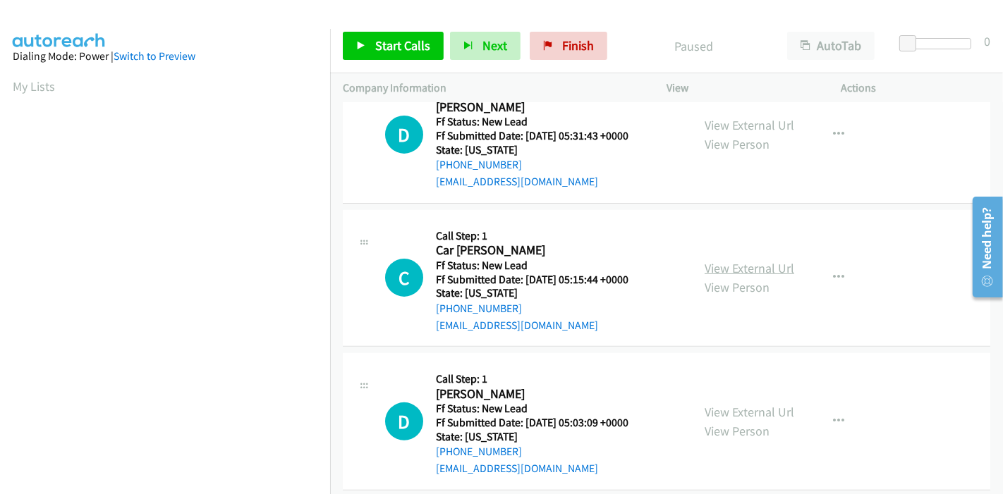
click at [729, 260] on link "View External Url" at bounding box center [750, 268] width 90 height 16
click at [751, 404] on link "View External Url" at bounding box center [750, 412] width 90 height 16
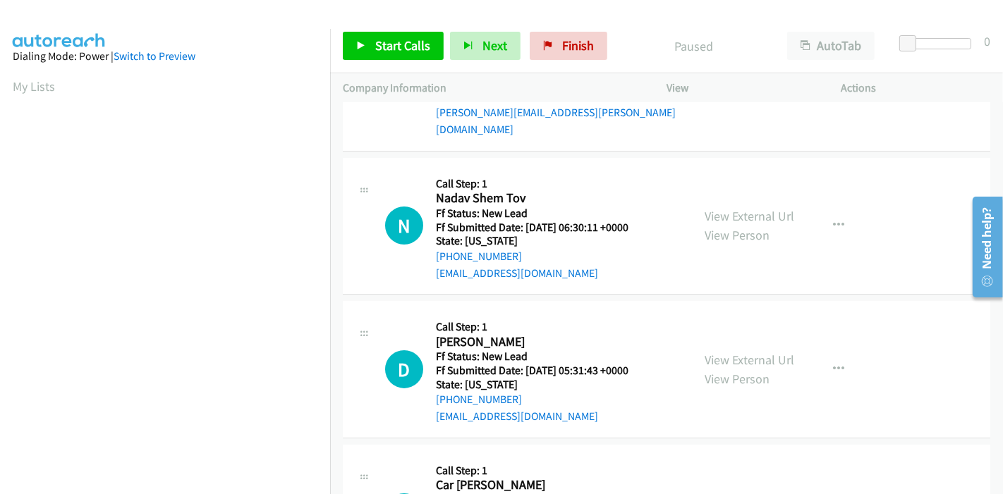
scroll to position [0, 0]
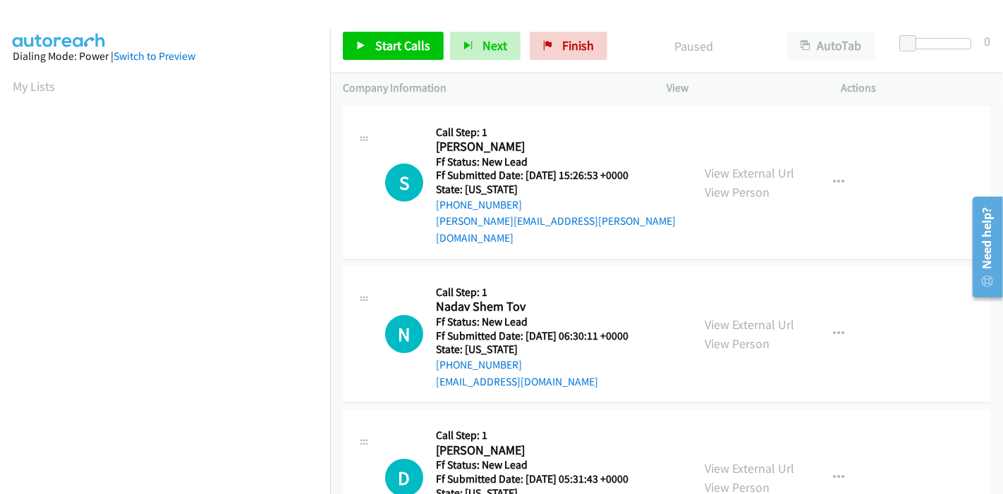
click at [374, 61] on div "Start Calls Pause Next Finish Paused AutoTab AutoTab 0" at bounding box center [666, 46] width 673 height 54
click at [374, 57] on link "Start Calls" at bounding box center [393, 46] width 101 height 28
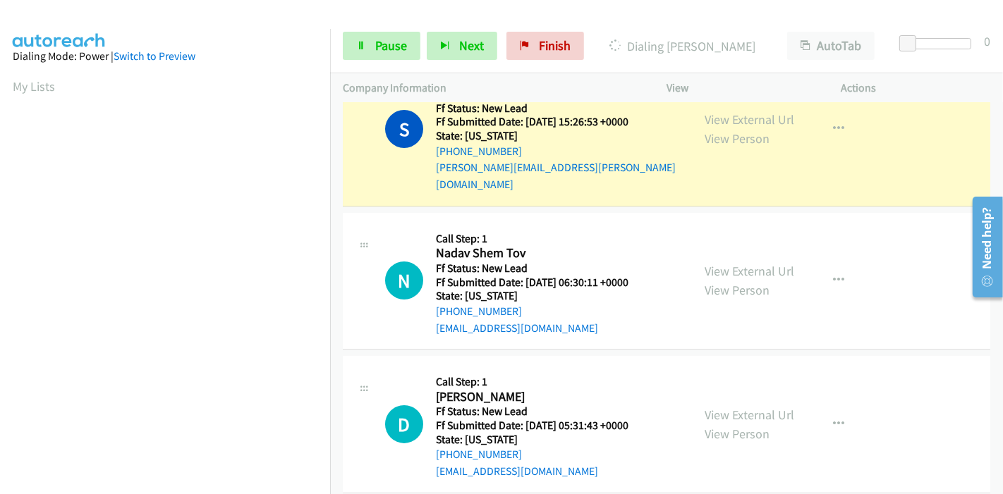
scroll to position [78, 0]
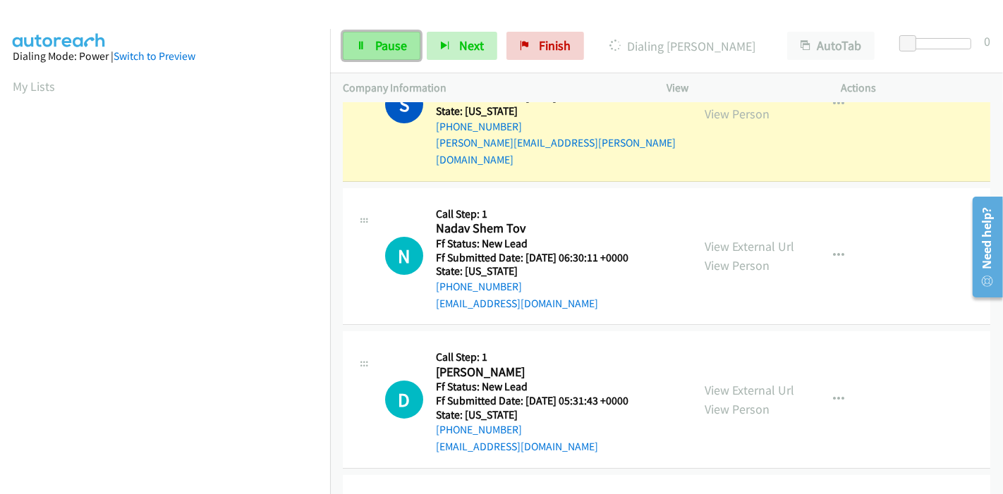
click at [377, 46] on span "Pause" at bounding box center [391, 45] width 32 height 16
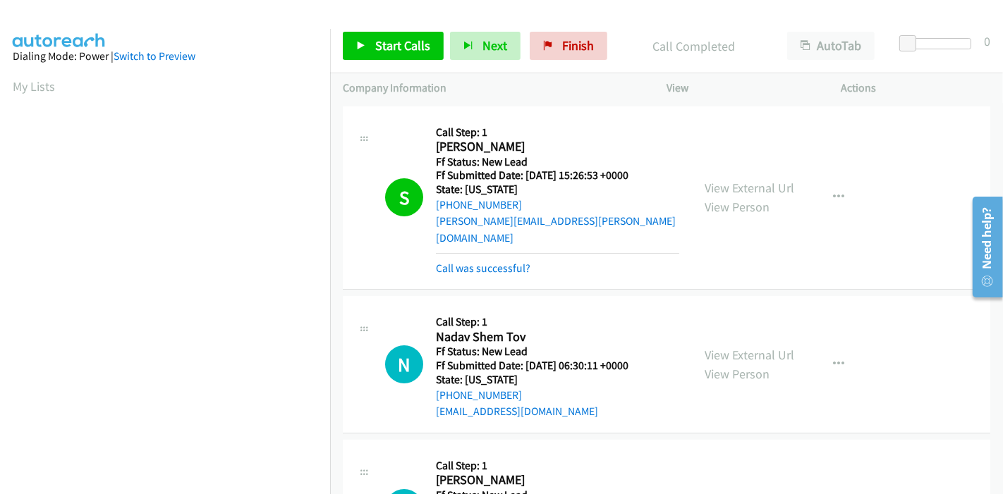
scroll to position [298, 0]
click at [520, 262] on link "Call was successful?" at bounding box center [483, 268] width 95 height 13
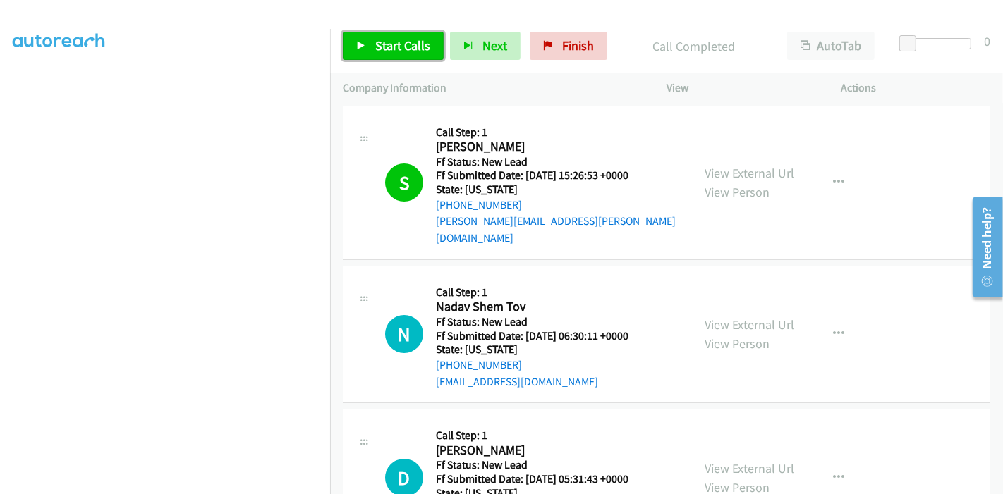
click at [377, 54] on link "Start Calls" at bounding box center [393, 46] width 101 height 28
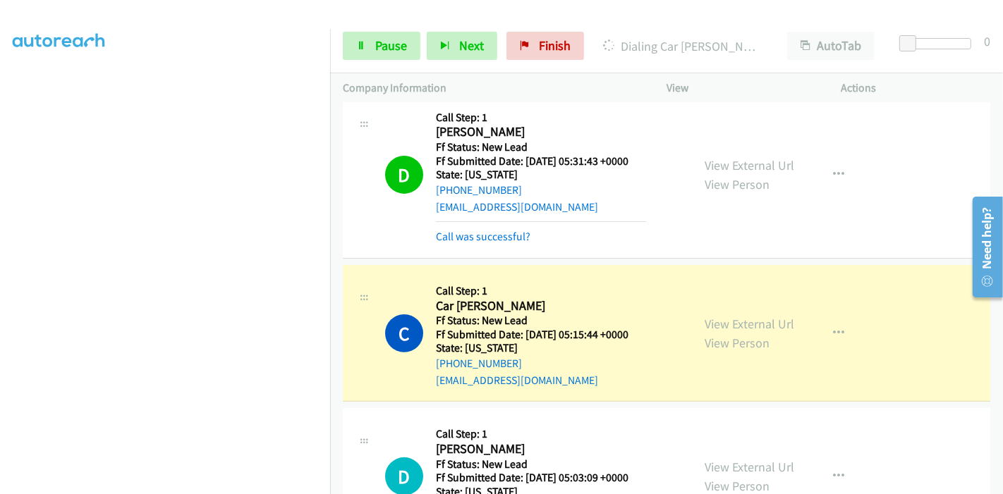
scroll to position [403, 0]
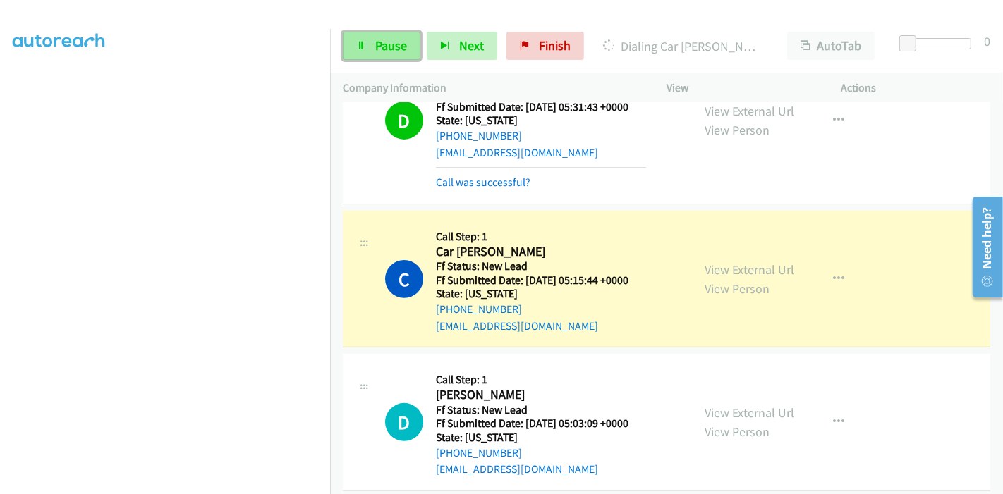
click at [373, 44] on link "Pause" at bounding box center [382, 46] width 78 height 28
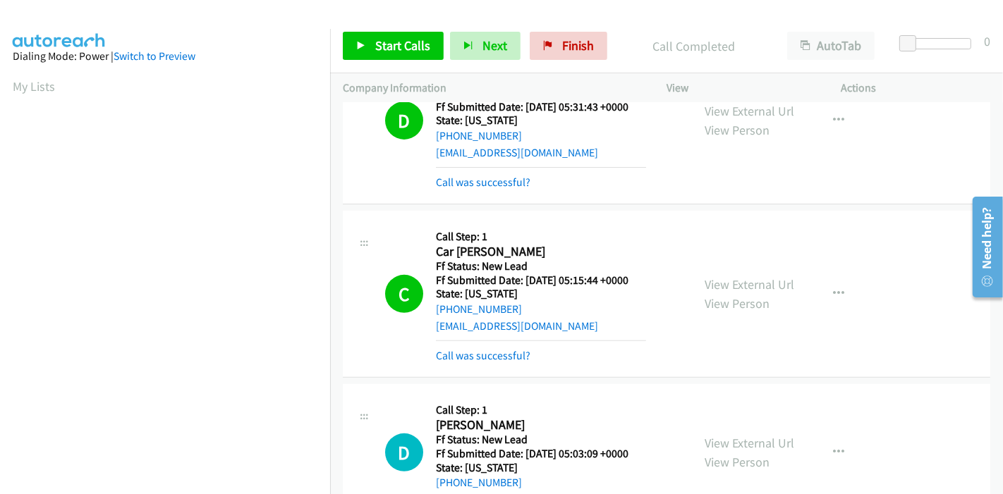
scroll to position [433, 0]
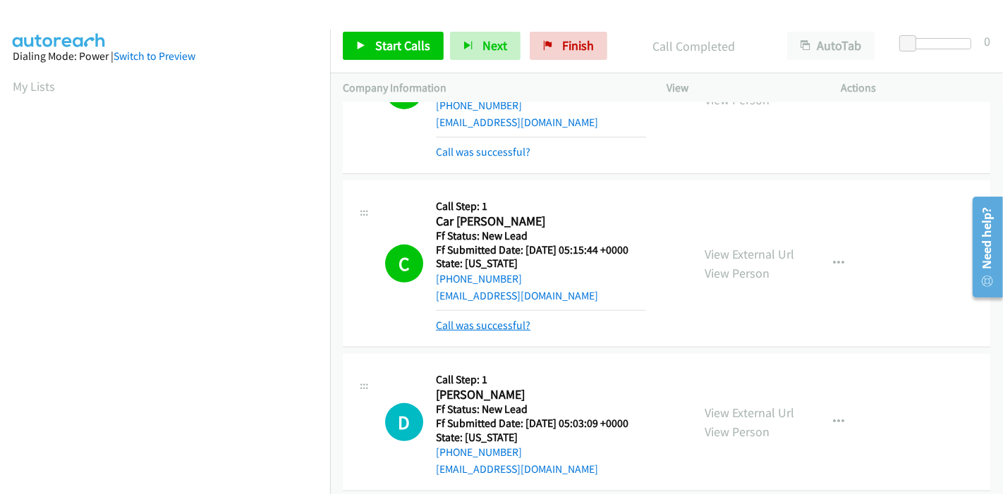
click at [493, 319] on link "Call was successful?" at bounding box center [483, 325] width 95 height 13
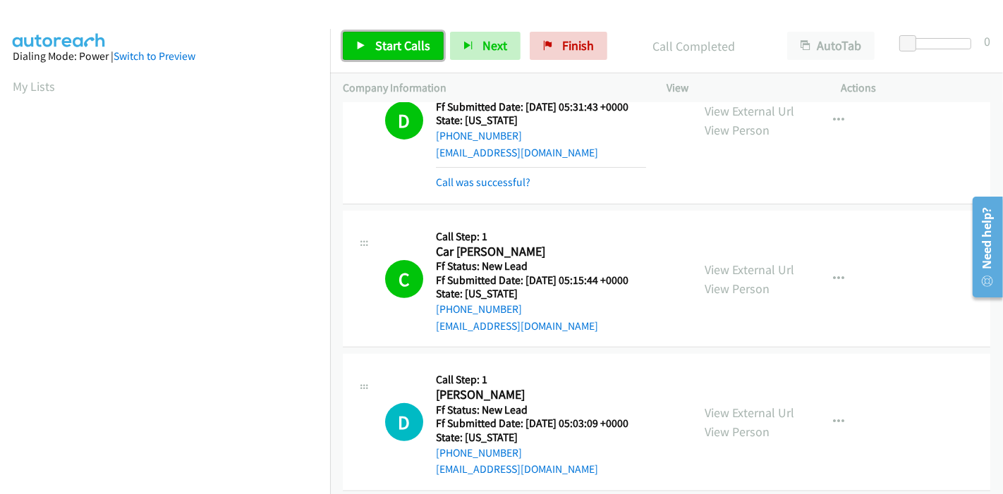
click at [377, 44] on span "Start Calls" at bounding box center [402, 45] width 55 height 16
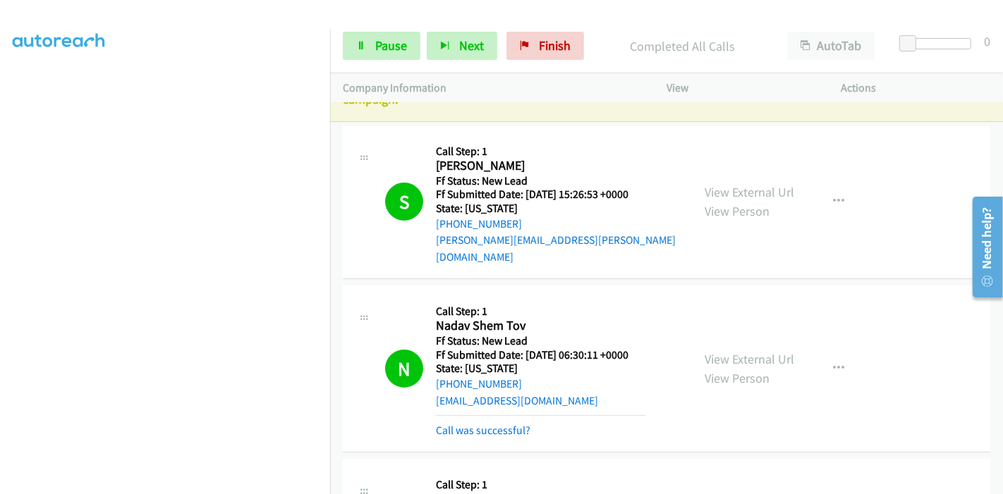
scroll to position [0, 0]
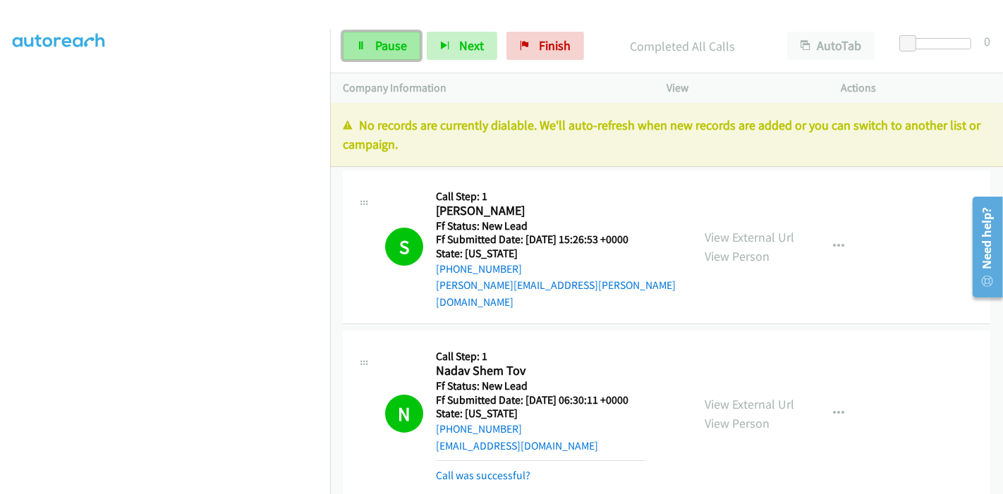
click at [396, 49] on span "Pause" at bounding box center [391, 45] width 32 height 16
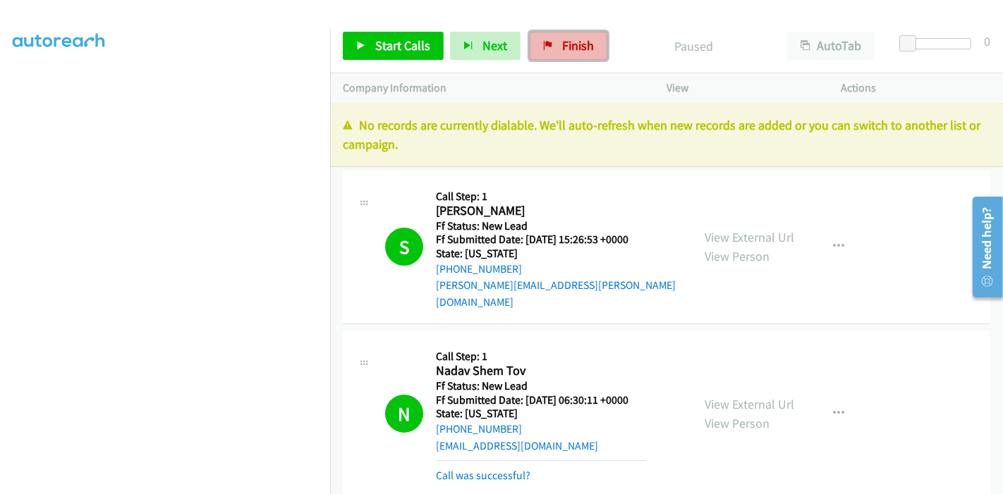
click at [584, 44] on span "Finish" at bounding box center [578, 45] width 32 height 16
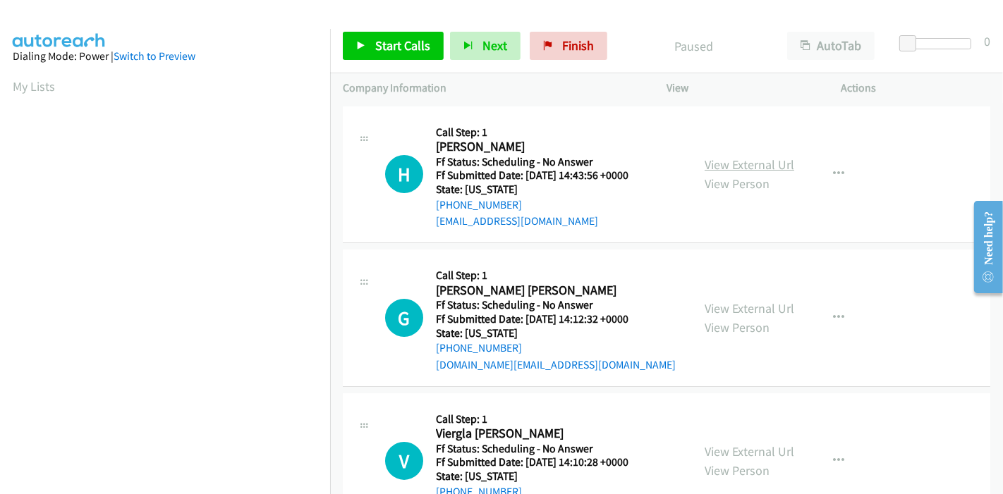
click at [733, 166] on link "View External Url" at bounding box center [750, 165] width 90 height 16
click at [748, 309] on link "View External Url" at bounding box center [750, 308] width 90 height 16
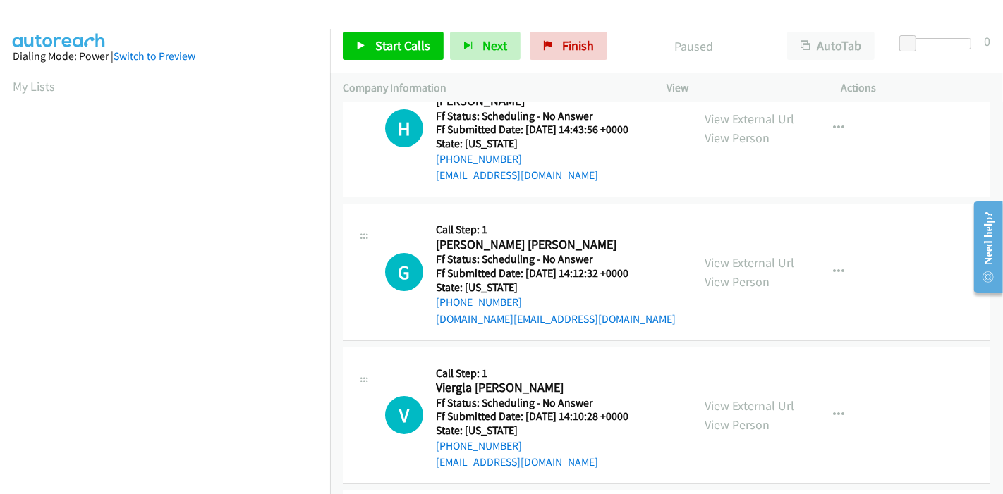
scroll to position [78, 0]
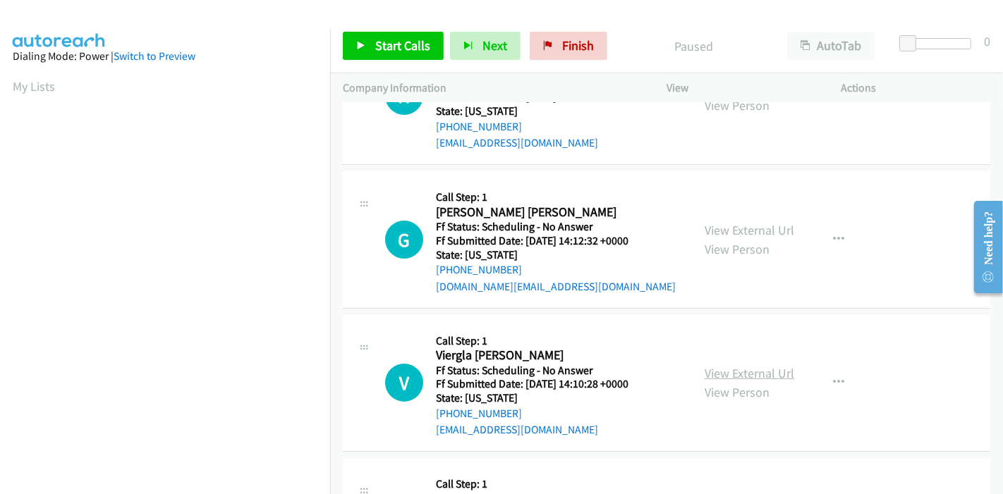
click at [745, 373] on link "View External Url" at bounding box center [750, 373] width 90 height 16
click at [404, 50] on span "Start Calls" at bounding box center [402, 45] width 55 height 16
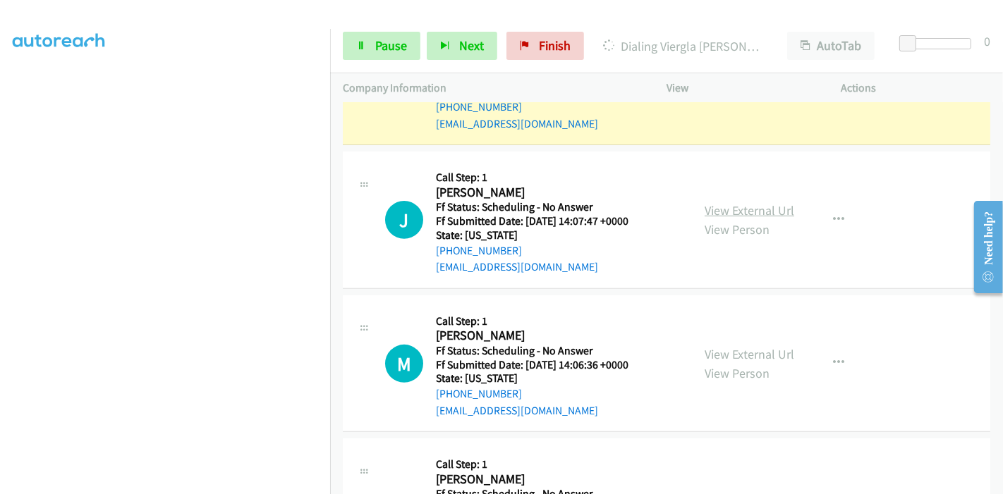
scroll to position [470, 0]
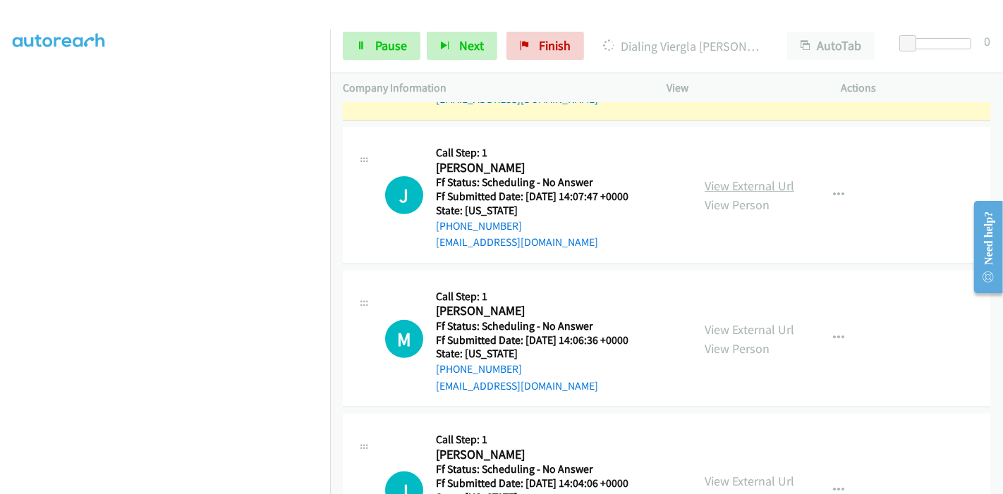
click at [738, 182] on link "View External Url" at bounding box center [750, 186] width 90 height 16
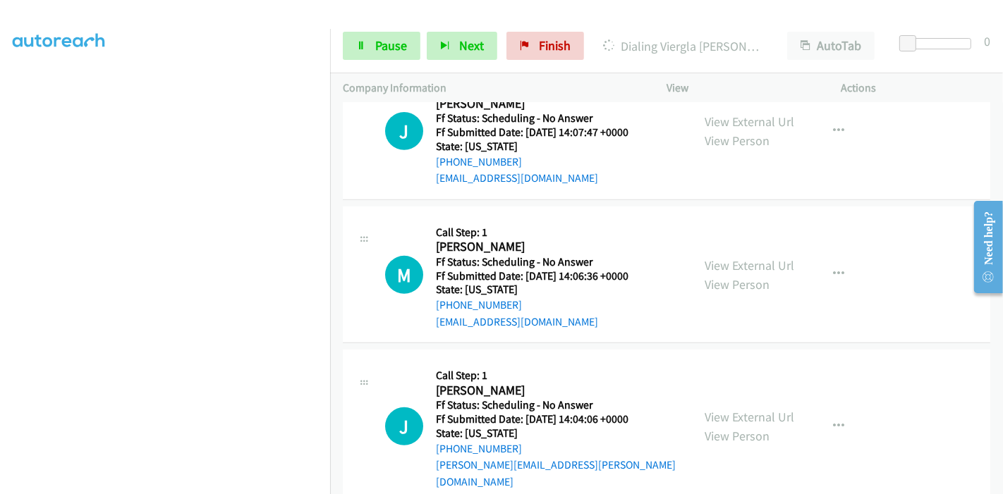
scroll to position [548, 0]
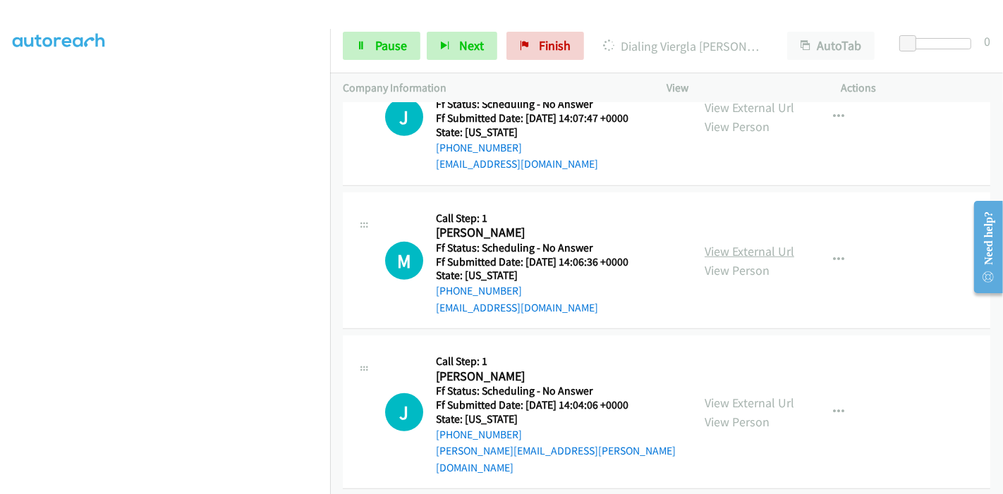
click at [733, 244] on link "View External Url" at bounding box center [750, 251] width 90 height 16
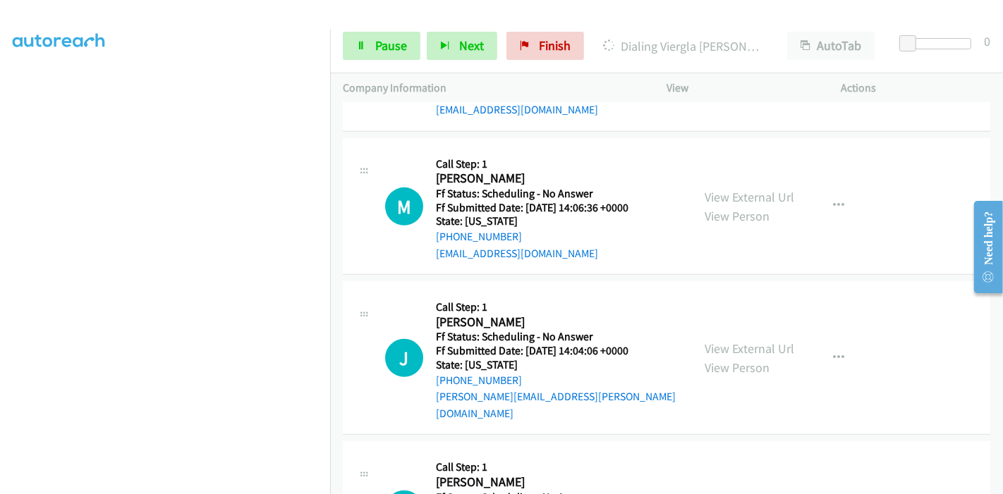
scroll to position [626, 0]
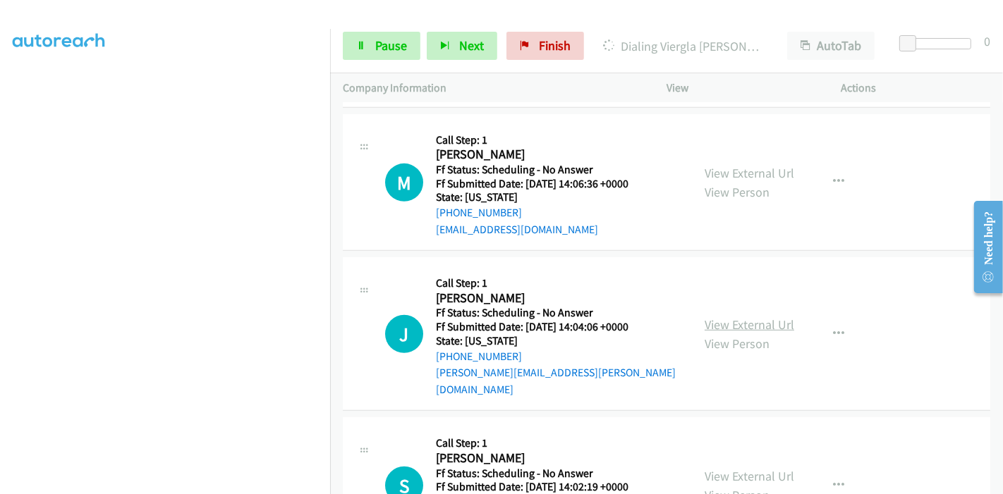
click at [732, 317] on link "View External Url" at bounding box center [750, 325] width 90 height 16
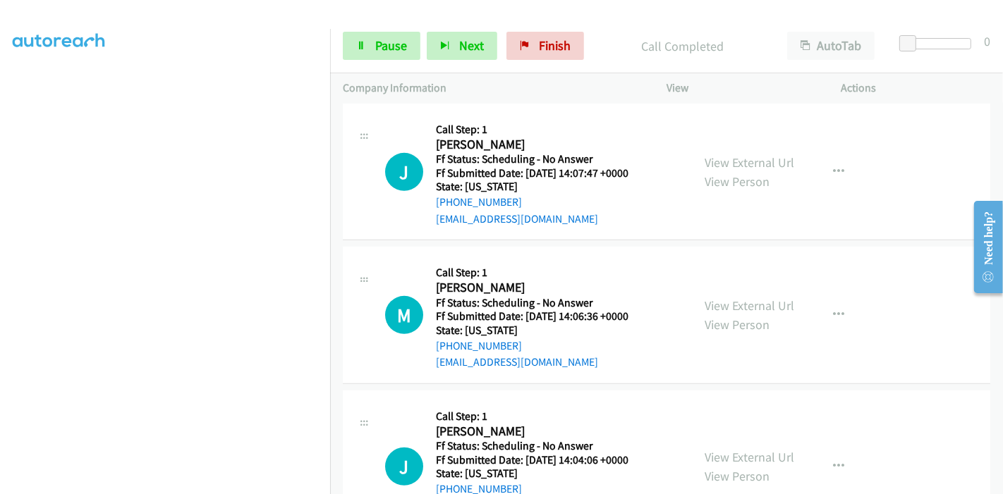
scroll to position [548, 0]
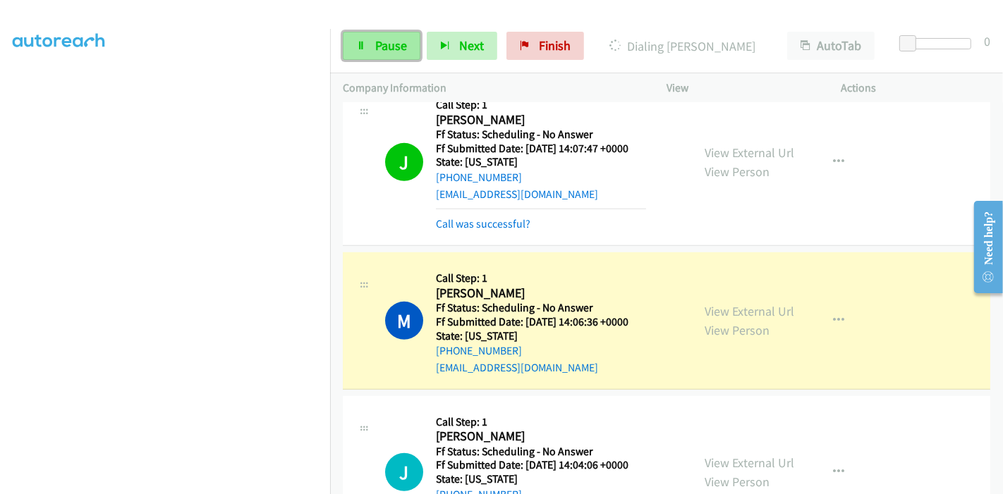
click at [367, 37] on link "Pause" at bounding box center [382, 46] width 78 height 28
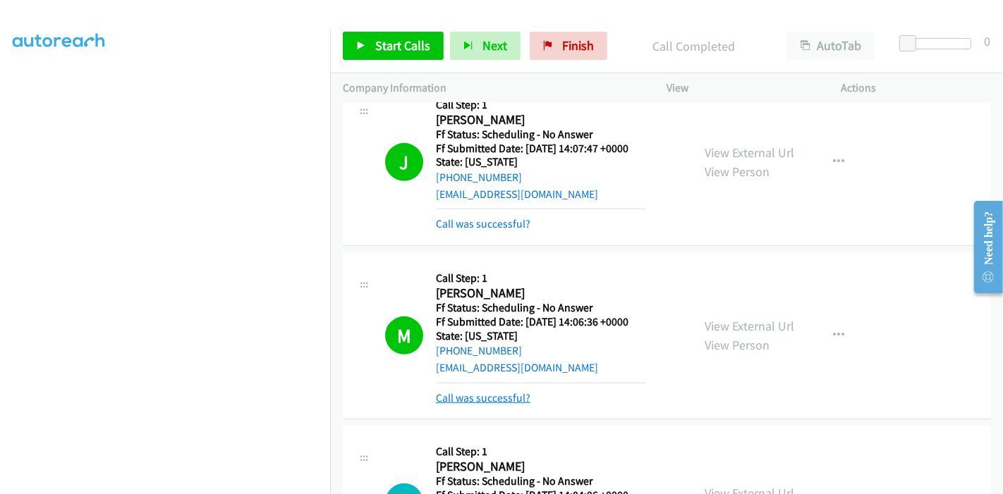
click at [478, 398] on link "Call was successful?" at bounding box center [483, 397] width 95 height 13
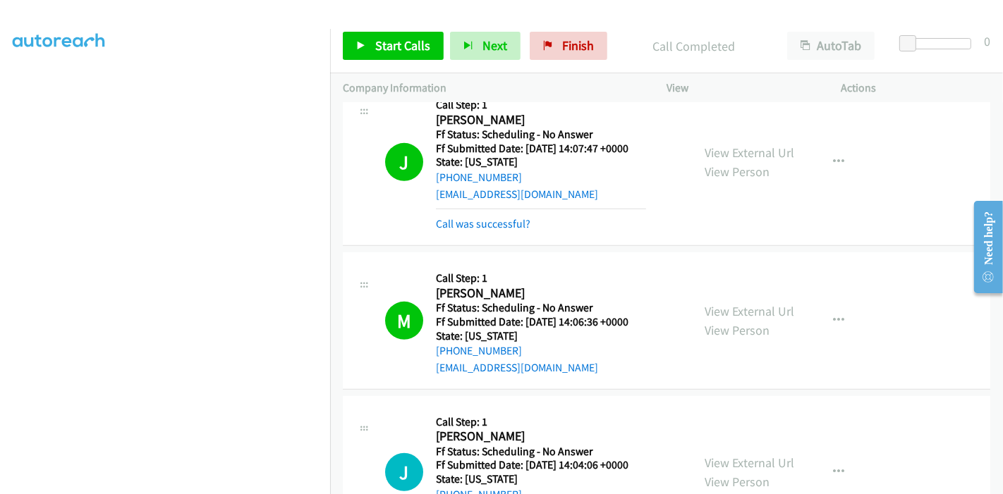
scroll to position [705, 0]
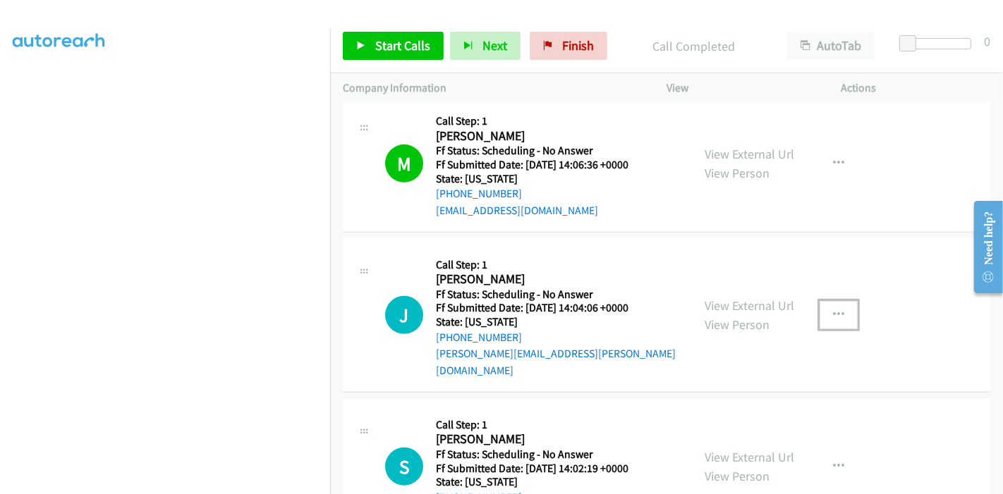
click at [834, 301] on button "button" at bounding box center [838, 315] width 38 height 28
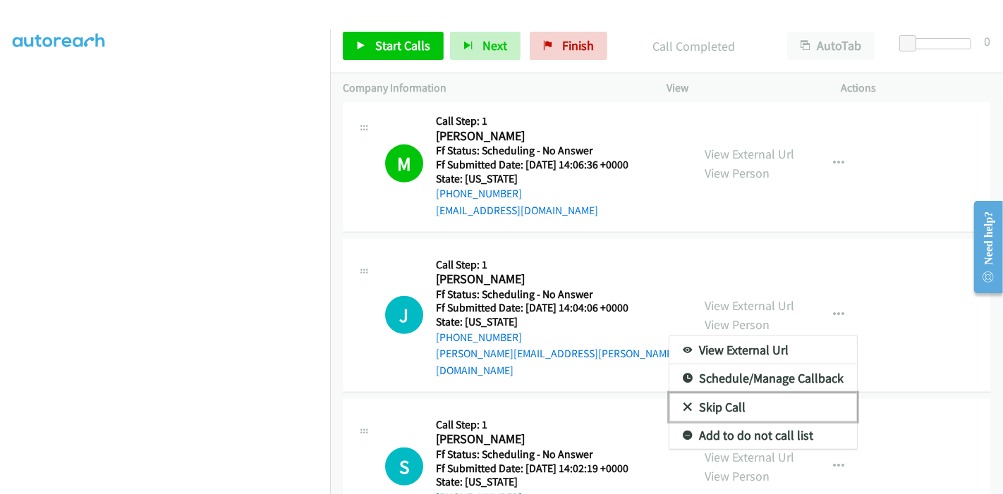
click at [749, 396] on link "Skip Call" at bounding box center [763, 408] width 188 height 28
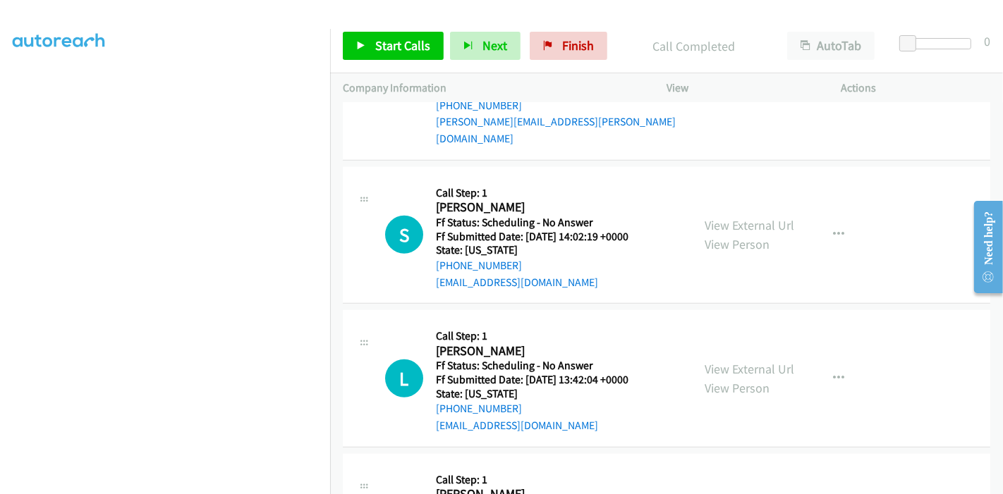
scroll to position [1018, 0]
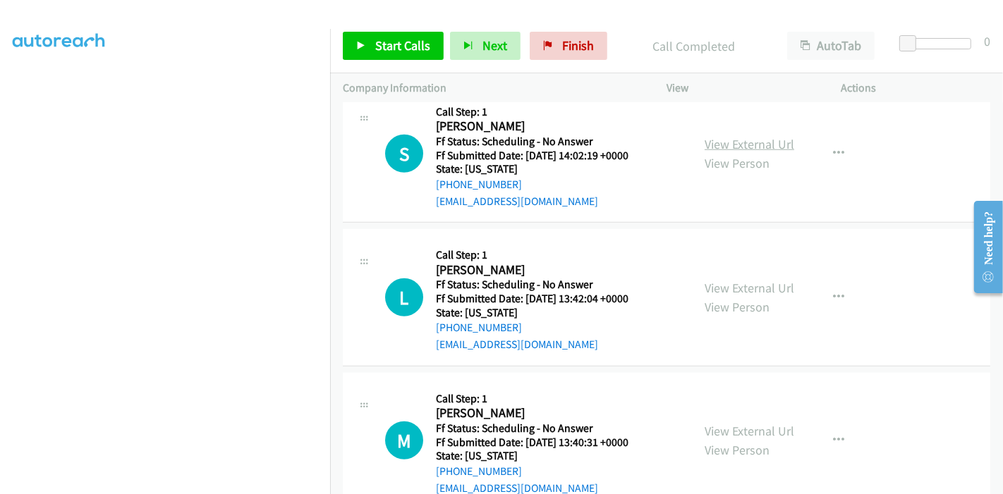
click at [779, 136] on link "View External Url" at bounding box center [750, 144] width 90 height 16
click at [737, 280] on link "View External Url" at bounding box center [750, 288] width 90 height 16
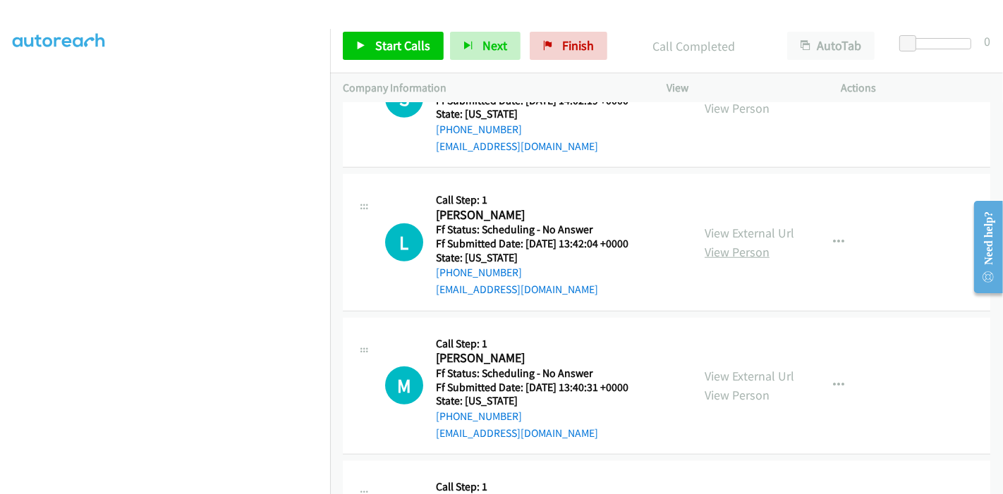
scroll to position [1097, 0]
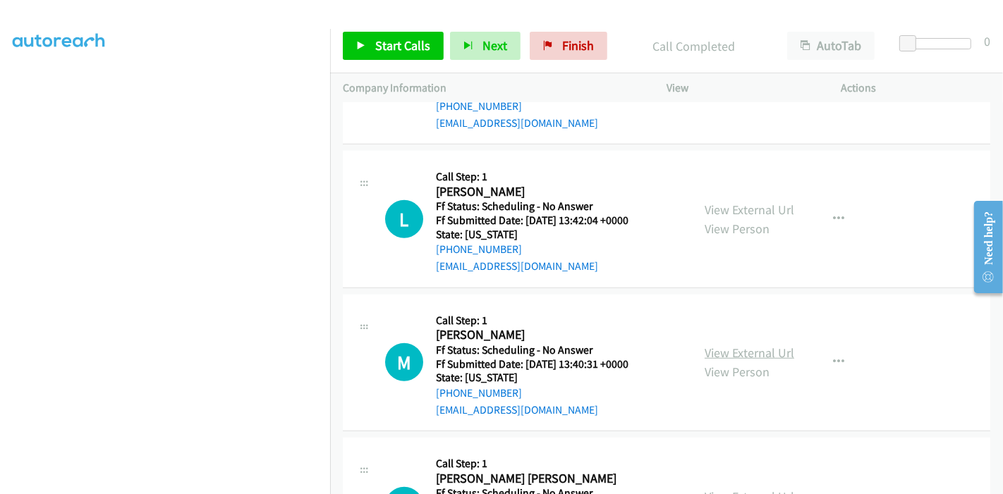
click at [736, 345] on link "View External Url" at bounding box center [750, 353] width 90 height 16
click at [346, 49] on link "Start Calls" at bounding box center [393, 46] width 101 height 28
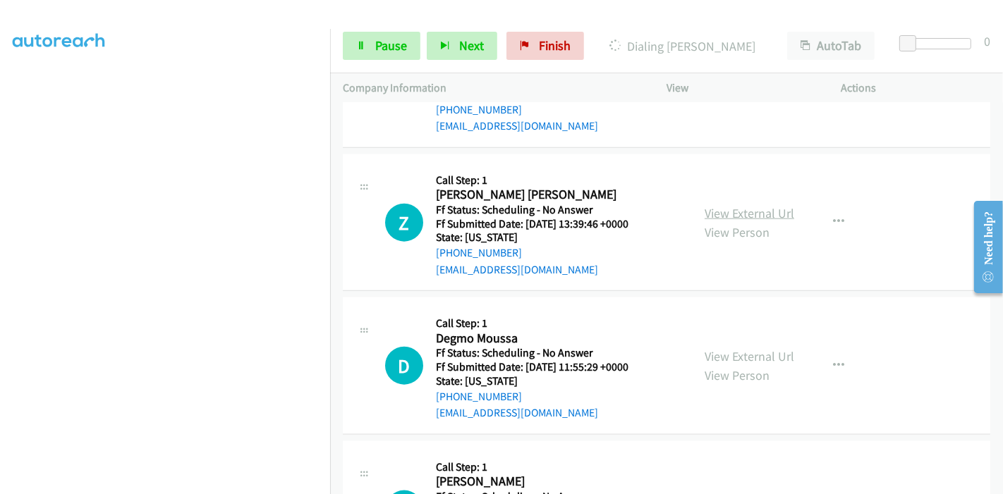
scroll to position [1440, 0]
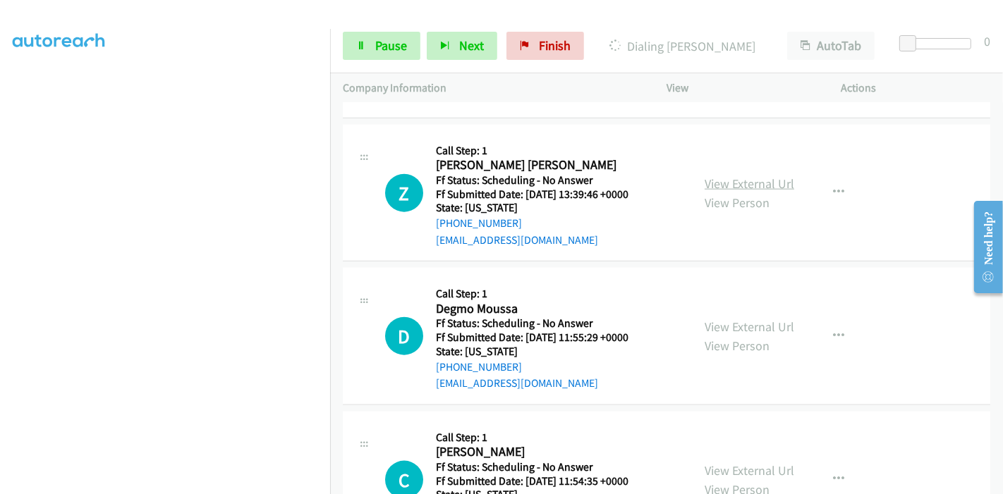
click at [745, 192] on link "View External Url" at bounding box center [750, 184] width 90 height 16
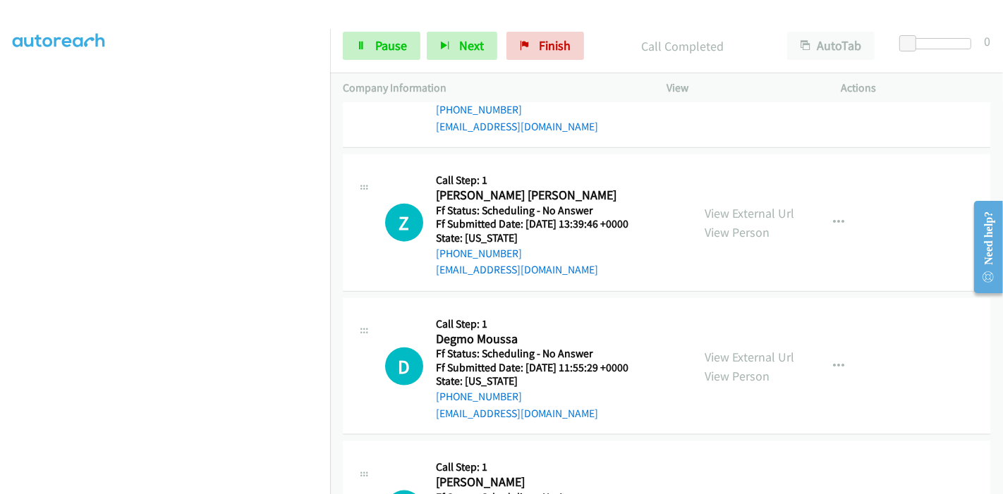
scroll to position [1597, 0]
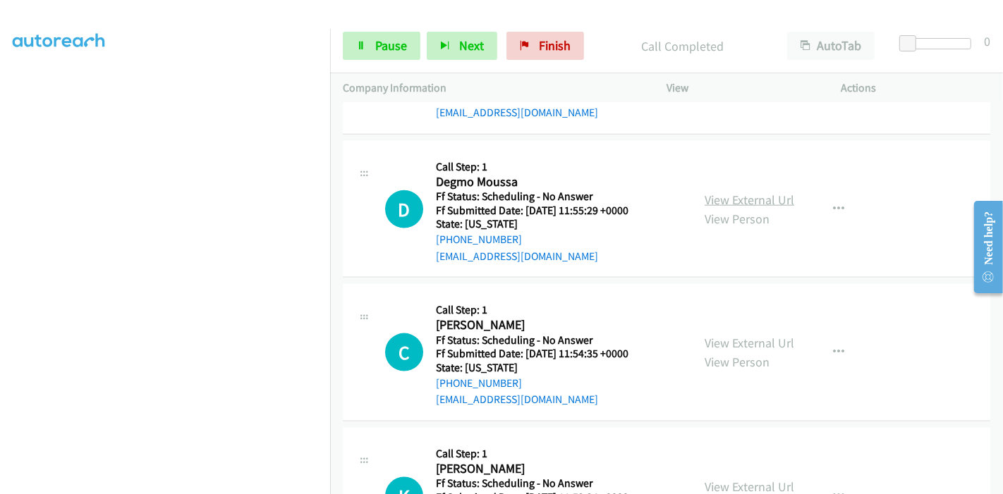
click at [736, 192] on link "View External Url" at bounding box center [750, 200] width 90 height 16
click at [725, 335] on link "View External Url" at bounding box center [750, 343] width 90 height 16
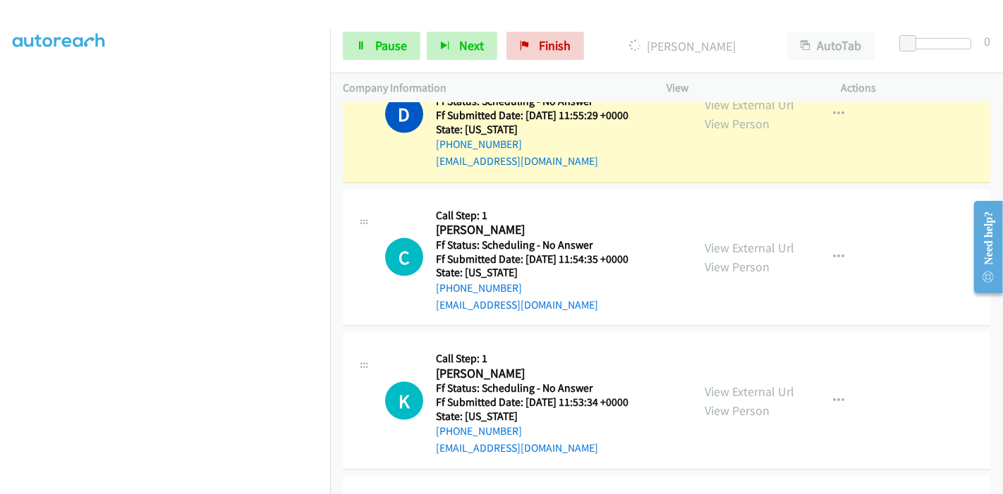
scroll to position [1754, 0]
click at [720, 382] on link "View External Url" at bounding box center [750, 390] width 90 height 16
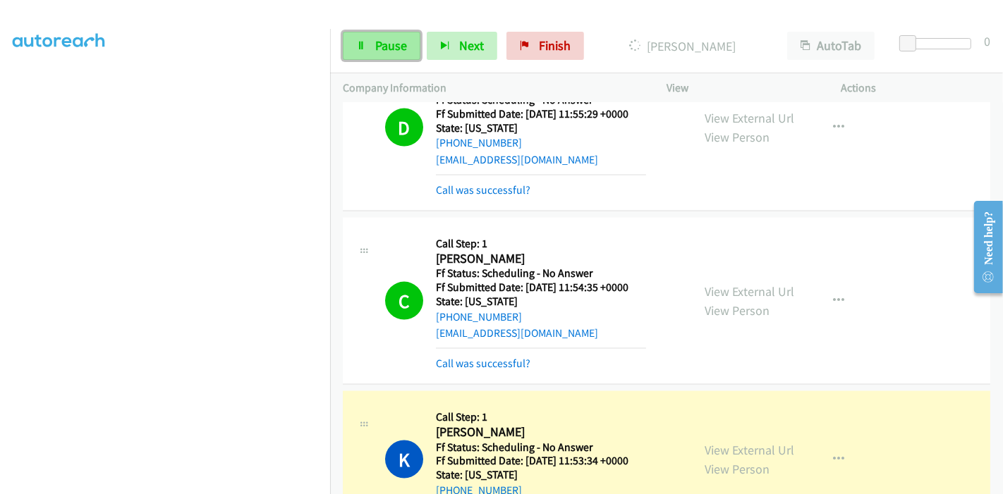
click at [368, 38] on link "Pause" at bounding box center [382, 46] width 78 height 28
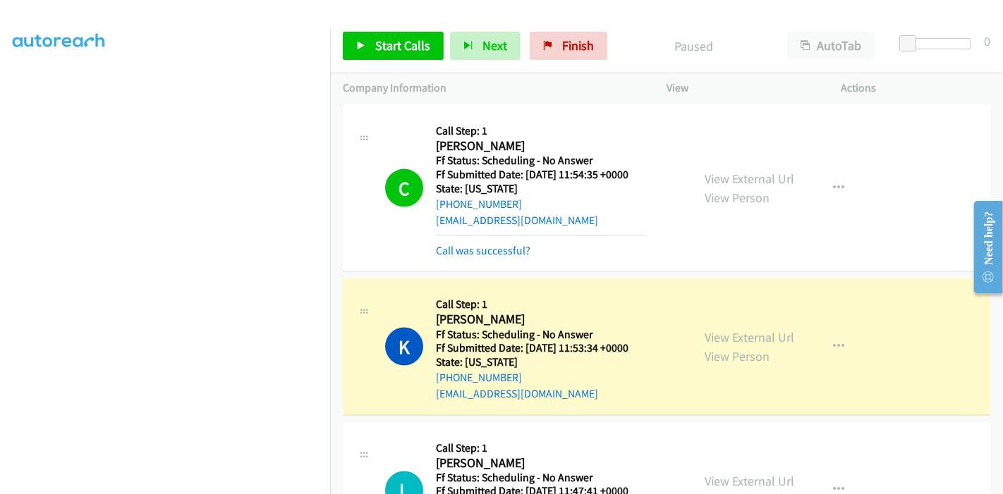
scroll to position [1910, 0]
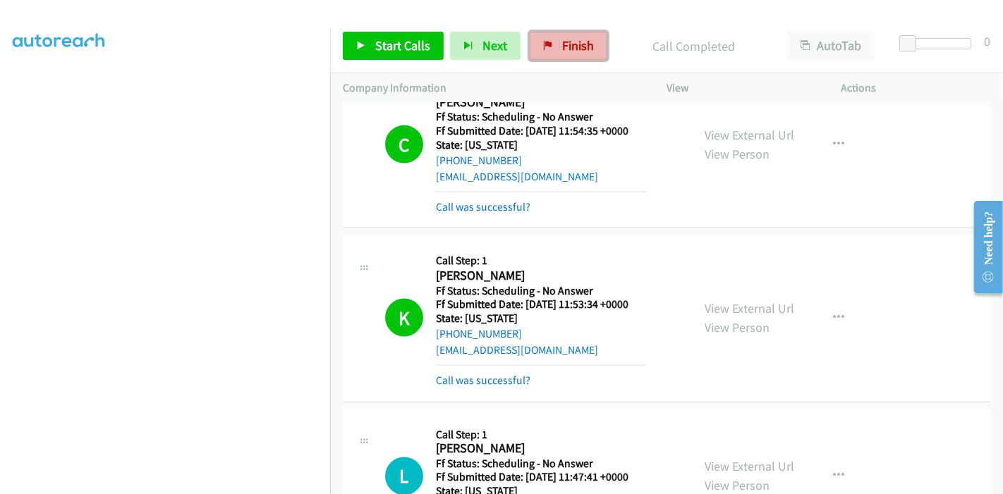
click at [567, 53] on span "Finish" at bounding box center [578, 45] width 32 height 16
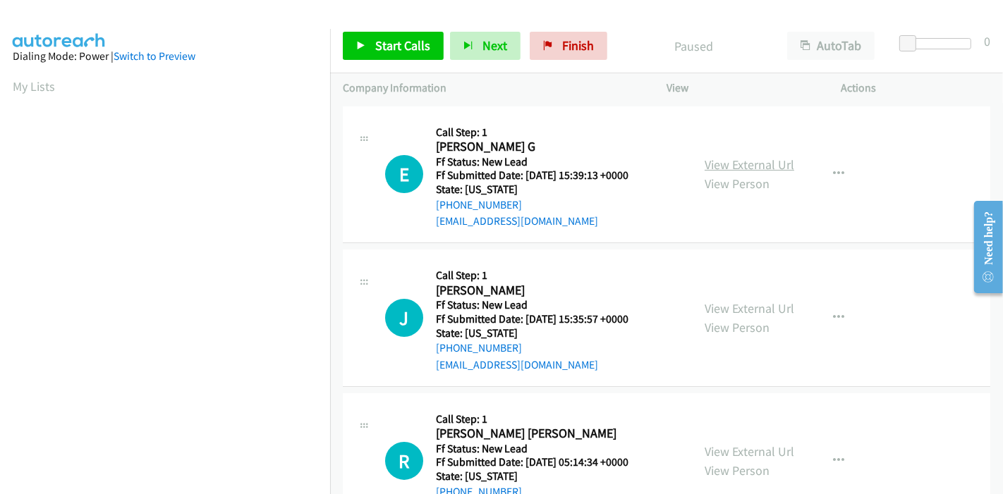
click at [768, 165] on link "View External Url" at bounding box center [750, 165] width 90 height 16
click at [747, 307] on link "View External Url" at bounding box center [750, 308] width 90 height 16
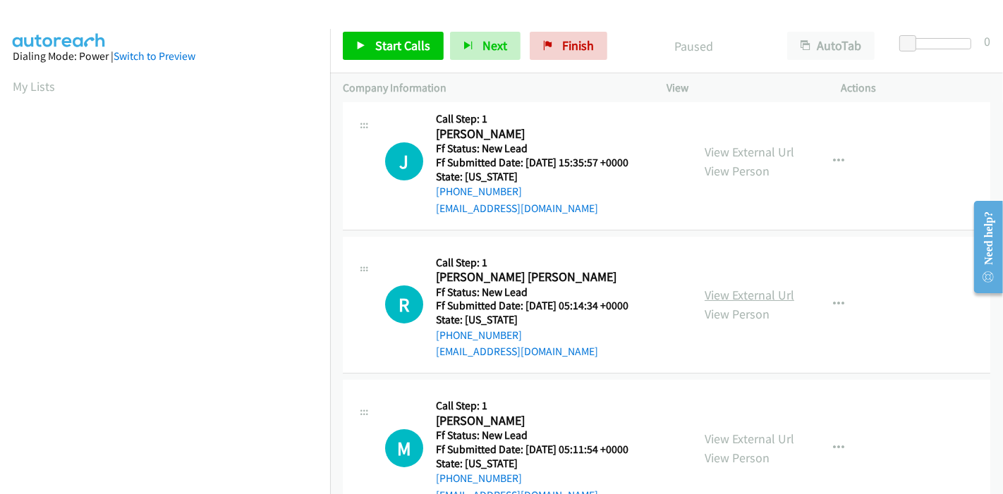
click at [743, 295] on link "View External Url" at bounding box center [750, 295] width 90 height 16
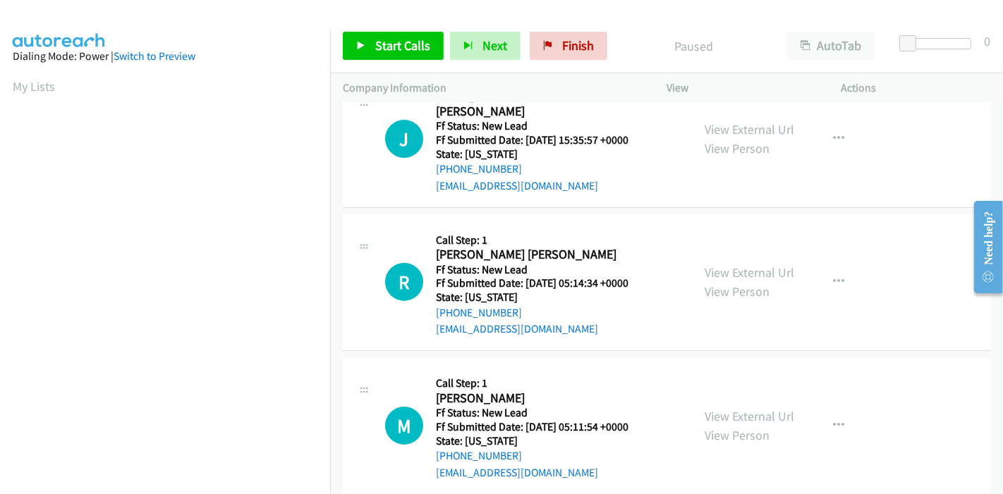
scroll to position [200, 0]
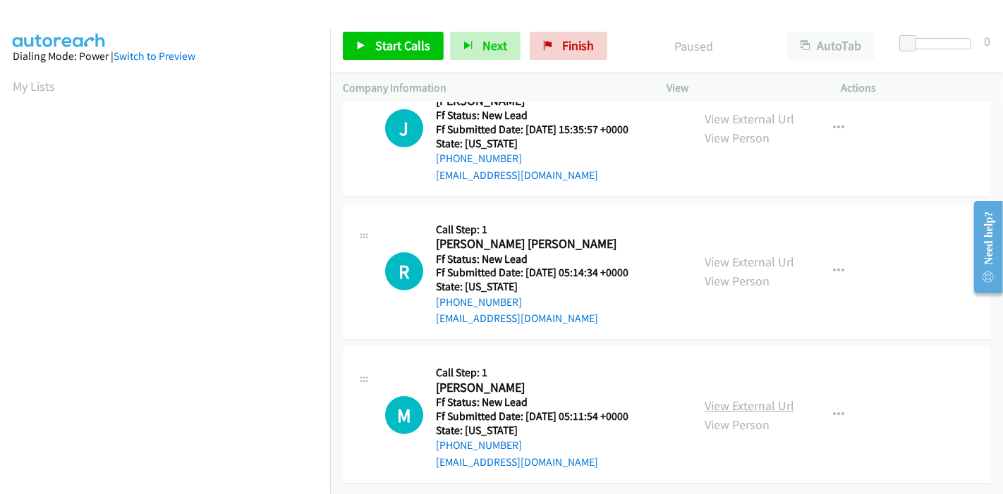
click at [738, 398] on link "View External Url" at bounding box center [750, 406] width 90 height 16
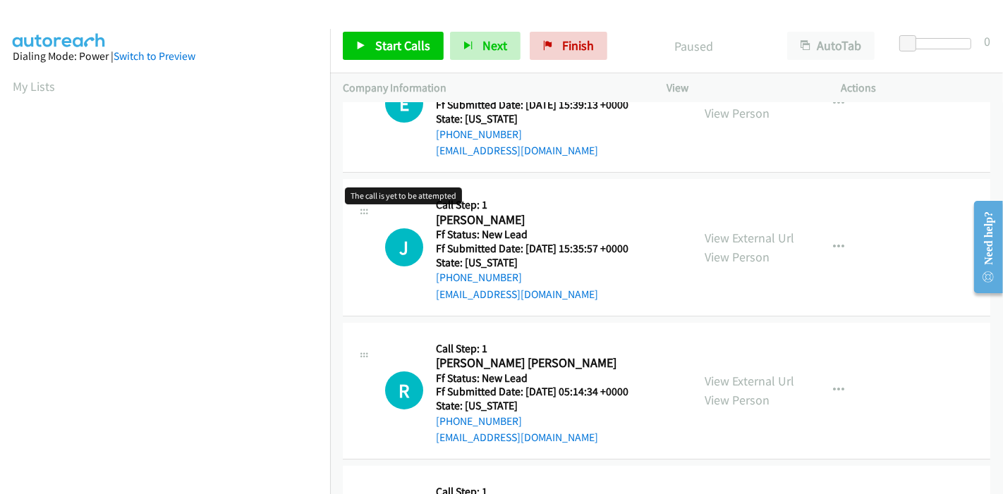
scroll to position [0, 0]
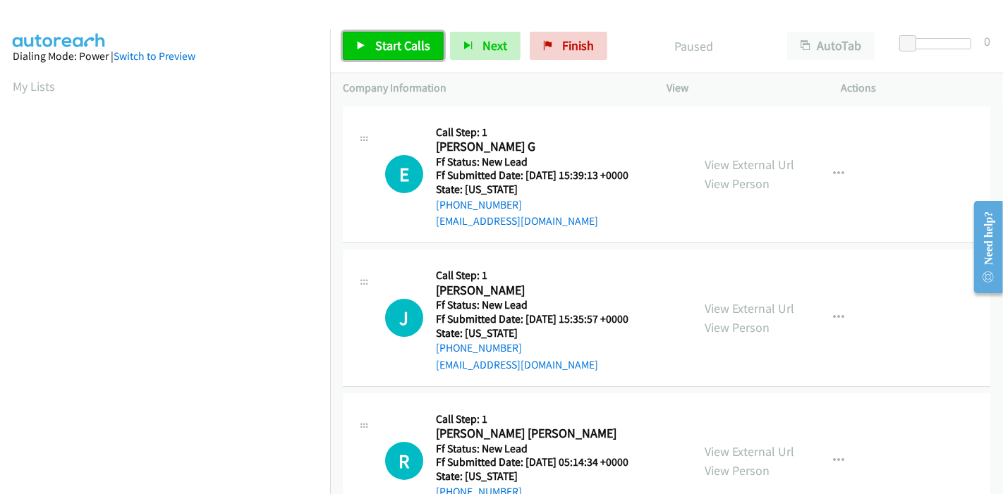
click at [380, 49] on span "Start Calls" at bounding box center [402, 45] width 55 height 16
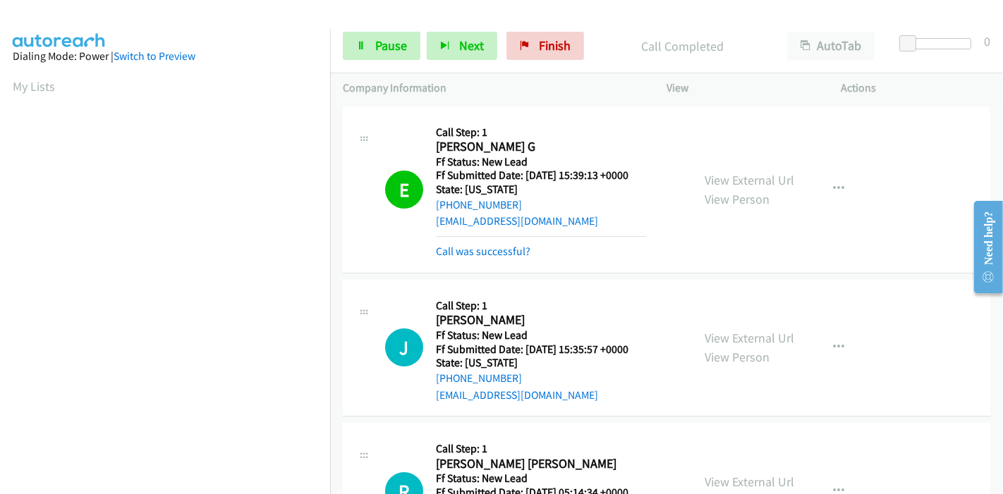
scroll to position [298, 0]
click at [368, 47] on link "Pause" at bounding box center [382, 46] width 78 height 28
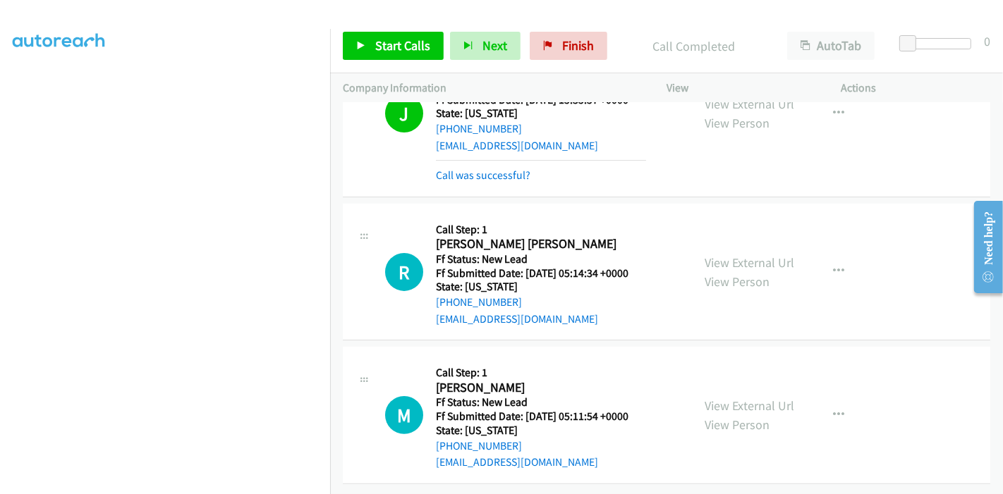
scroll to position [260, 0]
click at [379, 50] on span "Start Calls" at bounding box center [402, 45] width 55 height 16
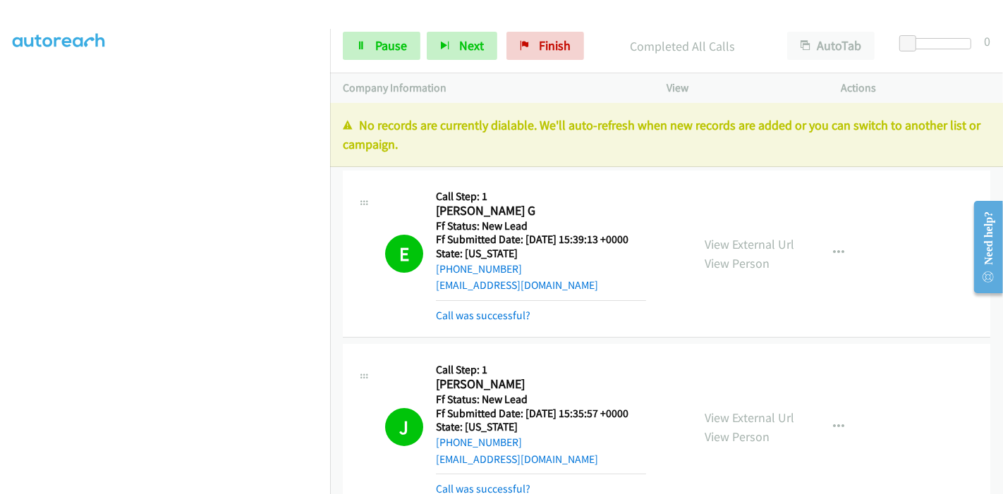
scroll to position [0, 0]
click at [533, 42] on link "Finish" at bounding box center [545, 46] width 78 height 28
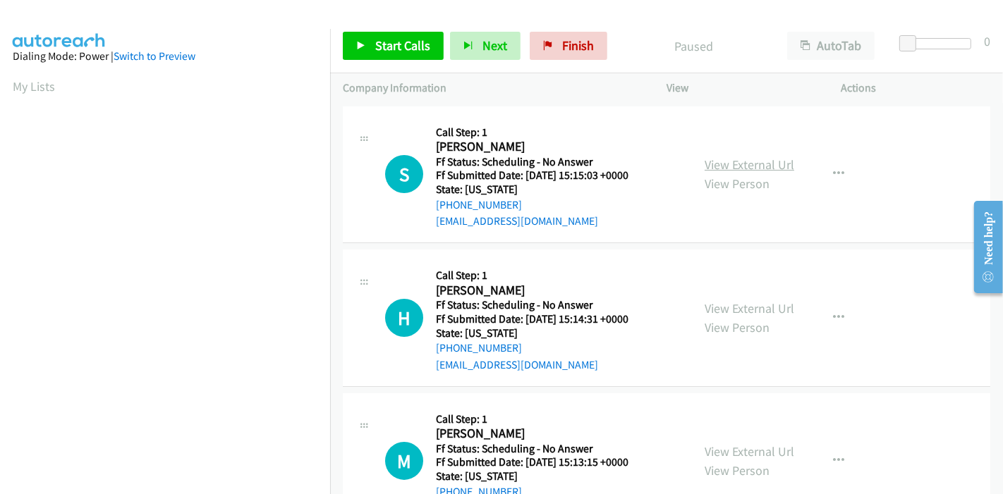
click at [752, 160] on link "View External Url" at bounding box center [750, 165] width 90 height 16
click at [752, 306] on link "View External Url" at bounding box center [750, 308] width 90 height 16
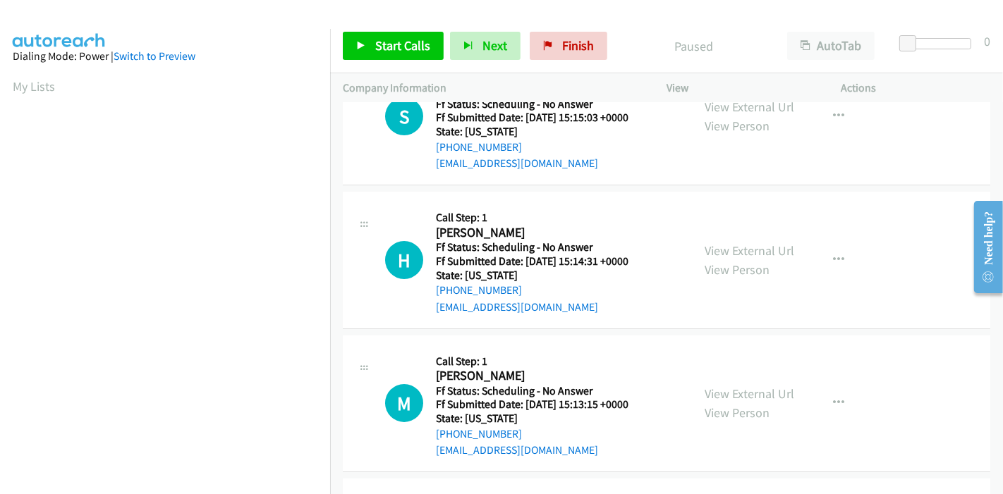
scroll to position [78, 0]
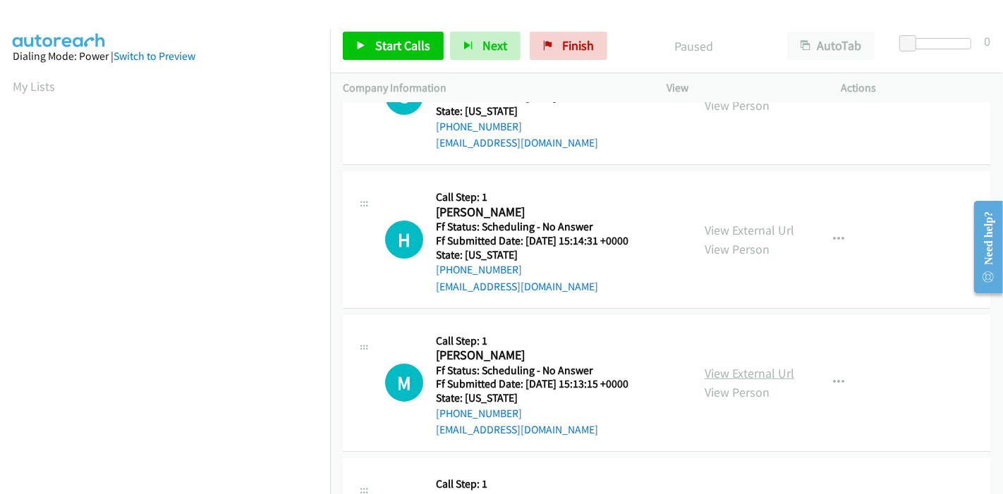
click at [730, 377] on link "View External Url" at bounding box center [750, 373] width 90 height 16
click at [379, 44] on span "Start Calls" at bounding box center [402, 45] width 55 height 16
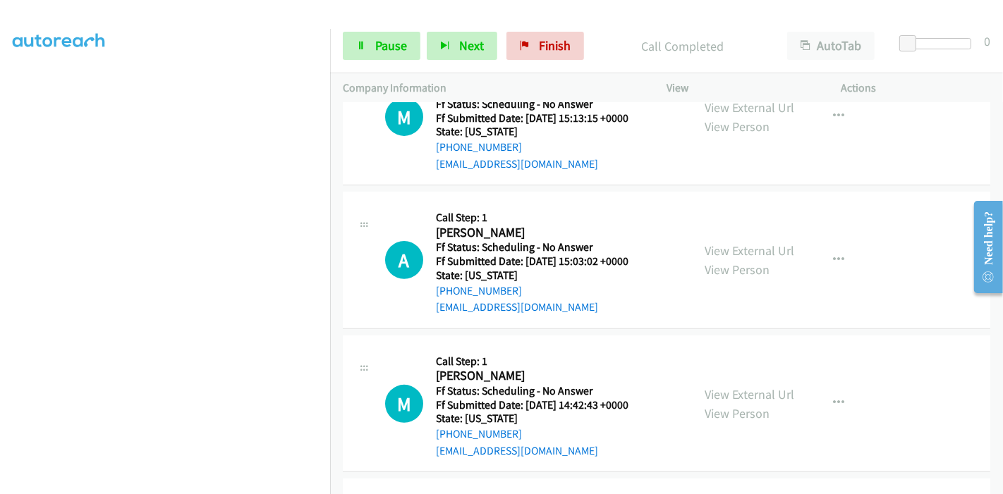
scroll to position [470, 0]
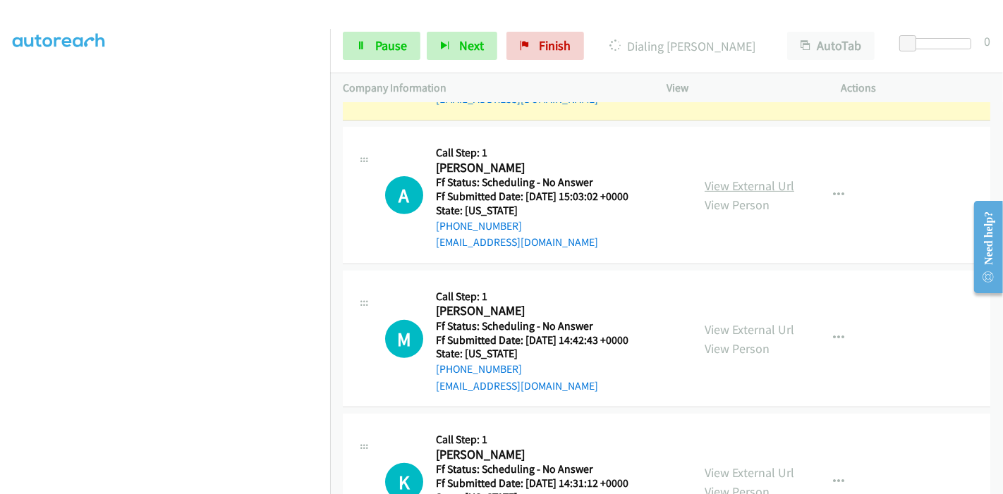
click at [721, 185] on link "View External Url" at bounding box center [750, 186] width 90 height 16
click at [729, 324] on link "View External Url" at bounding box center [750, 330] width 90 height 16
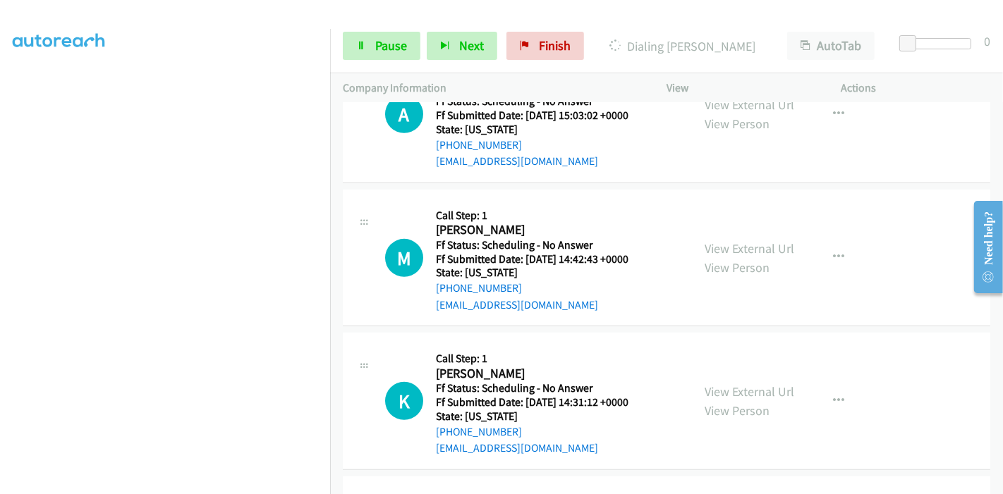
scroll to position [626, 0]
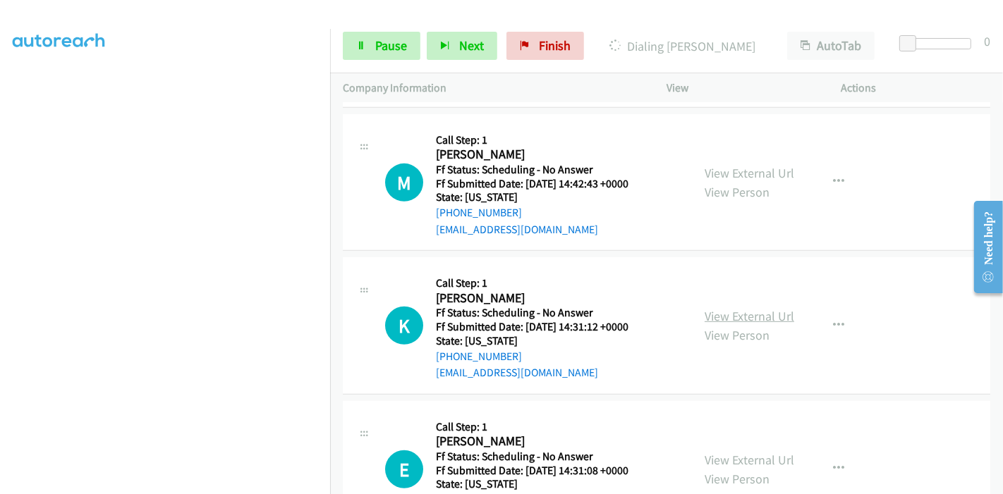
click at [731, 315] on link "View External Url" at bounding box center [750, 316] width 90 height 16
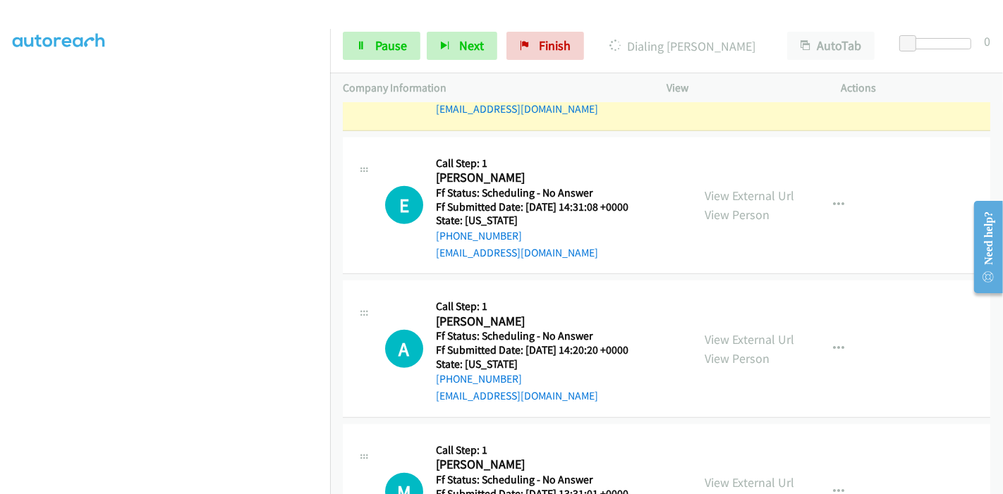
scroll to position [1018, 0]
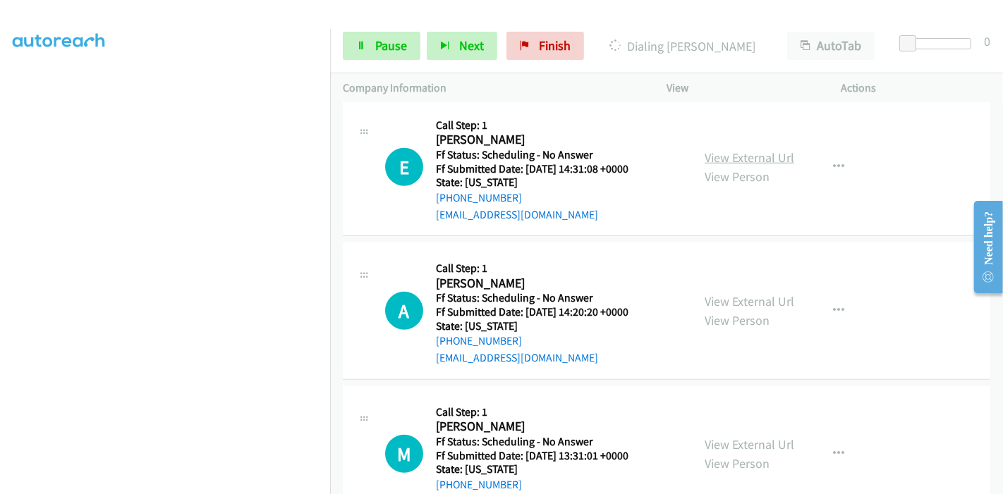
click at [748, 152] on link "View External Url" at bounding box center [750, 158] width 90 height 16
click at [732, 295] on link "View External Url" at bounding box center [750, 301] width 90 height 16
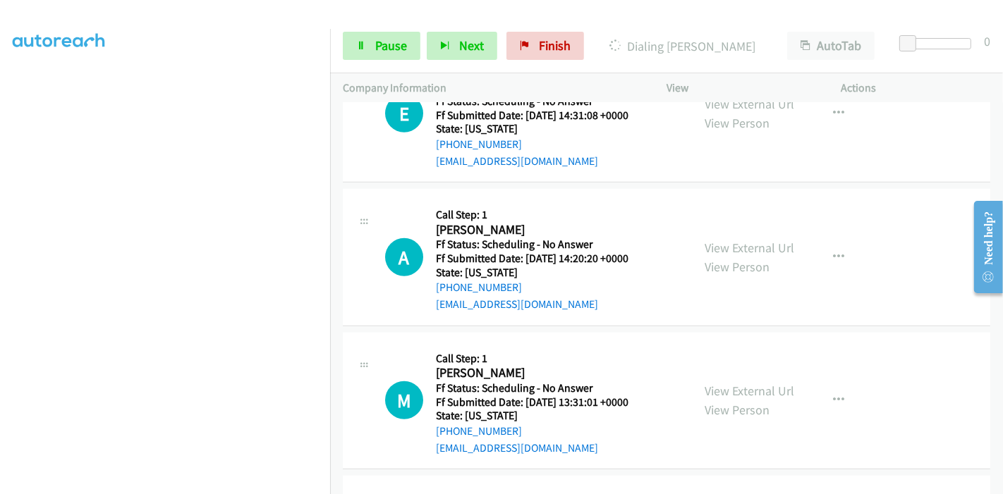
scroll to position [1097, 0]
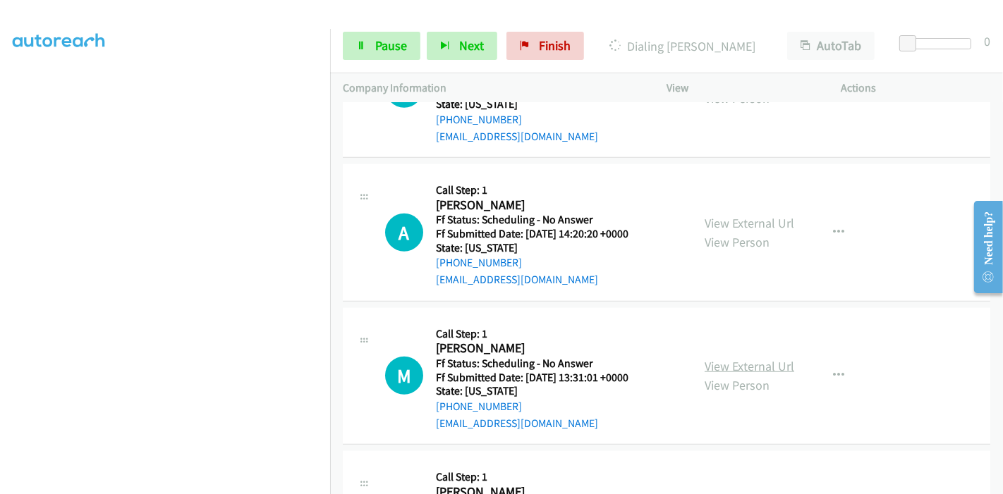
click at [736, 367] on link "View External Url" at bounding box center [750, 366] width 90 height 16
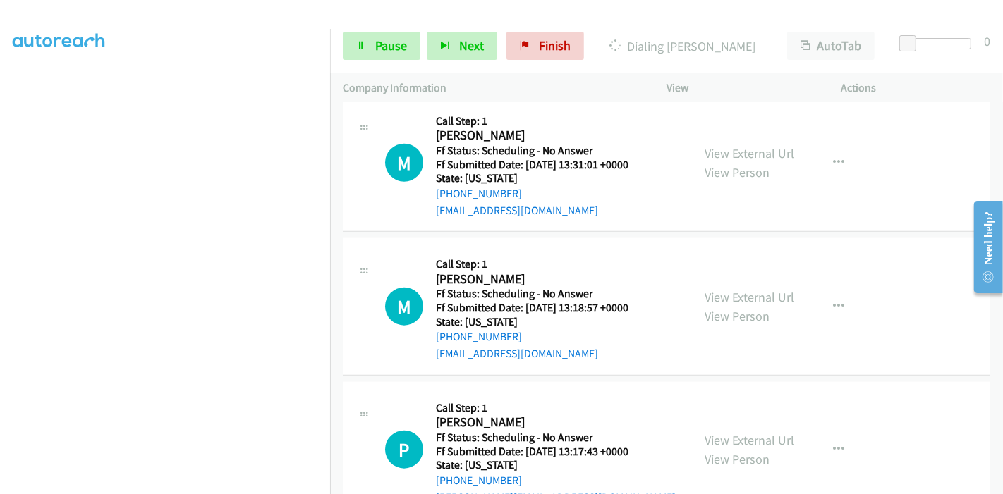
scroll to position [1331, 0]
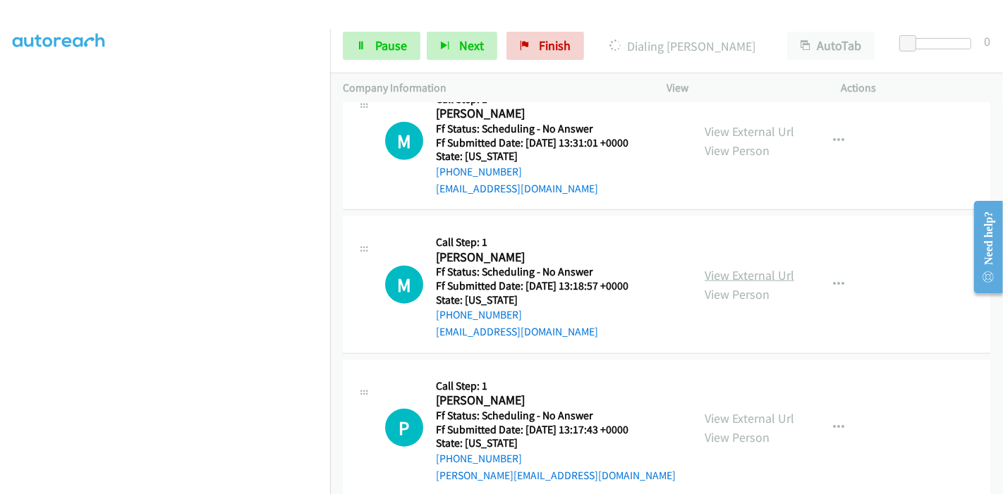
click at [749, 272] on link "View External Url" at bounding box center [750, 275] width 90 height 16
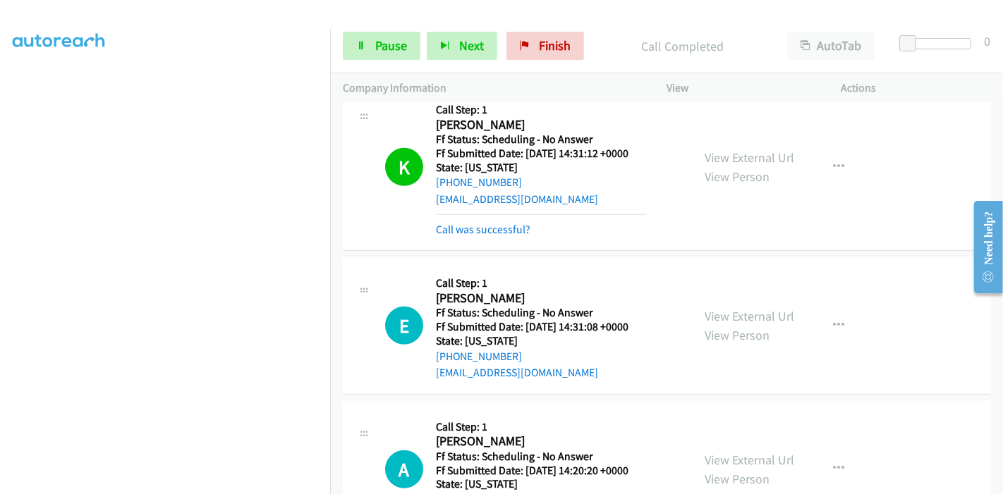
scroll to position [891, 0]
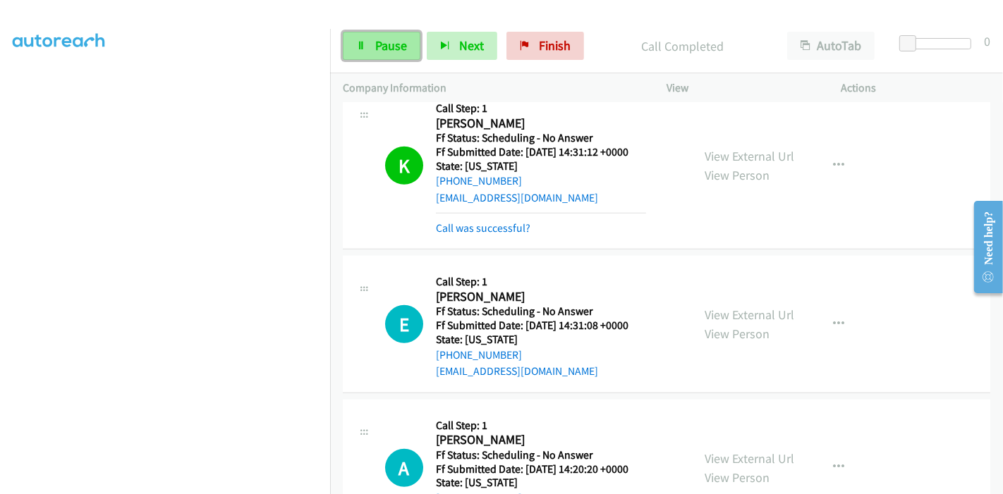
click at [361, 37] on link "Pause" at bounding box center [382, 46] width 78 height 28
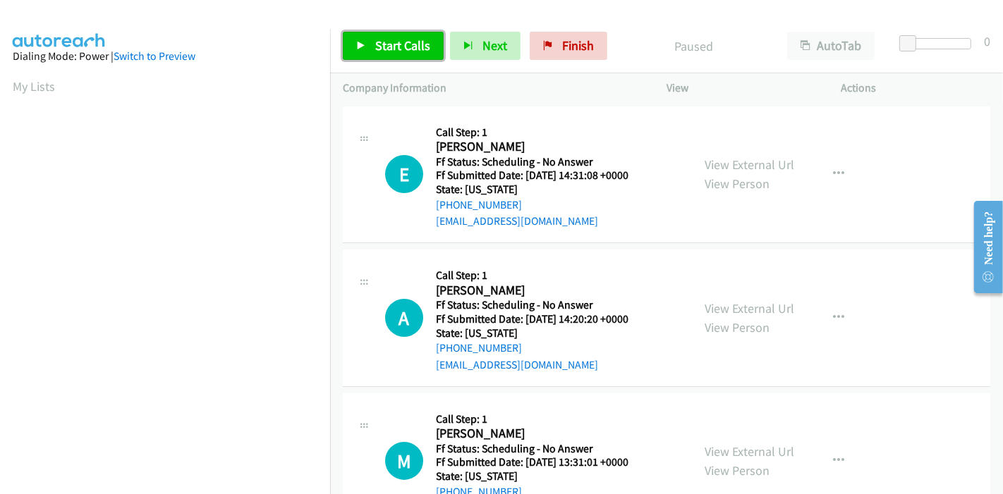
click at [365, 55] on link "Start Calls" at bounding box center [393, 46] width 101 height 28
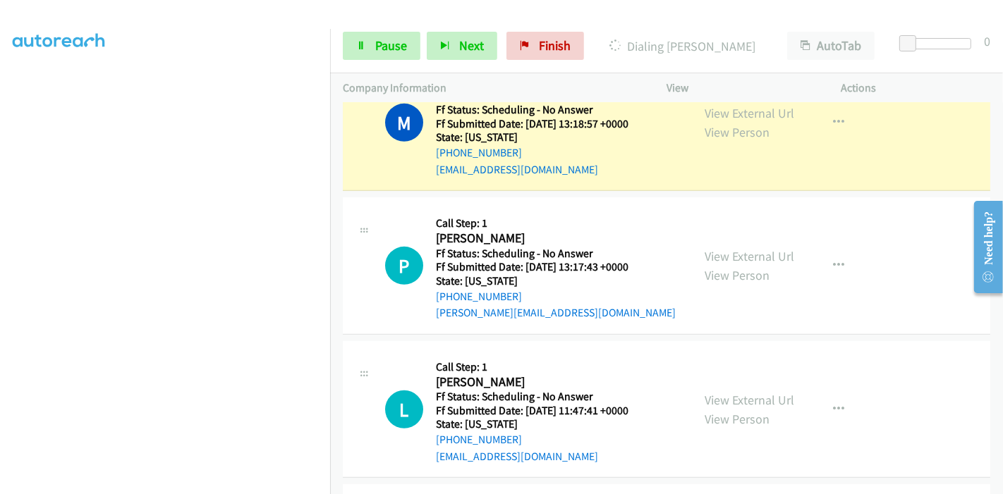
scroll to position [548, 0]
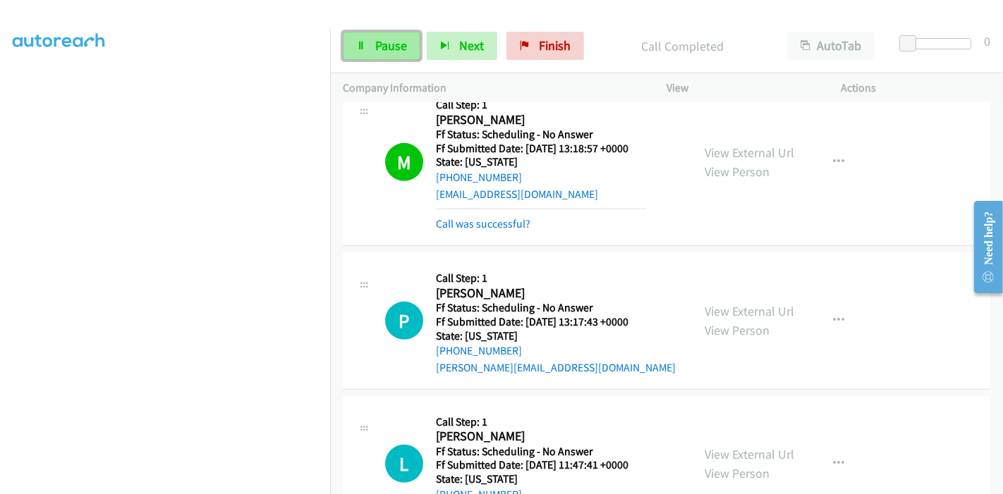
click at [395, 51] on span "Pause" at bounding box center [391, 45] width 32 height 16
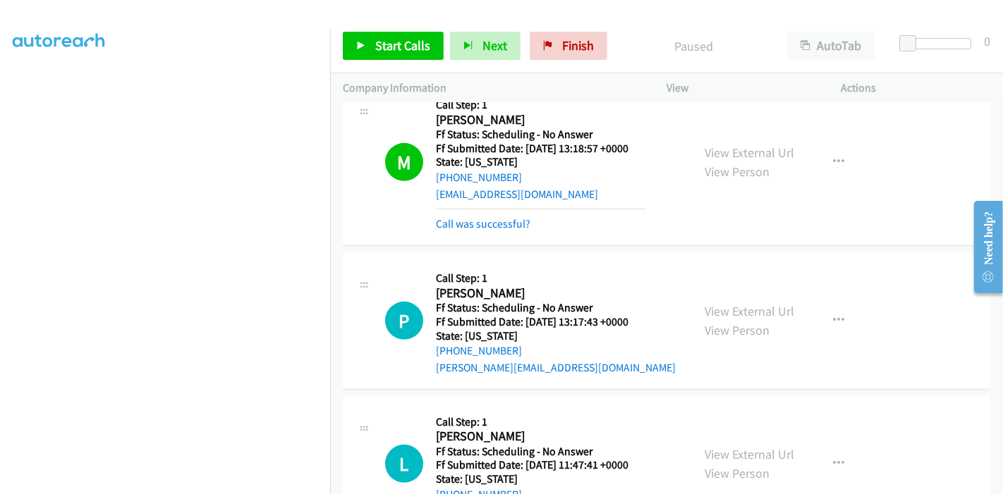
click at [556, 28] on div "Start Calls Pause Next Finish Paused AutoTab AutoTab 0" at bounding box center [666, 46] width 673 height 54
click at [554, 43] on link "Finish" at bounding box center [569, 46] width 78 height 28
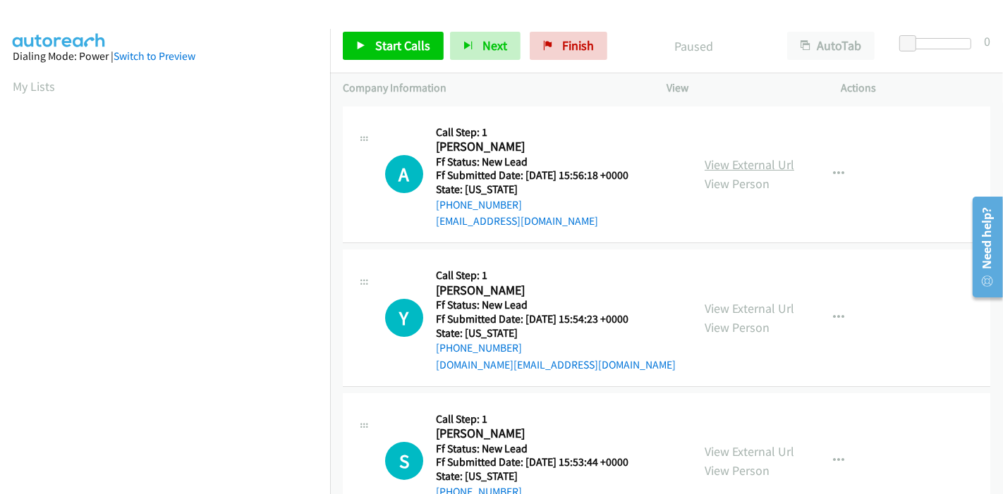
click at [757, 161] on link "View External Url" at bounding box center [750, 165] width 90 height 16
click at [749, 307] on link "View External Url" at bounding box center [750, 308] width 90 height 16
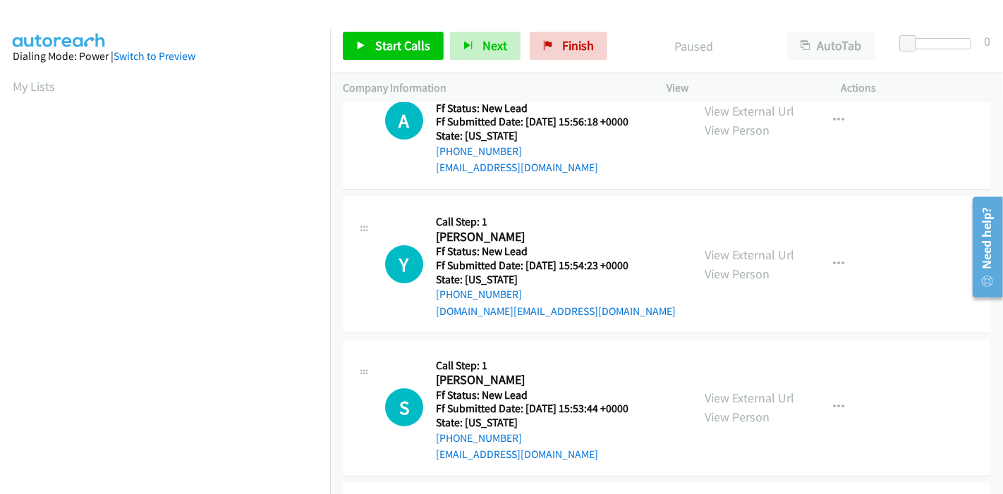
scroll to position [78, 0]
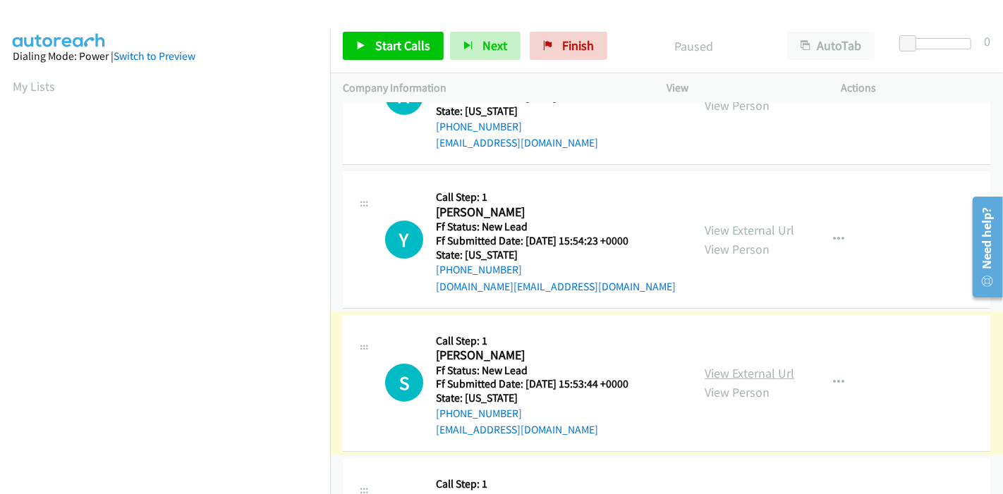
click at [757, 366] on link "View External Url" at bounding box center [750, 373] width 90 height 16
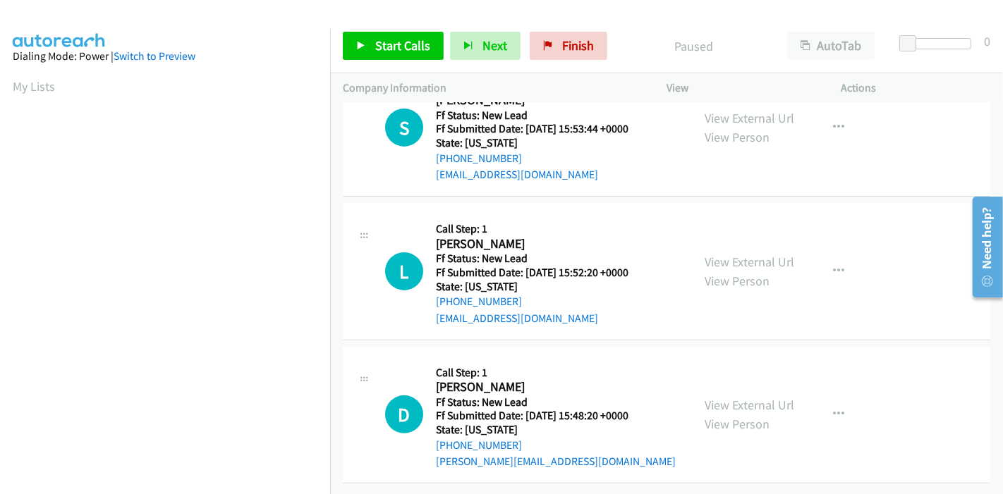
scroll to position [343, 0]
click at [767, 254] on link "View External Url" at bounding box center [750, 262] width 90 height 16
click at [747, 397] on link "View External Url" at bounding box center [750, 405] width 90 height 16
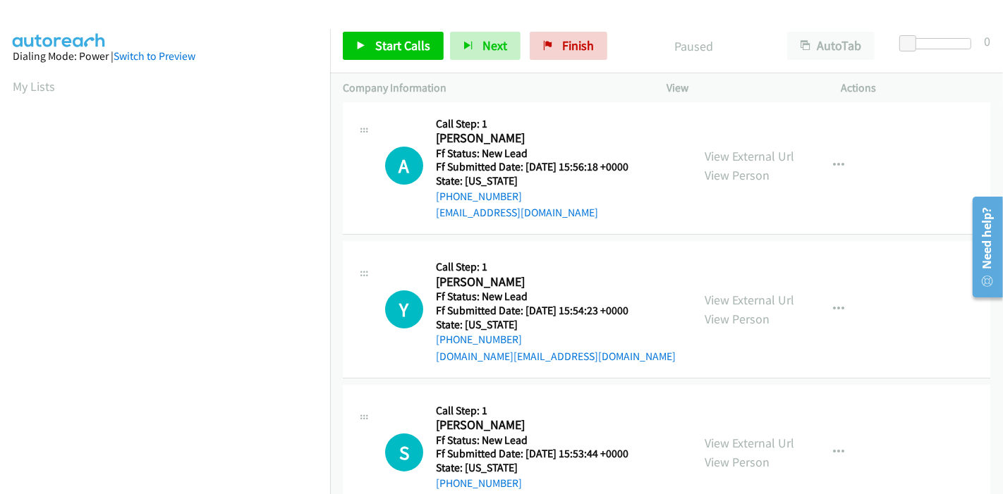
scroll to position [0, 0]
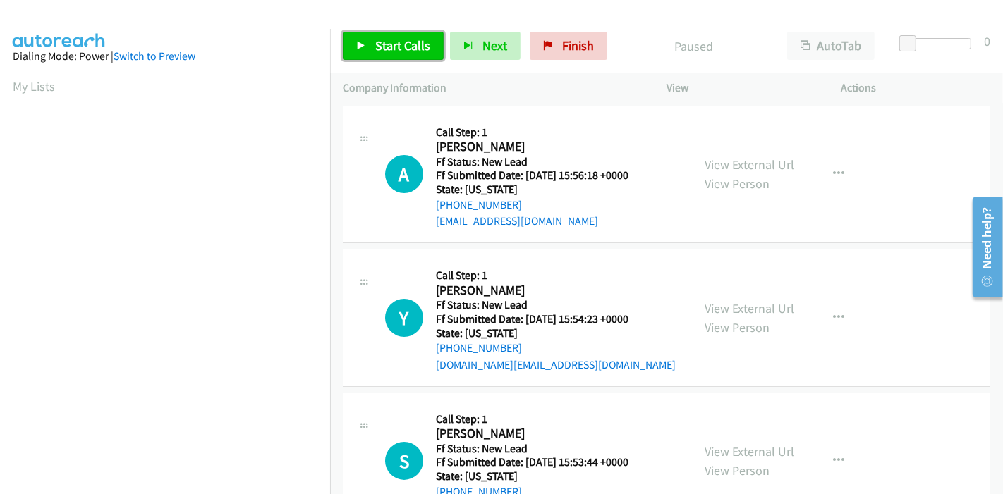
click at [379, 50] on span "Start Calls" at bounding box center [402, 45] width 55 height 16
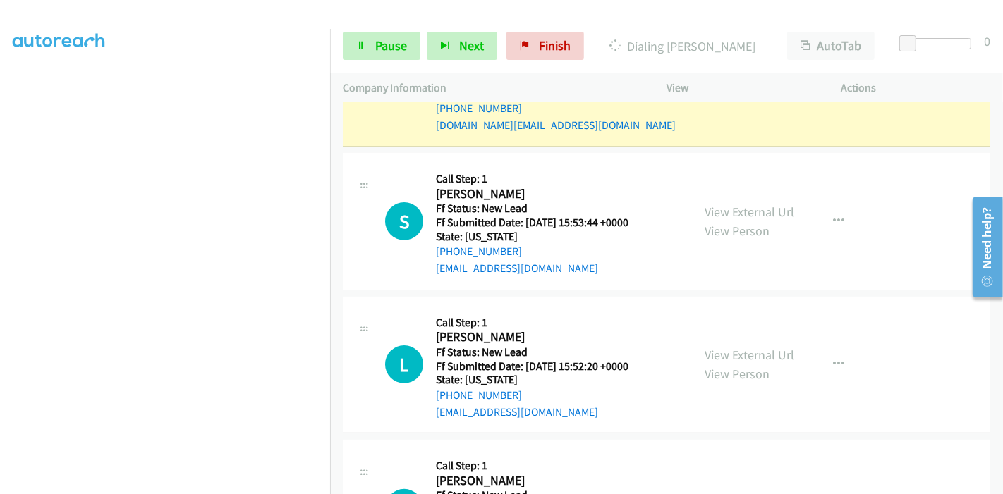
scroll to position [295, 0]
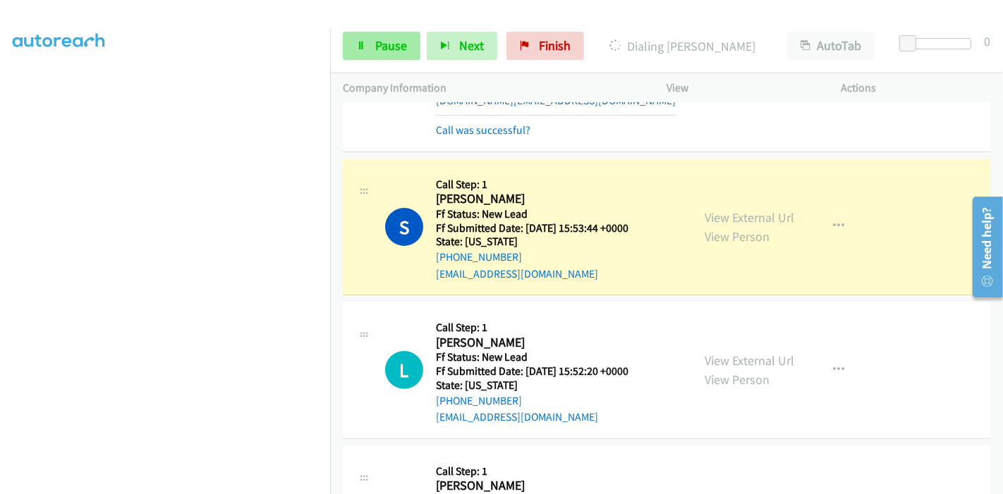
click at [368, 46] on link "Pause" at bounding box center [382, 46] width 78 height 28
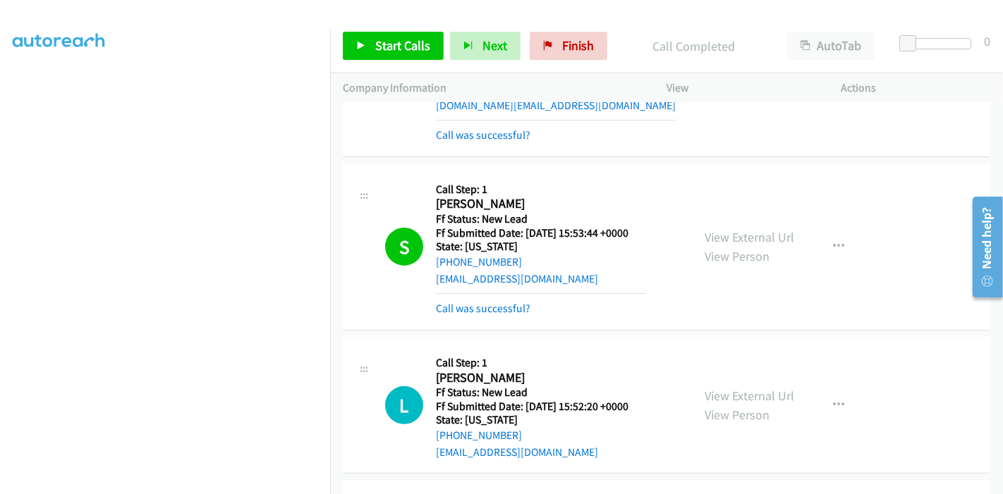
scroll to position [315, 0]
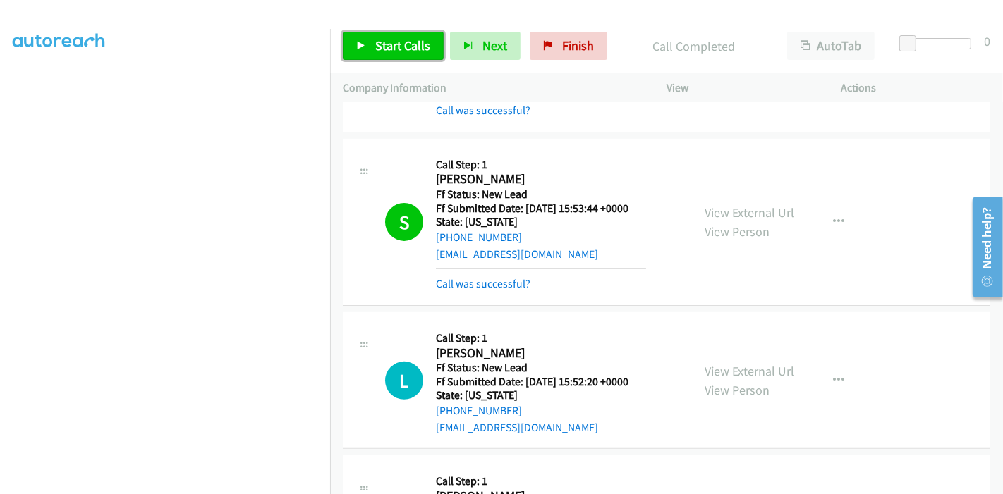
click at [394, 42] on span "Start Calls" at bounding box center [402, 45] width 55 height 16
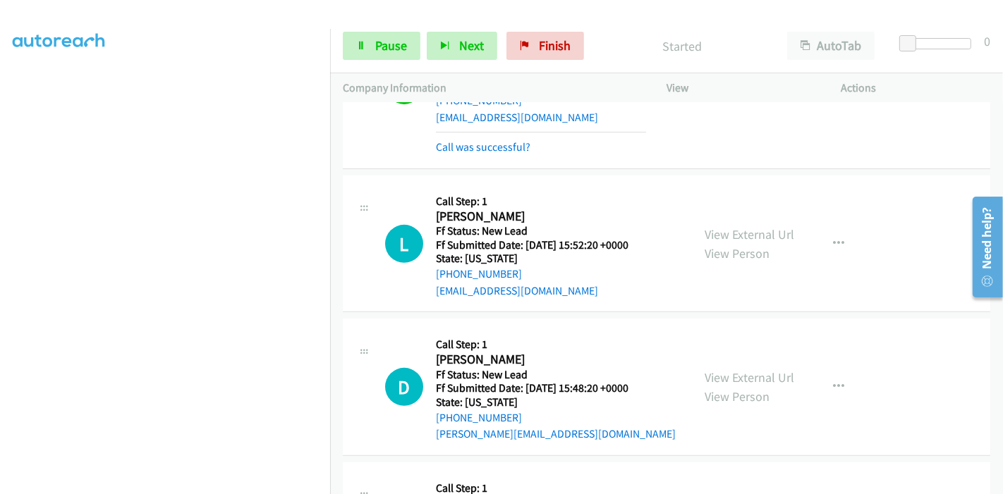
scroll to position [471, 0]
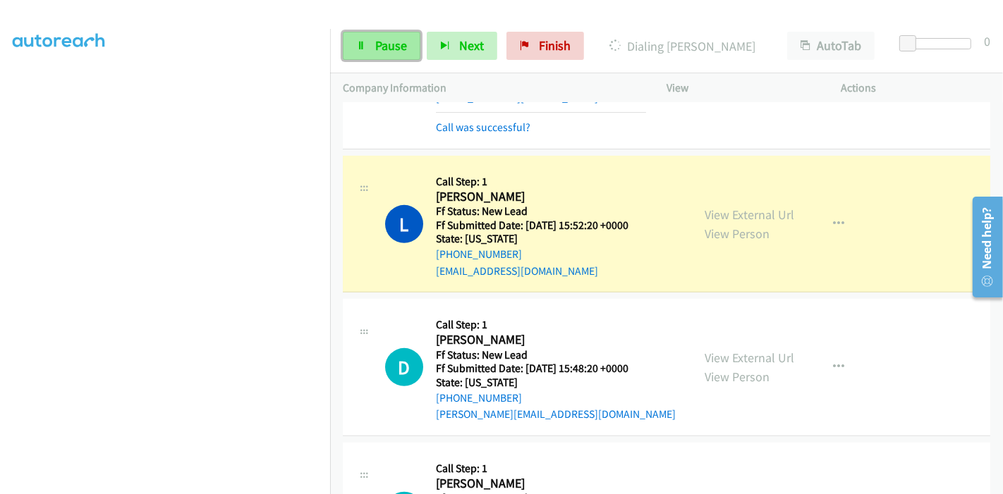
click at [384, 48] on span "Pause" at bounding box center [391, 45] width 32 height 16
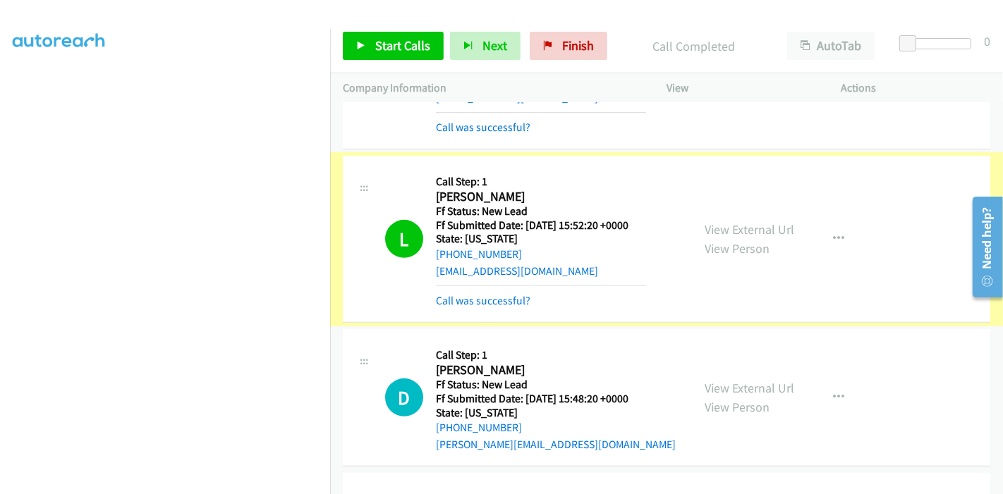
click at [482, 299] on link "Call was successful?" at bounding box center [483, 300] width 95 height 13
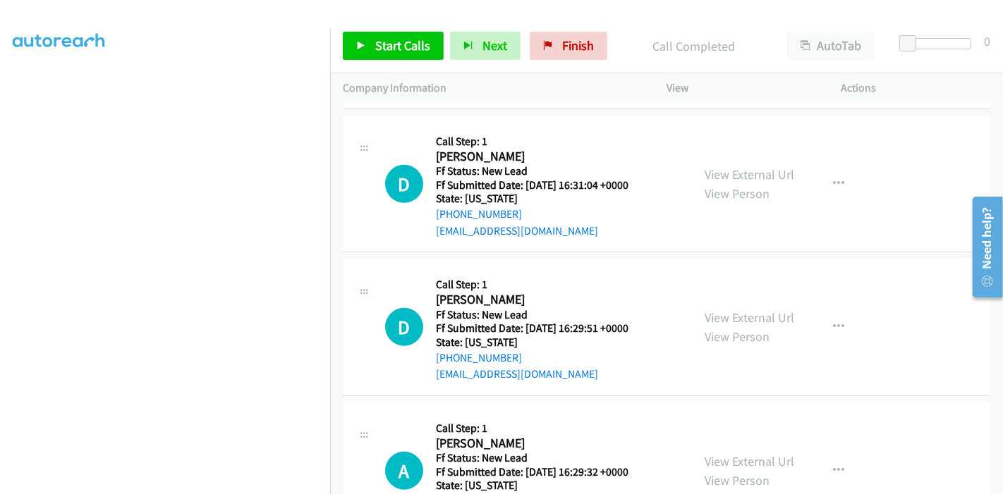
scroll to position [863, 0]
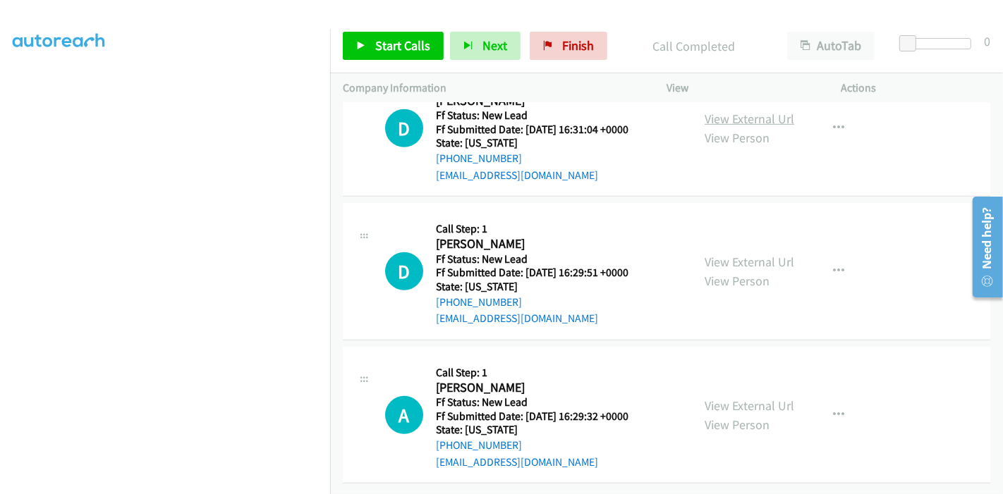
click at [767, 111] on link "View External Url" at bounding box center [750, 119] width 90 height 16
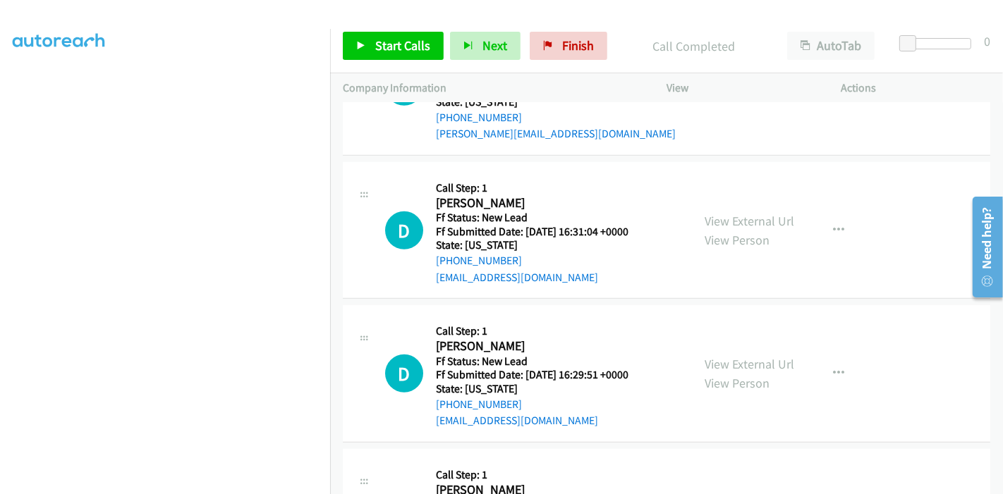
scroll to position [785, 0]
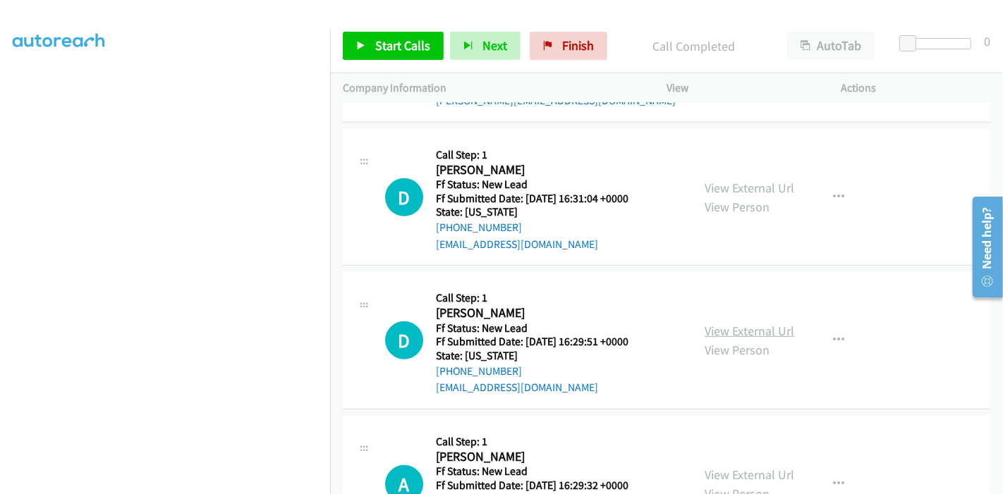
click at [731, 328] on link "View External Url" at bounding box center [750, 331] width 90 height 16
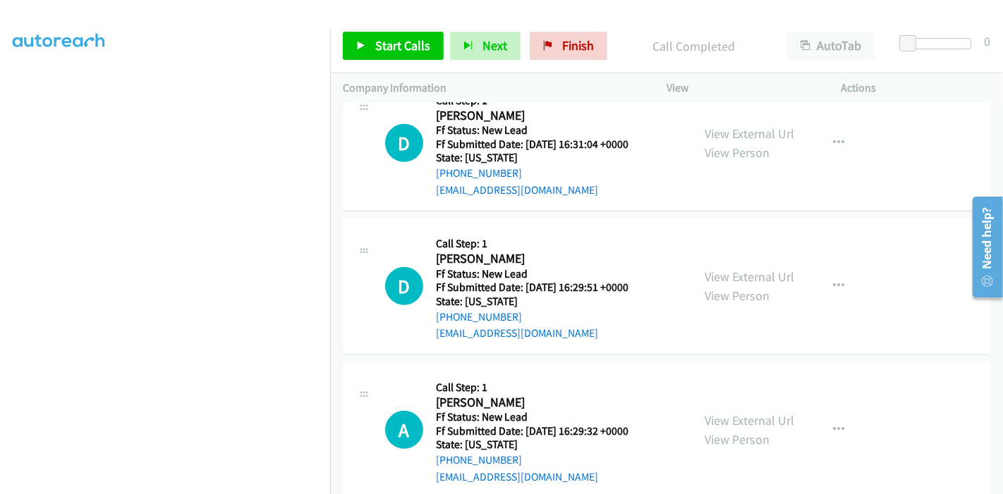
scroll to position [863, 0]
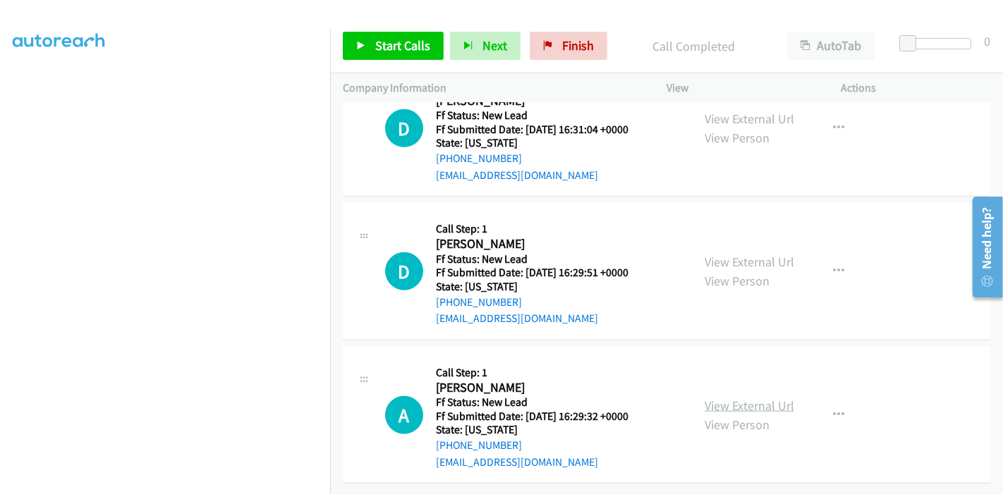
click at [708, 398] on link "View External Url" at bounding box center [750, 406] width 90 height 16
click at [378, 58] on link "Start Calls" at bounding box center [393, 46] width 101 height 28
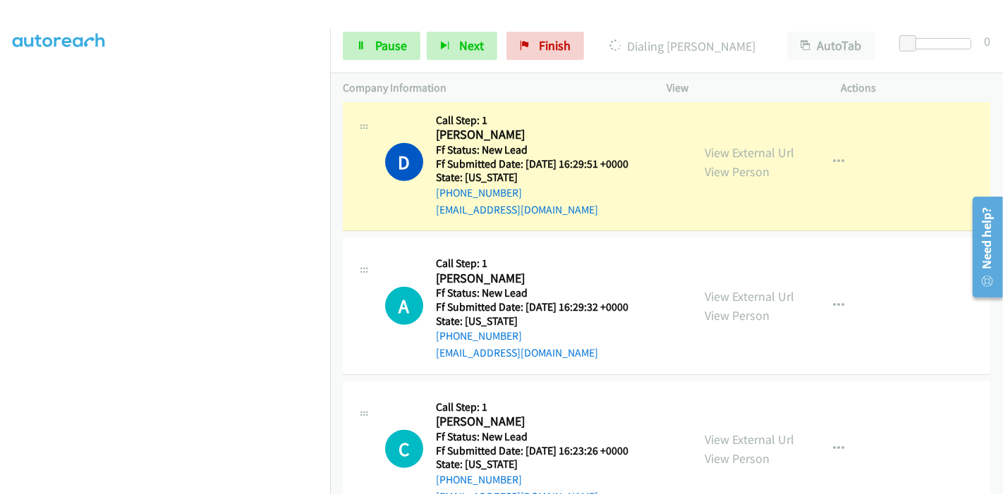
scroll to position [987, 0]
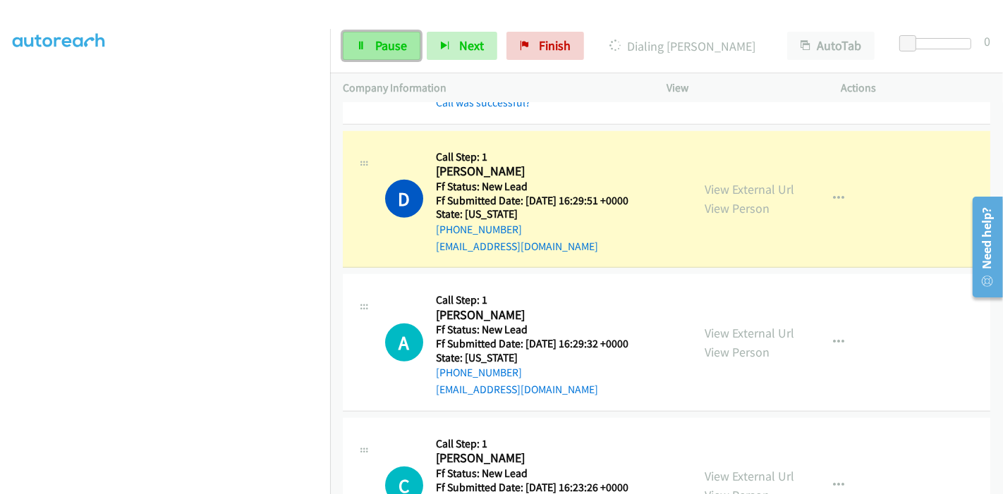
click at [363, 42] on icon at bounding box center [361, 47] width 10 height 10
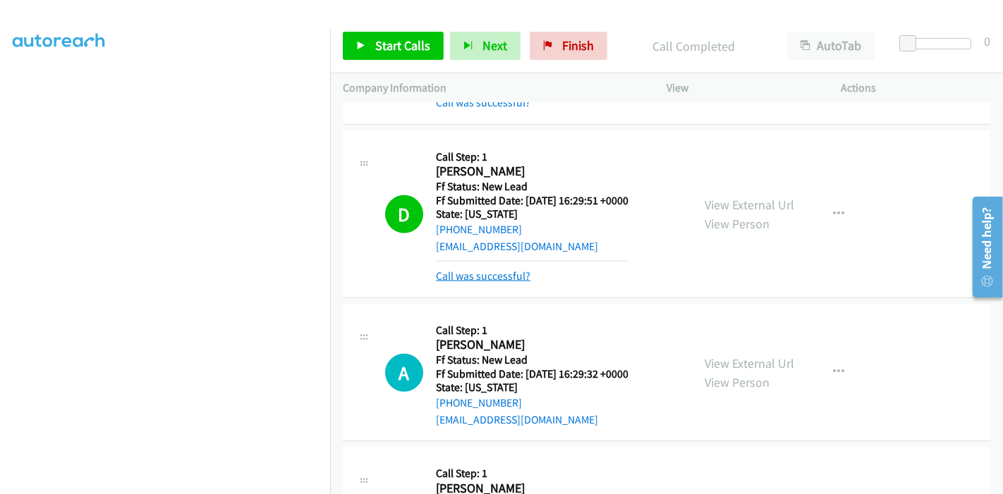
click at [495, 273] on link "Call was successful?" at bounding box center [483, 275] width 95 height 13
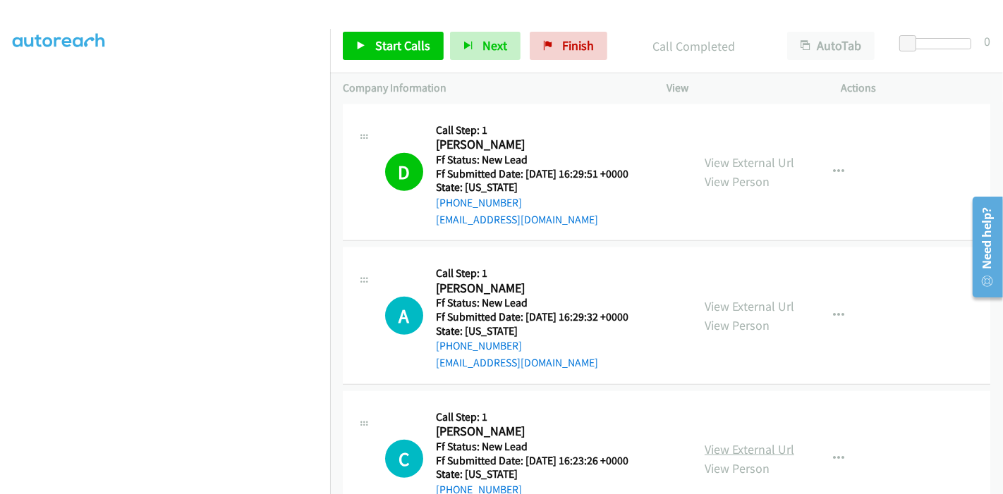
scroll to position [1196, 0]
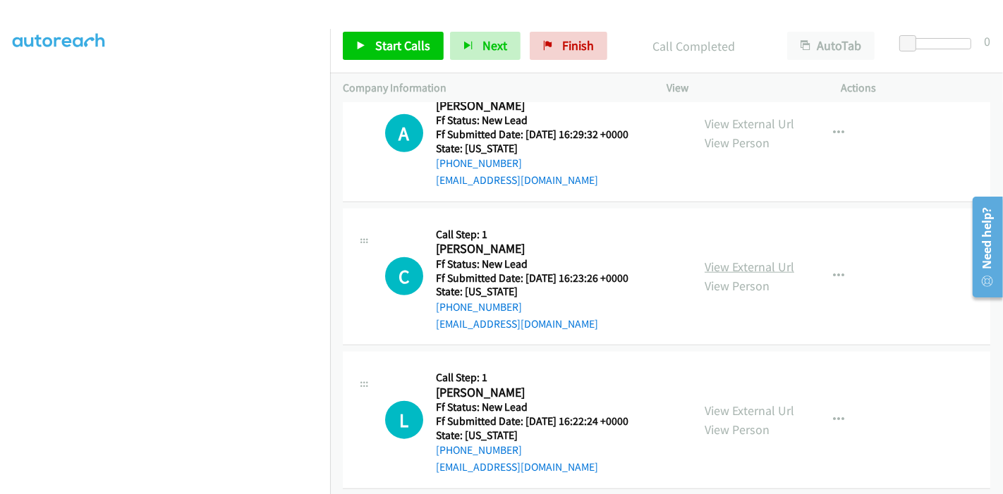
click at [729, 262] on link "View External Url" at bounding box center [750, 267] width 90 height 16
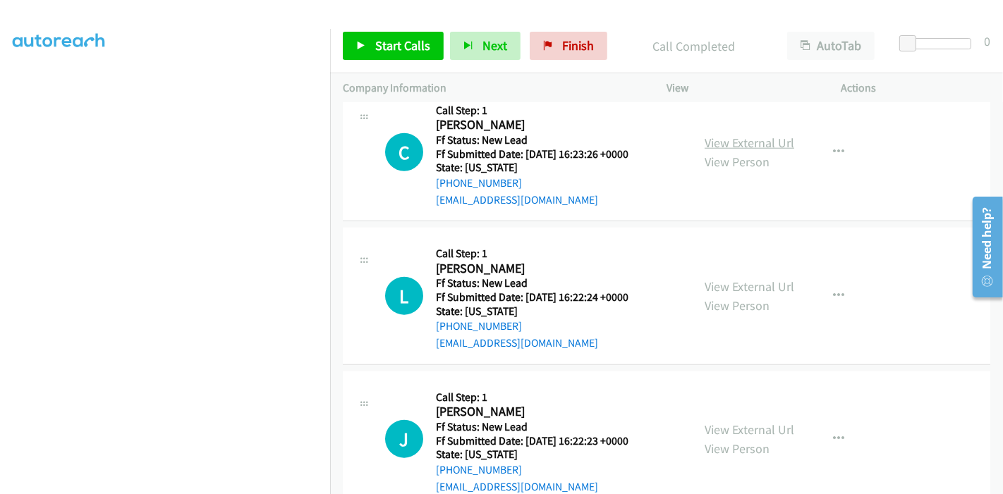
scroll to position [1353, 0]
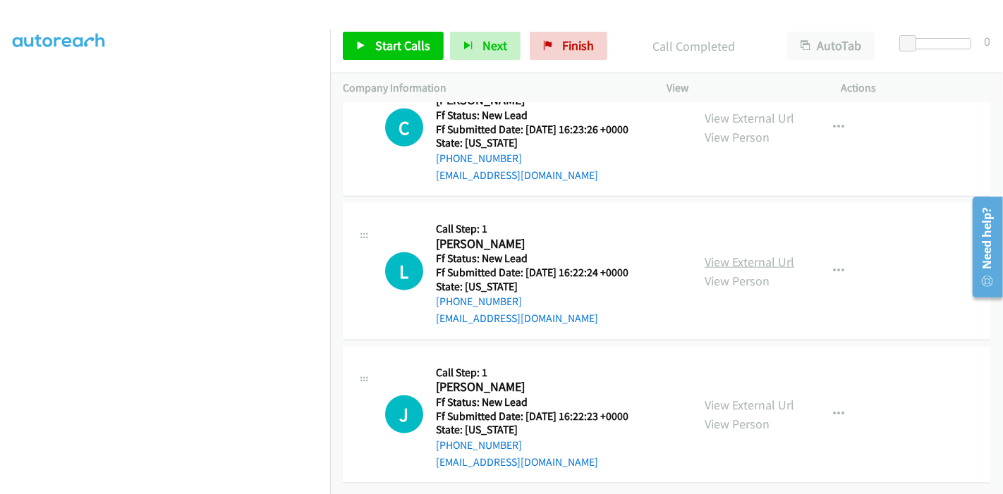
click at [743, 254] on link "View External Url" at bounding box center [750, 262] width 90 height 16
click at [747, 397] on link "View External Url" at bounding box center [750, 405] width 90 height 16
click at [389, 39] on span "Start Calls" at bounding box center [402, 45] width 55 height 16
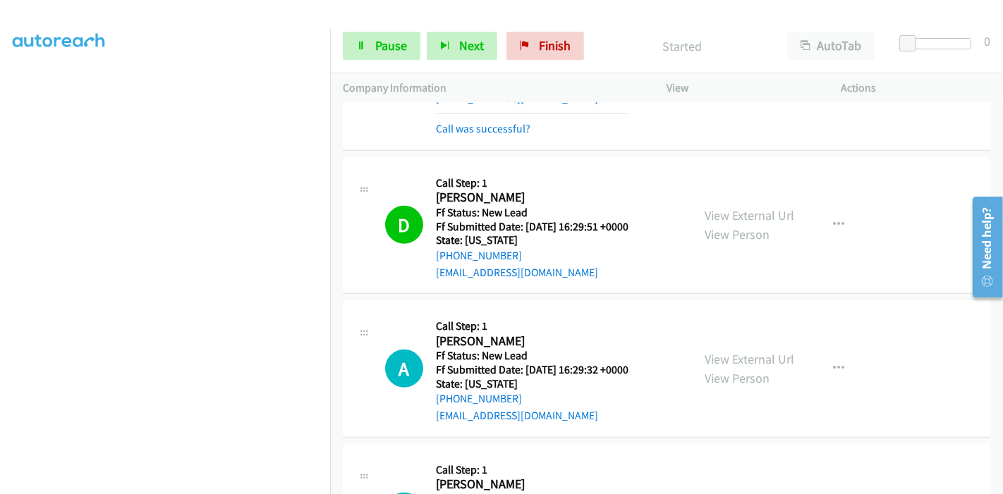
scroll to position [1118, 0]
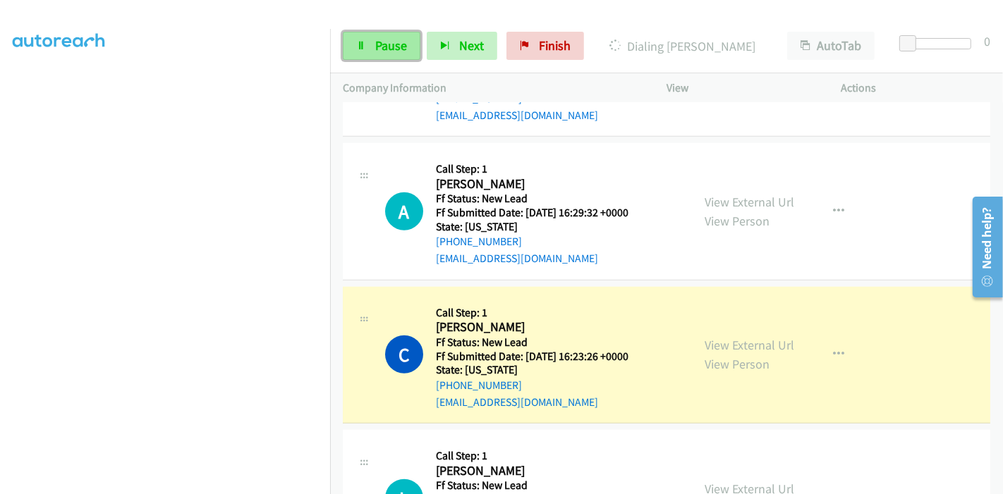
click at [361, 39] on link "Pause" at bounding box center [382, 46] width 78 height 28
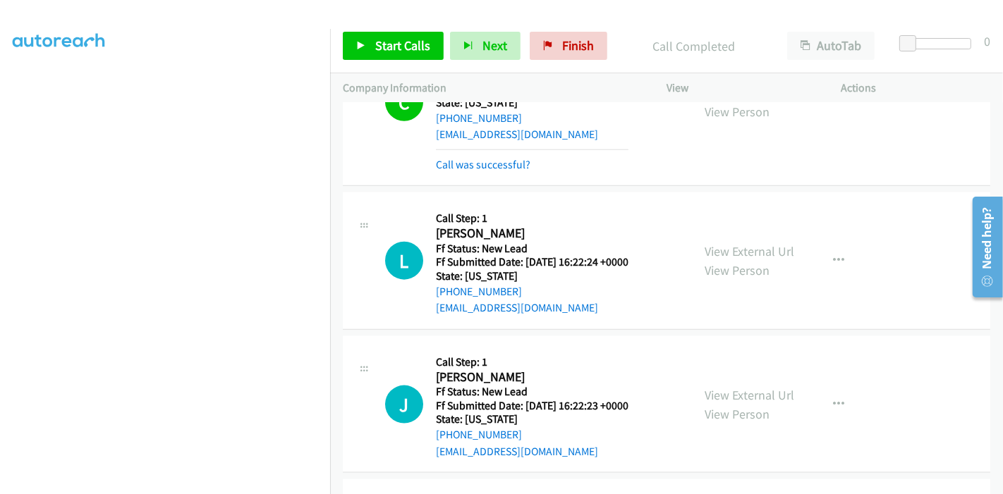
scroll to position [1451, 0]
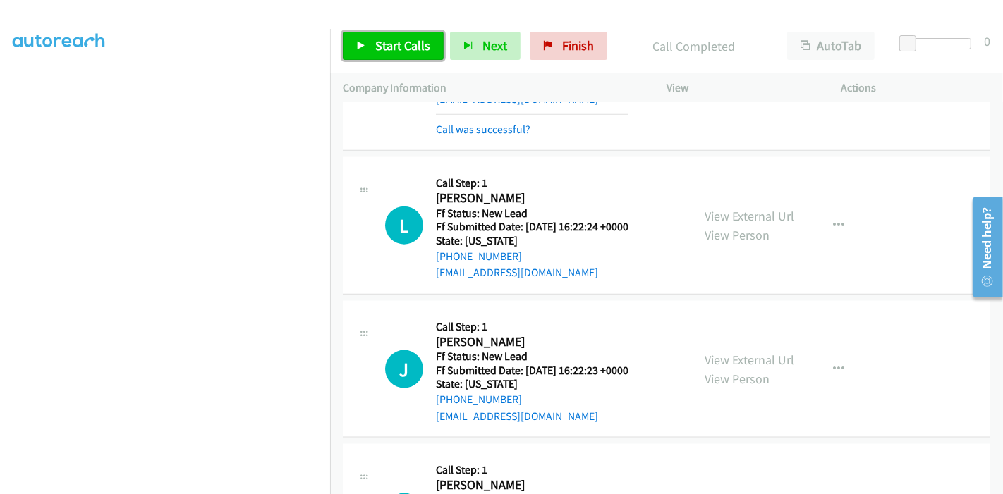
click at [379, 49] on span "Start Calls" at bounding box center [402, 45] width 55 height 16
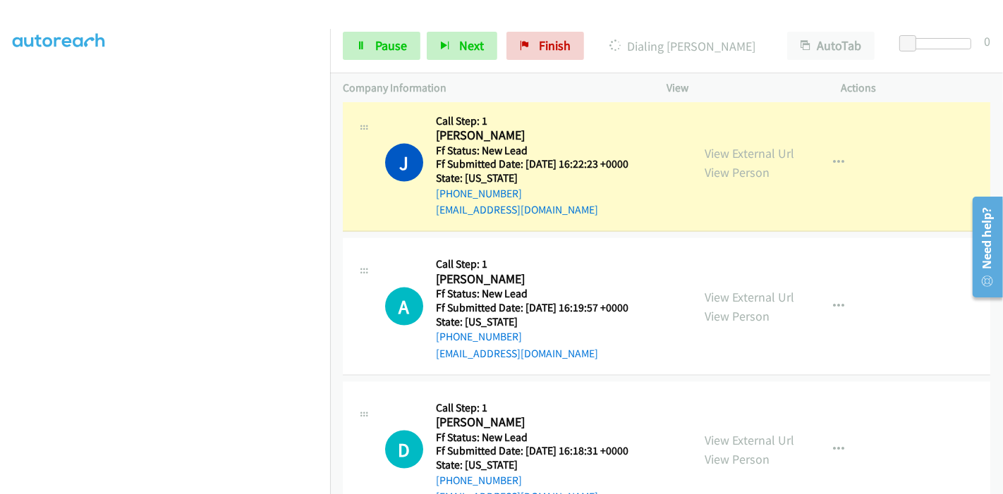
scroll to position [1764, 0]
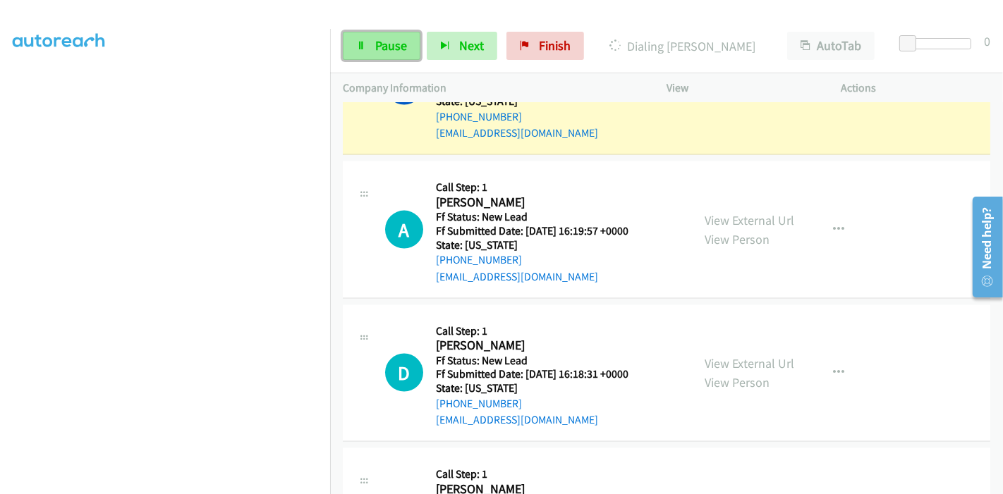
click at [391, 45] on span "Pause" at bounding box center [391, 45] width 32 height 16
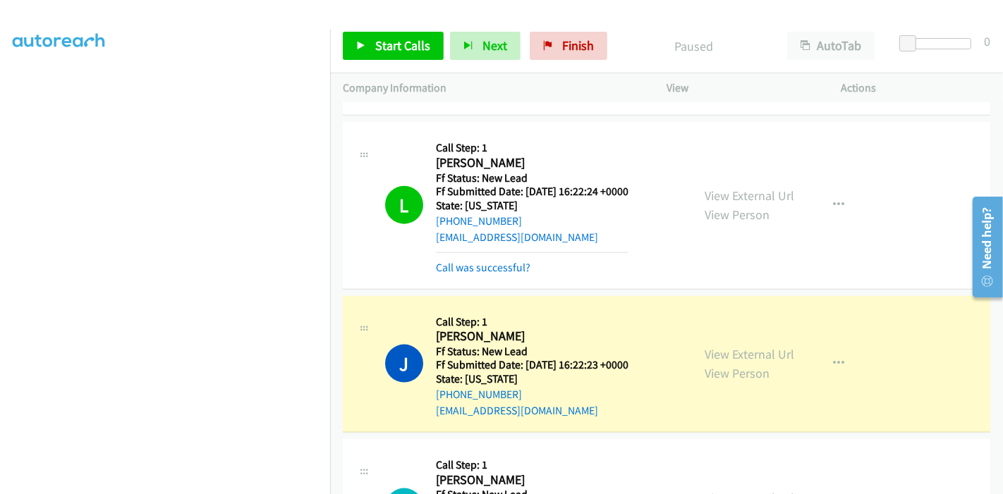
scroll to position [1480, 0]
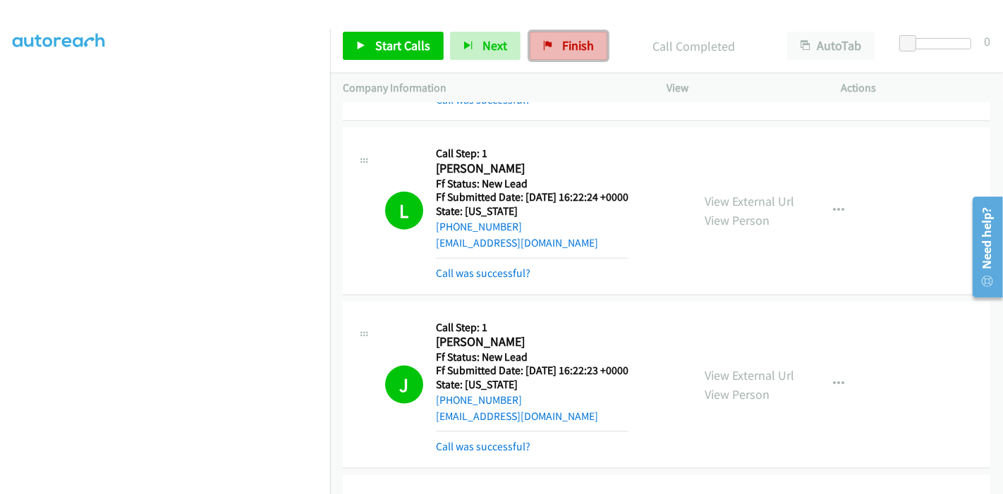
click at [562, 39] on span "Finish" at bounding box center [578, 45] width 32 height 16
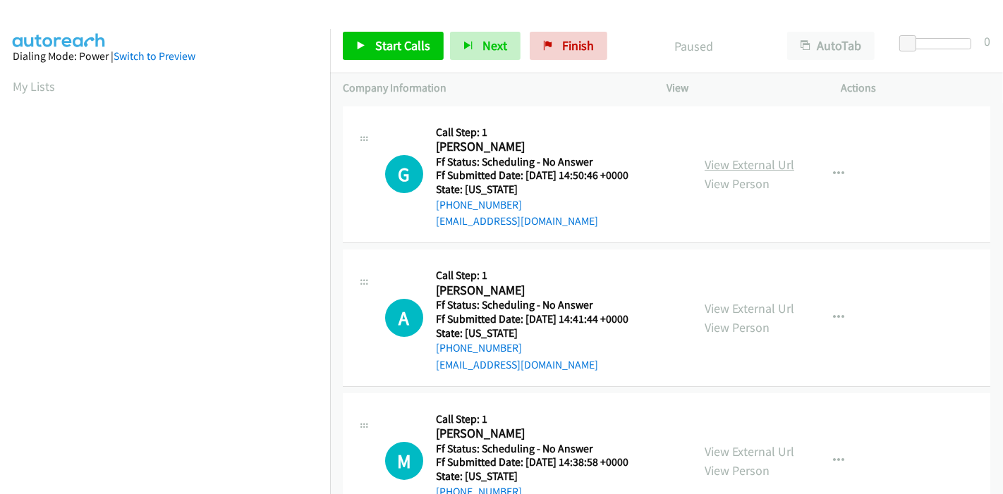
click at [758, 158] on link "View External Url" at bounding box center [750, 165] width 90 height 16
click at [734, 303] on link "View External Url" at bounding box center [750, 308] width 90 height 16
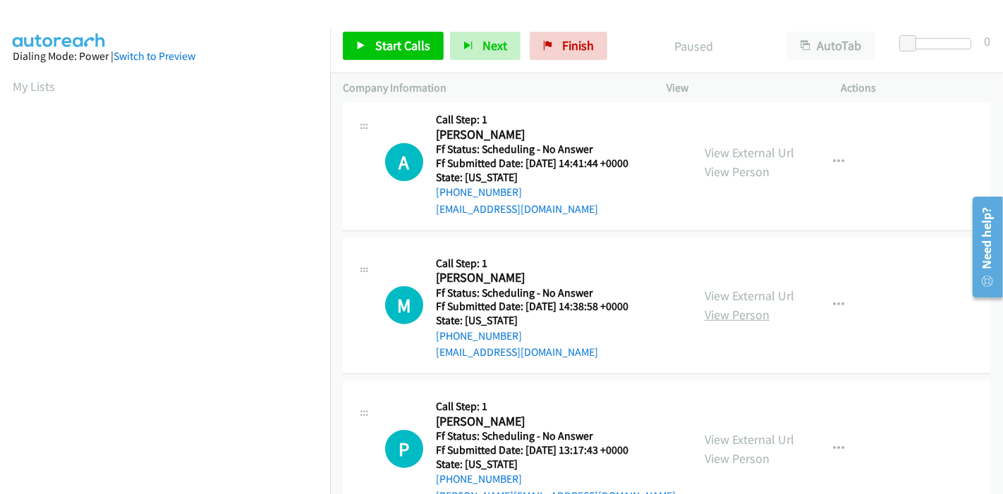
scroll to position [157, 0]
click at [752, 294] on link "View External Url" at bounding box center [750, 295] width 90 height 16
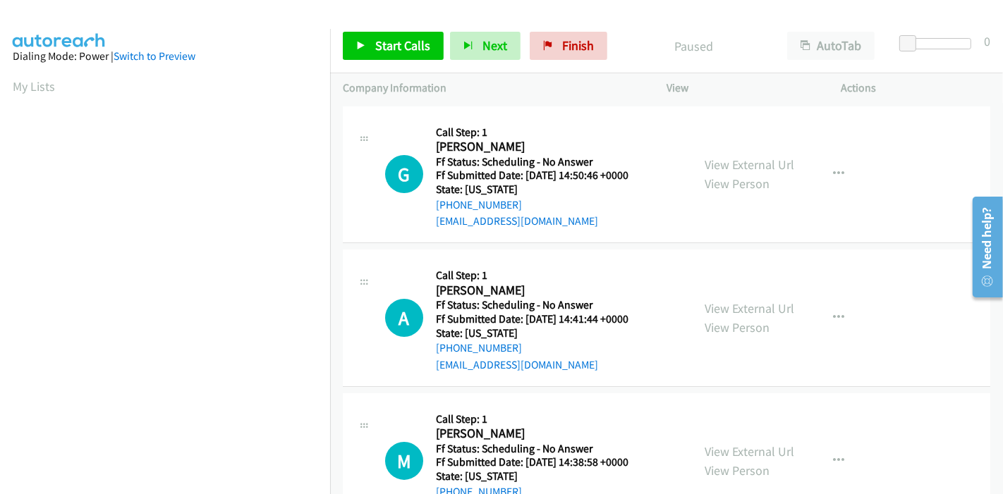
scroll to position [298, 0]
click at [382, 47] on span "Start Calls" at bounding box center [402, 45] width 55 height 16
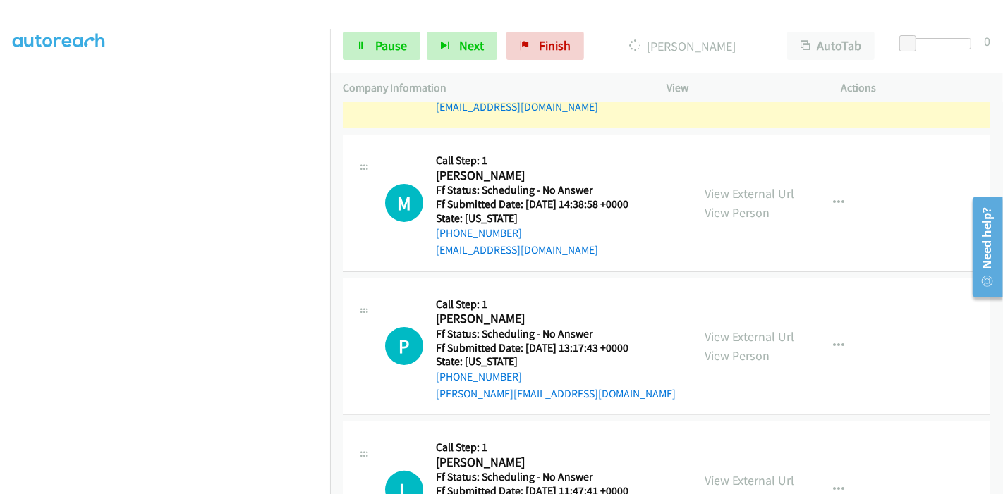
scroll to position [313, 0]
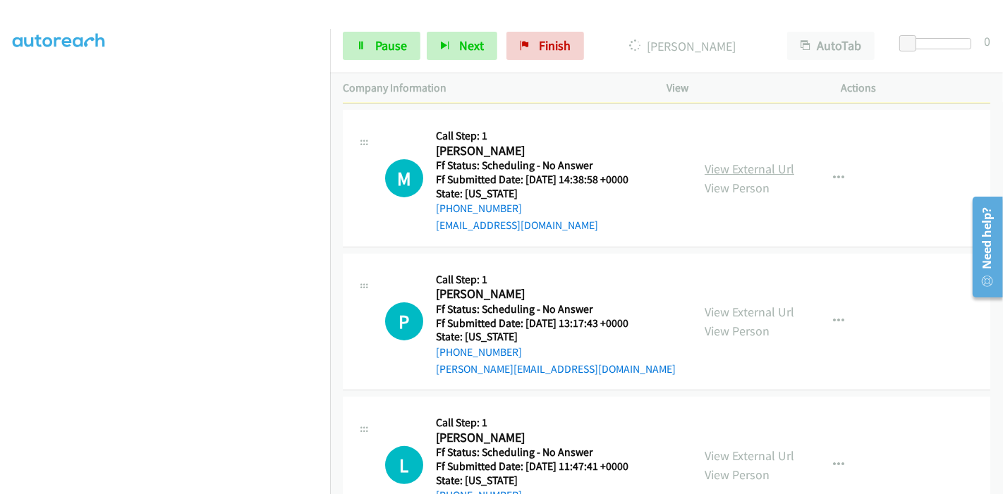
click at [743, 169] on link "View External Url" at bounding box center [750, 169] width 90 height 16
click at [723, 314] on link "View External Url" at bounding box center [750, 312] width 90 height 16
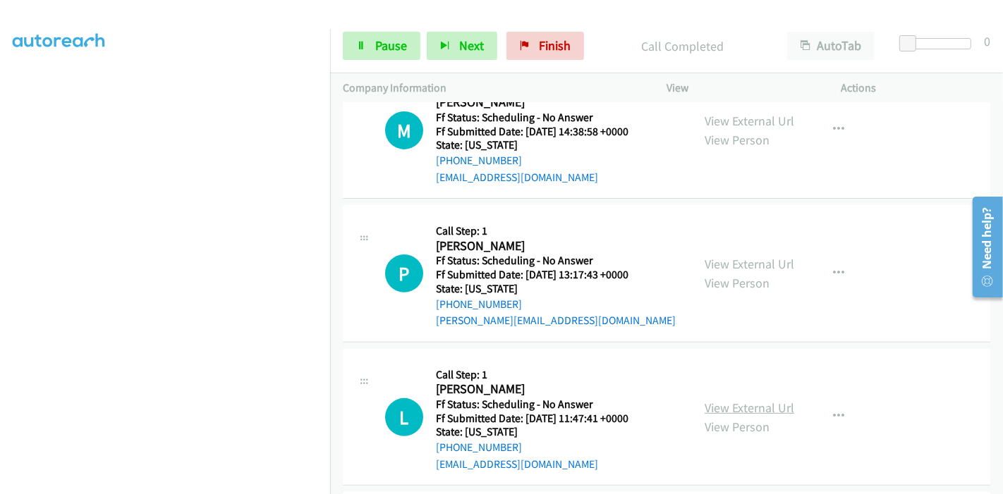
scroll to position [421, 0]
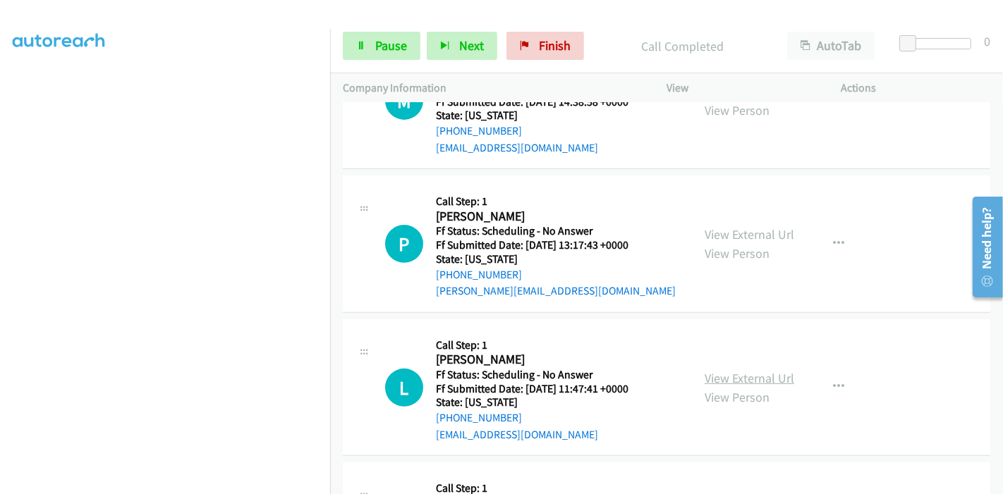
click at [736, 372] on link "View External Url" at bounding box center [750, 378] width 90 height 16
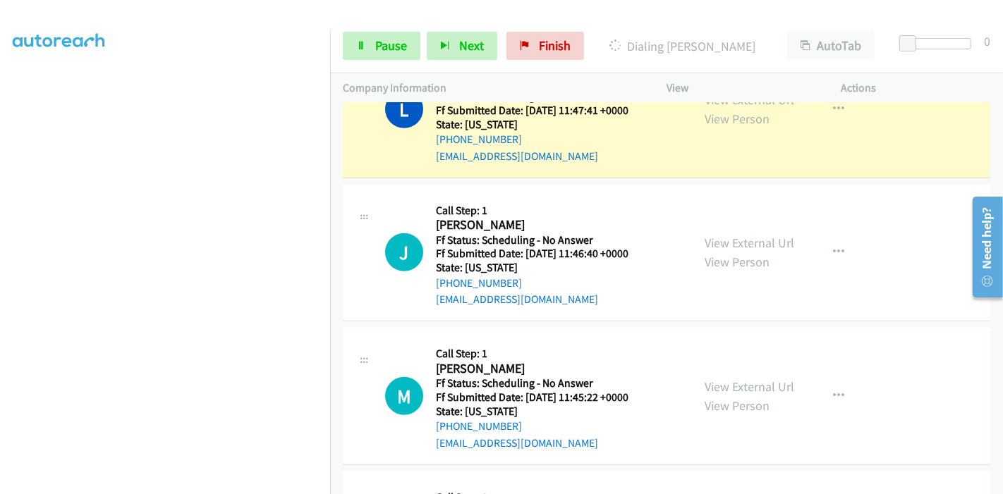
scroll to position [784, 0]
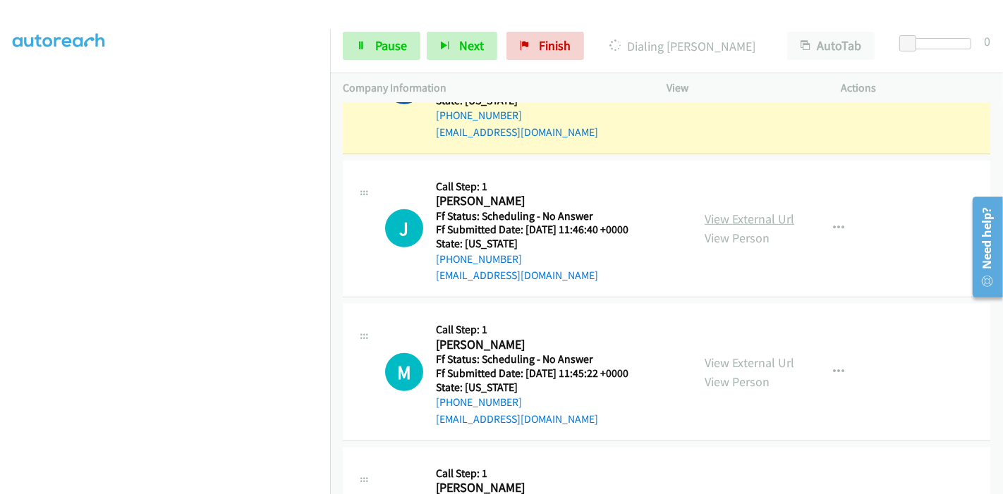
click at [738, 216] on link "View External Url" at bounding box center [750, 219] width 90 height 16
click at [715, 363] on link "View External Url" at bounding box center [750, 363] width 90 height 16
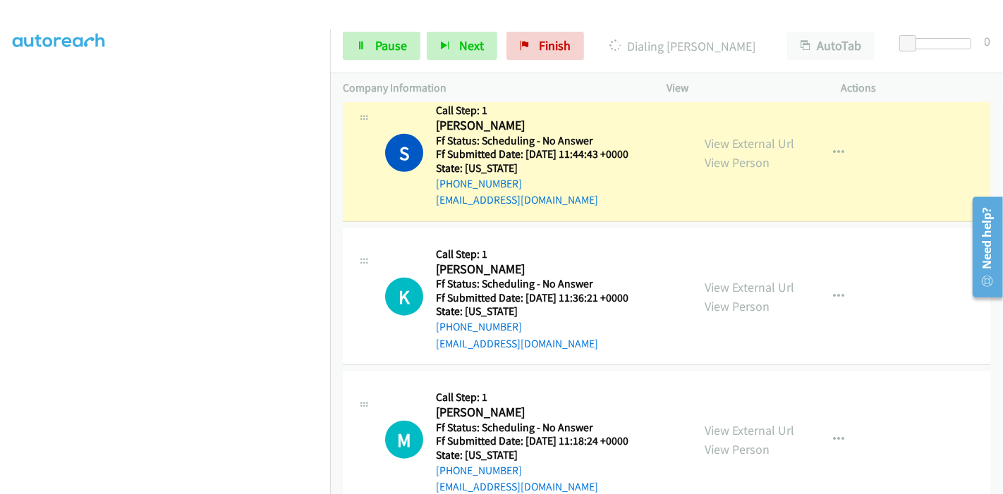
scroll to position [1253, 0]
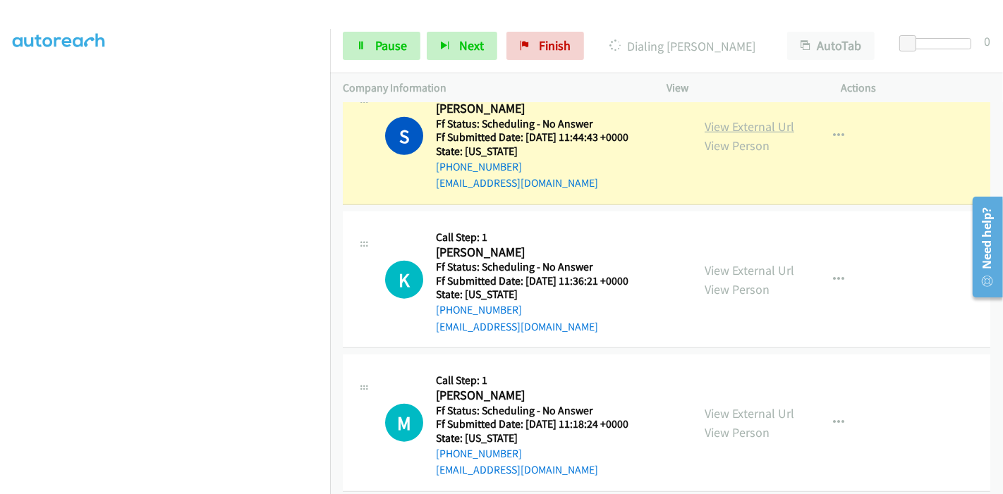
click at [772, 122] on link "View External Url" at bounding box center [750, 126] width 90 height 16
click at [721, 266] on link "View External Url" at bounding box center [750, 270] width 90 height 16
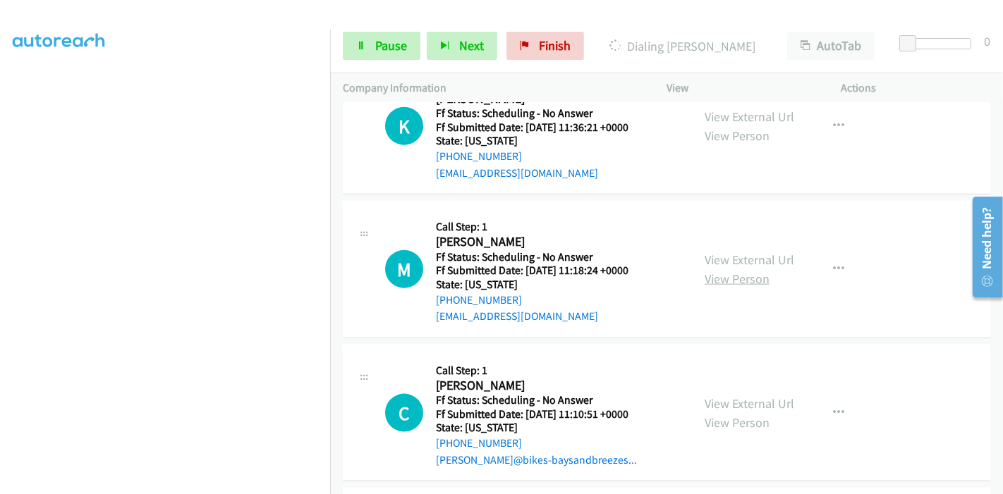
scroll to position [1410, 0]
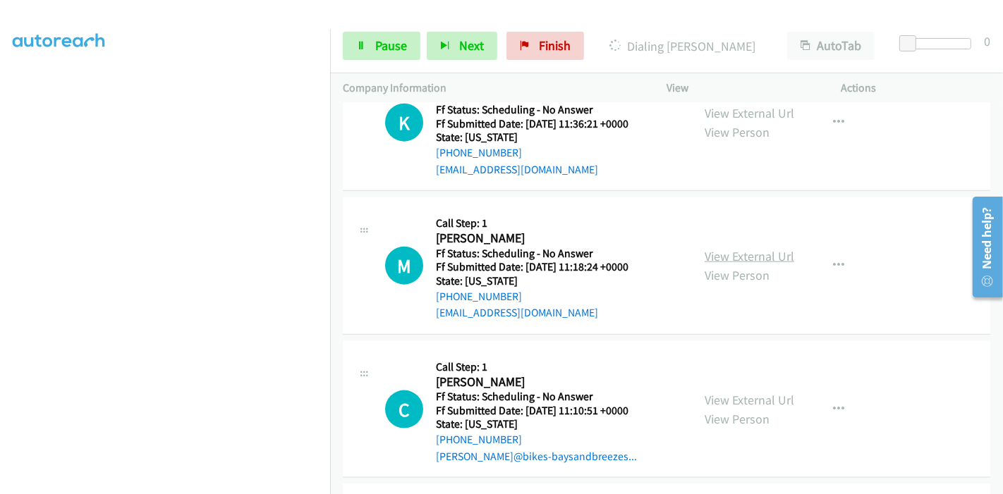
click at [748, 255] on link "View External Url" at bounding box center [750, 256] width 90 height 16
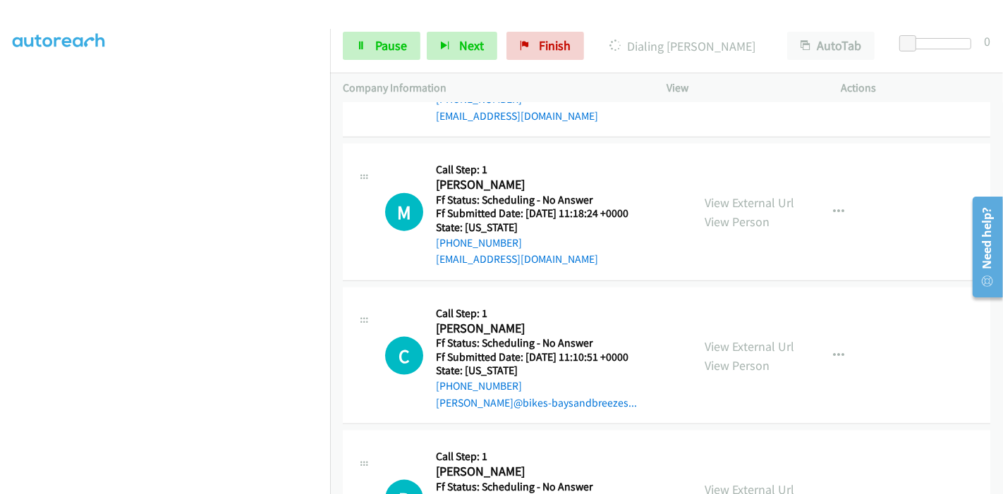
scroll to position [1489, 0]
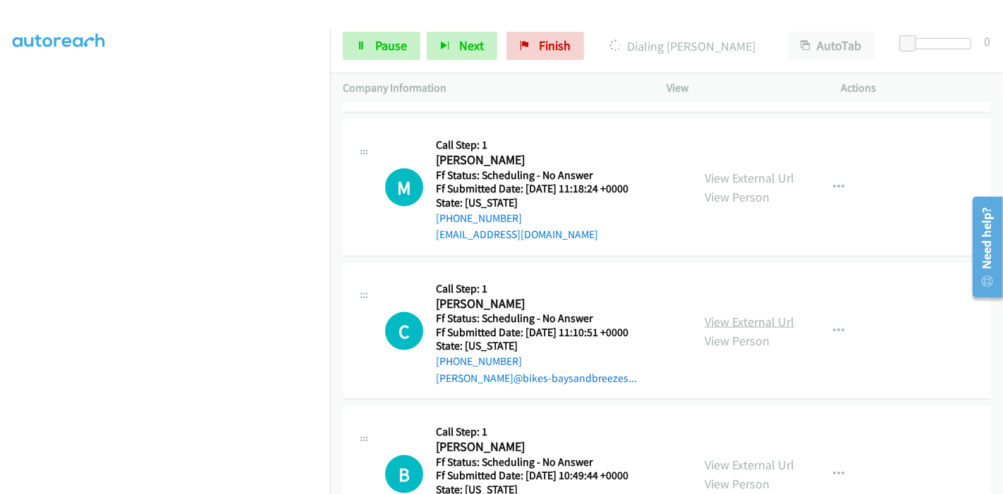
click at [725, 318] on link "View External Url" at bounding box center [750, 322] width 90 height 16
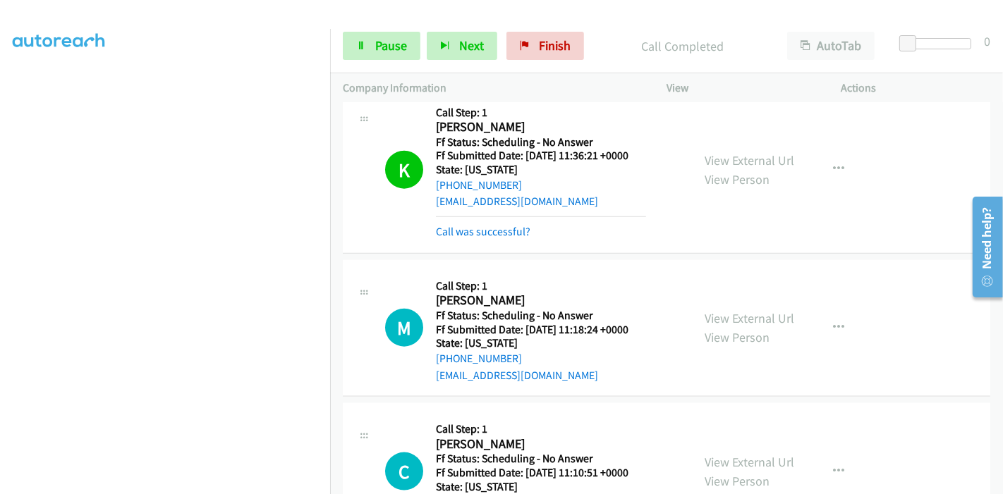
scroll to position [1567, 0]
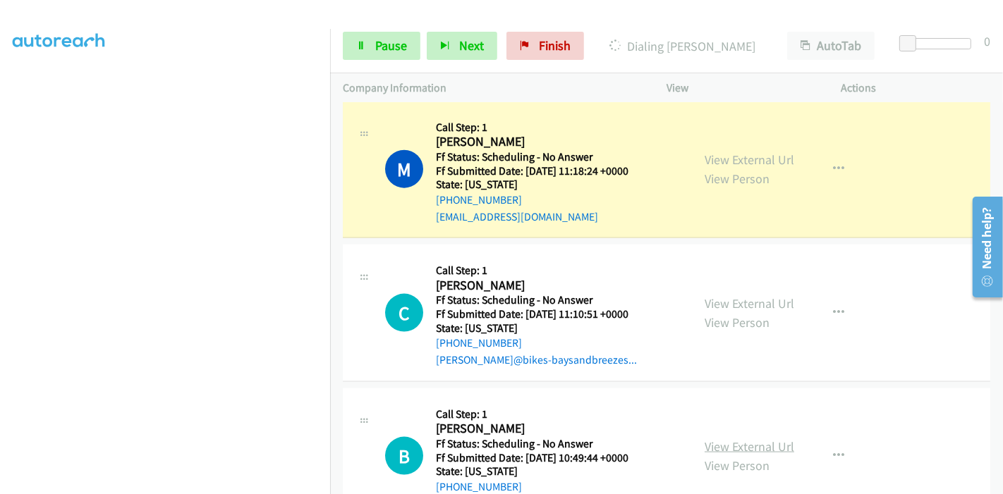
click at [717, 441] on link "View External Url" at bounding box center [750, 447] width 90 height 16
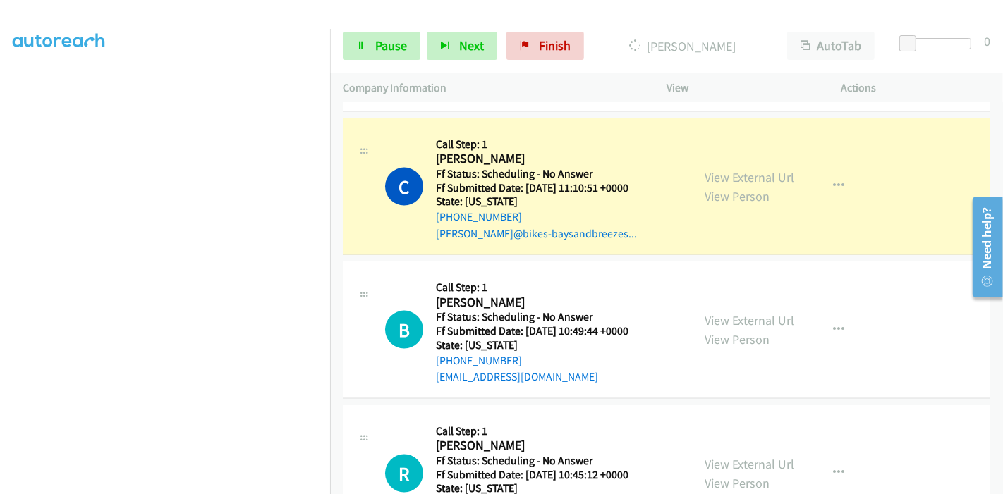
scroll to position [298, 0]
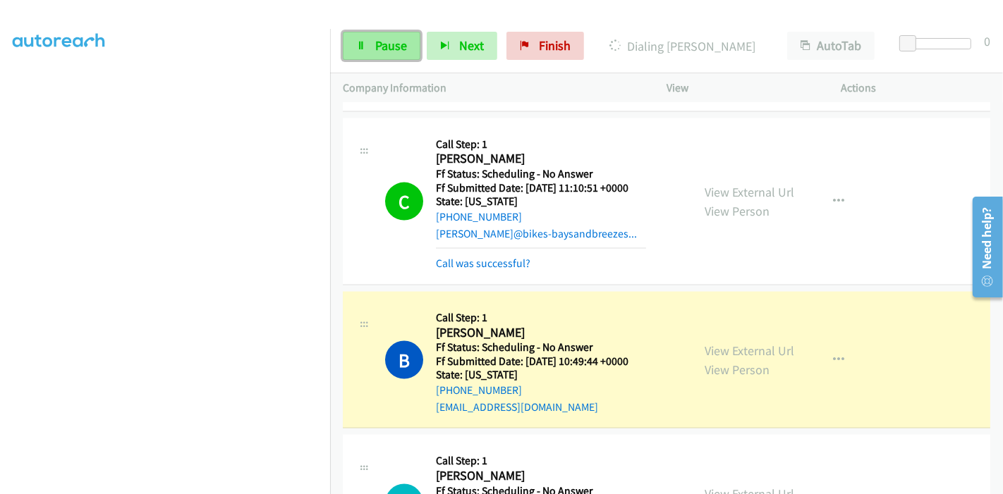
click at [386, 40] on span "Pause" at bounding box center [391, 45] width 32 height 16
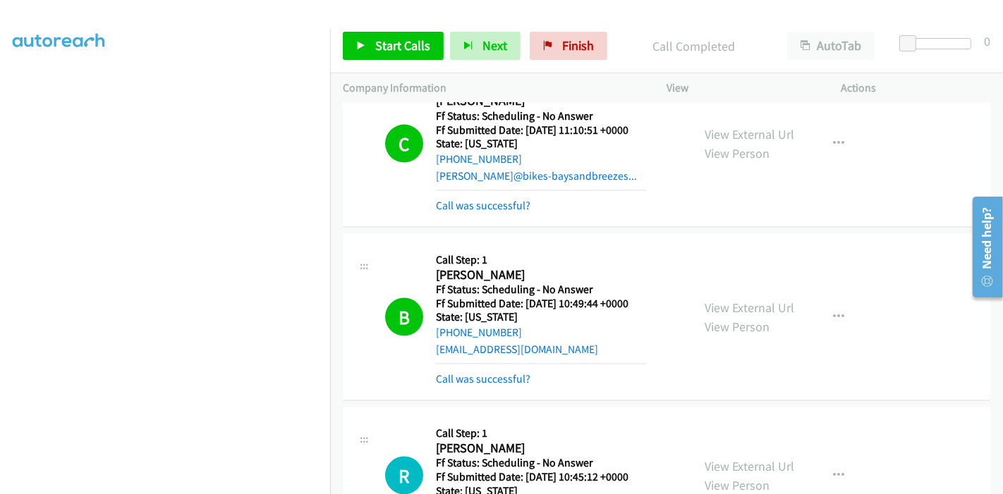
scroll to position [1880, 0]
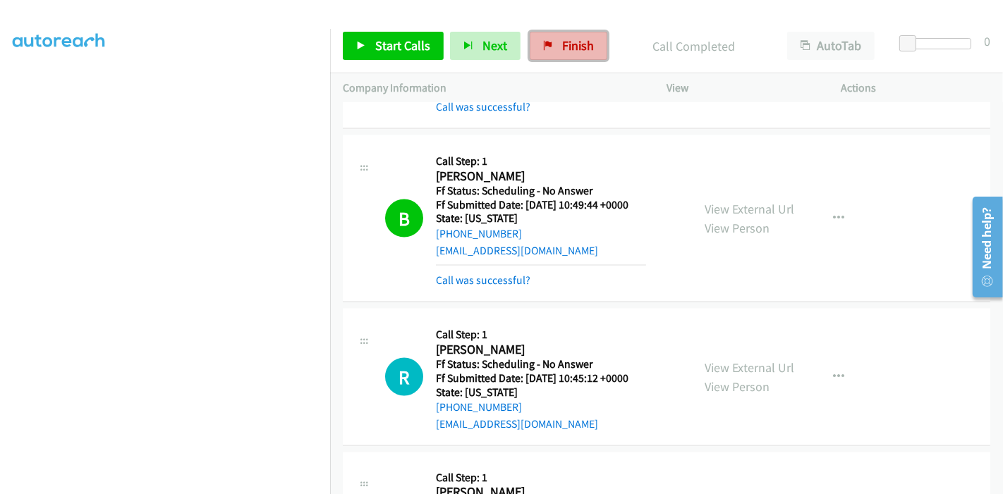
click at [568, 49] on span "Finish" at bounding box center [578, 45] width 32 height 16
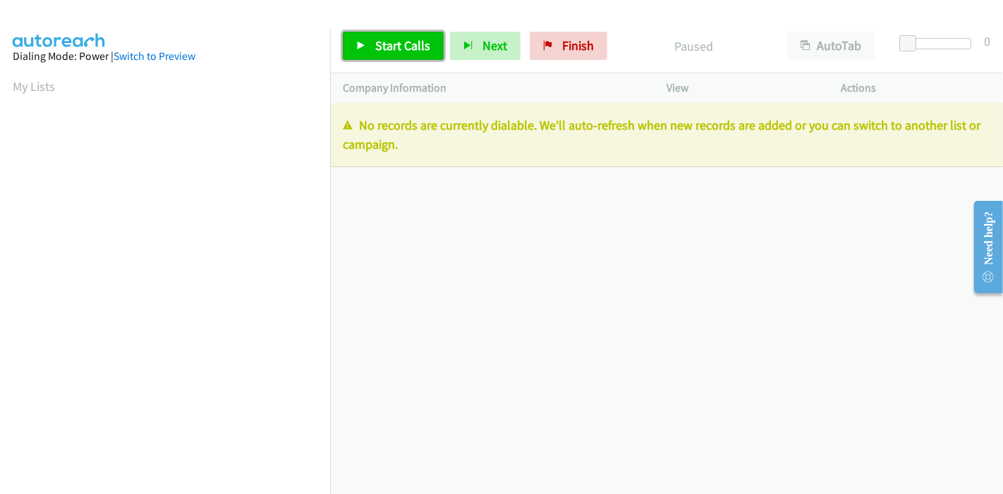
click at [384, 44] on span "Start Calls" at bounding box center [402, 45] width 55 height 16
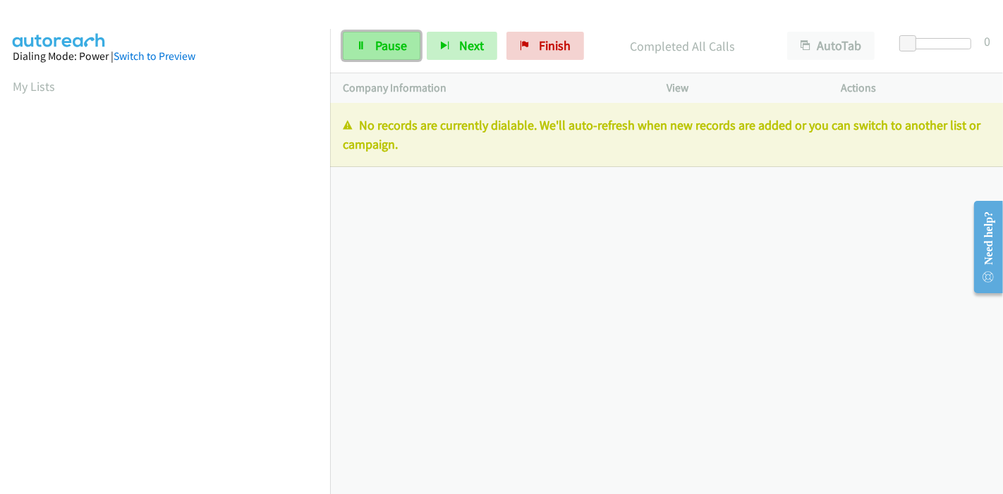
click at [397, 51] on span "Pause" at bounding box center [391, 45] width 32 height 16
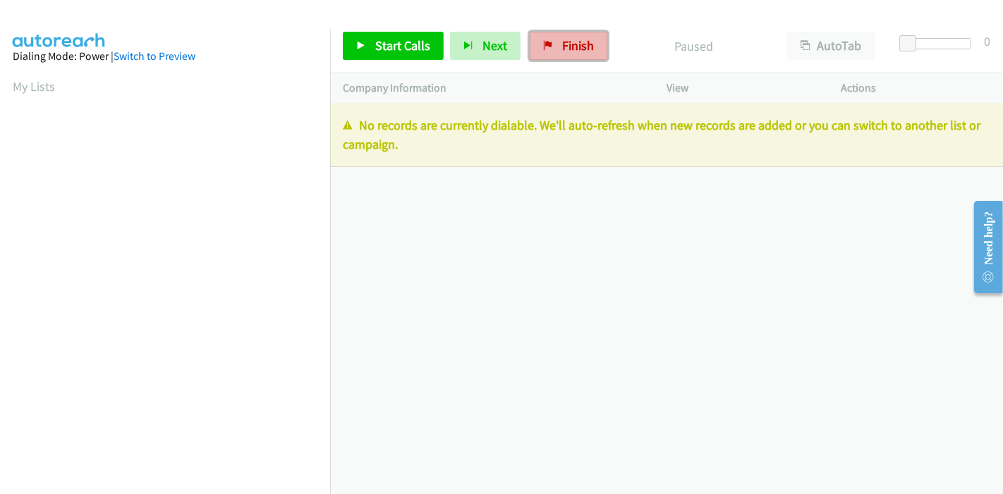
click at [578, 47] on span "Finish" at bounding box center [578, 45] width 32 height 16
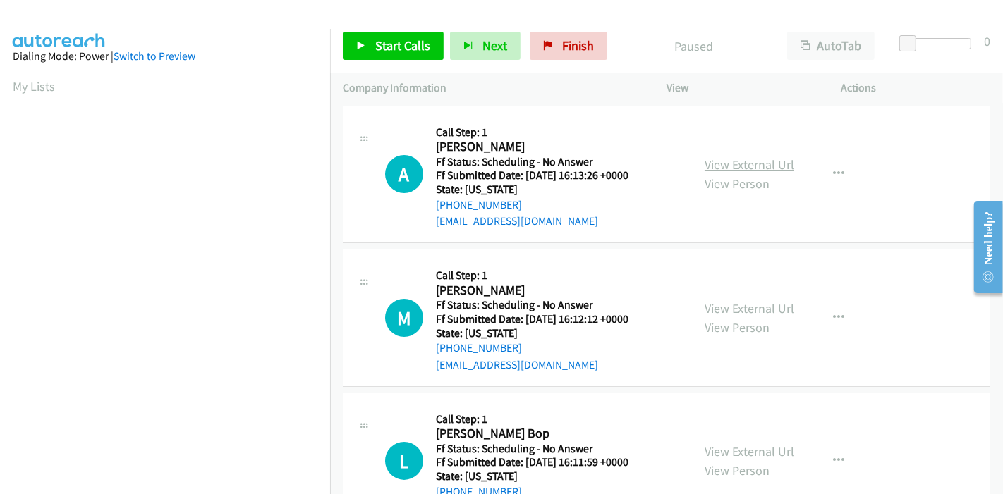
click at [773, 164] on link "View External Url" at bounding box center [750, 165] width 90 height 16
click at [735, 305] on link "View External Url" at bounding box center [750, 308] width 90 height 16
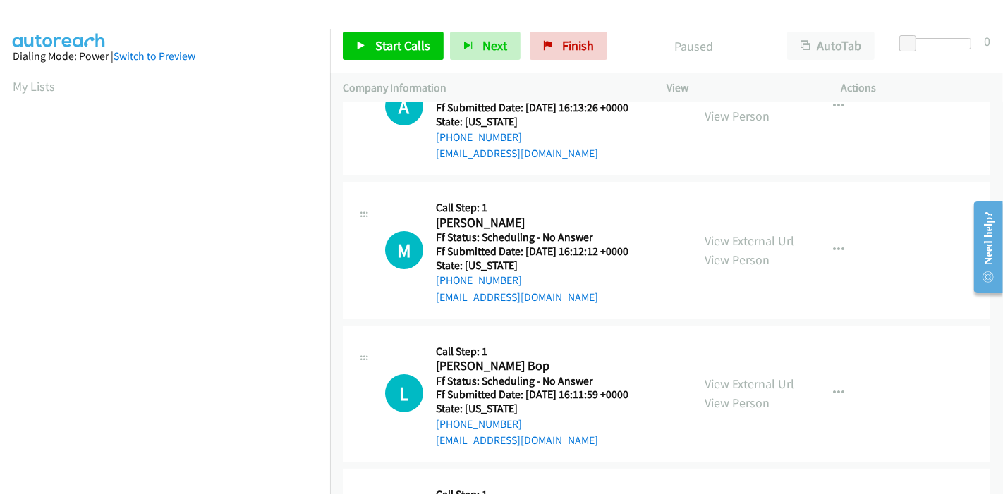
scroll to position [157, 0]
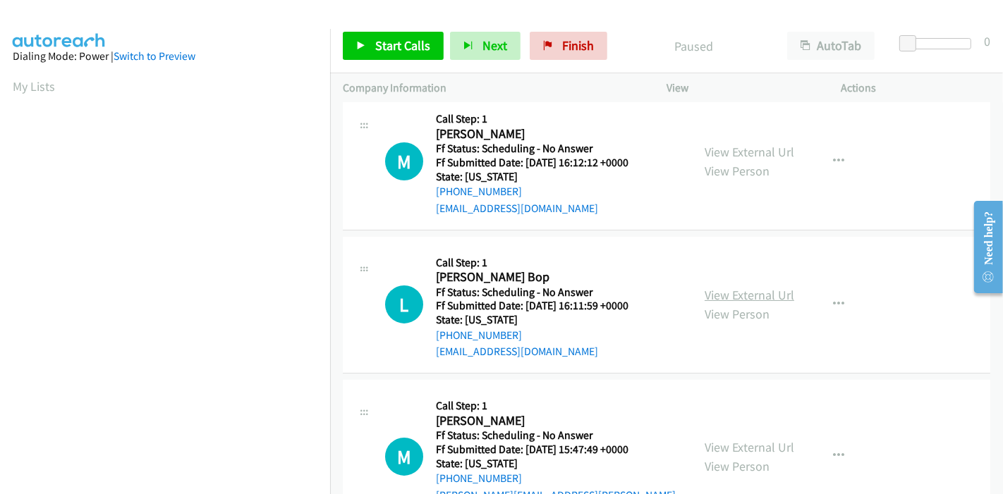
click at [750, 291] on link "View External Url" at bounding box center [750, 295] width 90 height 16
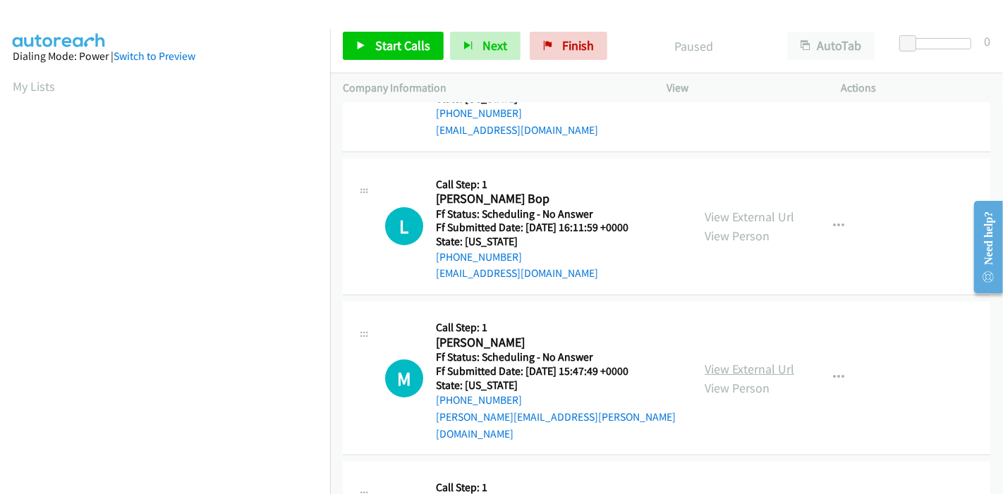
click at [726, 361] on link "View External Url" at bounding box center [750, 369] width 90 height 16
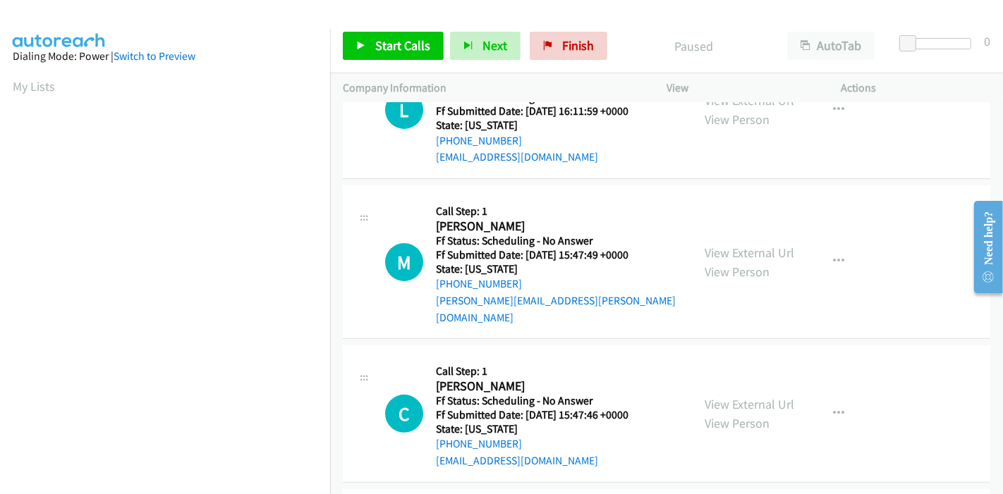
scroll to position [391, 0]
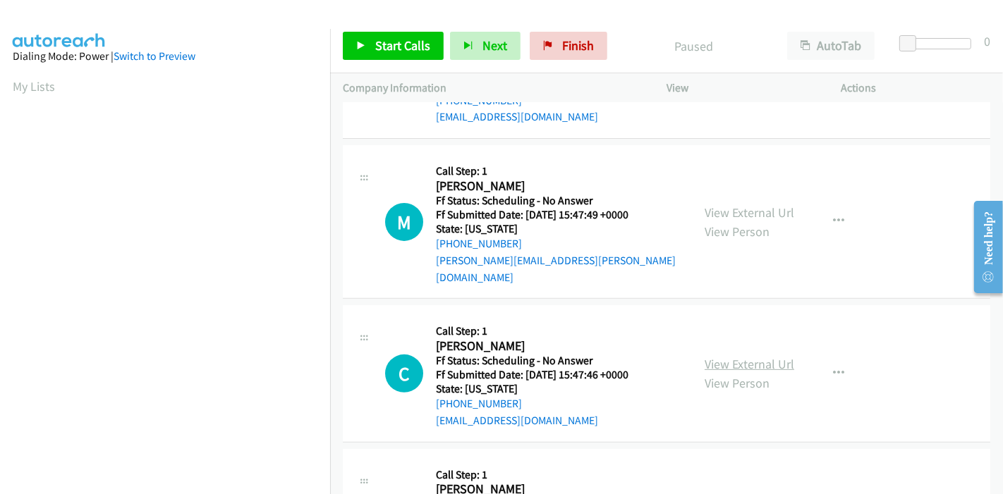
click at [711, 356] on link "View External Url" at bounding box center [750, 364] width 90 height 16
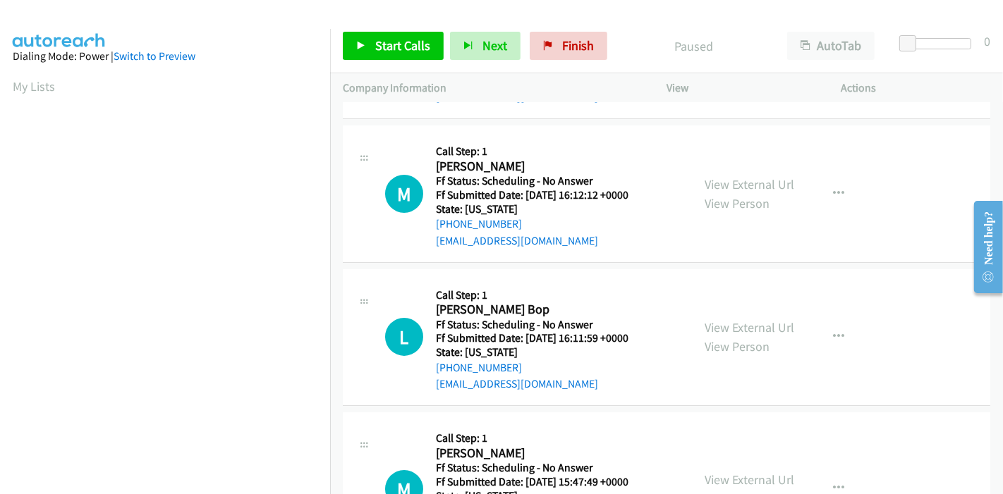
scroll to position [0, 0]
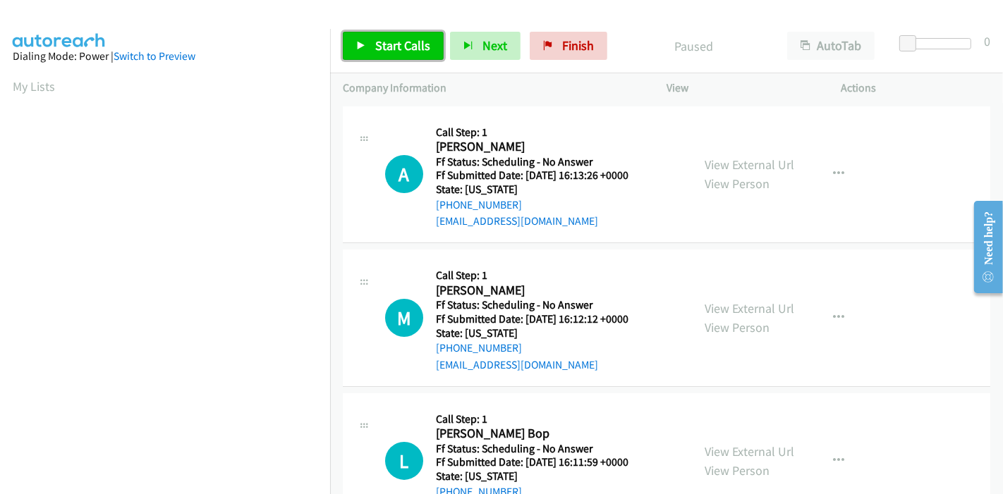
click at [386, 41] on span "Start Calls" at bounding box center [402, 45] width 55 height 16
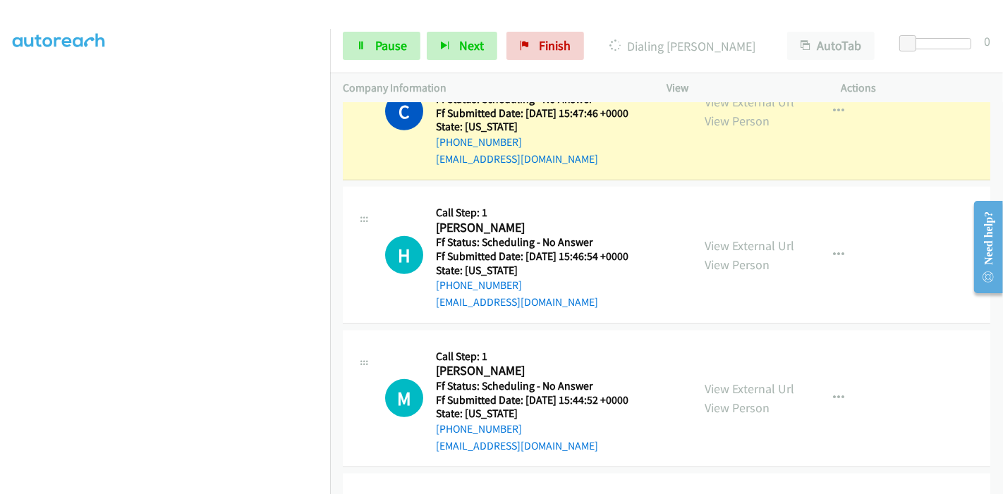
scroll to position [798, 0]
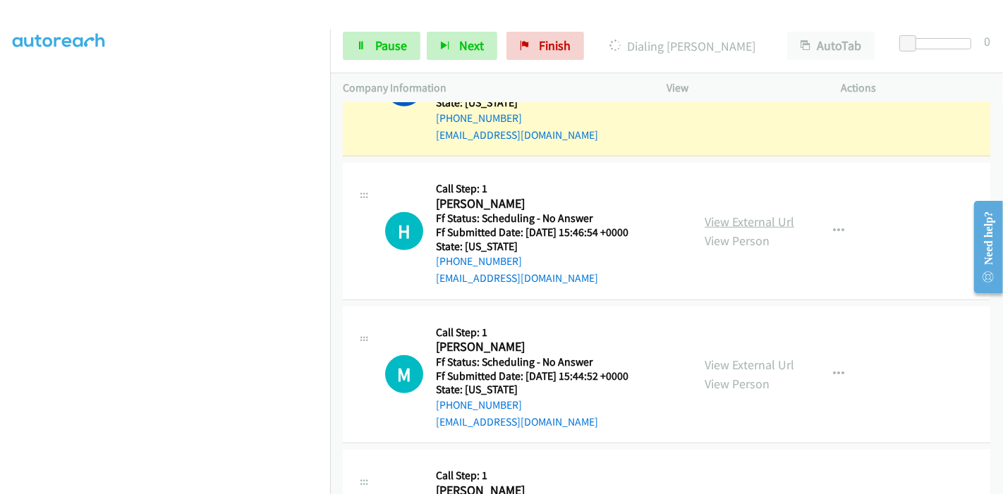
click at [723, 214] on link "View External Url" at bounding box center [750, 222] width 90 height 16
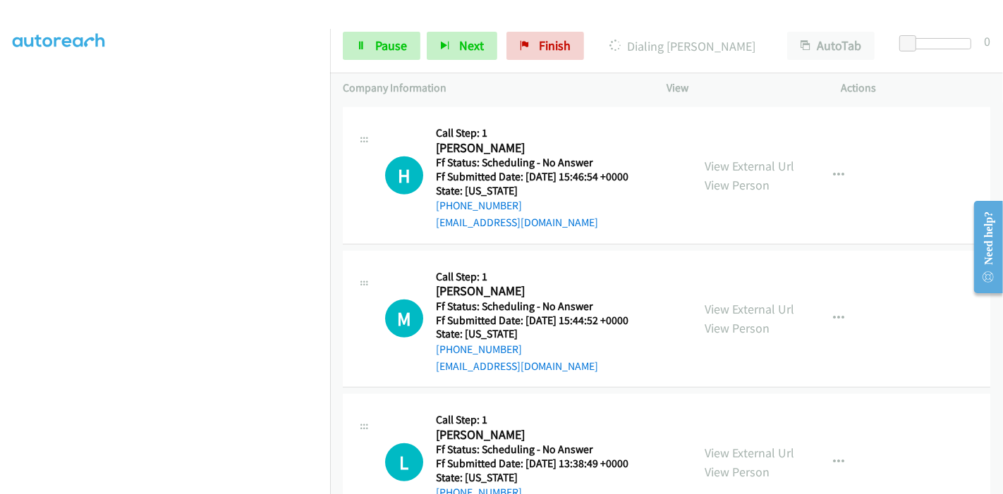
scroll to position [876, 0]
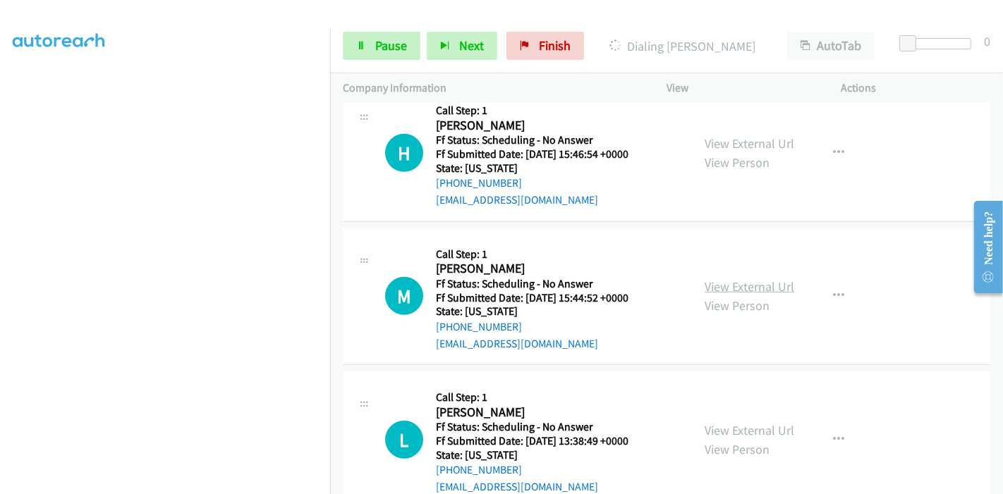
click at [733, 279] on link "View External Url" at bounding box center [750, 287] width 90 height 16
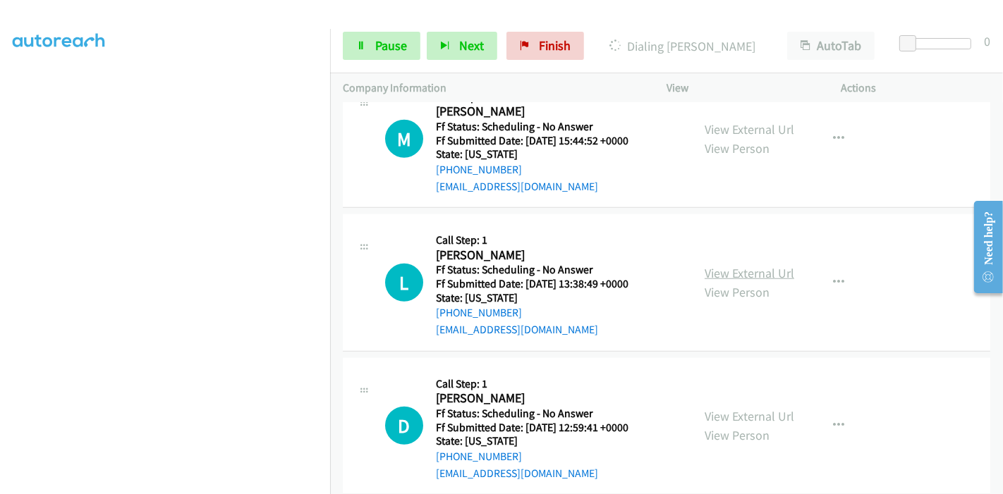
click at [735, 265] on link "View External Url" at bounding box center [750, 273] width 90 height 16
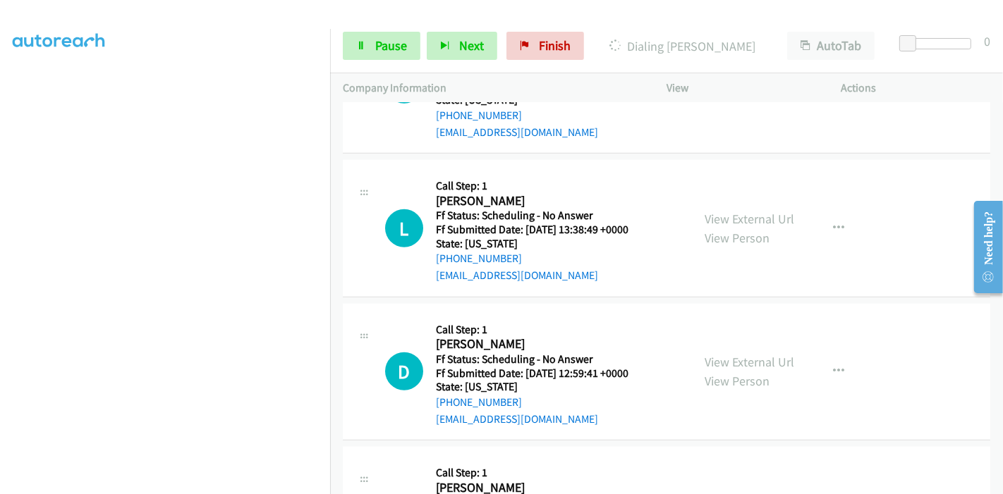
scroll to position [1111, 0]
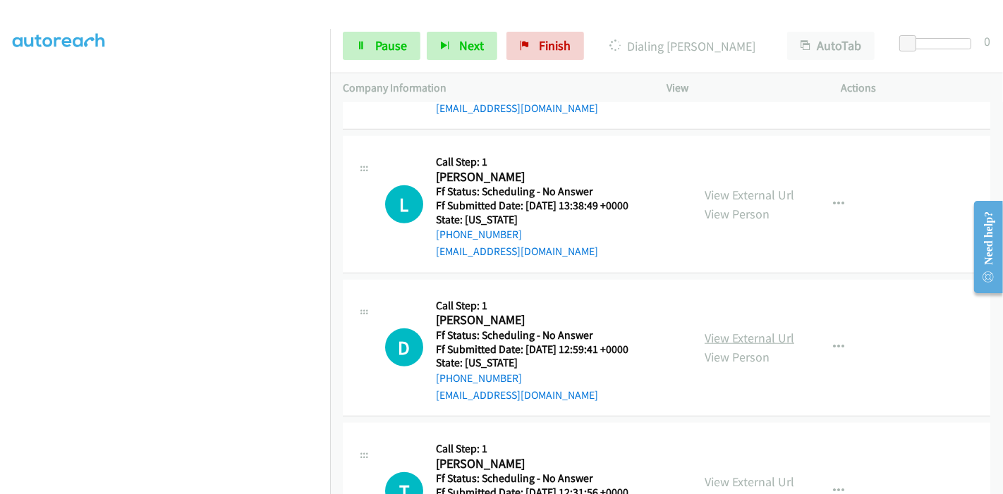
click at [717, 330] on link "View External Url" at bounding box center [750, 338] width 90 height 16
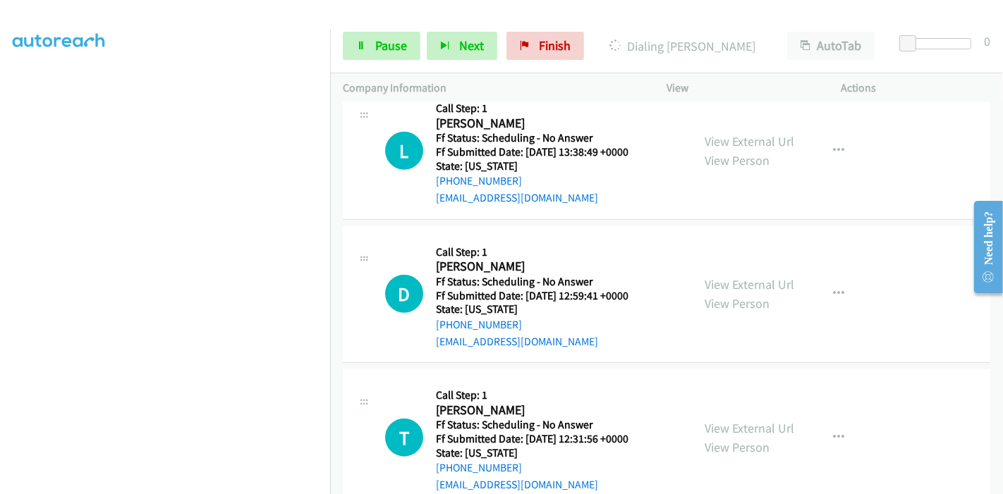
scroll to position [1190, 0]
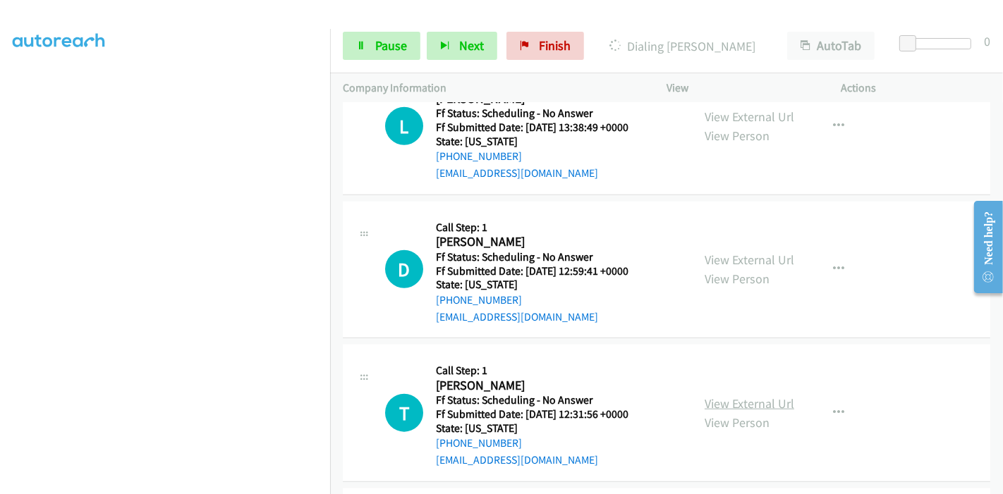
click at [723, 396] on link "View External Url" at bounding box center [750, 404] width 90 height 16
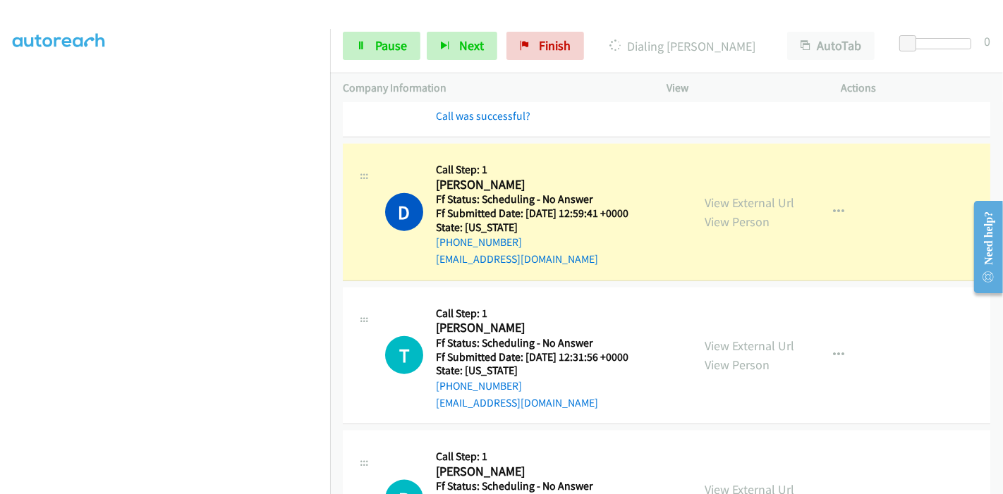
scroll to position [1391, 0]
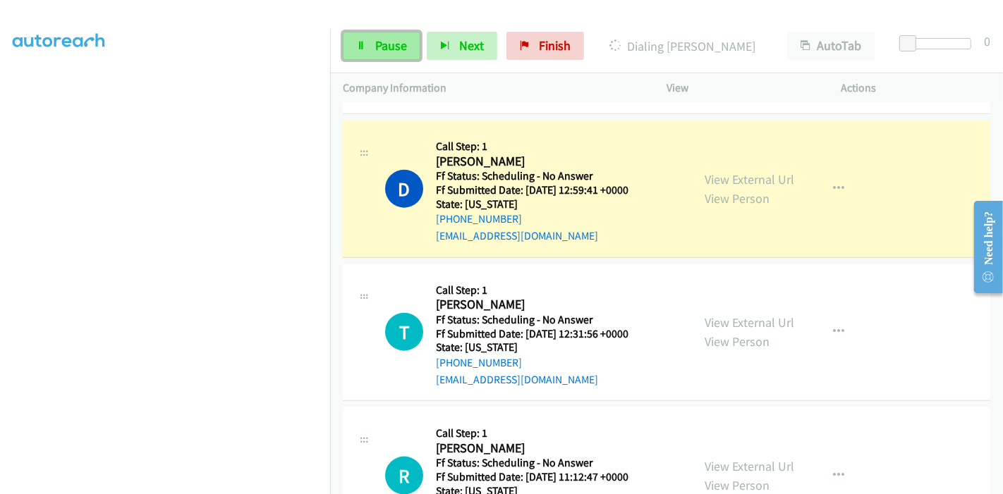
click at [367, 39] on link "Pause" at bounding box center [382, 46] width 78 height 28
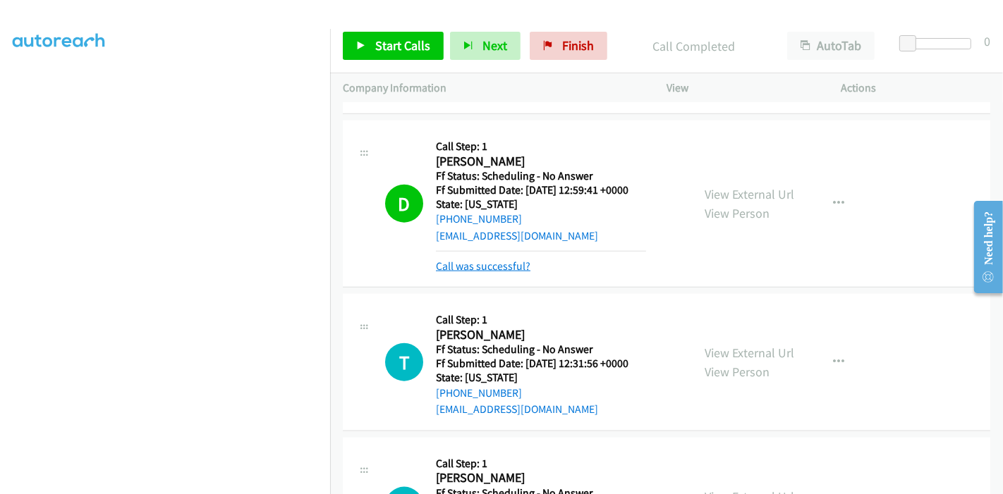
click at [492, 260] on link "Call was successful?" at bounding box center [483, 266] width 95 height 13
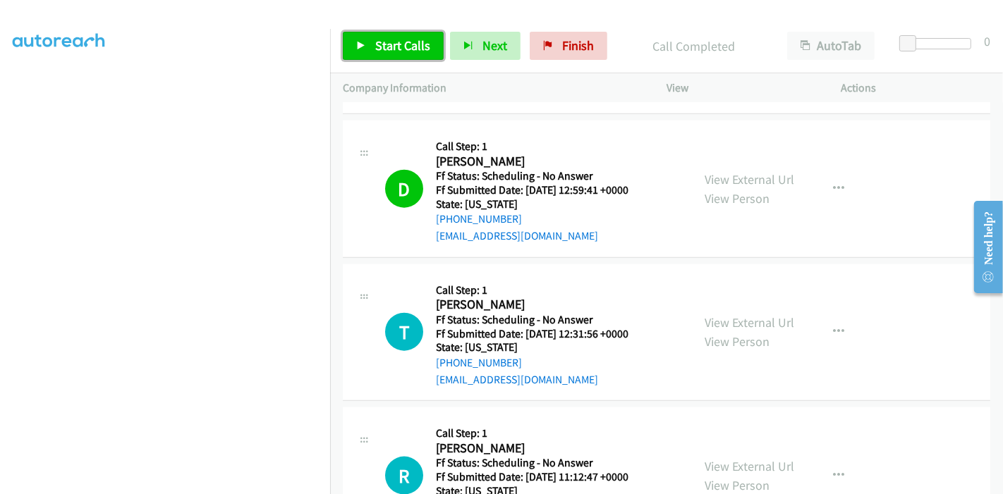
click at [363, 43] on icon at bounding box center [361, 47] width 10 height 10
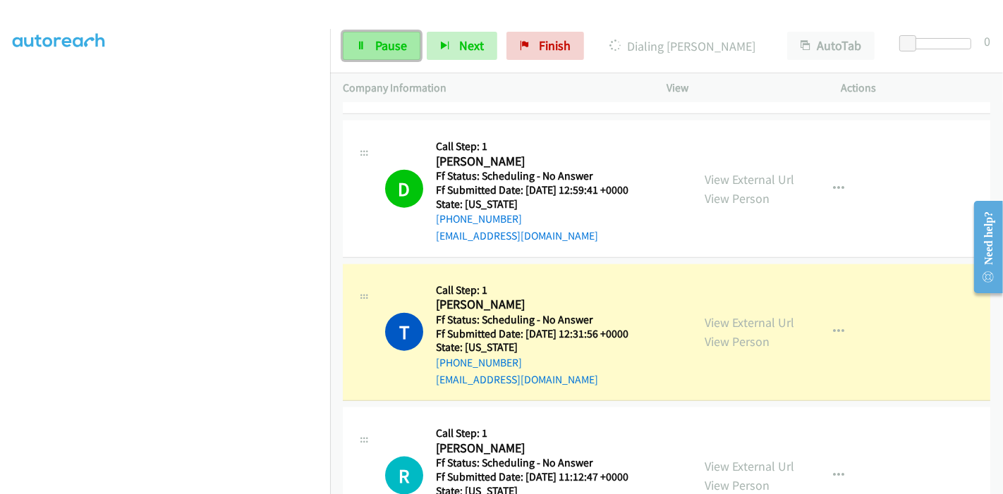
click at [382, 45] on span "Pause" at bounding box center [391, 45] width 32 height 16
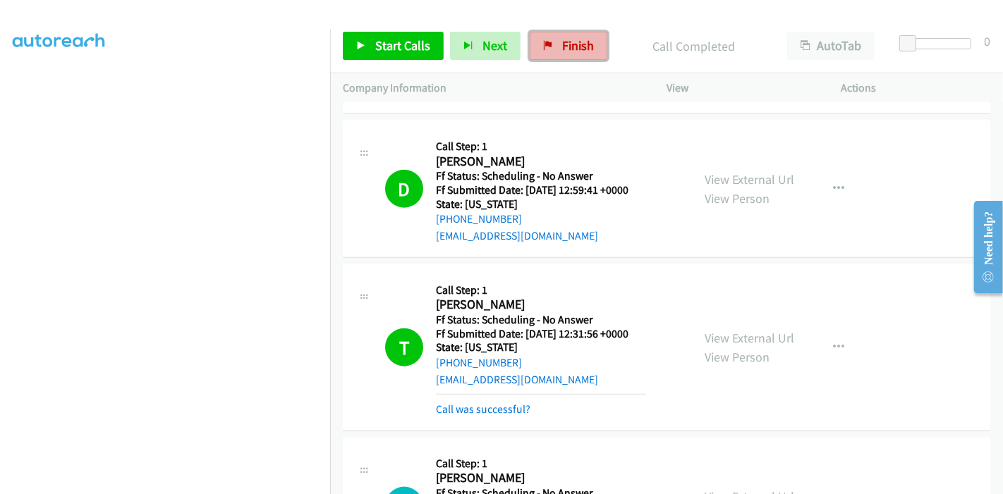
drag, startPoint x: 559, startPoint y: 44, endPoint x: 550, endPoint y: 55, distance: 14.5
click at [562, 44] on span "Finish" at bounding box center [578, 45] width 32 height 16
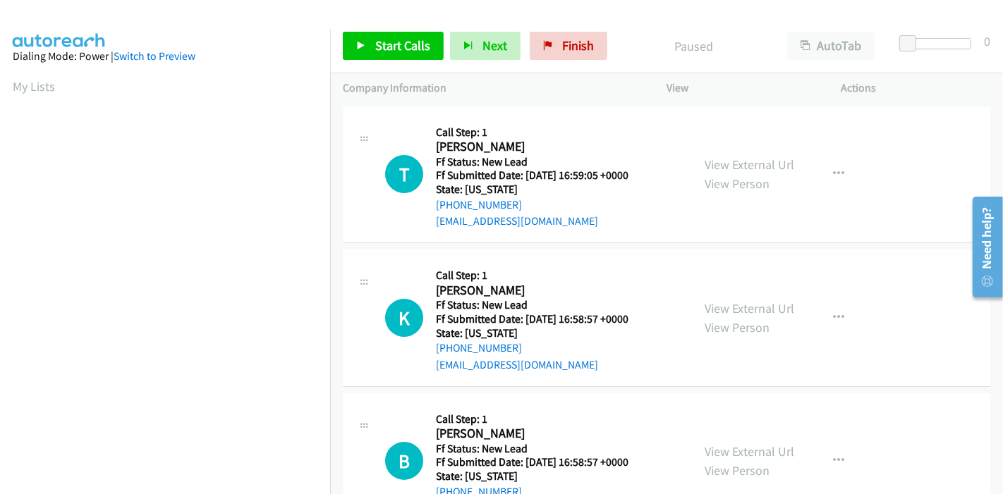
click at [788, 164] on div "View External Url View Person View External Url Email Schedule/Manage Callback …" at bounding box center [786, 174] width 188 height 111
click at [784, 164] on link "View External Url" at bounding box center [750, 165] width 90 height 16
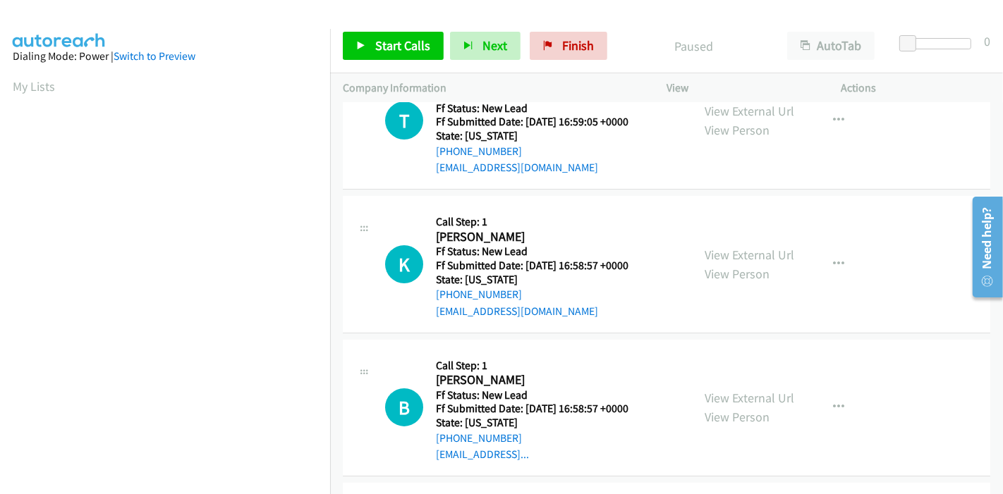
scroll to position [78, 0]
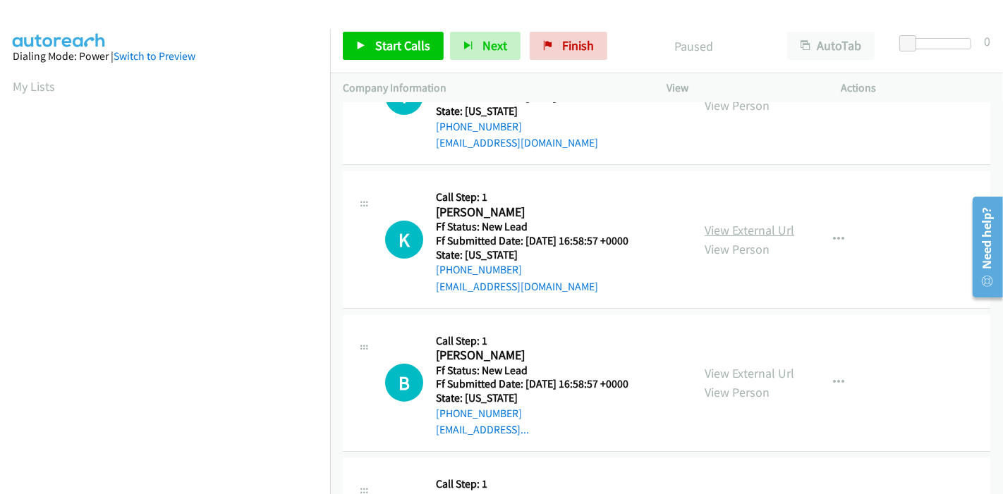
click at [737, 228] on link "View External Url" at bounding box center [750, 230] width 90 height 16
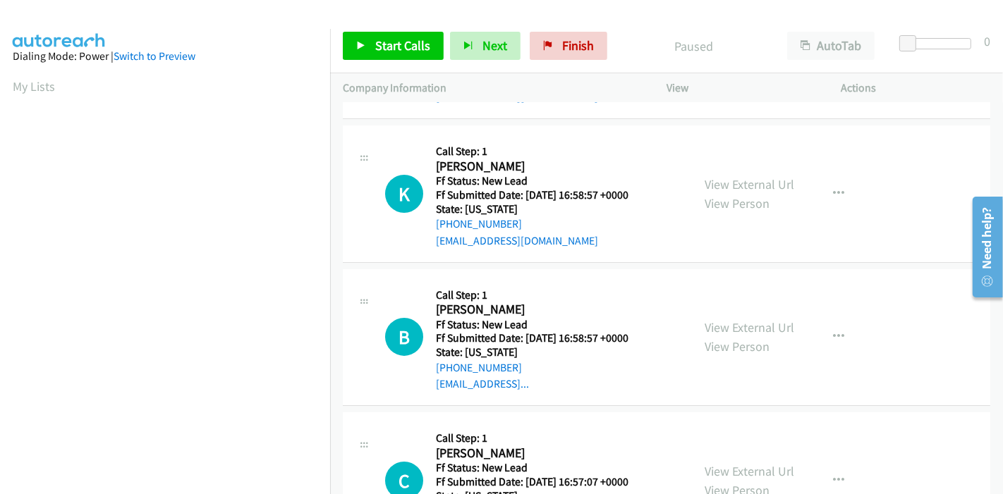
scroll to position [157, 0]
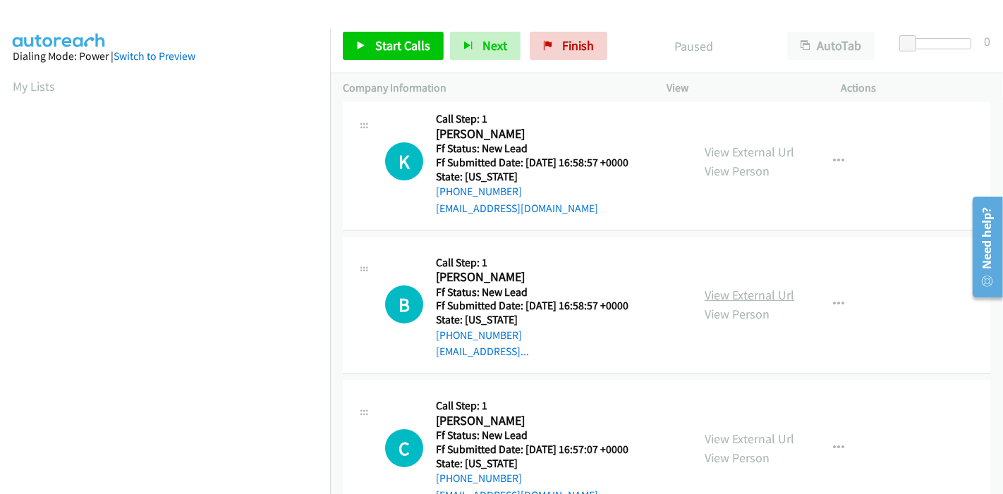
click at [712, 291] on link "View External Url" at bounding box center [750, 295] width 90 height 16
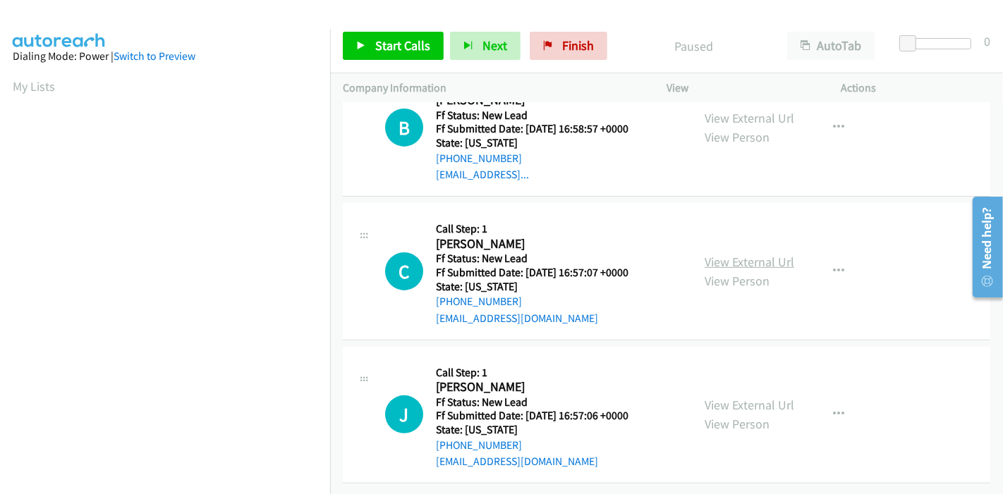
scroll to position [343, 0]
click at [721, 254] on link "View External Url" at bounding box center [750, 262] width 90 height 16
click at [735, 397] on link "View External Url" at bounding box center [750, 405] width 90 height 16
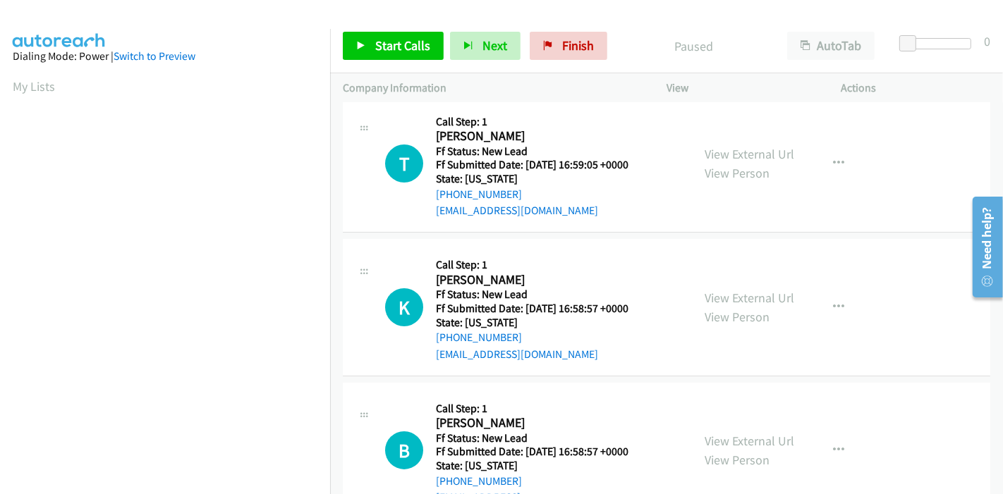
scroll to position [0, 0]
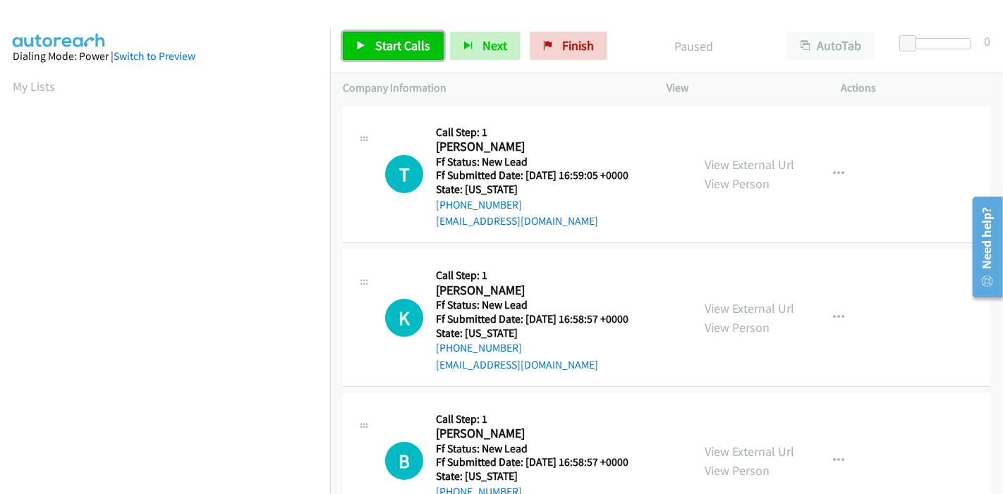
click at [389, 43] on span "Start Calls" at bounding box center [402, 45] width 55 height 16
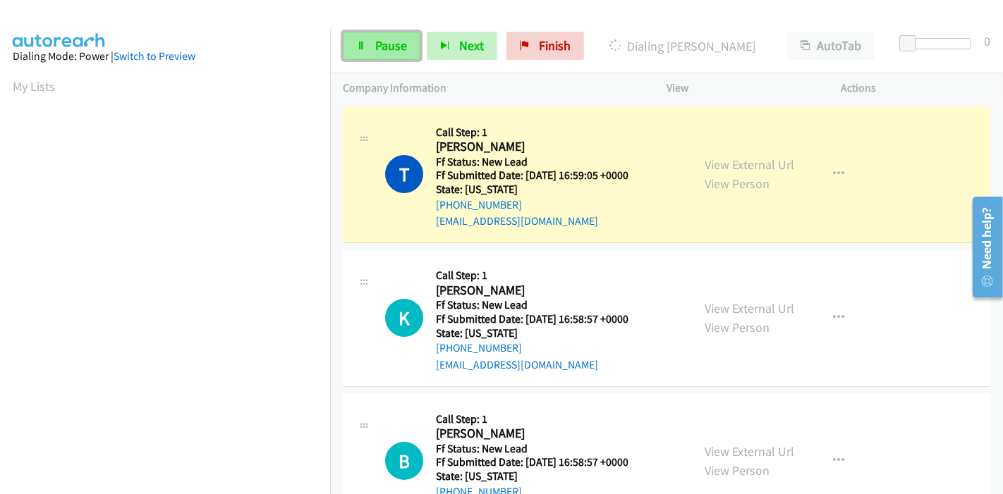
click at [376, 45] on span "Pause" at bounding box center [391, 45] width 32 height 16
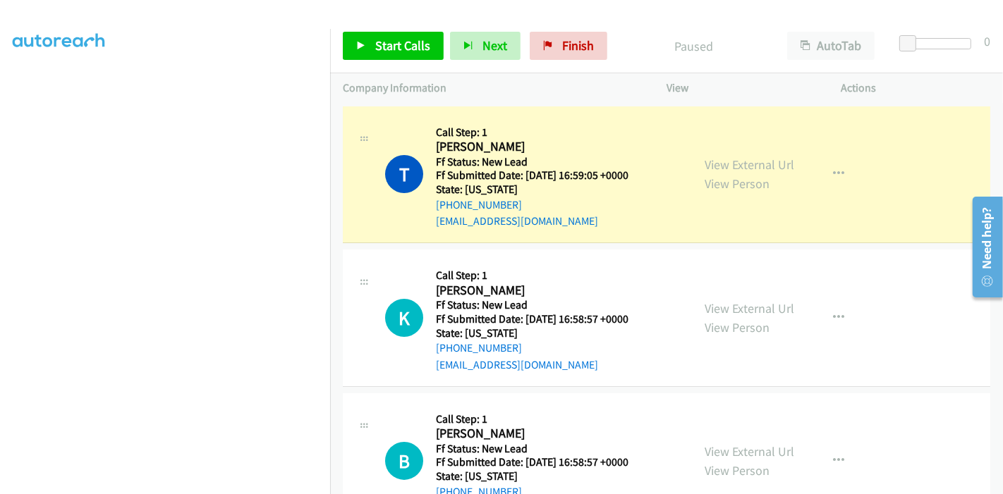
scroll to position [298, 0]
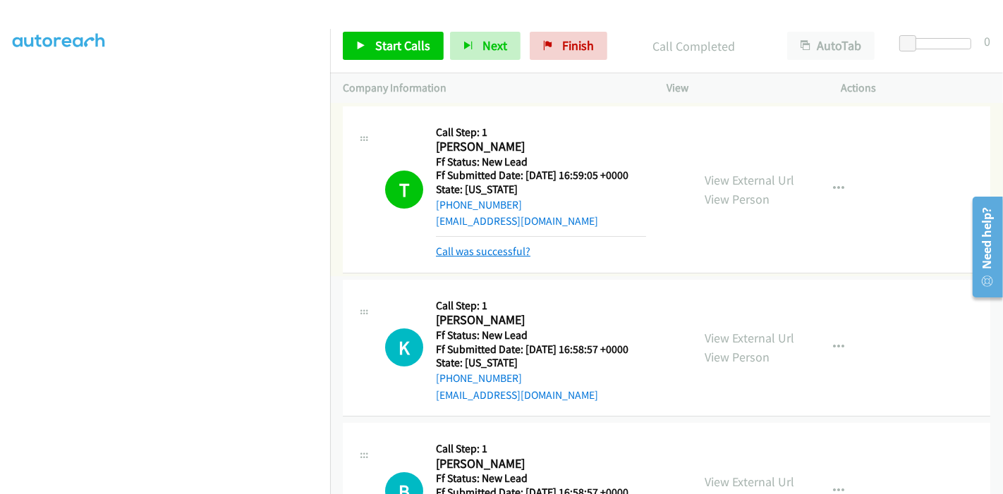
click at [495, 251] on link "Call was successful?" at bounding box center [483, 251] width 95 height 13
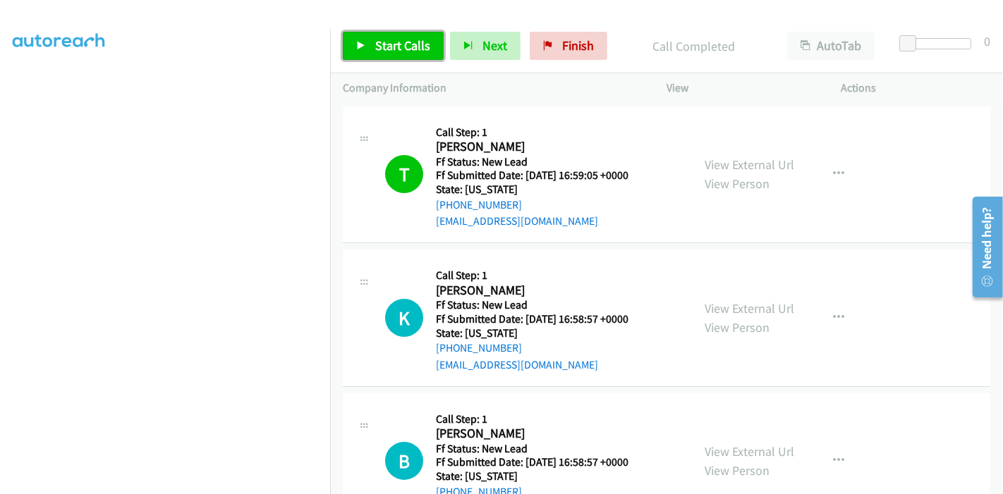
click at [406, 38] on span "Start Calls" at bounding box center [402, 45] width 55 height 16
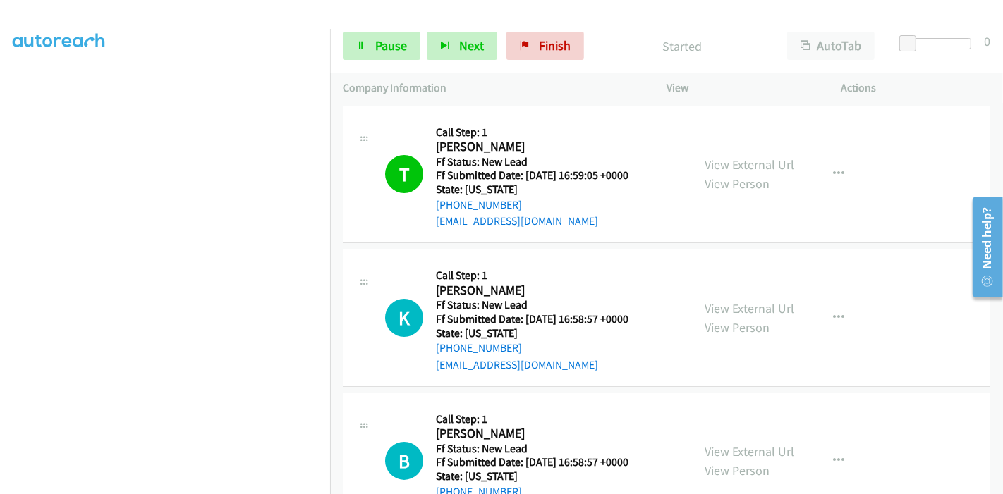
scroll to position [78, 0]
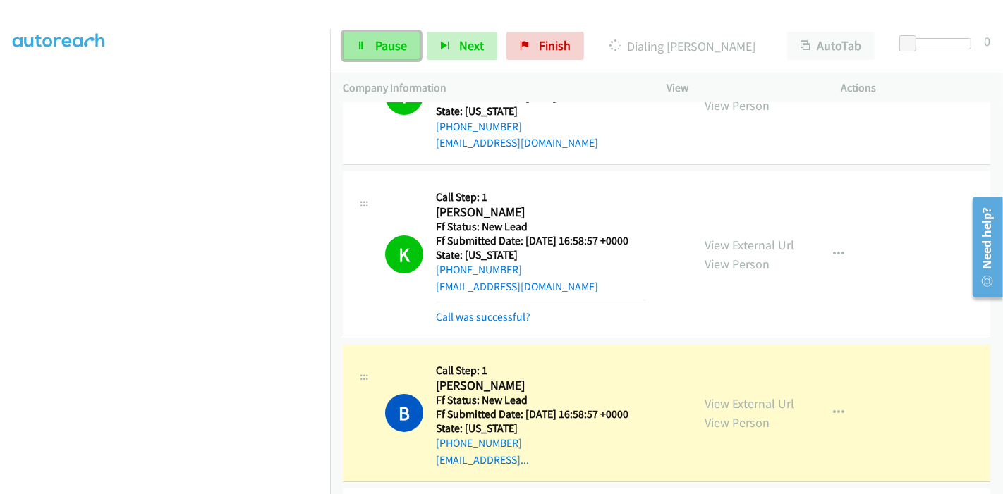
click at [381, 39] on span "Pause" at bounding box center [391, 45] width 32 height 16
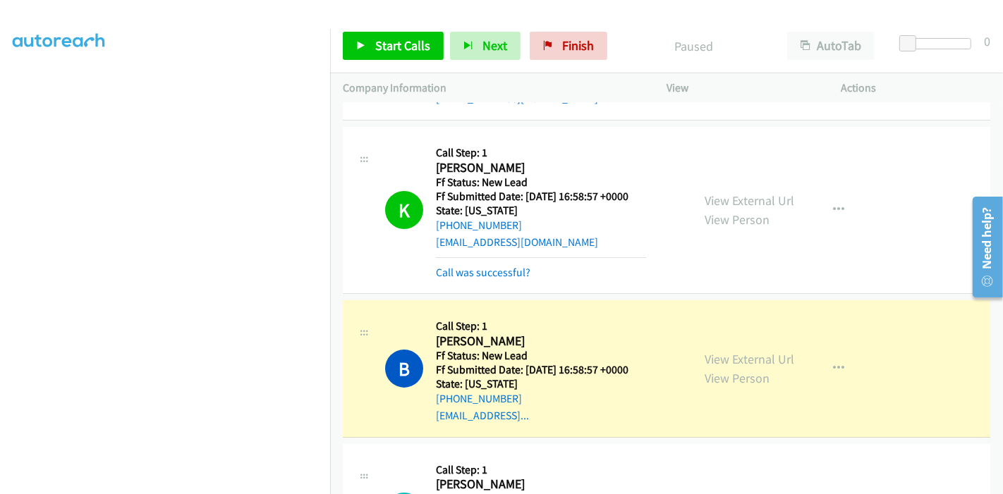
scroll to position [157, 0]
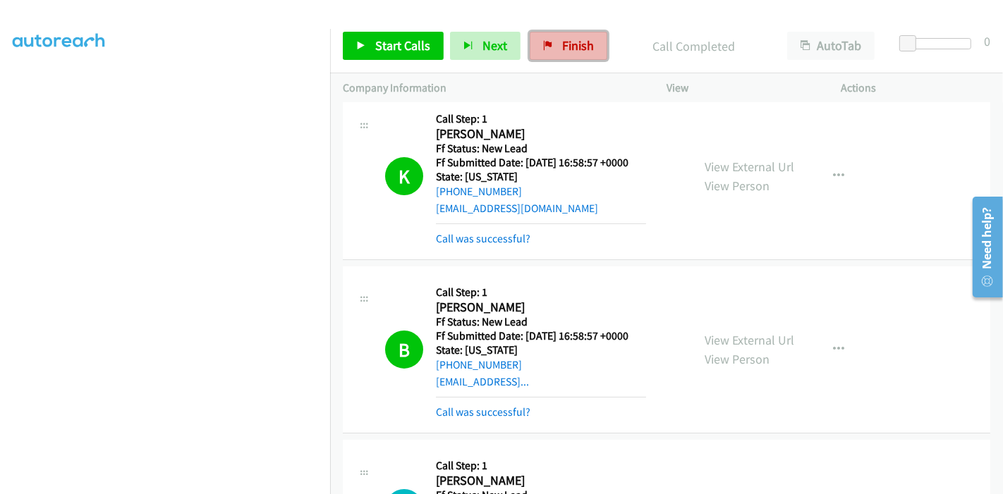
click at [575, 49] on span "Finish" at bounding box center [578, 45] width 32 height 16
